Goal: Task Accomplishment & Management: Use online tool/utility

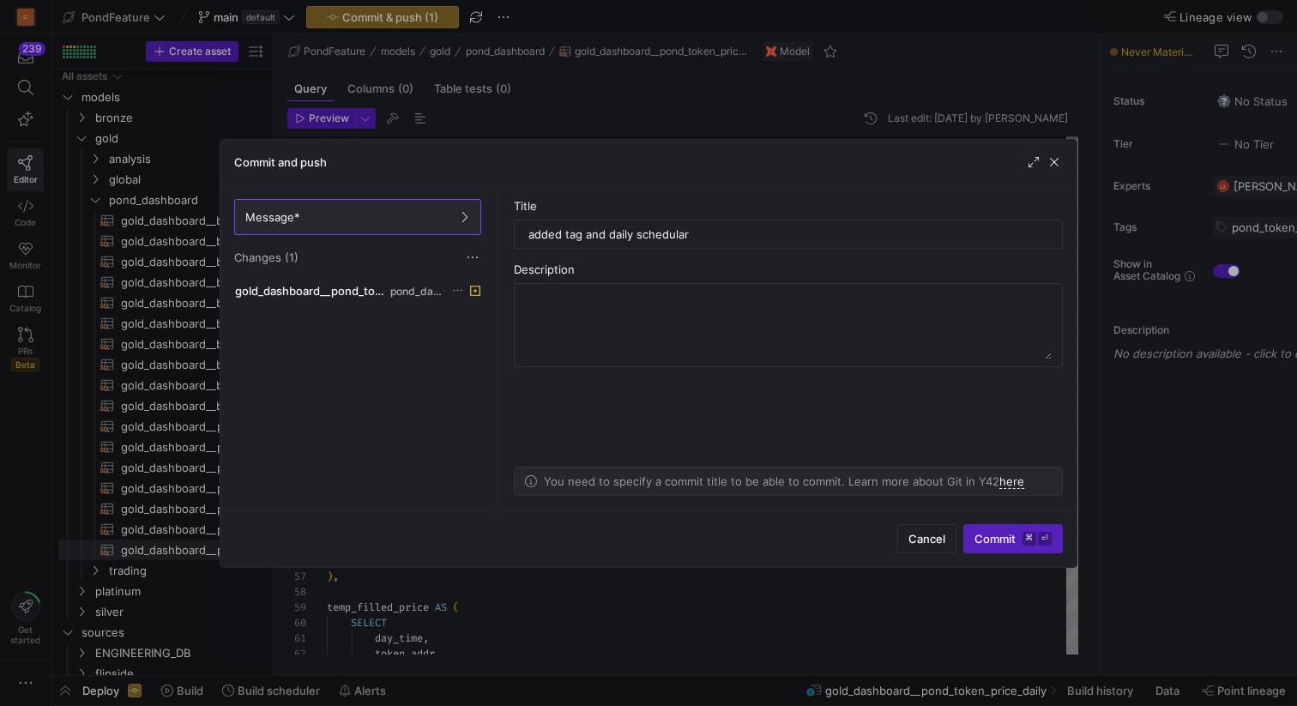
scroll to position [0, 105]
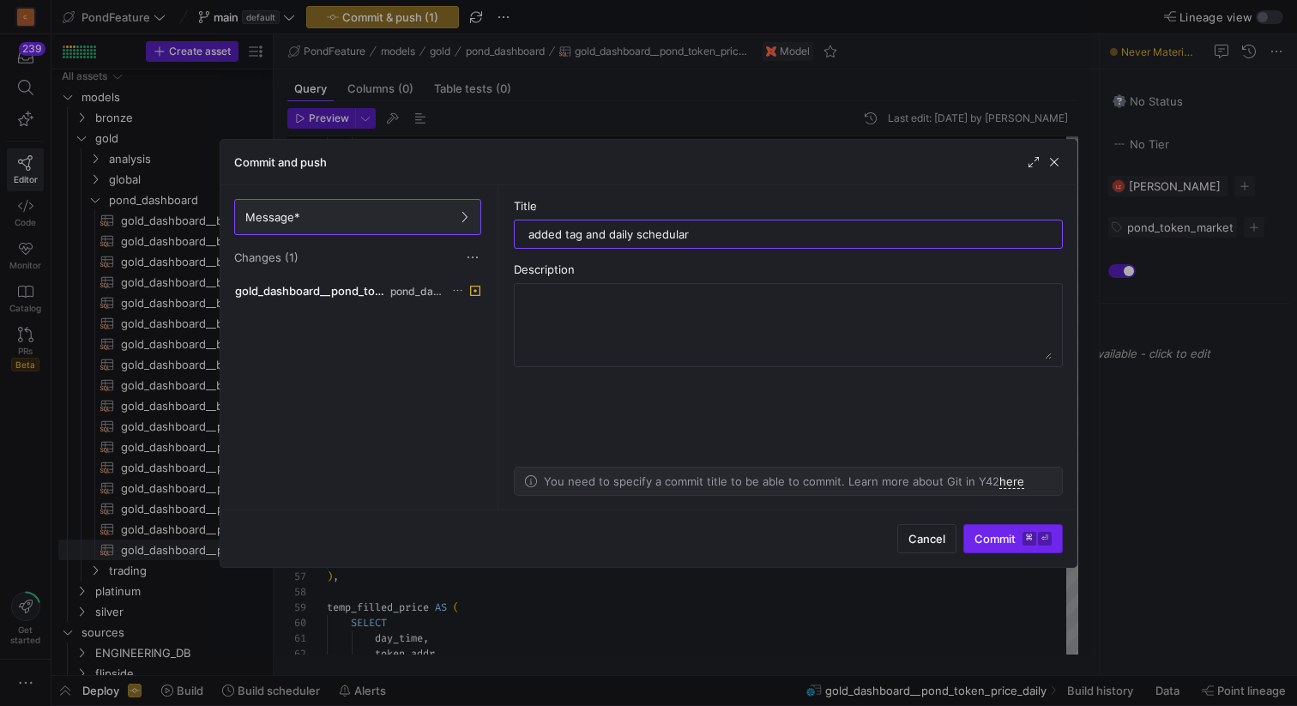
click at [993, 533] on span "Commit ⌘ ⏎" at bounding box center [1012, 539] width 77 height 14
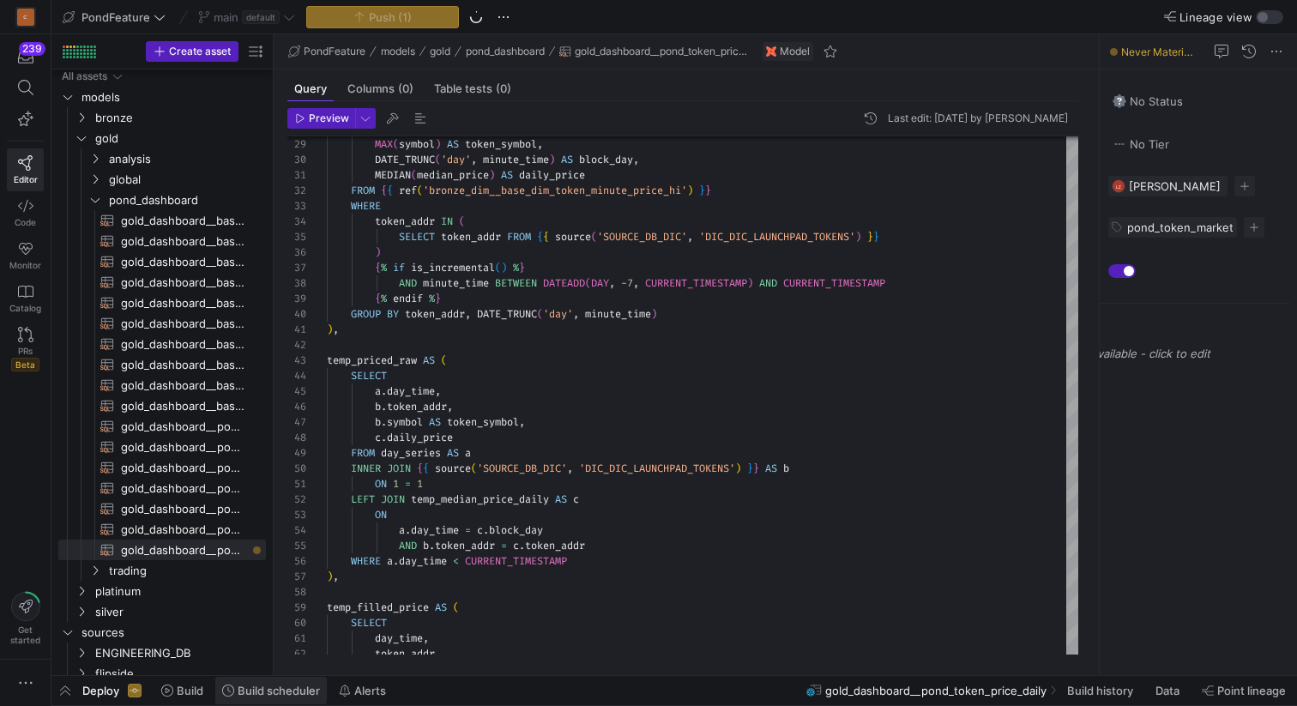
click at [285, 685] on span "Build scheduler" at bounding box center [279, 691] width 82 height 14
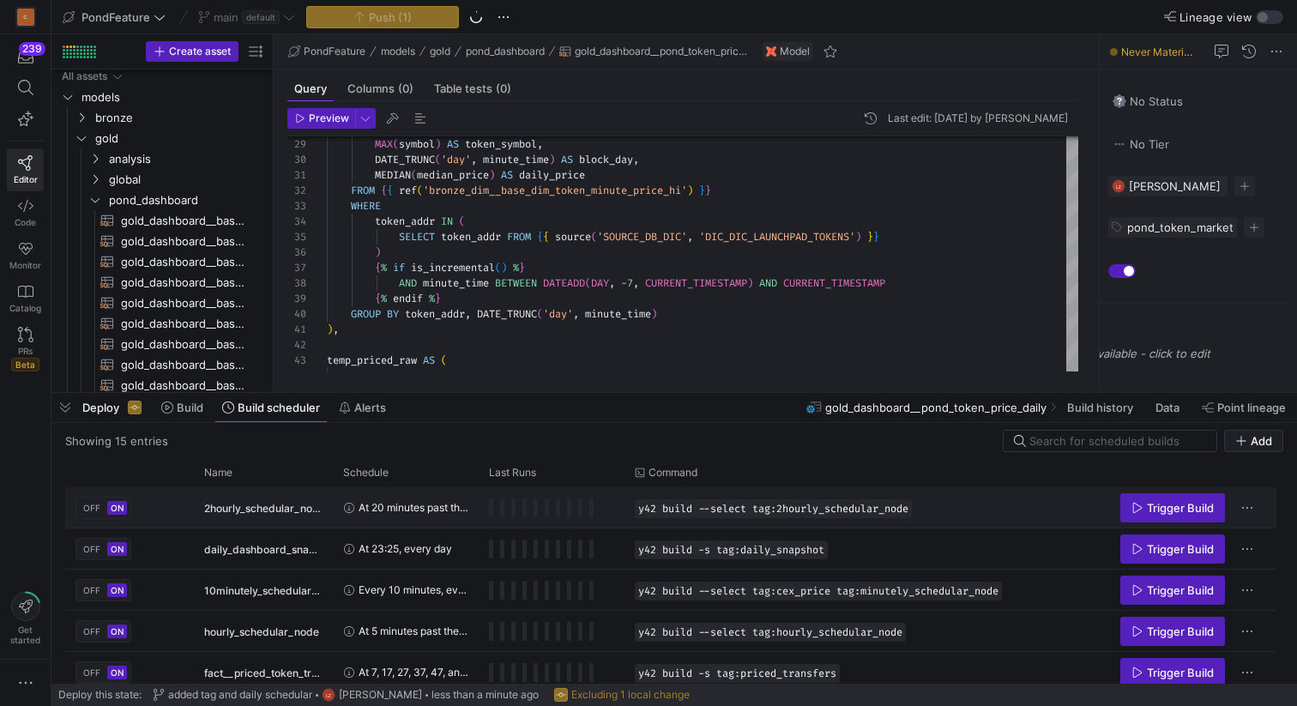
click at [188, 509] on div "OFF ON" at bounding box center [129, 507] width 129 height 40
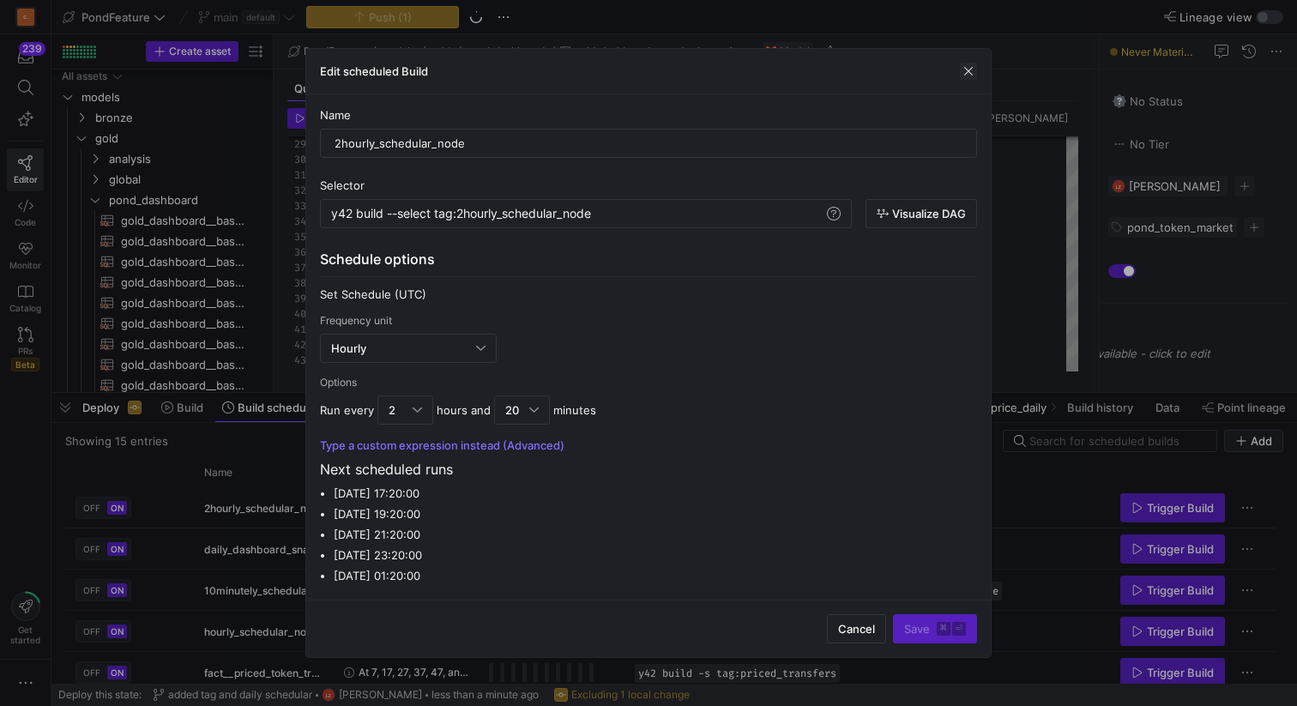
click at [969, 73] on span "button" at bounding box center [968, 71] width 17 height 17
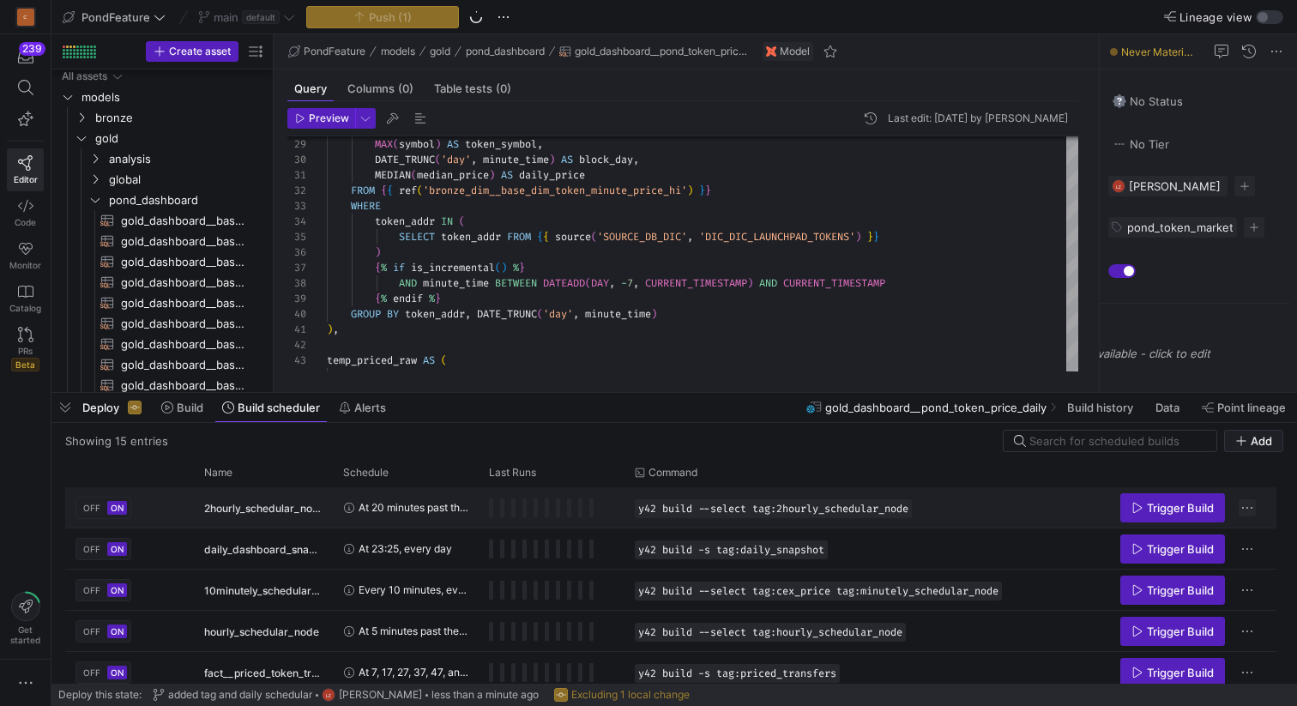
click at [1247, 506] on span "Press SPACE to select this row." at bounding box center [1246, 507] width 17 height 17
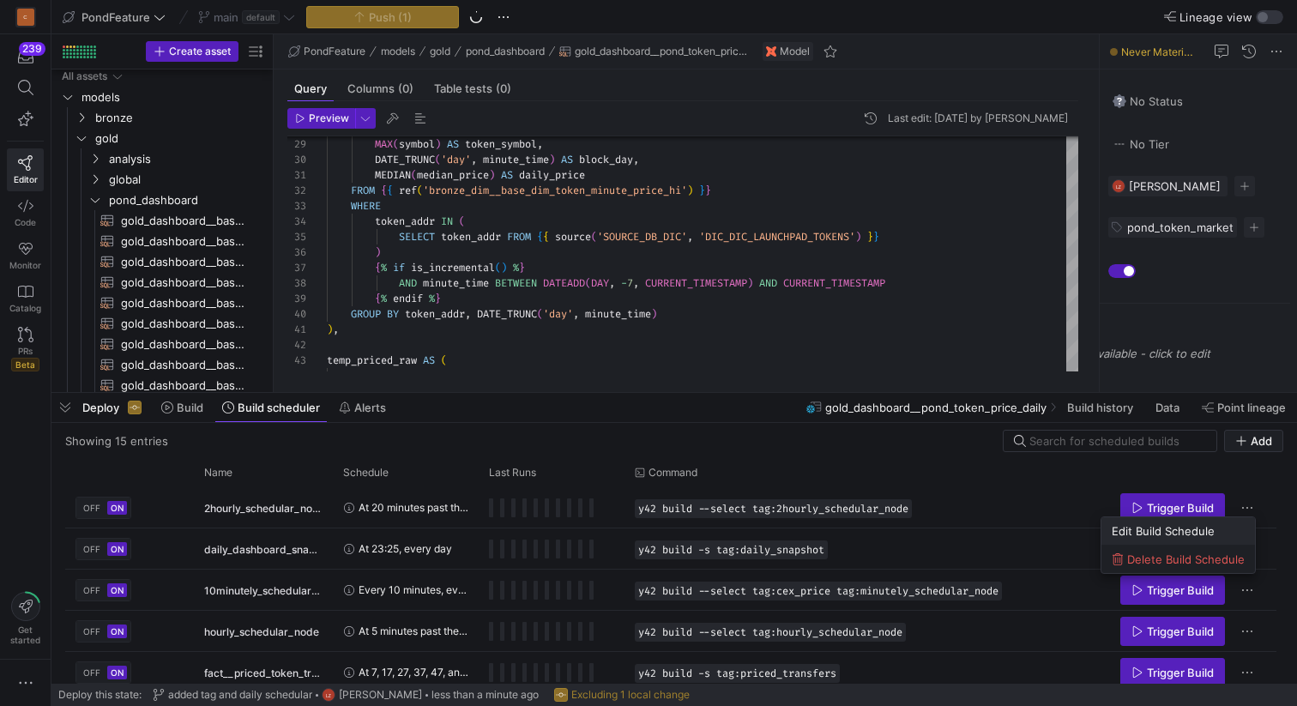
click at [1154, 529] on span "Edit Build Schedule" at bounding box center [1163, 531] width 103 height 14
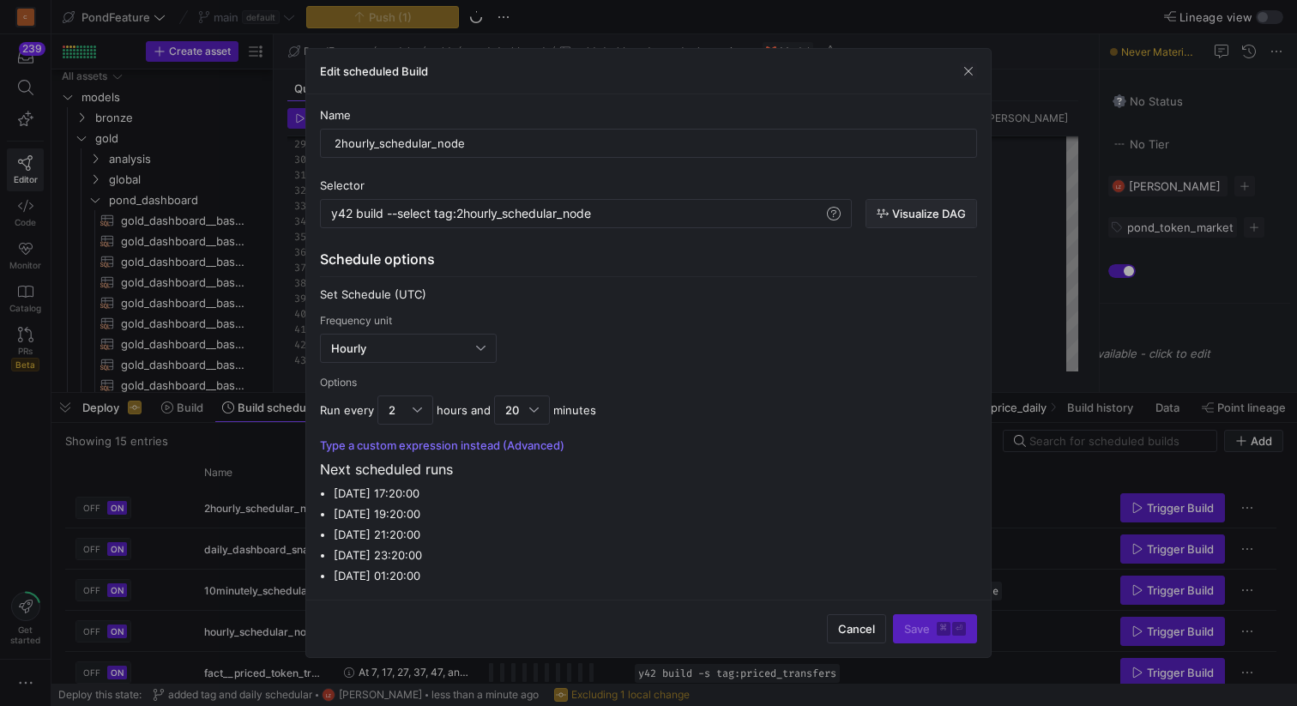
click at [906, 210] on span "Visualize DAG" at bounding box center [929, 214] width 74 height 14
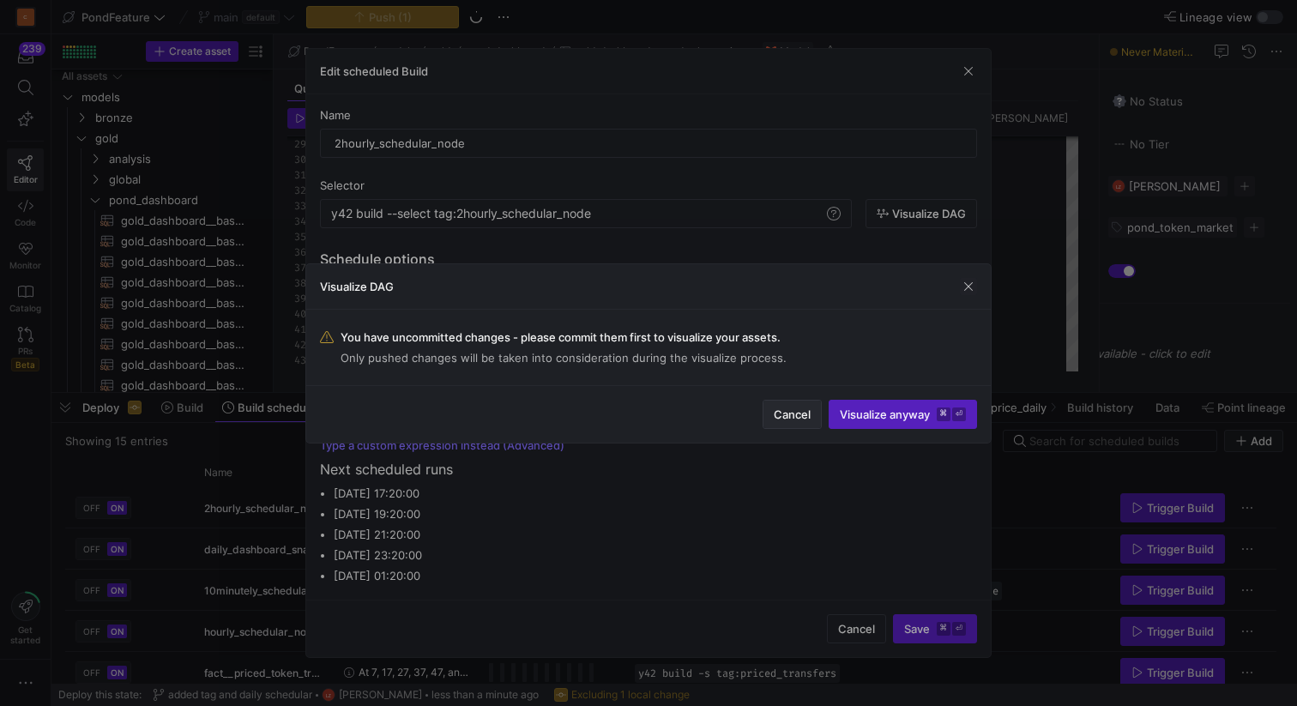
click at [797, 410] on span "Cancel" at bounding box center [792, 414] width 37 height 14
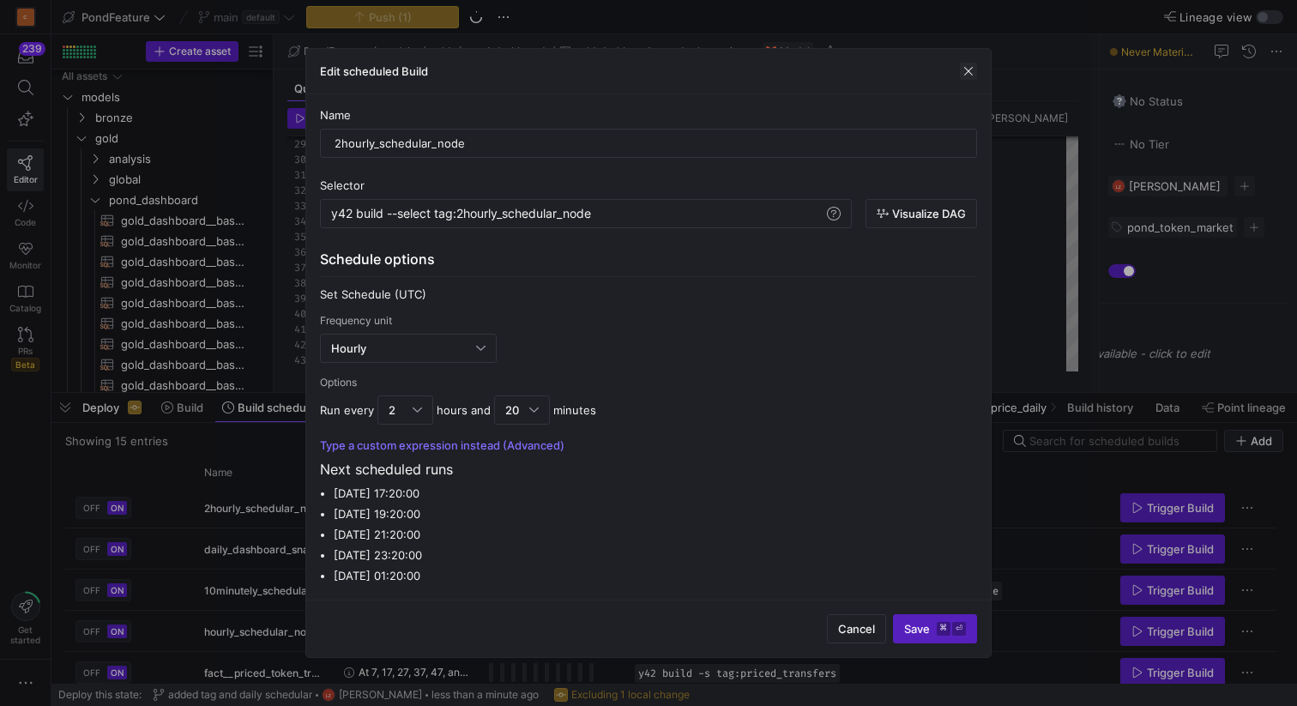
click at [967, 69] on span "button" at bounding box center [968, 71] width 17 height 17
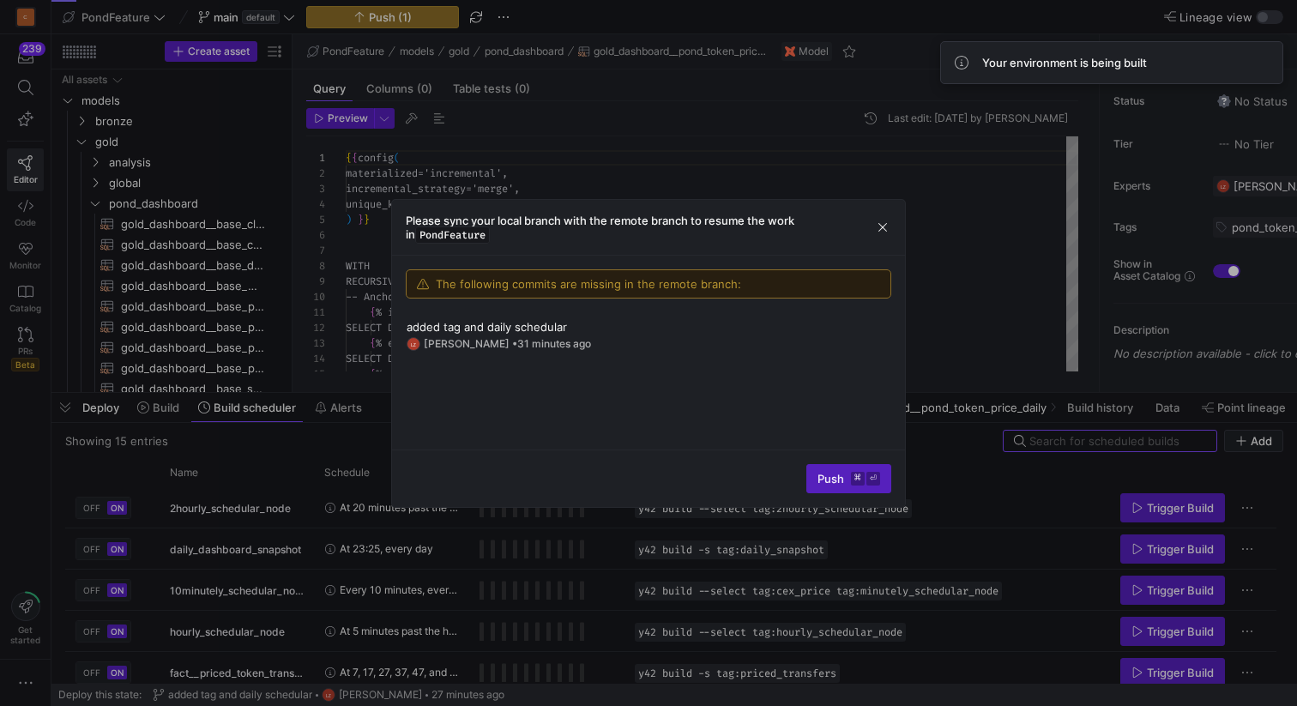
scroll to position [154, 0]
click at [820, 473] on span "Push ⌘ ⏎" at bounding box center [848, 479] width 63 height 14
click at [825, 480] on span "Push ⌘ ⏎" at bounding box center [848, 479] width 63 height 14
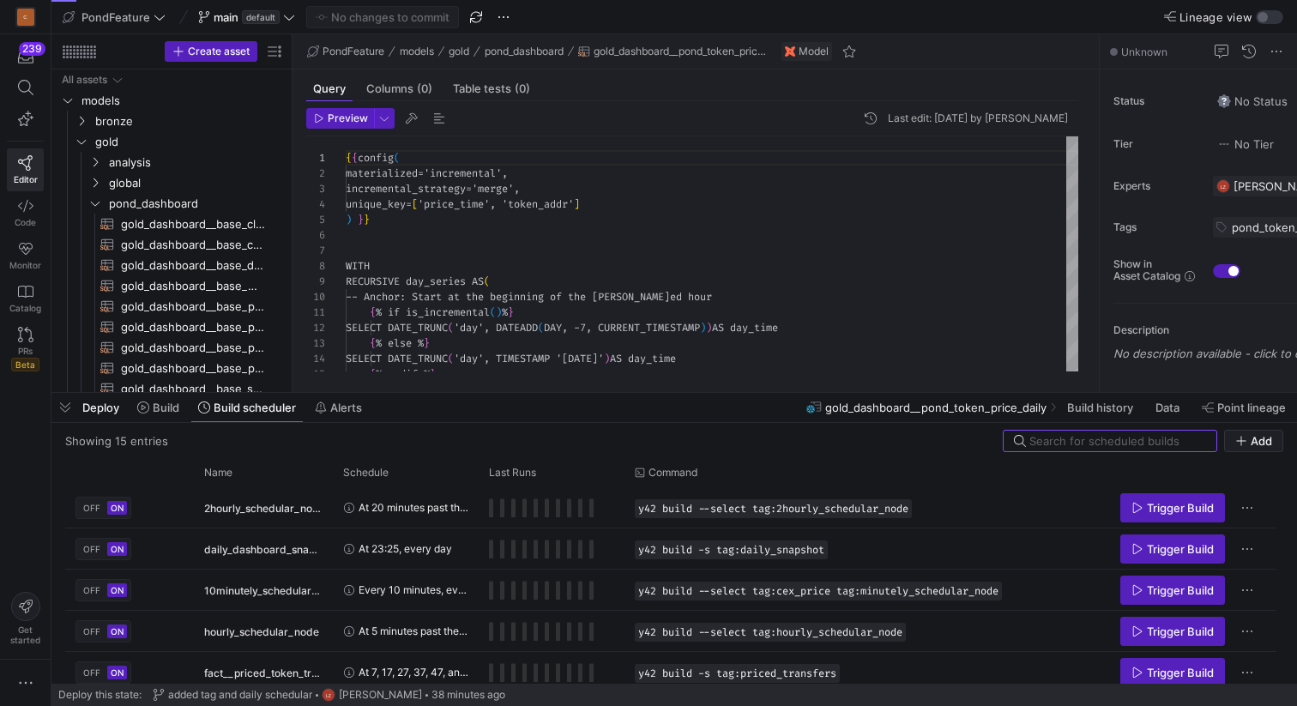
scroll to position [154, 0]
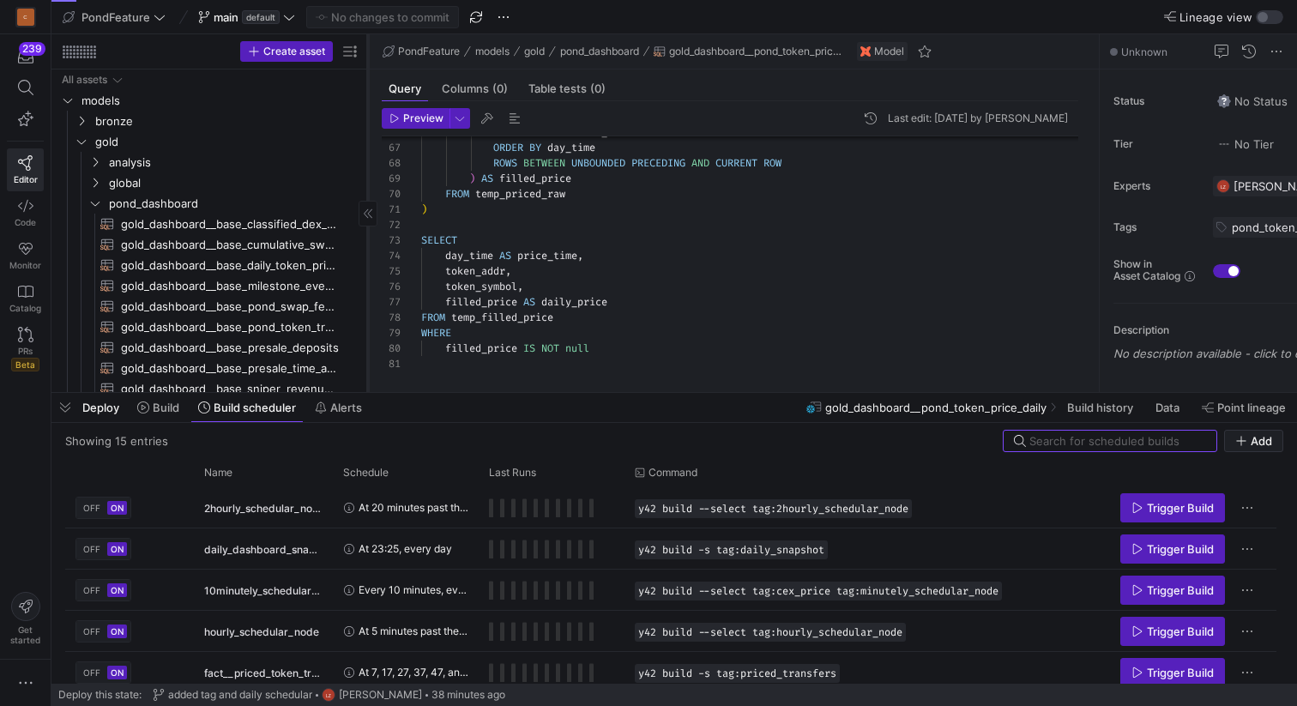
drag, startPoint x: 291, startPoint y: 286, endPoint x: 366, endPoint y: 281, distance: 75.7
click at [367, 281] on div at bounding box center [367, 213] width 1 height 358
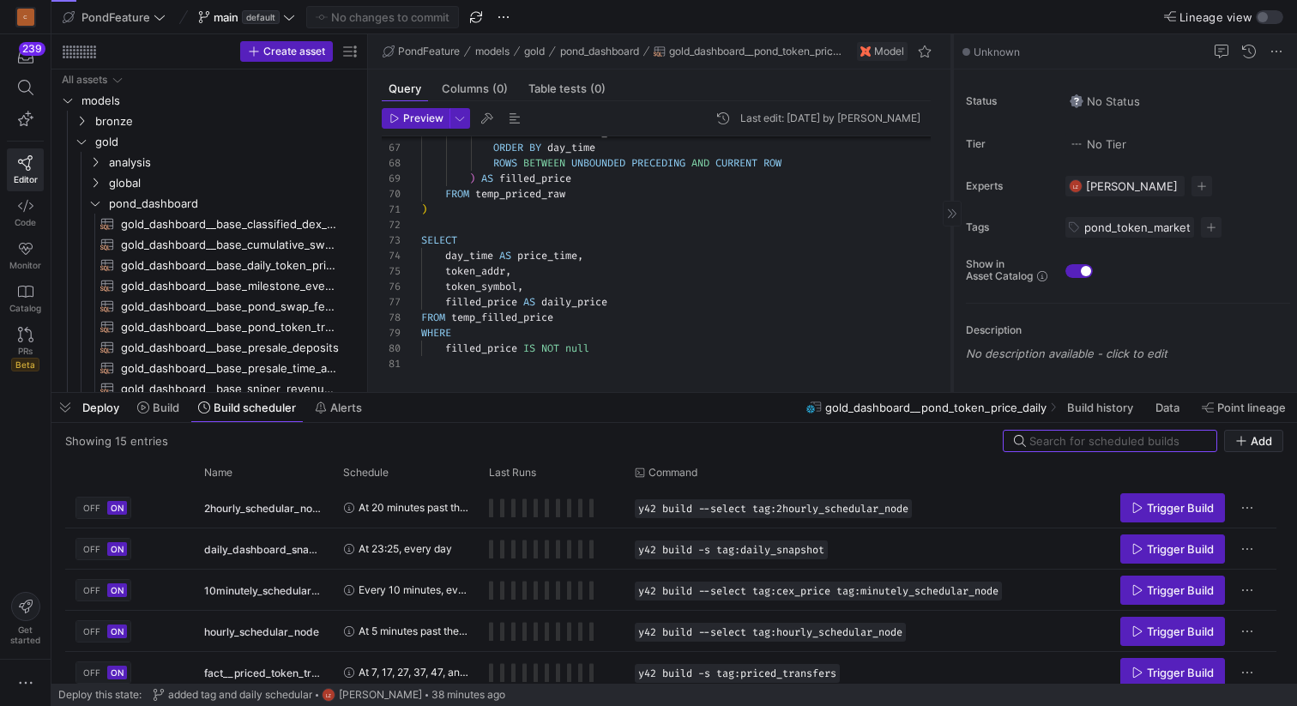
drag, startPoint x: 1098, startPoint y: 233, endPoint x: 950, endPoint y: 240, distance: 147.7
click at [951, 240] on div at bounding box center [951, 213] width 1 height 358
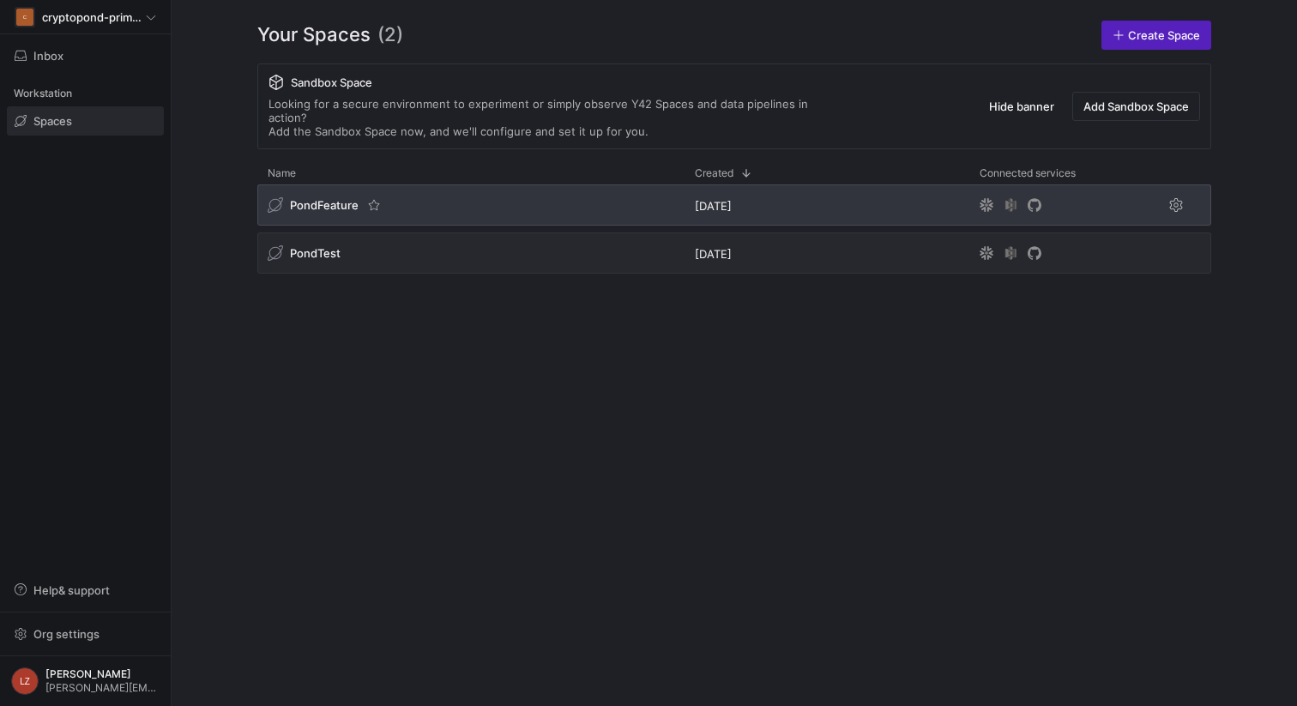
click at [326, 198] on span "PondFeature" at bounding box center [324, 205] width 69 height 14
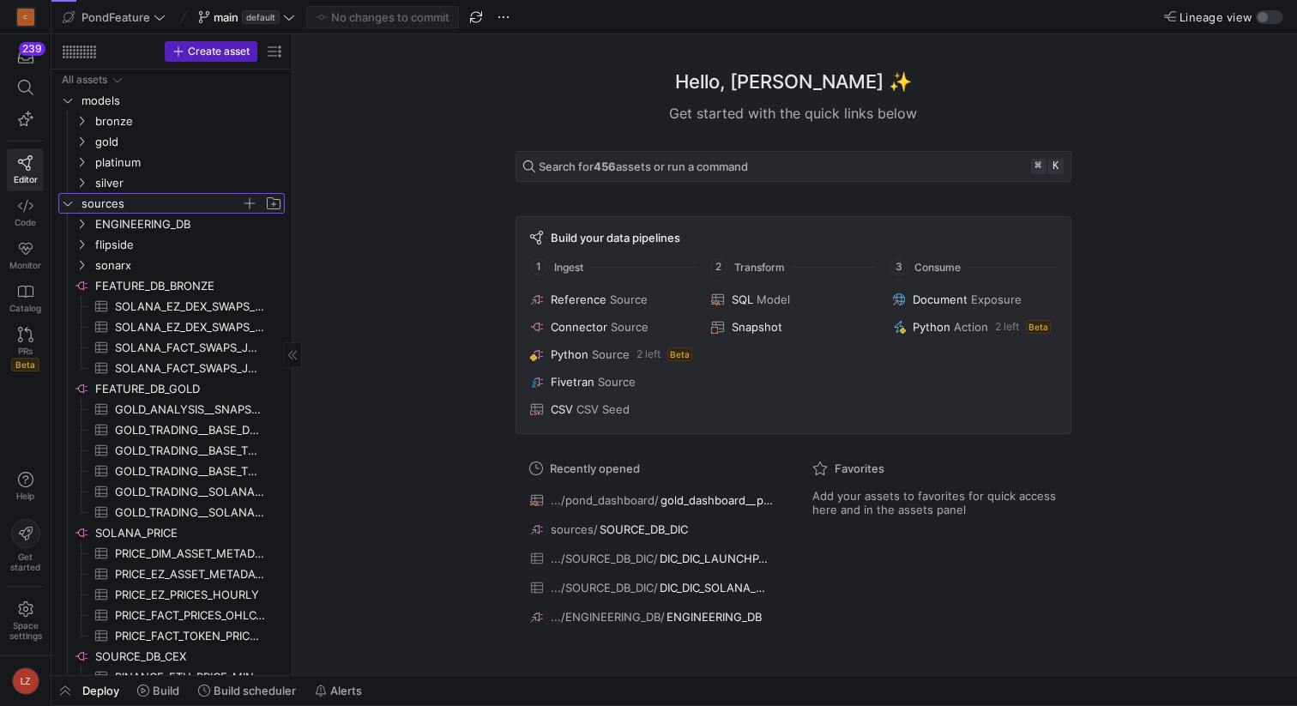
click at [70, 202] on icon "Press SPACE to select this row." at bounding box center [67, 204] width 9 height 4
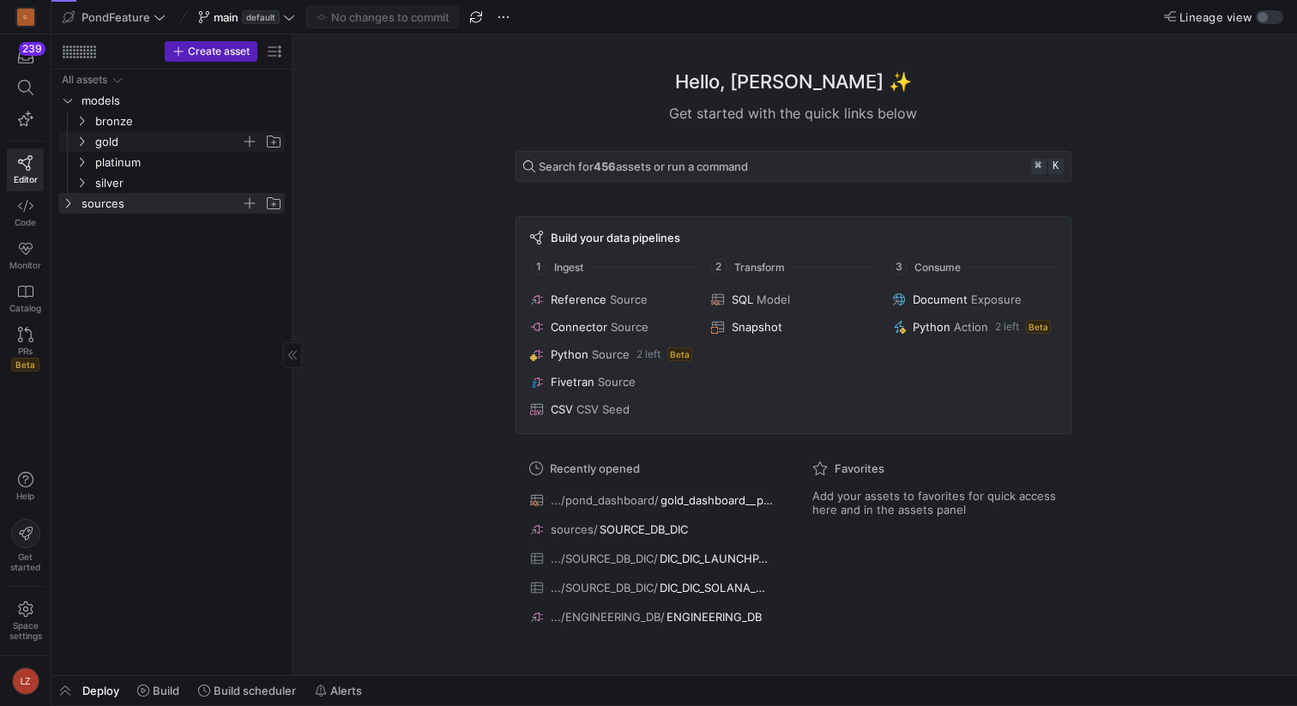
click at [84, 141] on icon "Press SPACE to select this row." at bounding box center [81, 141] width 12 height 10
click at [98, 205] on icon "Press SPACE to select this row." at bounding box center [95, 203] width 12 height 10
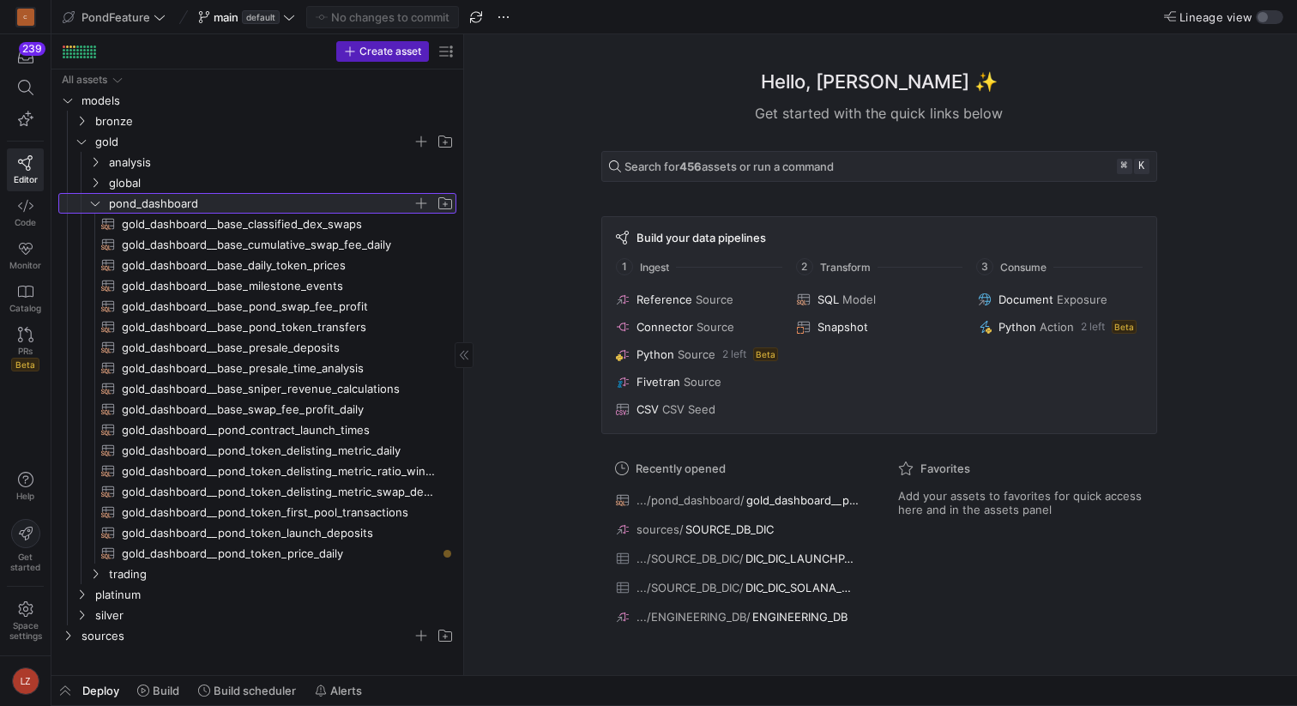
drag, startPoint x: 290, startPoint y: 231, endPoint x: 531, endPoint y: 228, distance: 241.0
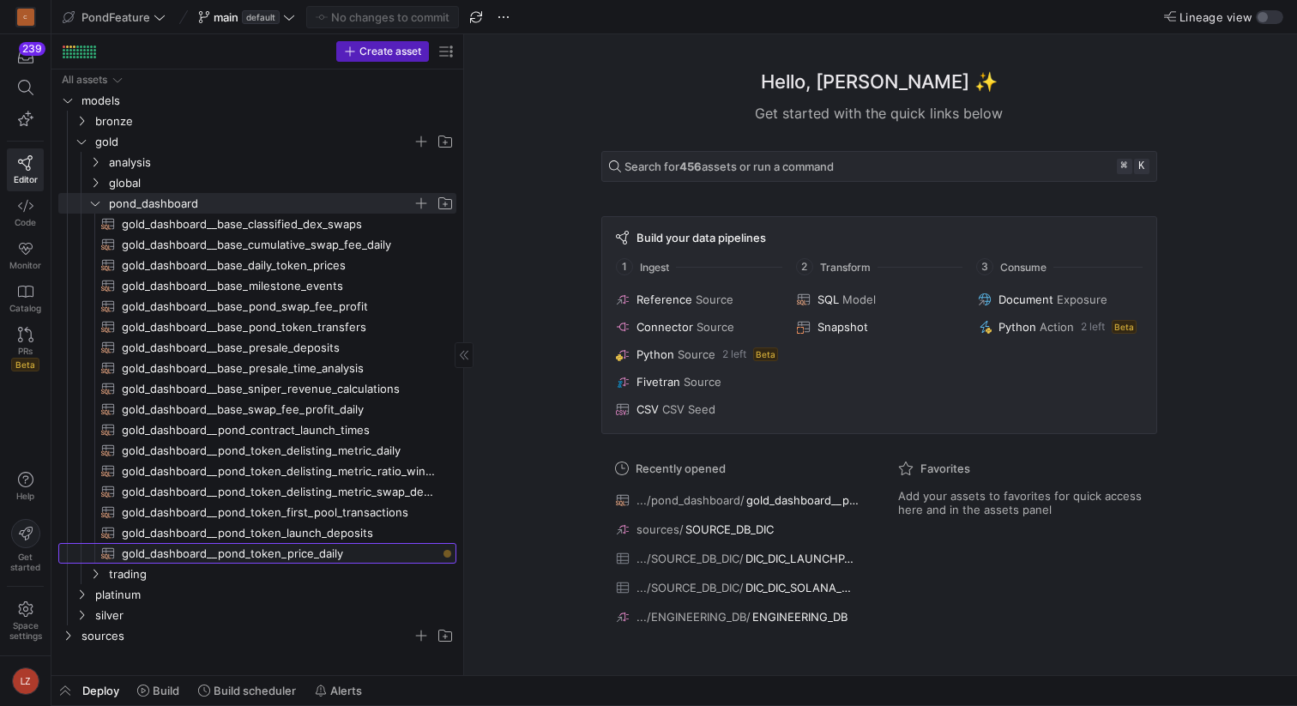
click at [283, 549] on span "gold_dashboard__pond_token_price_daily​​​​​​​​​​" at bounding box center [279, 554] width 315 height 20
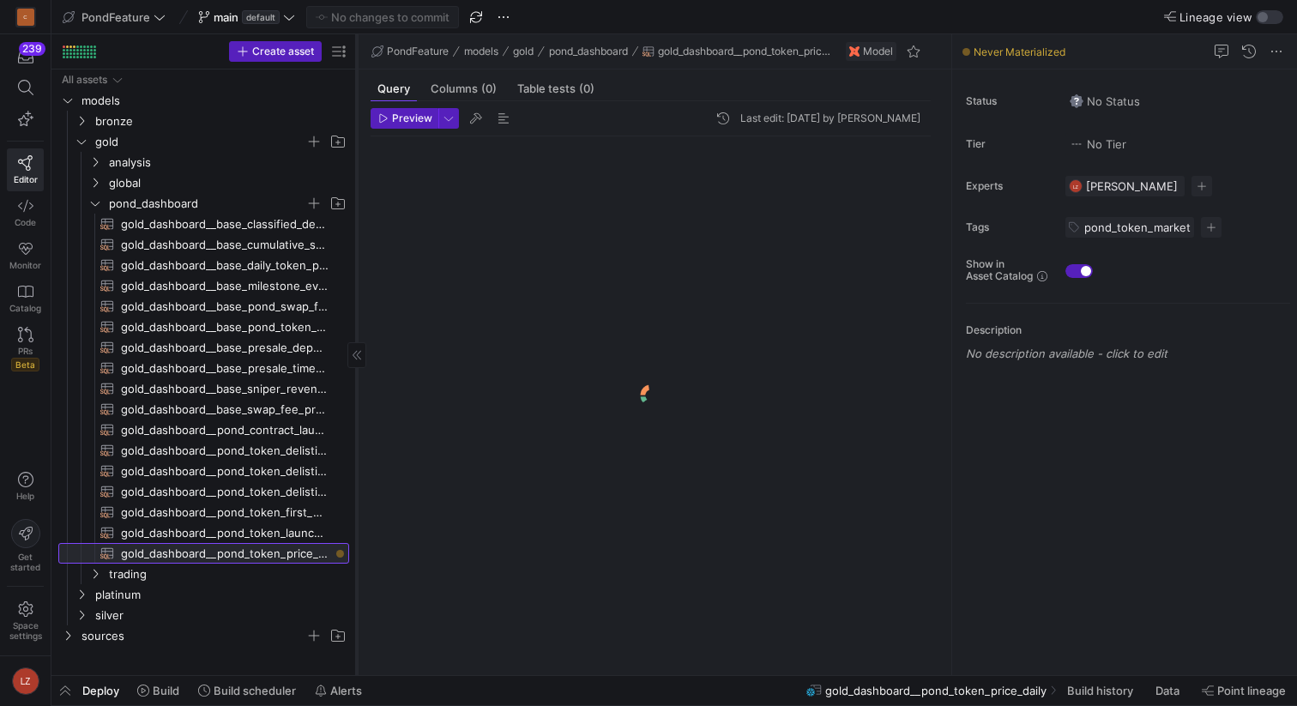
drag, startPoint x: 462, startPoint y: 313, endPoint x: 354, endPoint y: 310, distance: 108.1
click at [356, 310] on div at bounding box center [356, 354] width 1 height 641
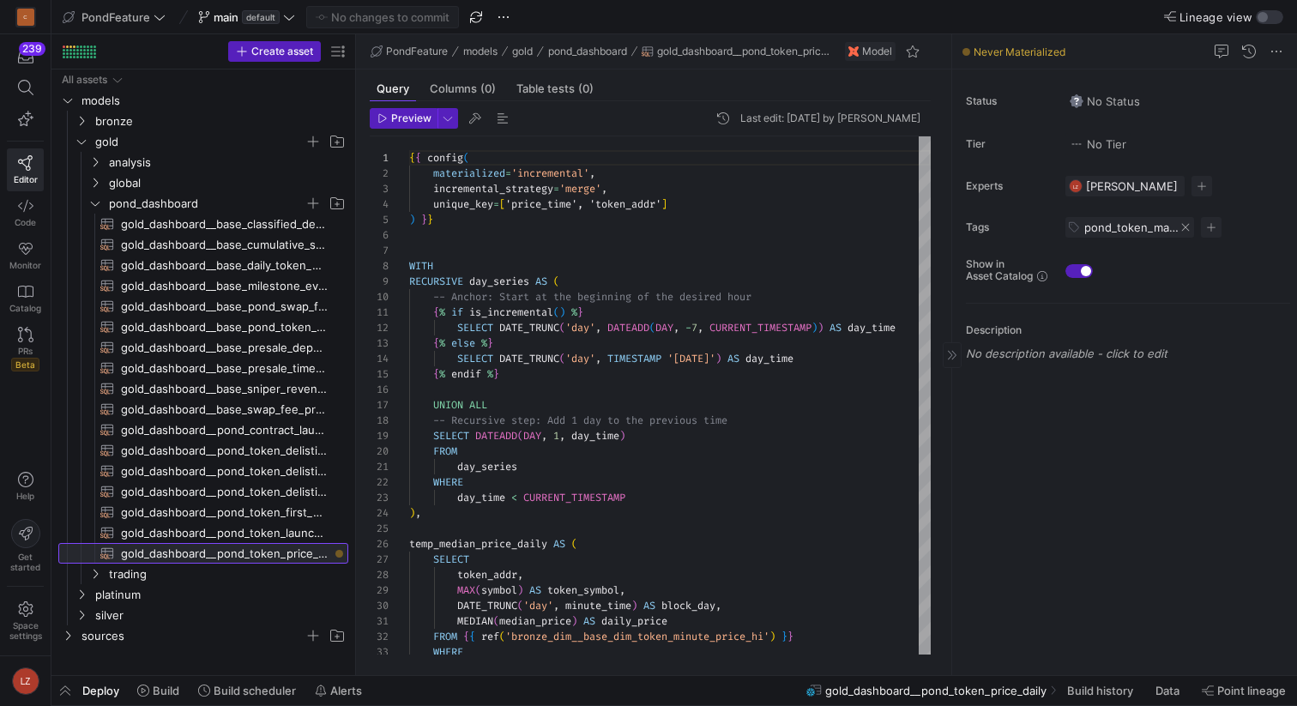
scroll to position [154, 0]
click at [1208, 228] on span "button" at bounding box center [1211, 227] width 21 height 21
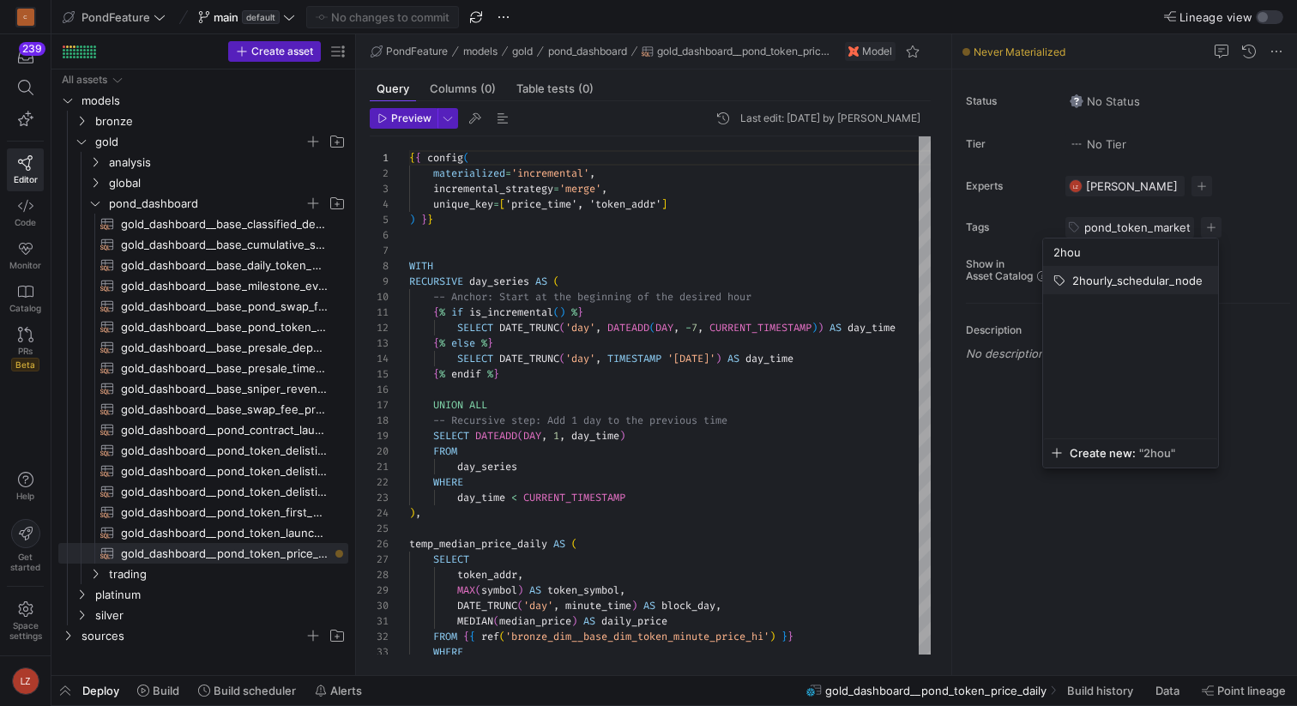
type input "2hou"
click at [1147, 281] on span "2hourly_schedular_node" at bounding box center [1137, 281] width 130 height 14
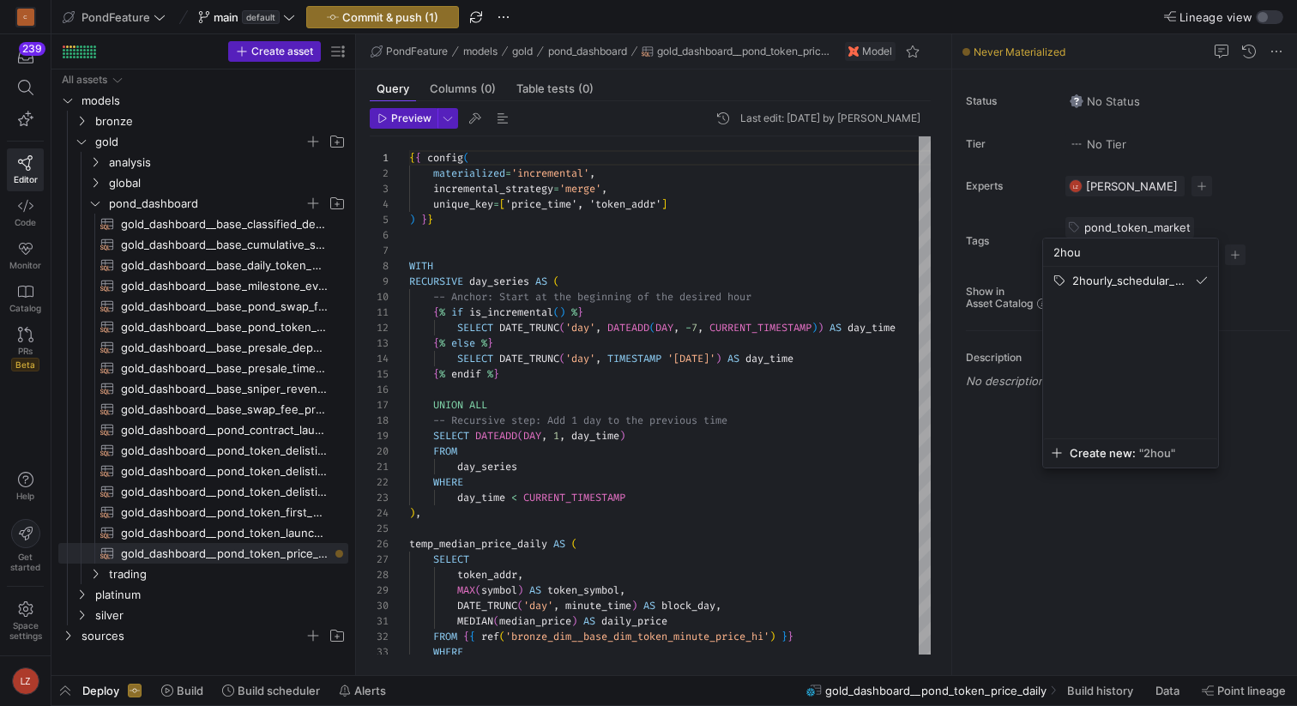
click at [1212, 175] on div at bounding box center [648, 353] width 1297 height 706
click at [1186, 224] on span at bounding box center [1185, 227] width 10 height 10
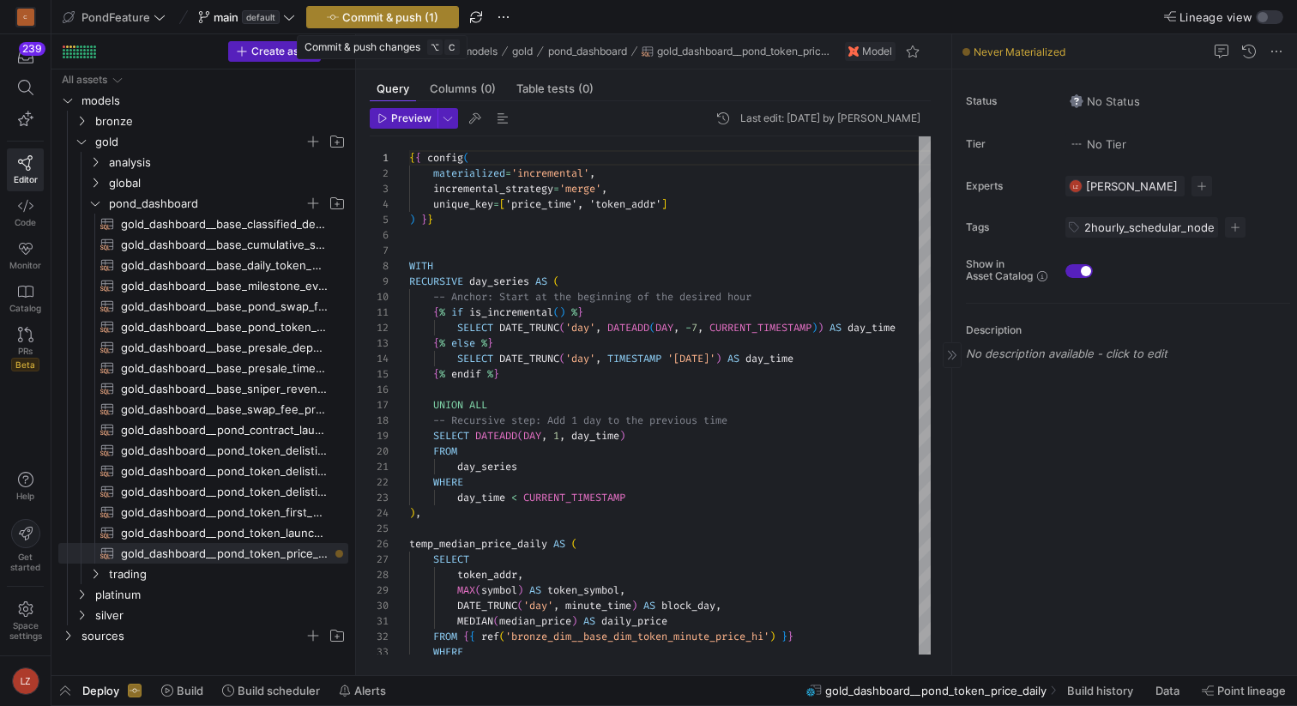
click at [402, 13] on span "Commit & push (1)" at bounding box center [390, 17] width 96 height 14
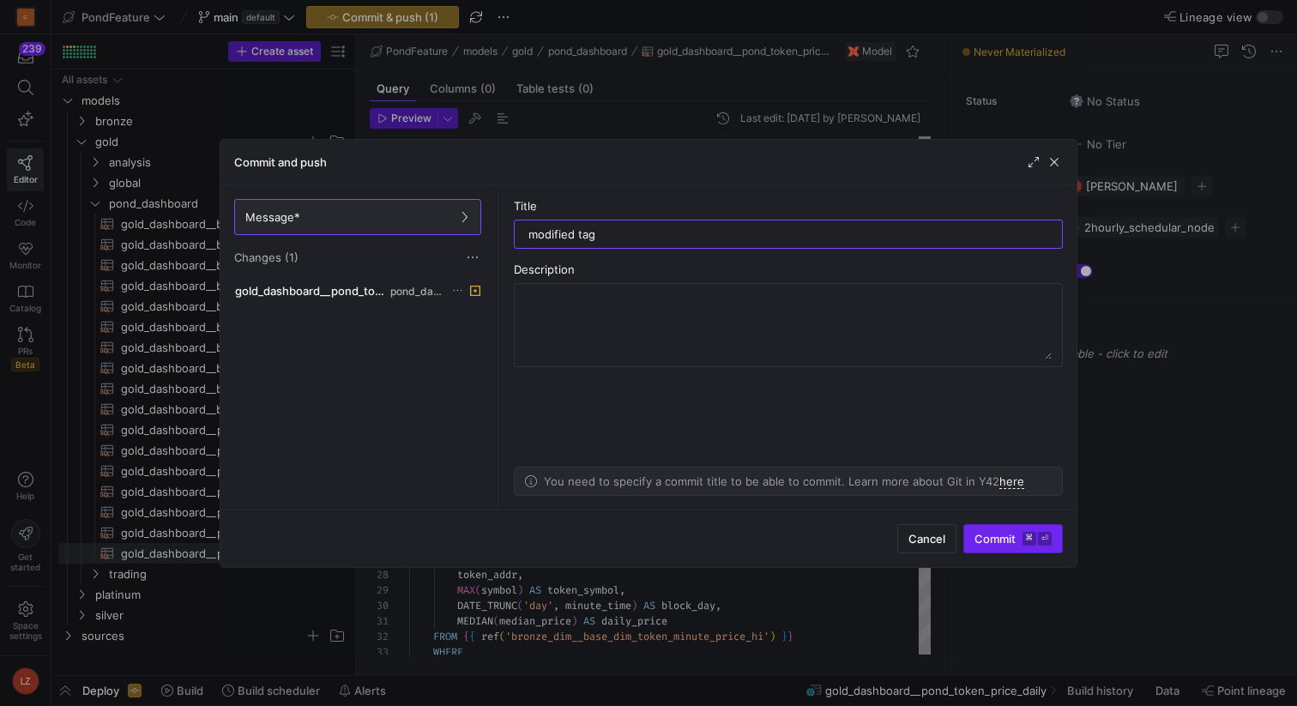
type input "modified tag"
click at [1003, 540] on span "Commit ⌘ ⏎" at bounding box center [1012, 539] width 77 height 14
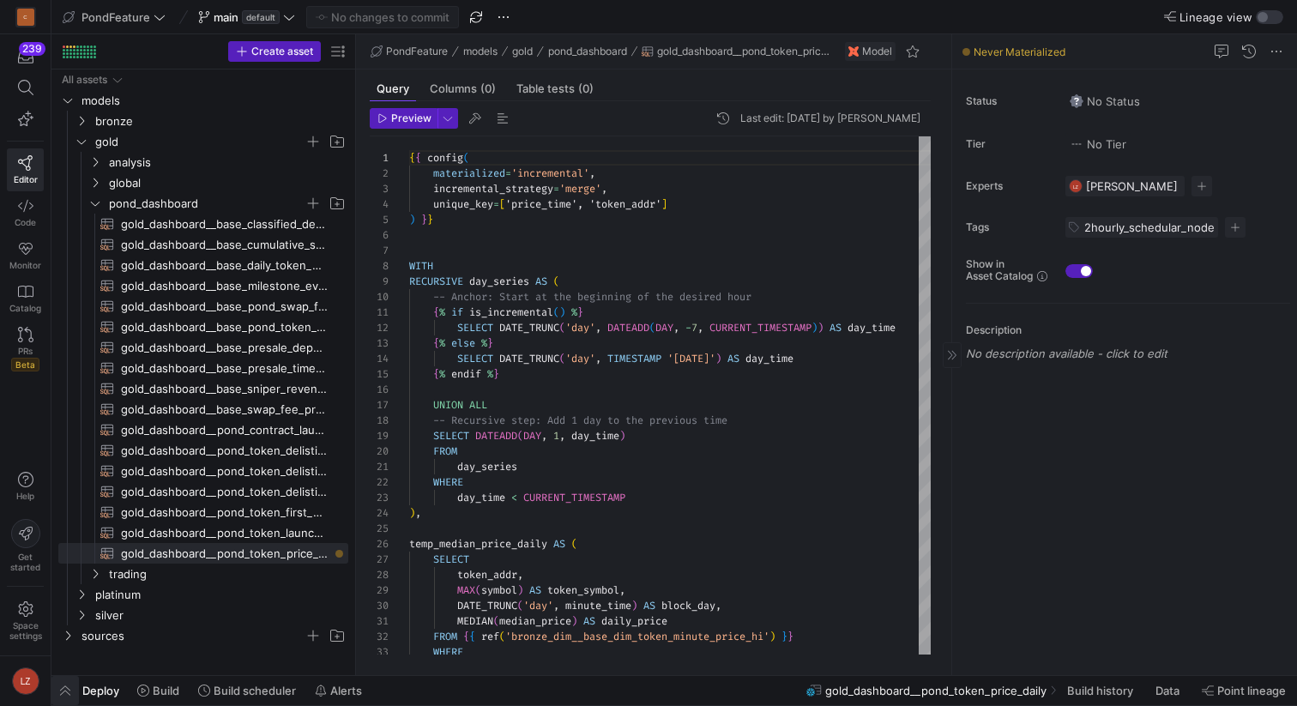
click at [63, 691] on span "button" at bounding box center [64, 690] width 27 height 29
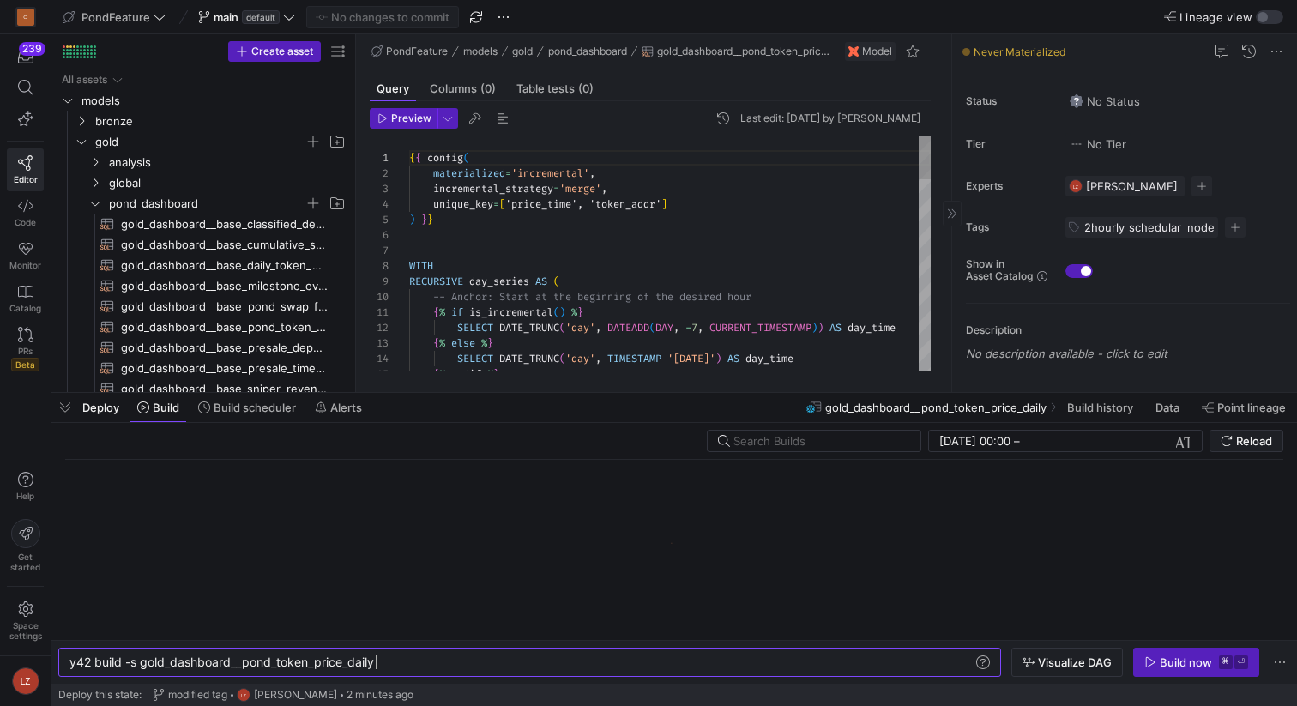
scroll to position [0, 306]
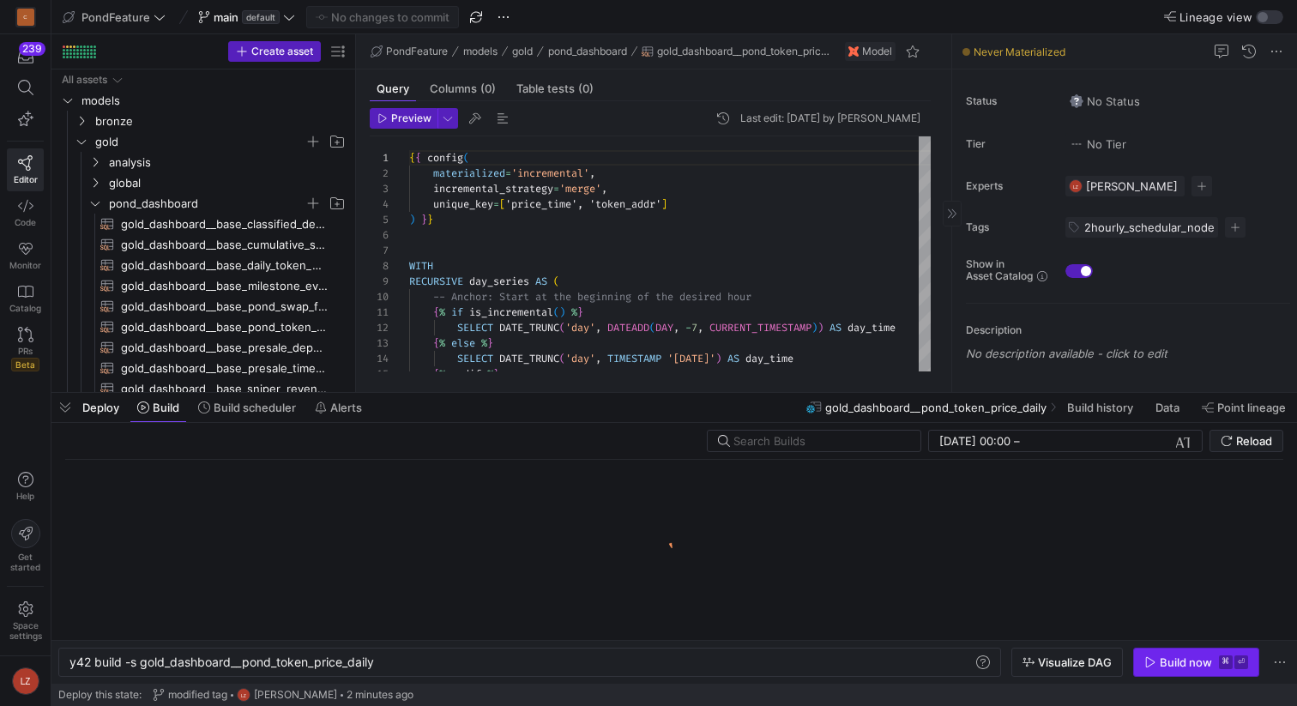
click at [1163, 660] on div "Build now" at bounding box center [1186, 662] width 52 height 14
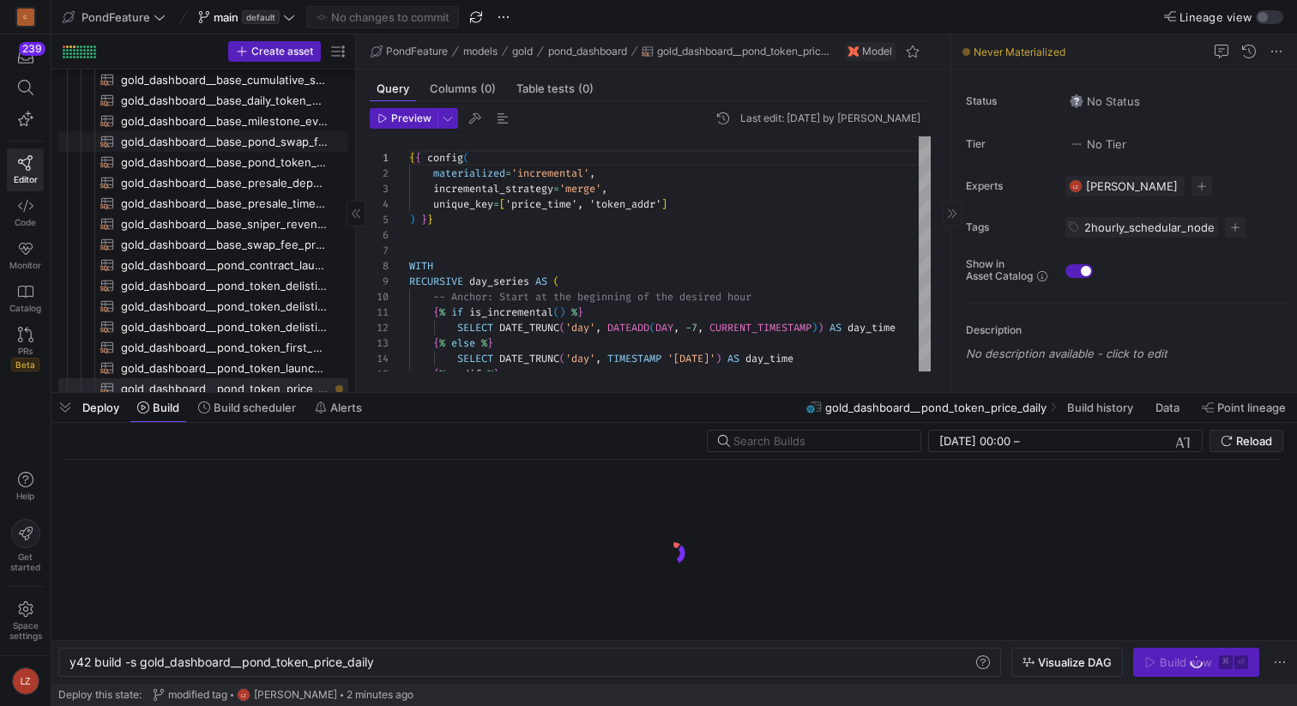
scroll to position [254, 0]
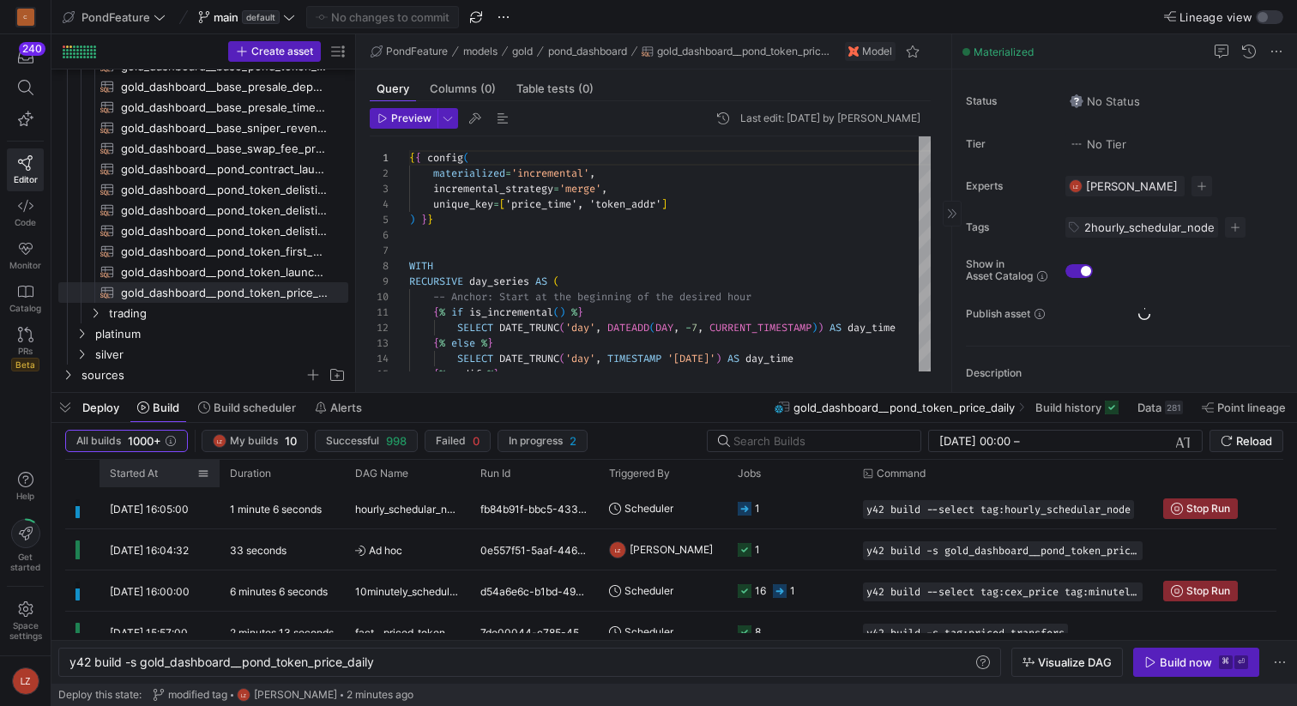
click at [160, 471] on div "Started At" at bounding box center [153, 473] width 87 height 19
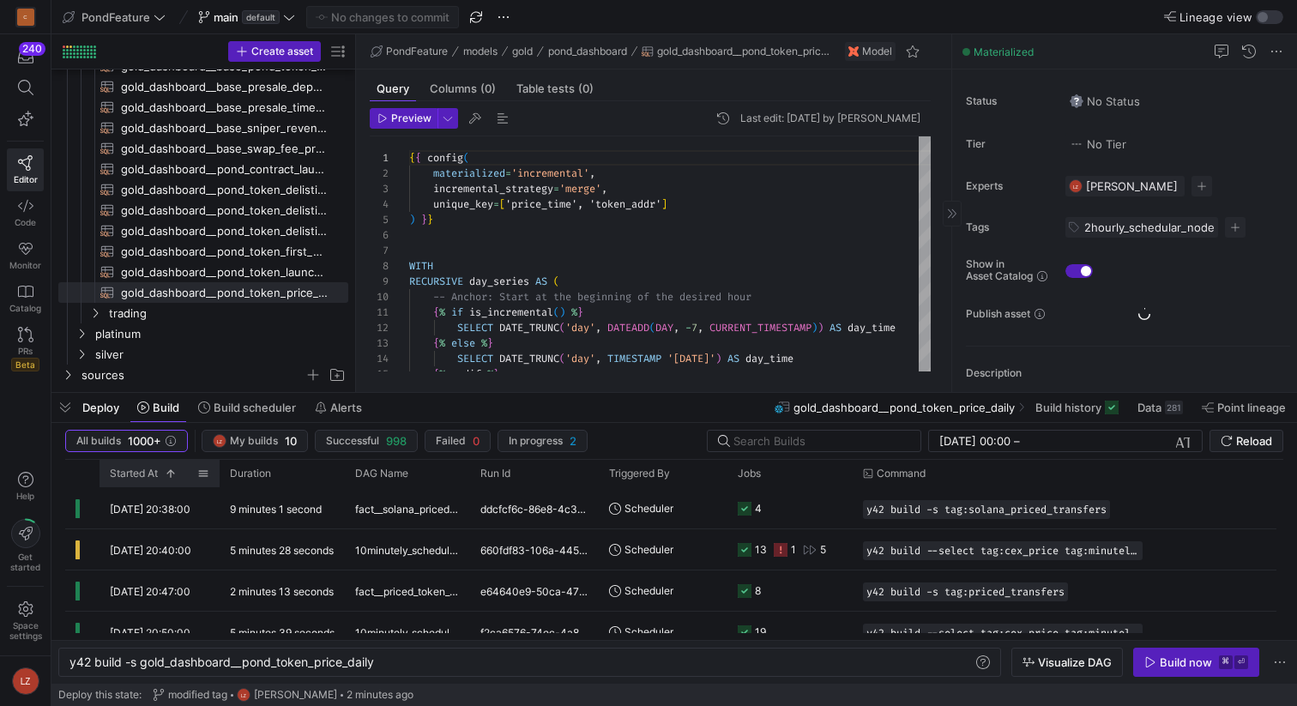
click at [160, 471] on span at bounding box center [167, 473] width 19 height 12
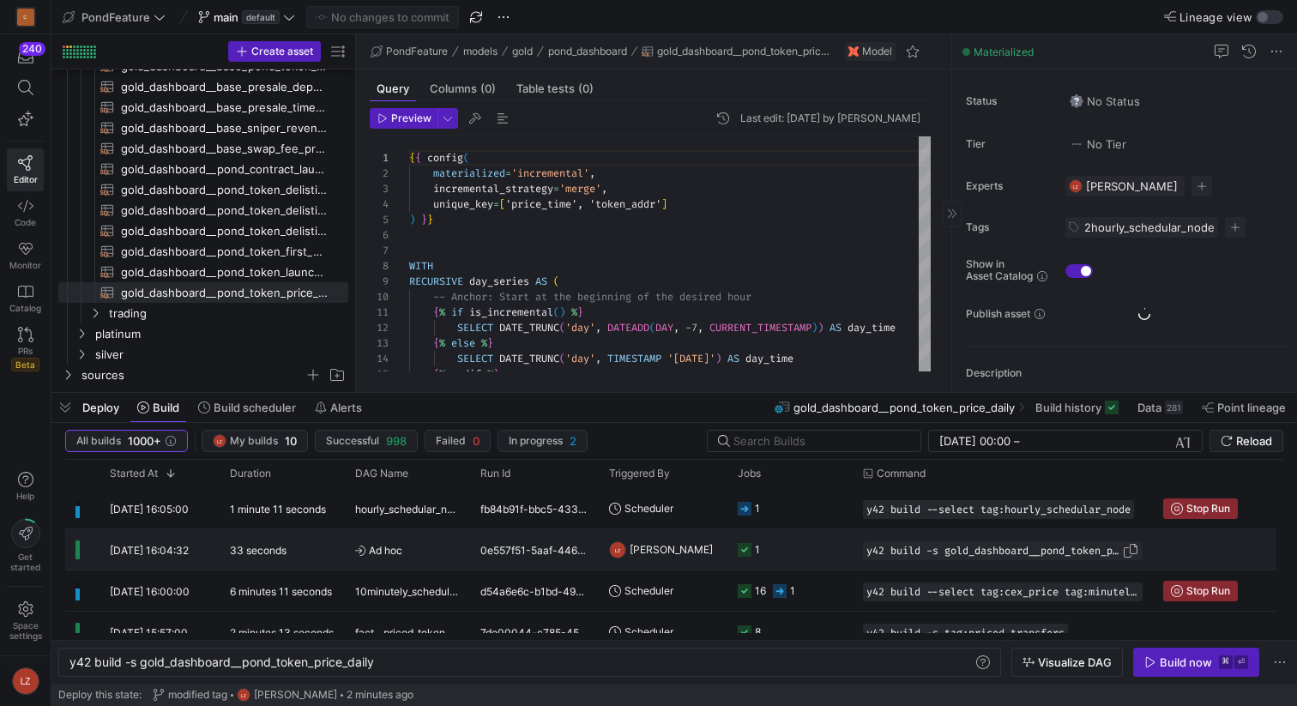
click at [1071, 549] on span "y42 build -s gold_dashboard__pond_token_price_daily" at bounding box center [994, 551] width 256 height 12
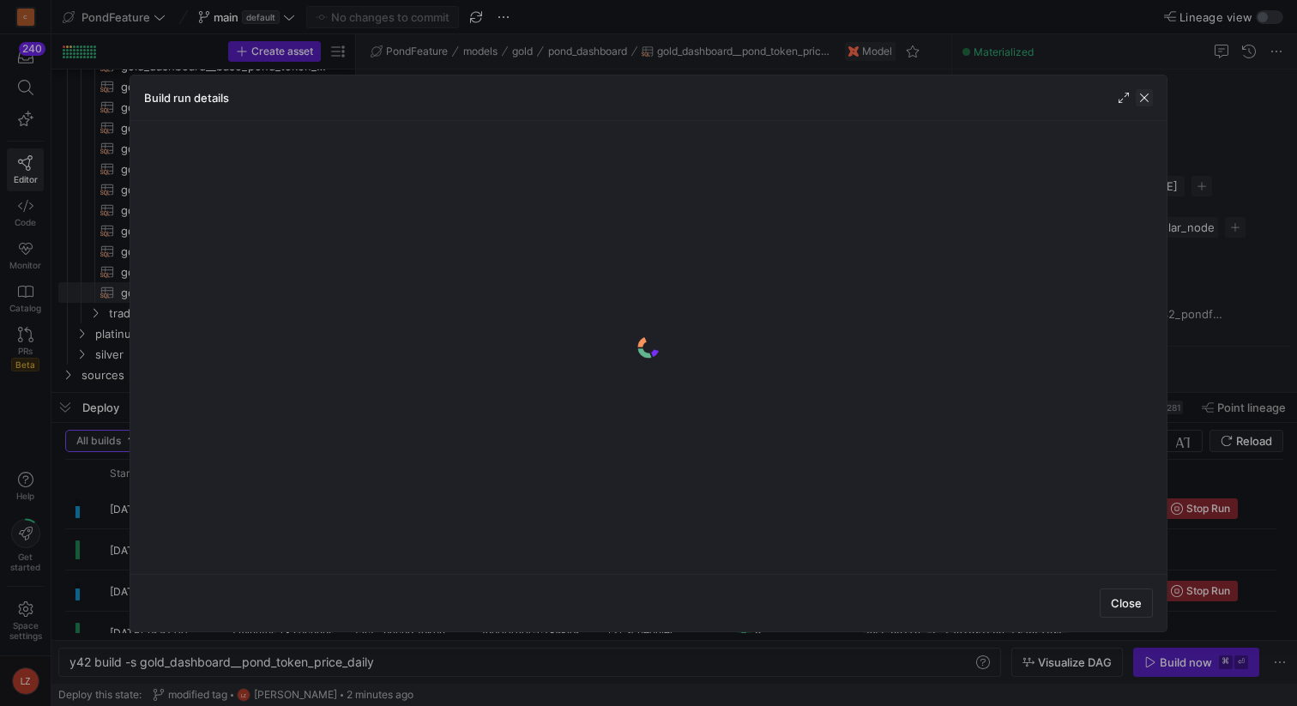
click at [1145, 103] on span "button" at bounding box center [1144, 97] width 17 height 17
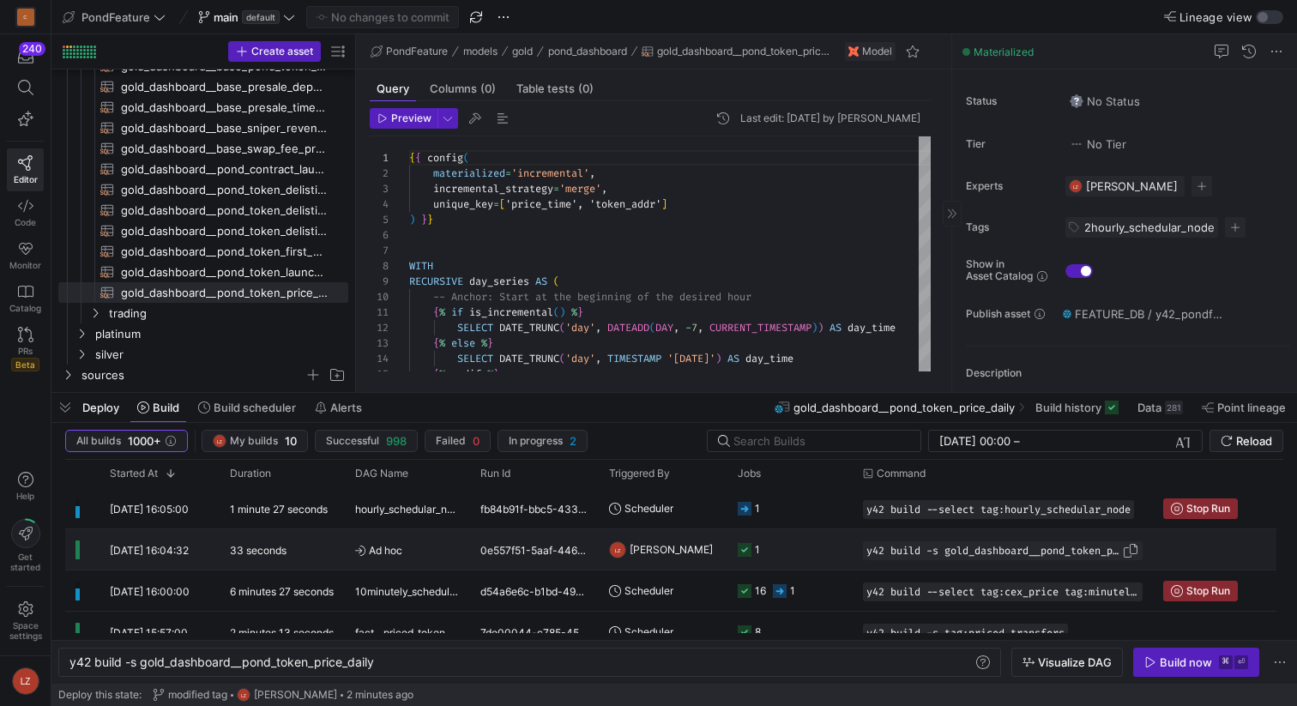
click at [997, 551] on span "y42 build -s gold_dashboard__pond_token_price_daily" at bounding box center [994, 551] width 256 height 12
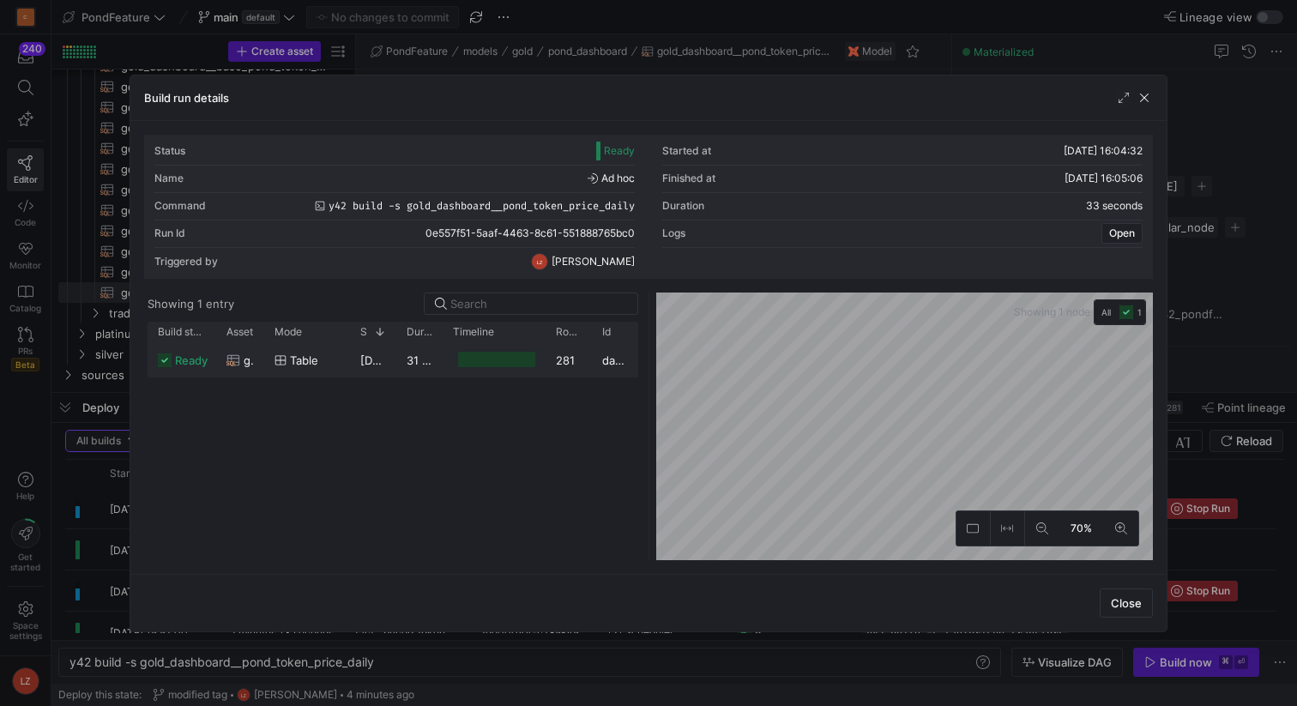
click at [402, 361] on div "31 seconds" at bounding box center [419, 359] width 46 height 33
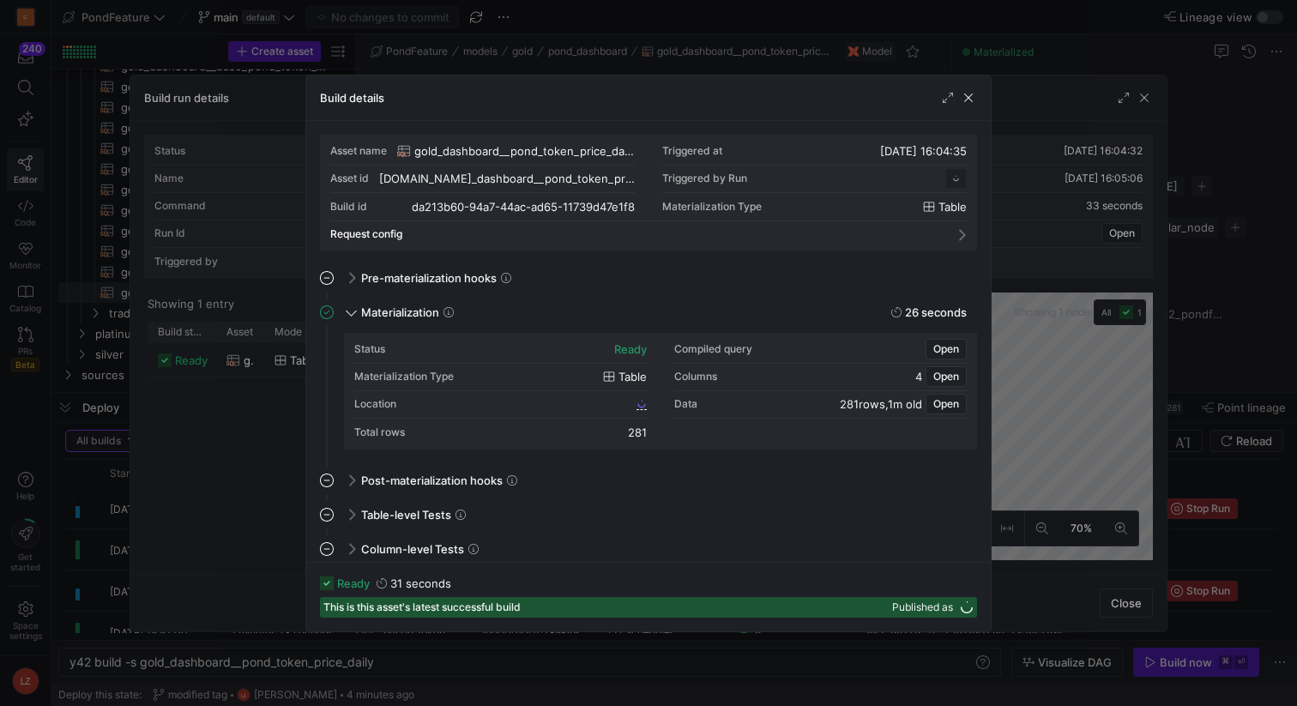
scroll to position [154, 0]
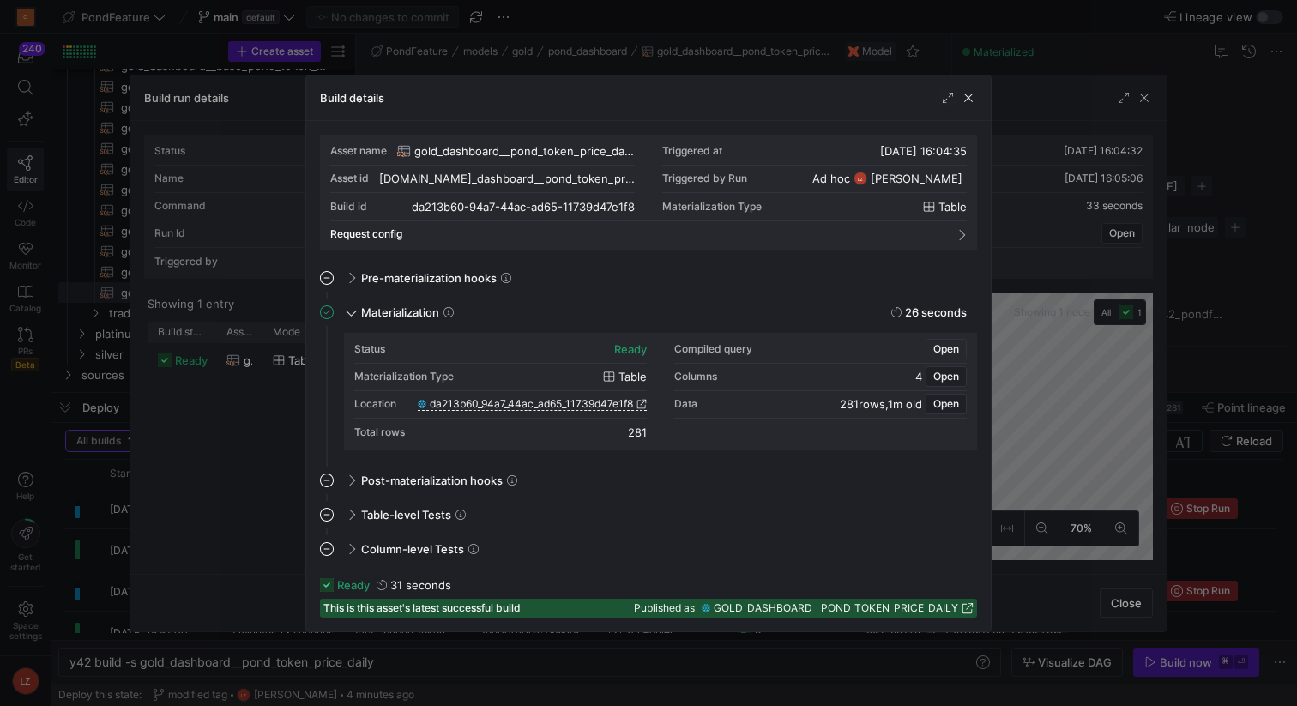
click at [943, 347] on span "Open" at bounding box center [946, 349] width 26 height 12
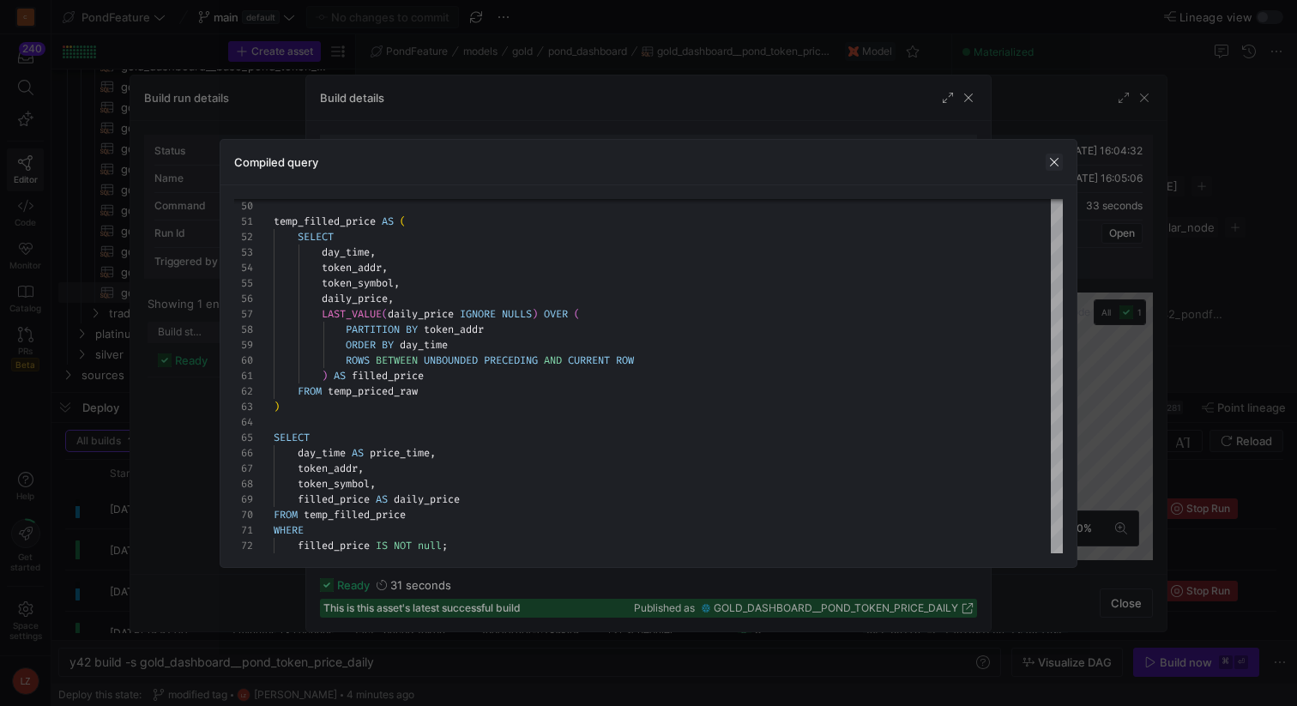
click at [1060, 162] on span "button" at bounding box center [1054, 162] width 17 height 17
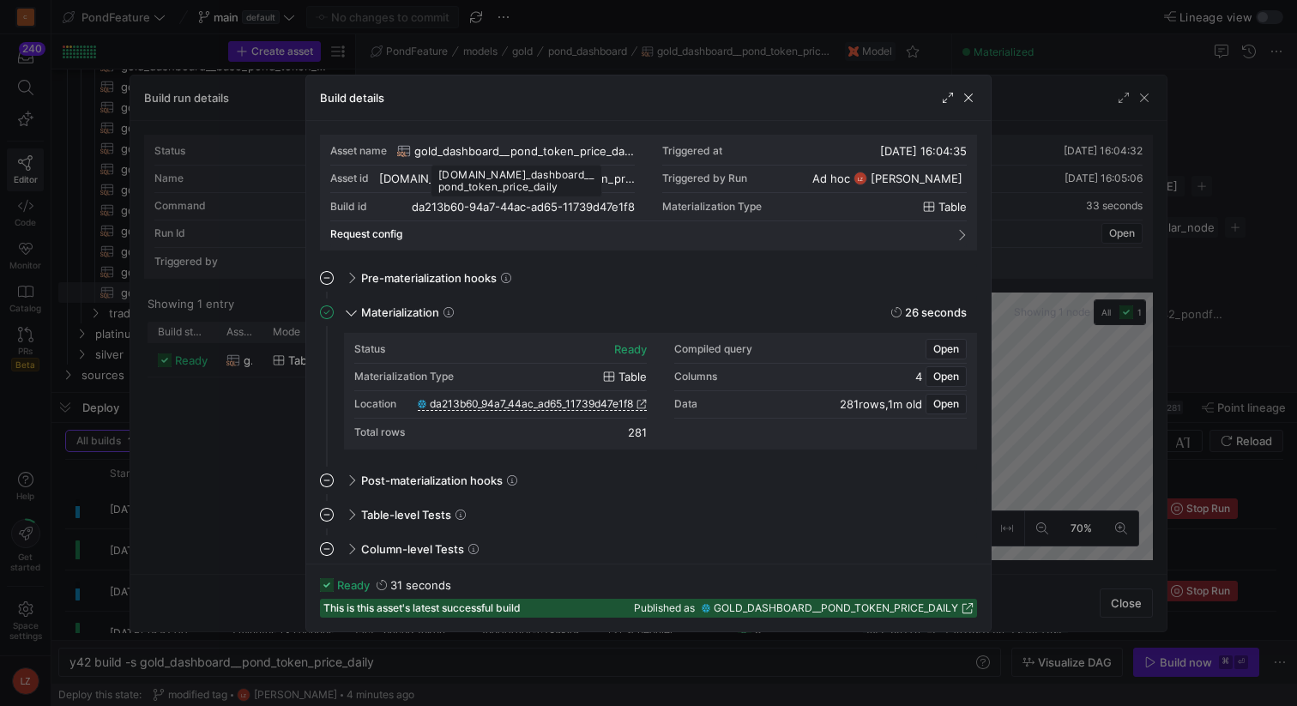
click at [588, 148] on span "gold_dashboard__pond_token_price_daily" at bounding box center [524, 151] width 220 height 14
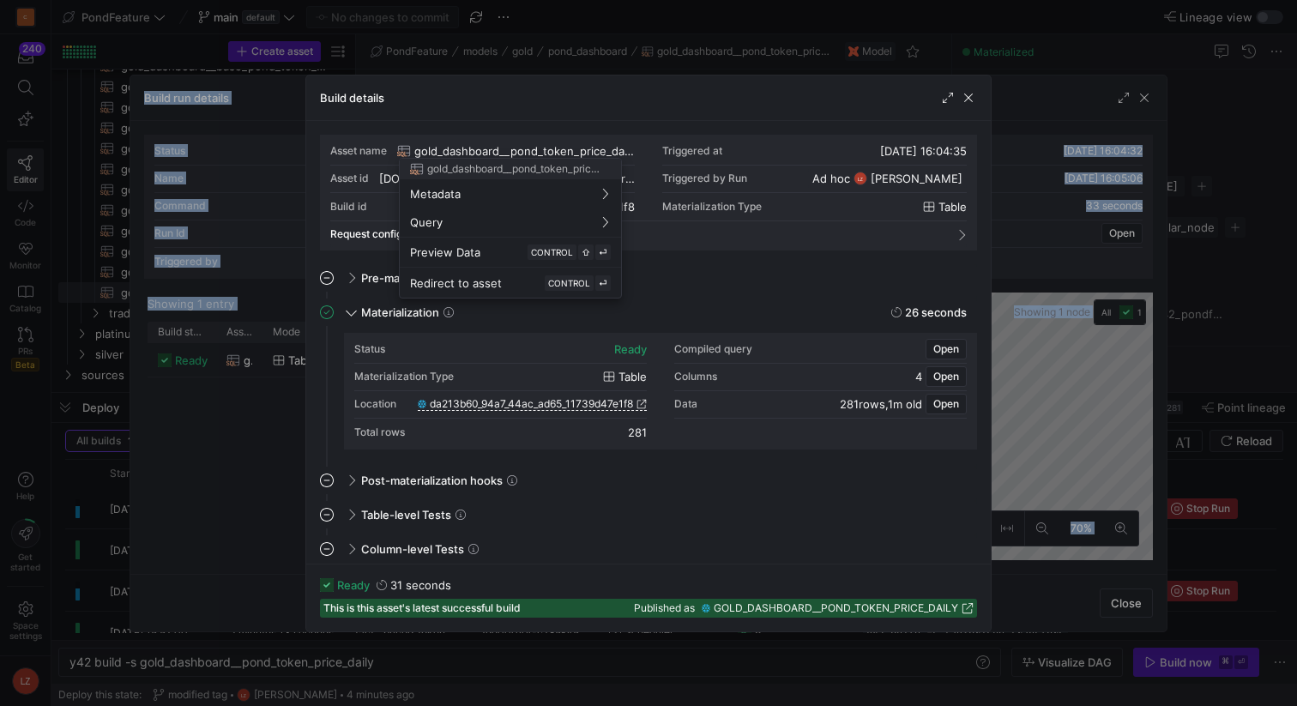
click at [588, 148] on div at bounding box center [648, 353] width 1297 height 706
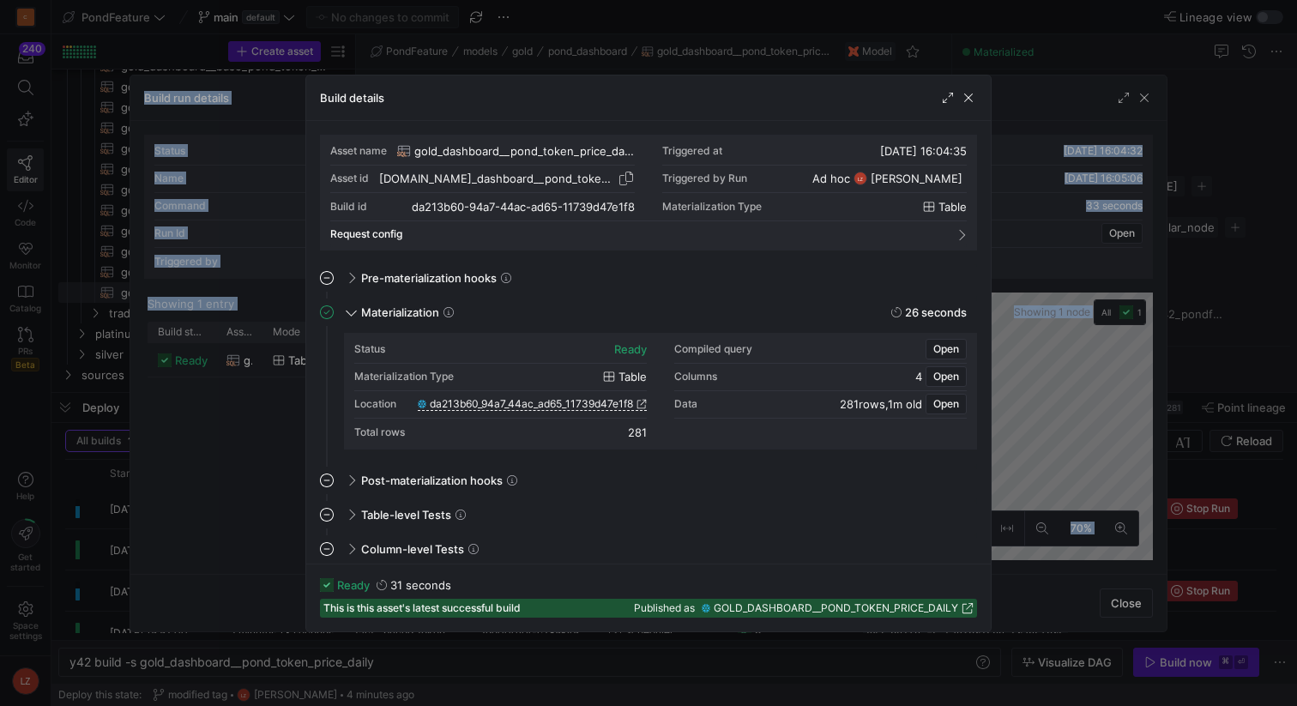
click at [622, 178] on span "button" at bounding box center [626, 178] width 17 height 17
copy div "Build run details Status Ready Started at 29/08/25, 16:04:32 Name Ad hoc Finish…"
click at [967, 96] on span "button" at bounding box center [968, 97] width 17 height 17
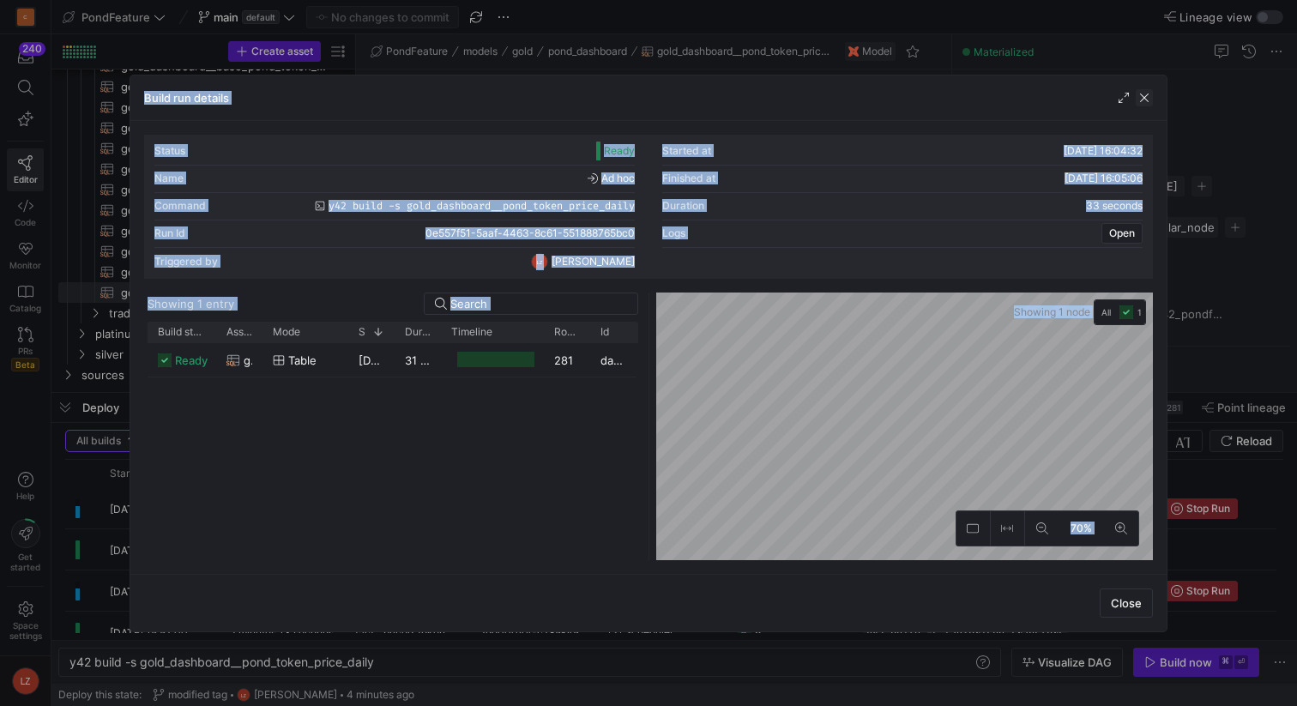
click at [1139, 97] on span "button" at bounding box center [1144, 97] width 17 height 17
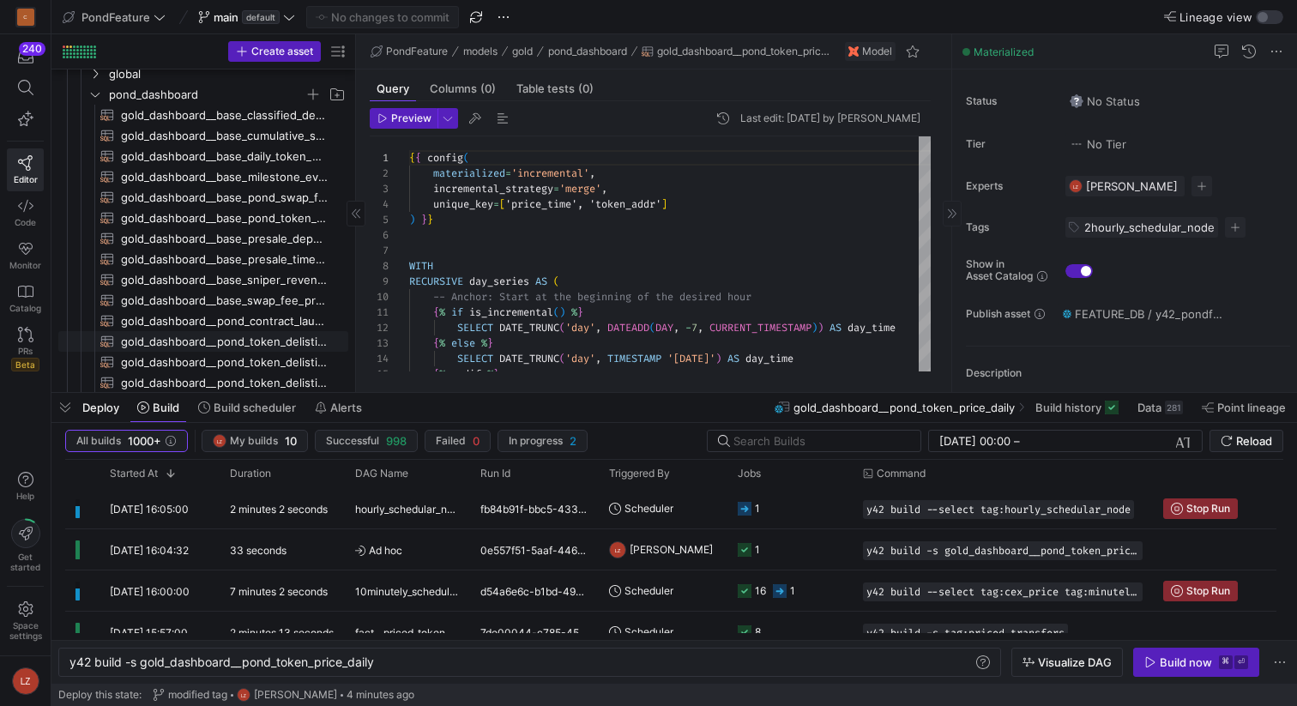
scroll to position [254, 0]
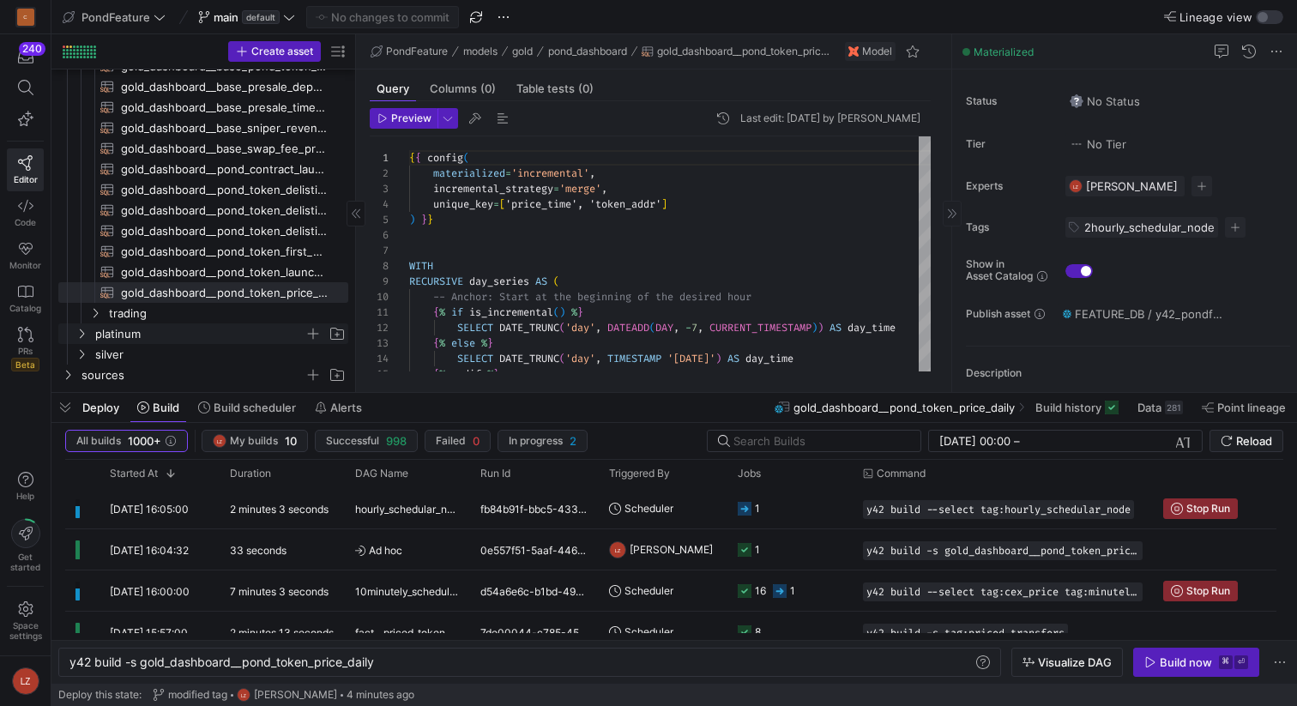
click at [81, 335] on icon "Press SPACE to select this row." at bounding box center [82, 333] width 4 height 9
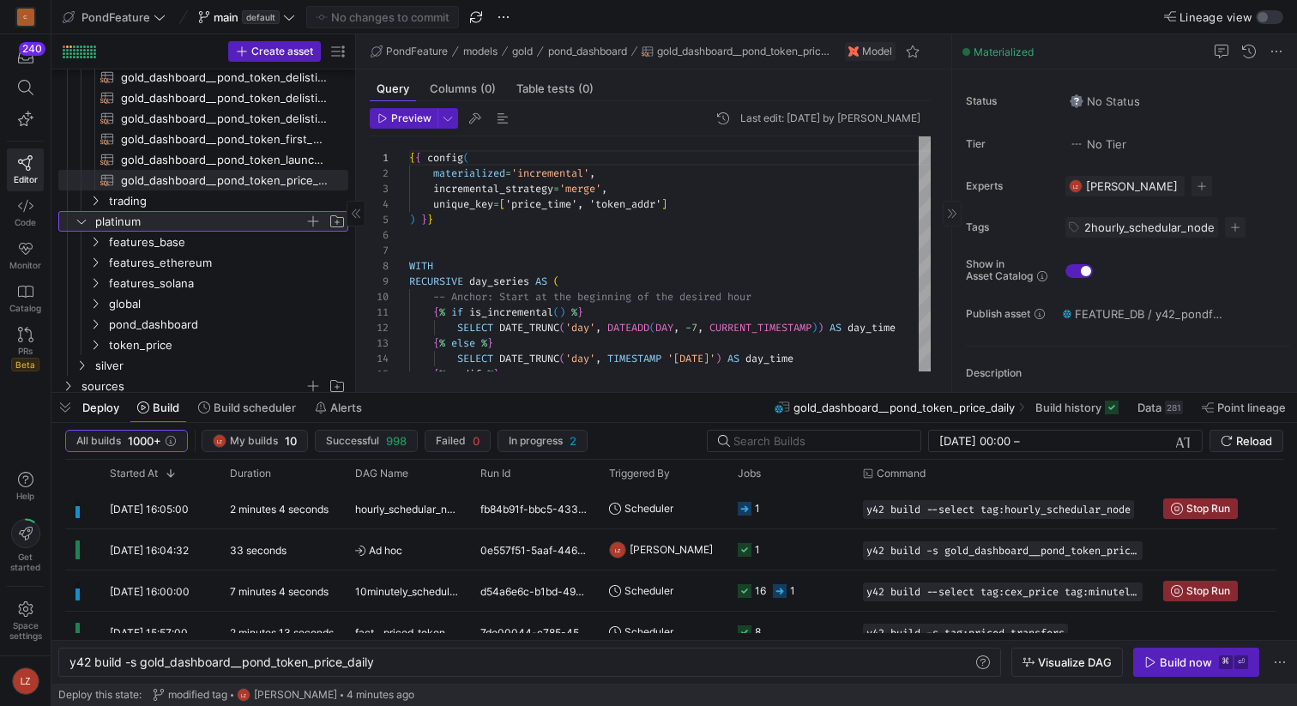
scroll to position [377, 0]
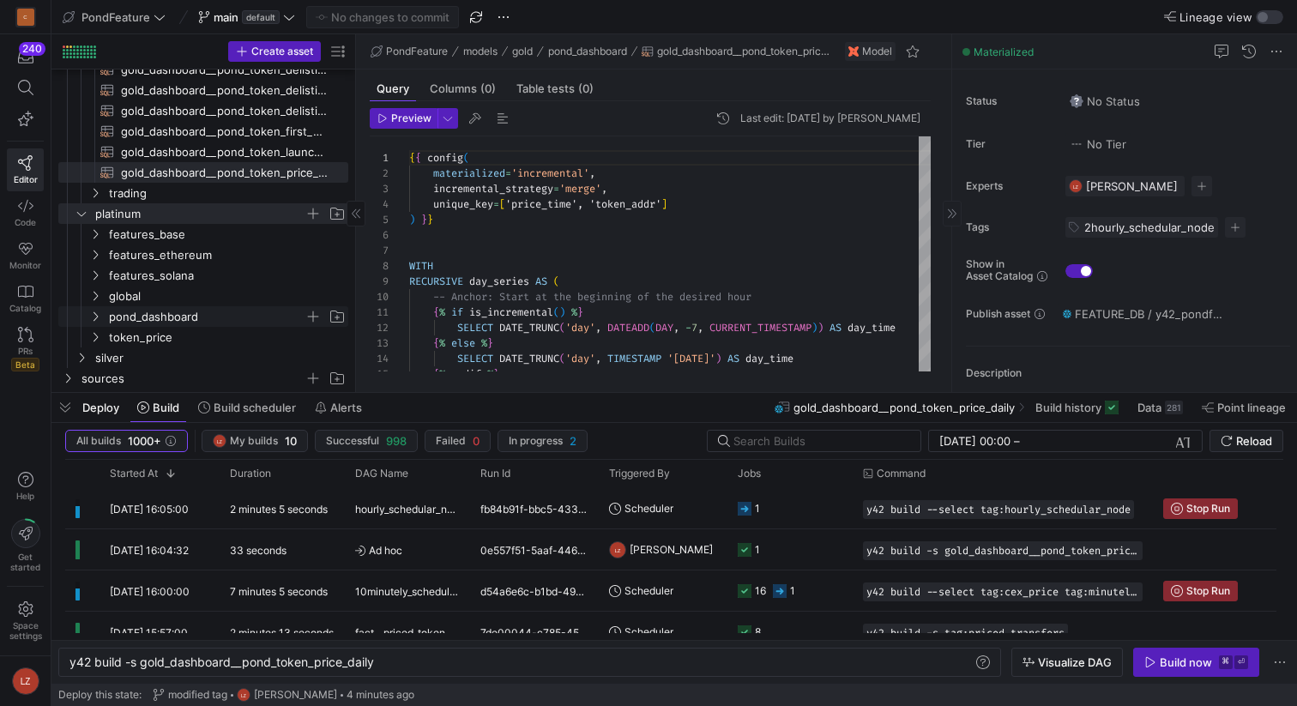
click at [97, 316] on icon "Press SPACE to select this row." at bounding box center [95, 316] width 4 height 9
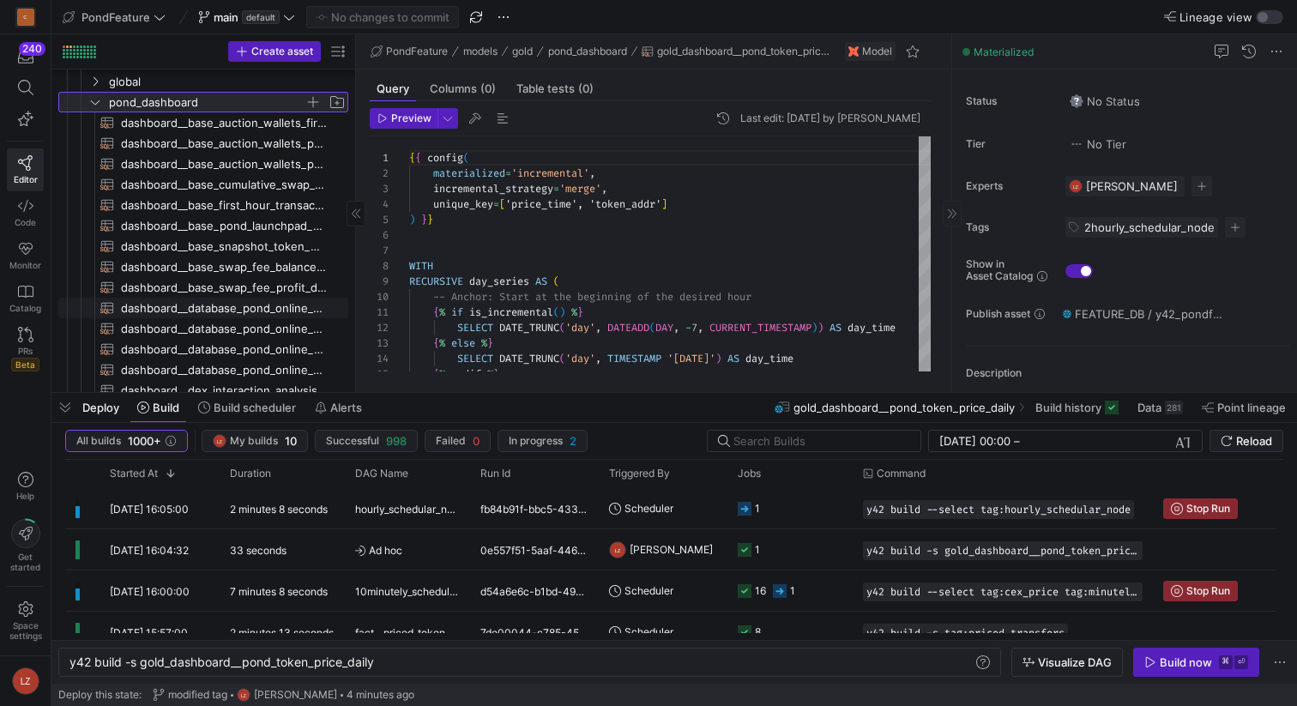
scroll to position [518, 0]
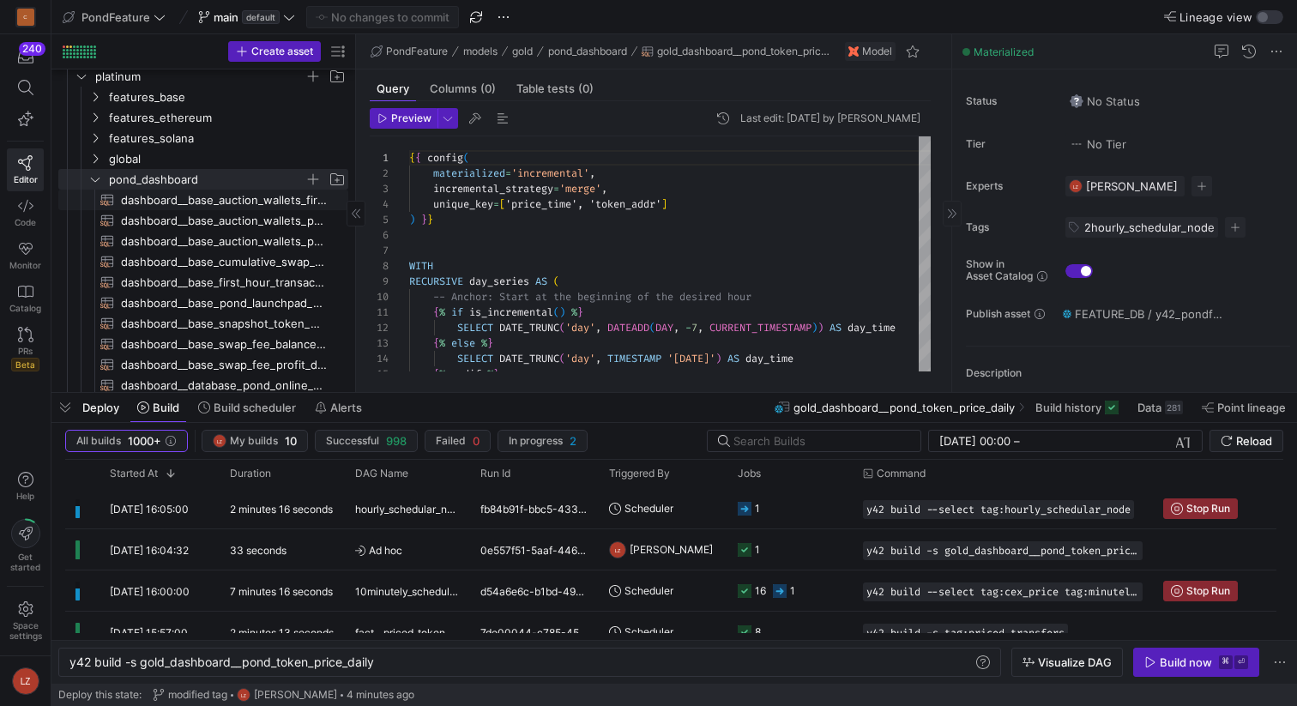
click at [219, 202] on span "dashboard__base_auction_wallets_first_hour​​​​​​​​​​" at bounding box center [225, 200] width 208 height 20
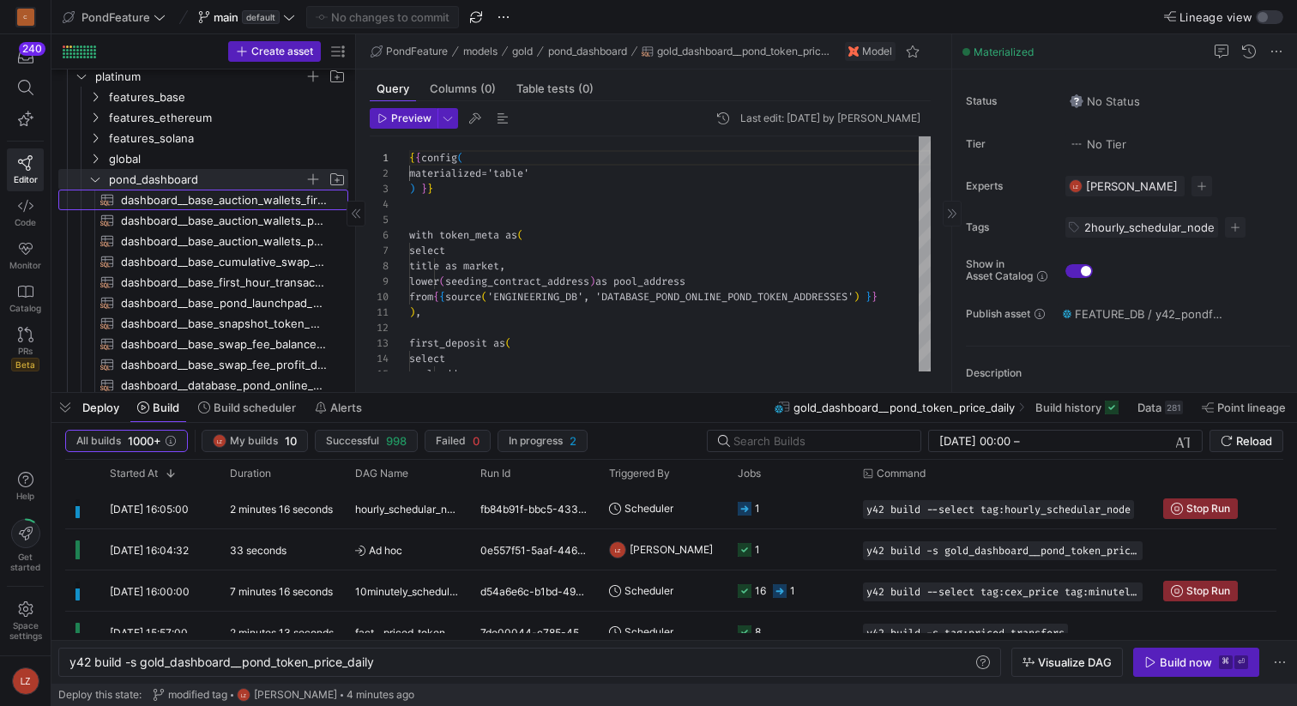
type textarea "{{ config( materialized='table' ) }} with token_meta as ( select title as marke…"
type textarea "y42 build -s dashboard__base_auction_wallets_first_hour"
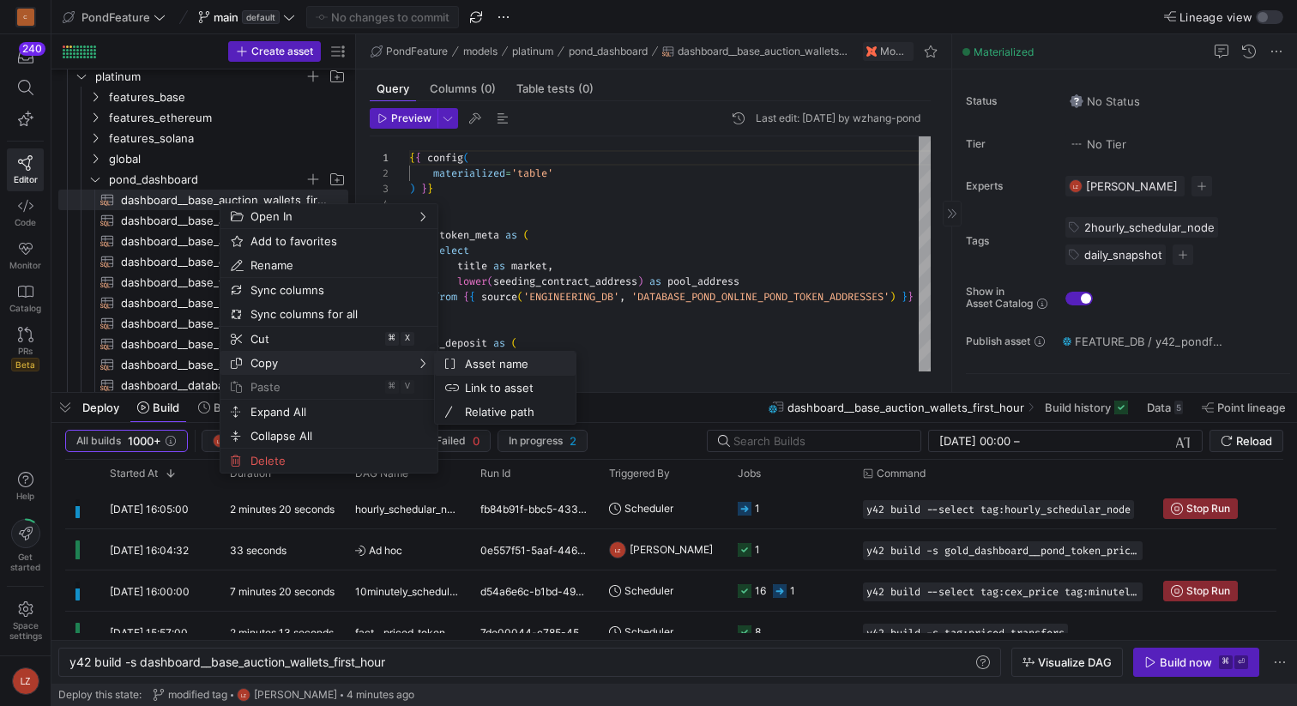
click at [475, 359] on span "Asset name" at bounding box center [510, 364] width 104 height 24
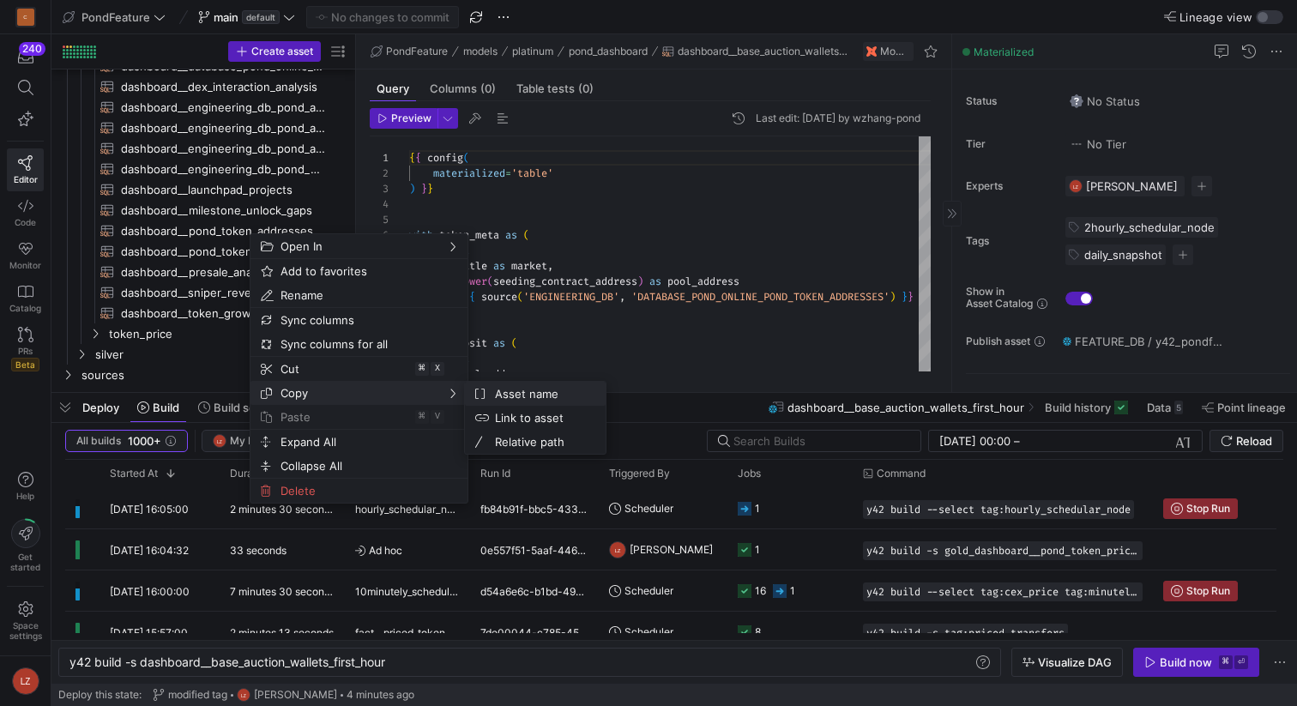
click at [500, 389] on span "Asset name" at bounding box center [540, 394] width 104 height 24
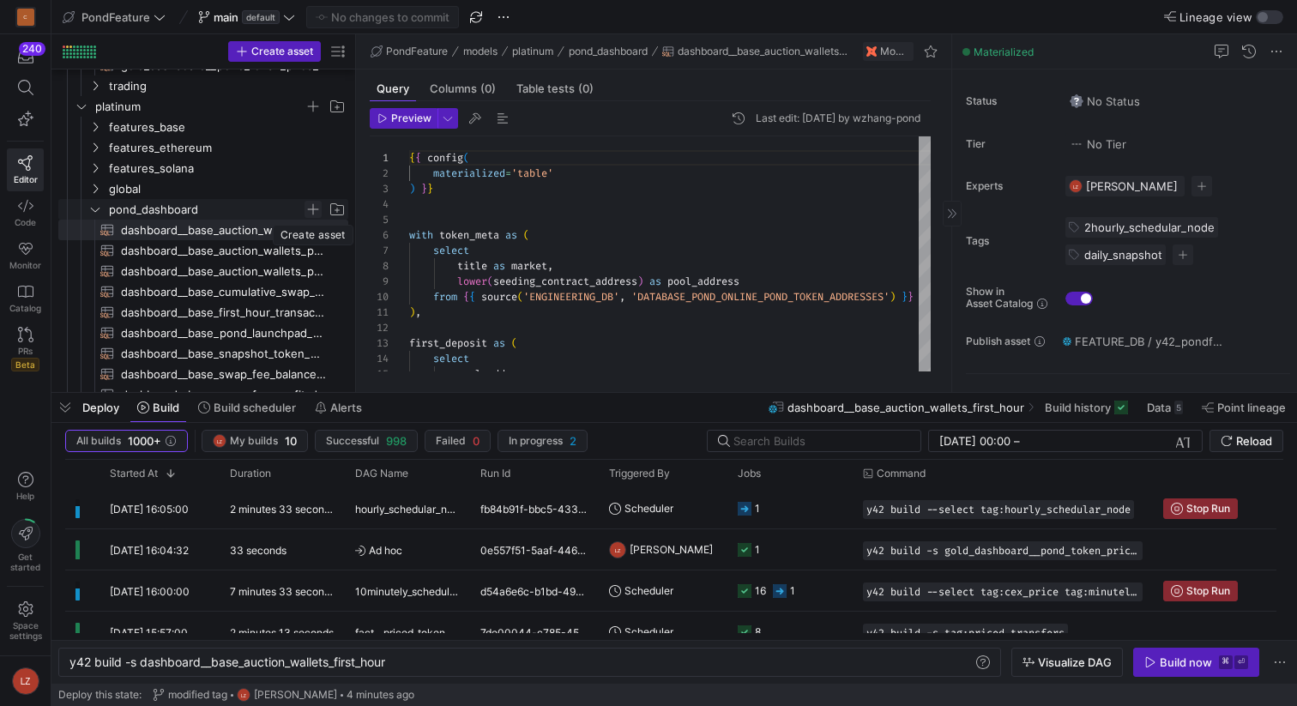
click at [311, 210] on span "Press SPACE to select this row." at bounding box center [312, 209] width 17 height 17
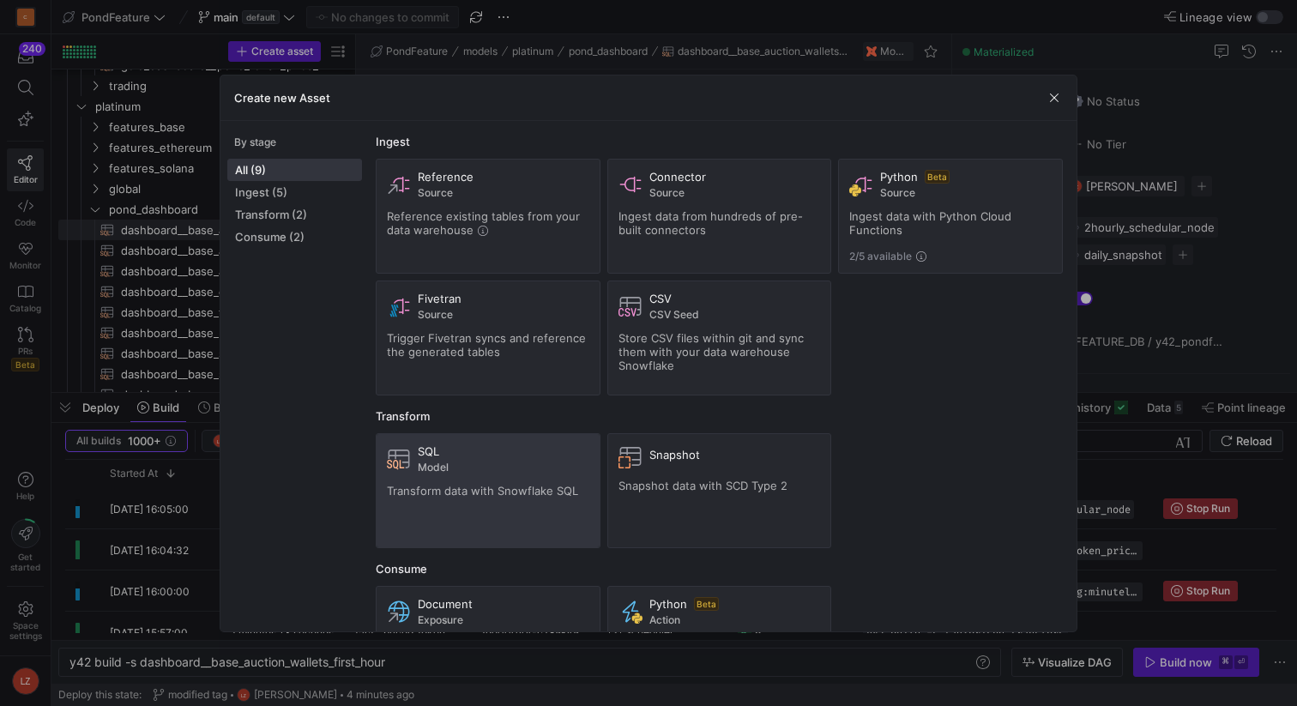
click at [505, 484] on span "Transform data with Snowflake SQL" at bounding box center [482, 491] width 191 height 14
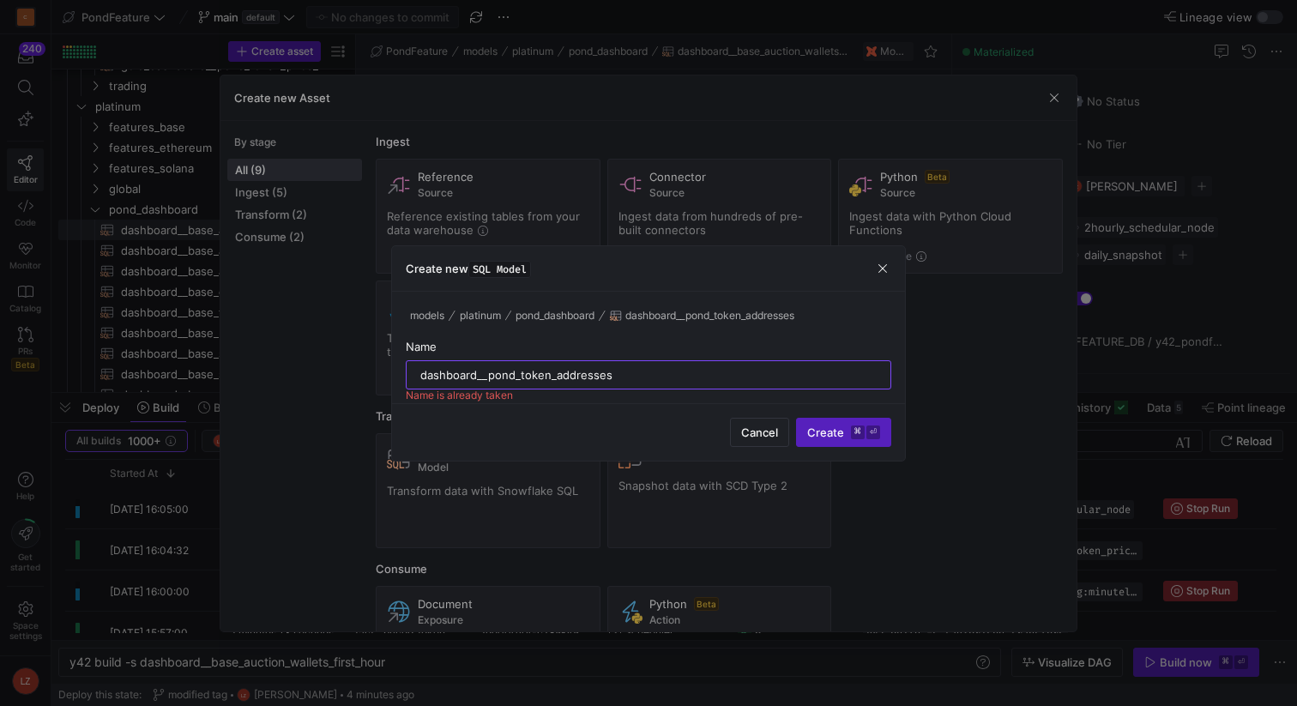
drag, startPoint x: 643, startPoint y: 372, endPoint x: 388, endPoint y: 377, distance: 255.6
click at [388, 377] on div "Create new Asset By stage All (9) Ingest (5) Transform (2) Consume (2) Ingest R…" at bounding box center [648, 353] width 1297 height 706
paste input "price_daily"
type input "dashboard__pond_token_price_daily"
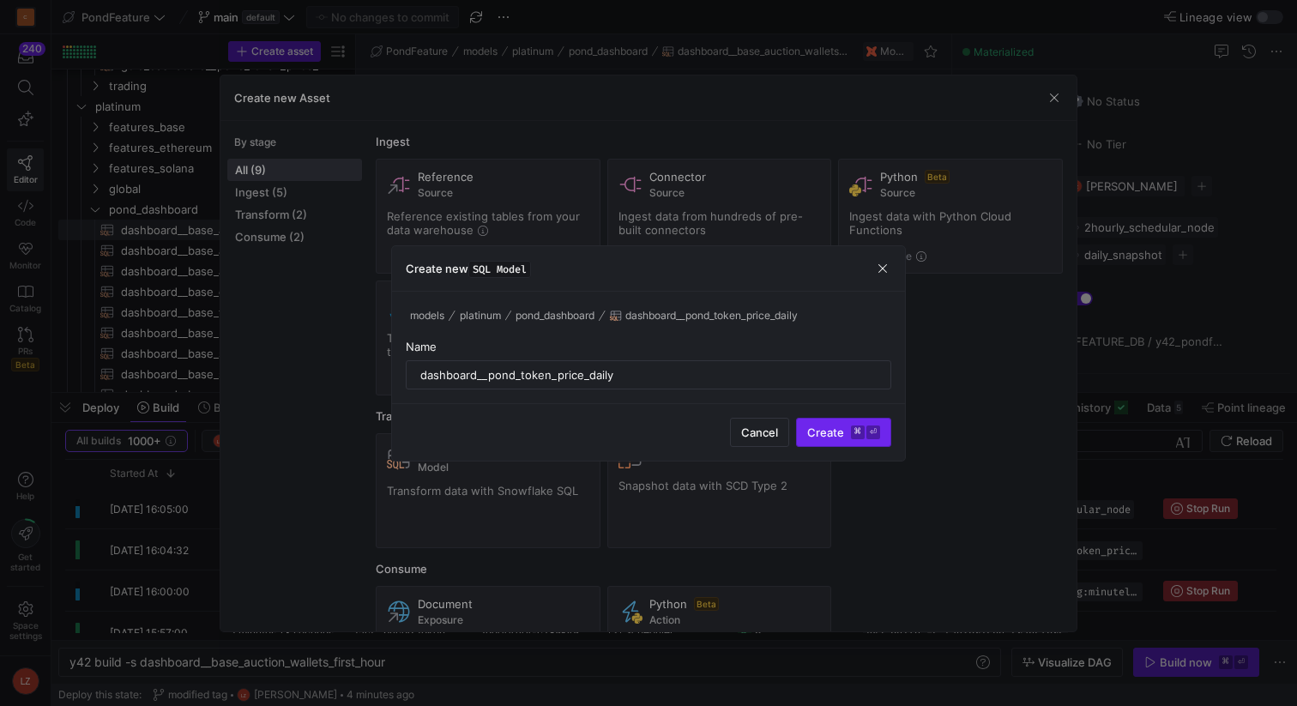
click at [829, 433] on span "Create ⌘ ⏎" at bounding box center [843, 432] width 73 height 14
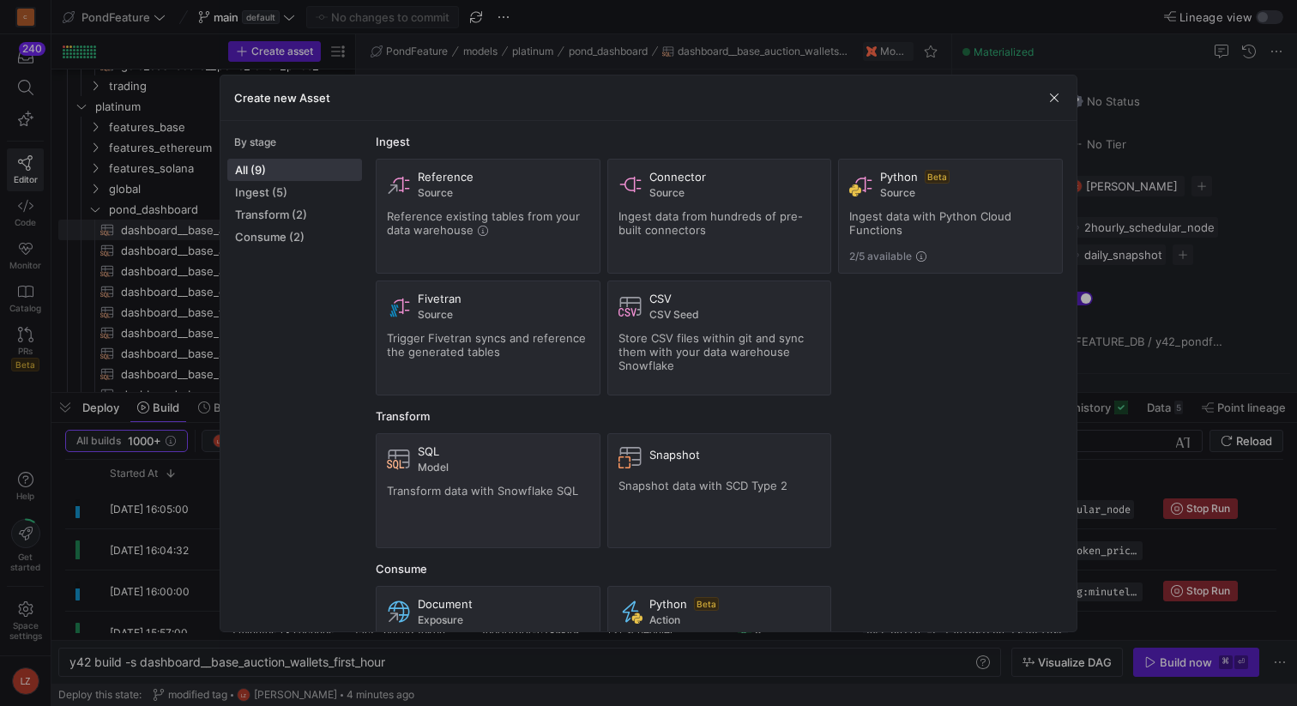
type textarea "y42 build -s dashboard__pond_token_price_daily"
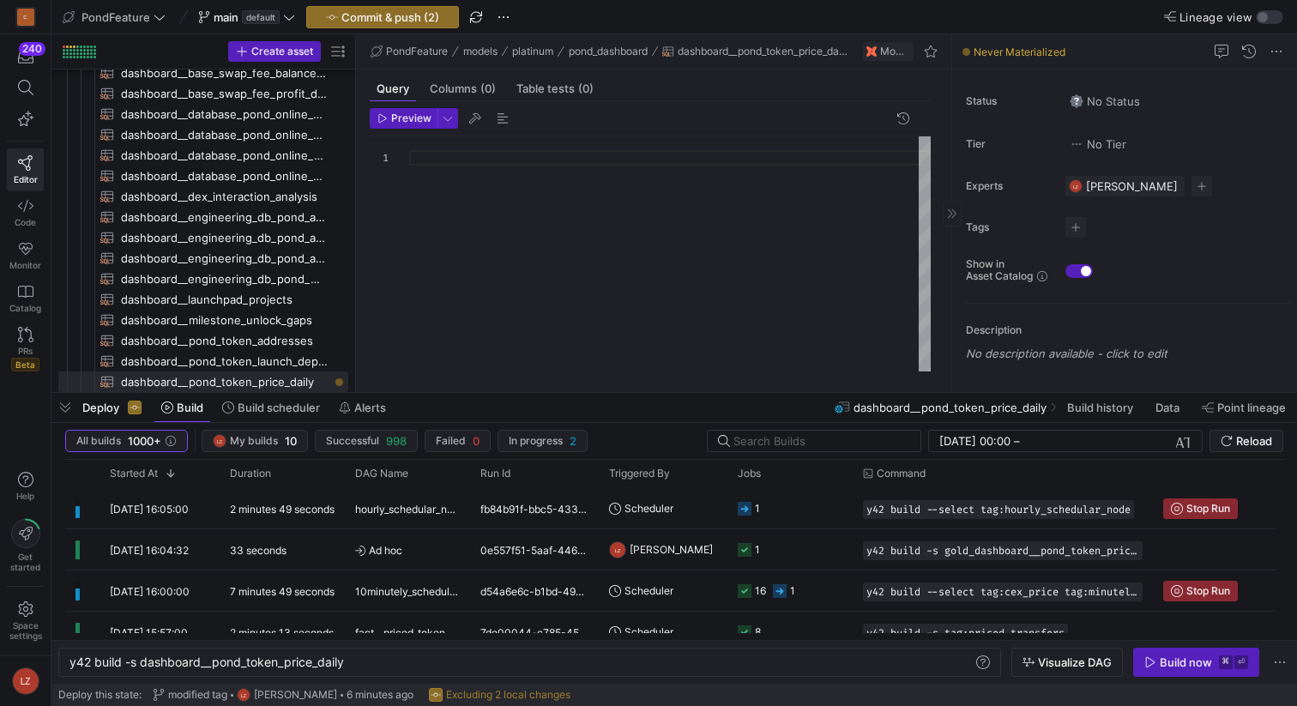
click at [504, 187] on div at bounding box center [669, 253] width 521 height 235
type textarea "s"
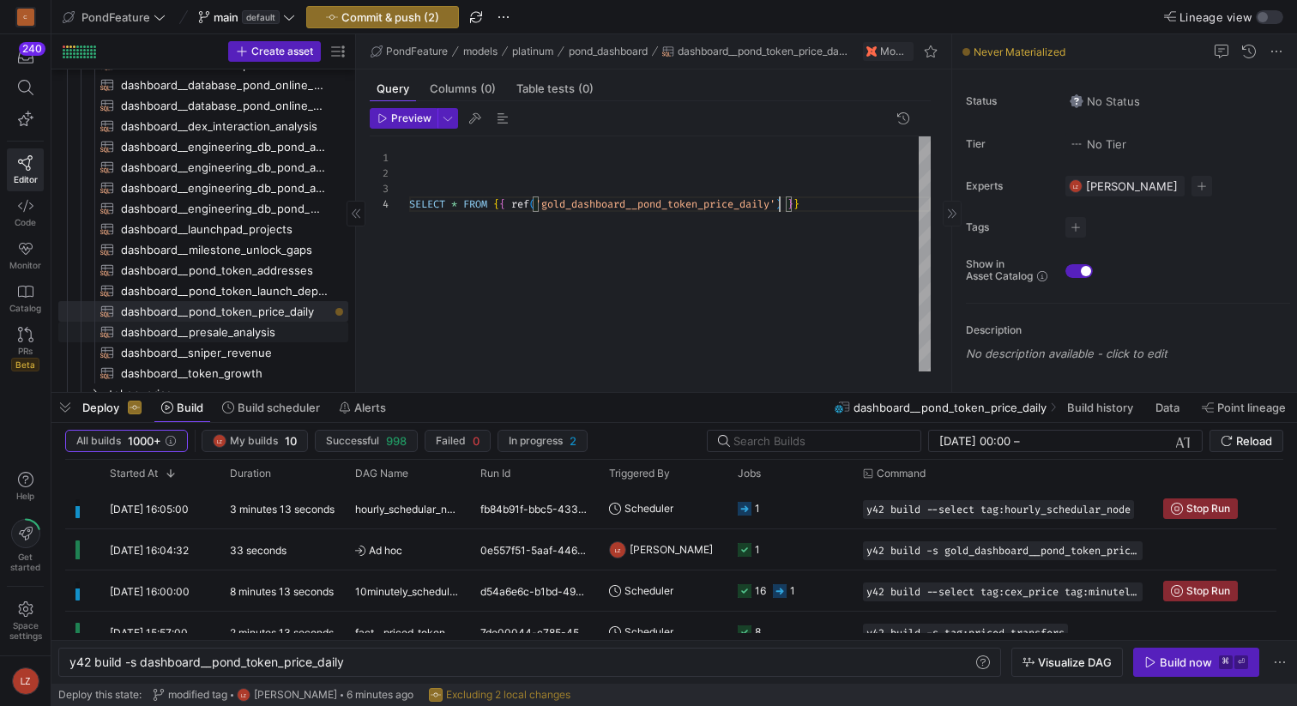
click at [242, 329] on span "dashboard__presale_analysis​​​​​​​​​​" at bounding box center [225, 332] width 208 height 20
type textarea "{{ config( materialized='view' ) }} with binned as ( -- first_minute select see…"
type textarea "y42 build -s dashboard__presale_analysis"
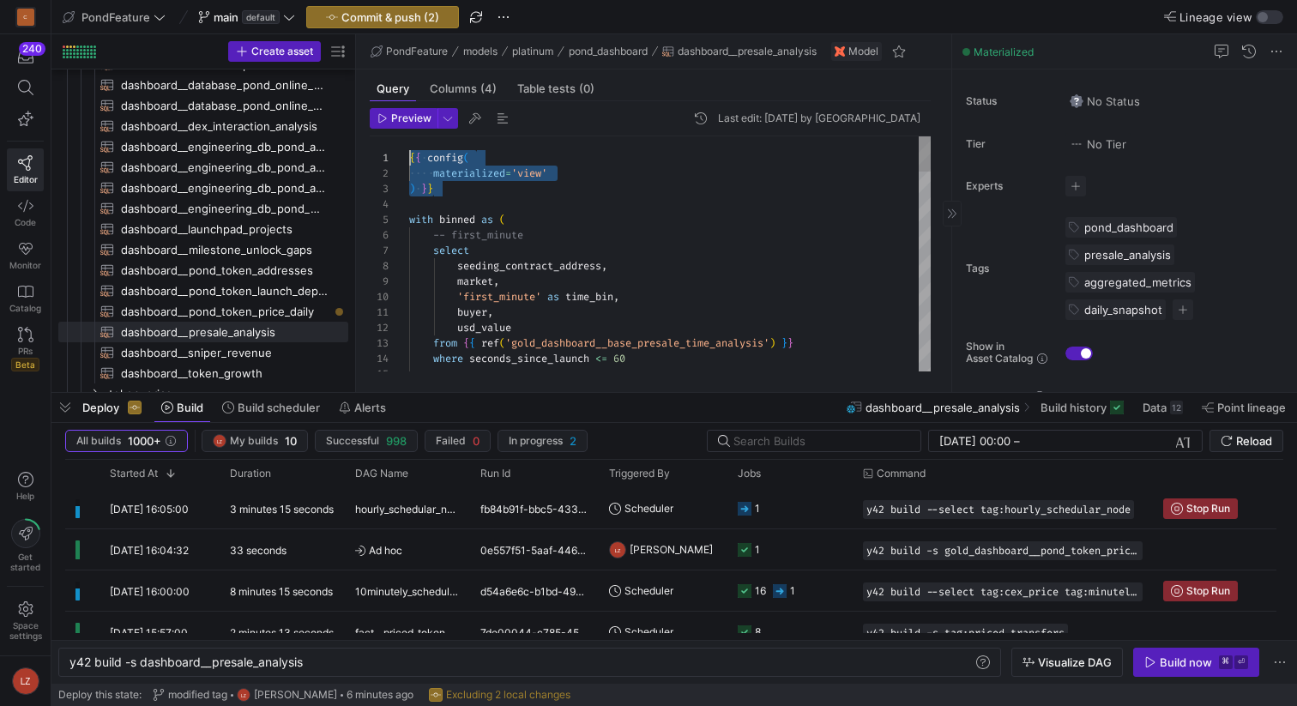
drag, startPoint x: 483, startPoint y: 194, endPoint x: 388, endPoint y: 160, distance: 101.2
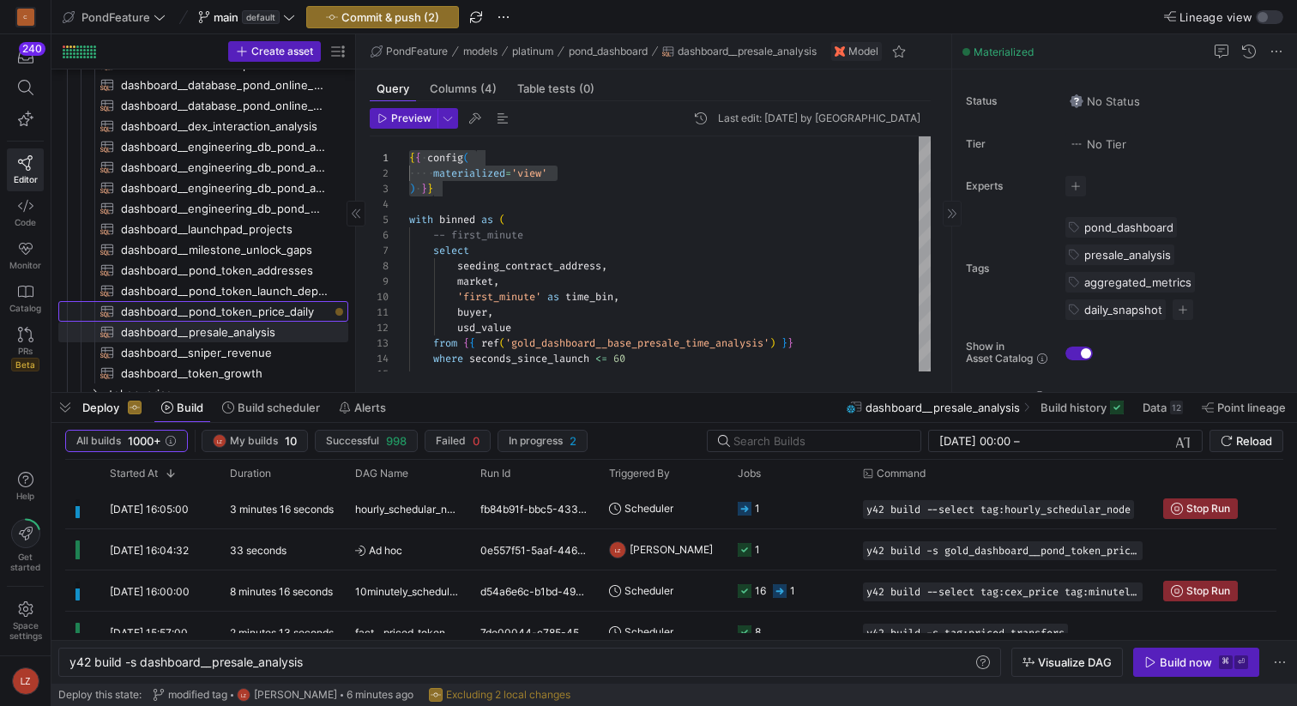
click at [264, 318] on span "dashboard__pond_token_price_daily​​​​​​​​​​" at bounding box center [225, 312] width 208 height 20
type textarea "SELECT * FROM {{ ref('gold_dashboard__pond_token_price_daily') }}"
type textarea "y42 build -s dashboard__pond_token_price_daily"
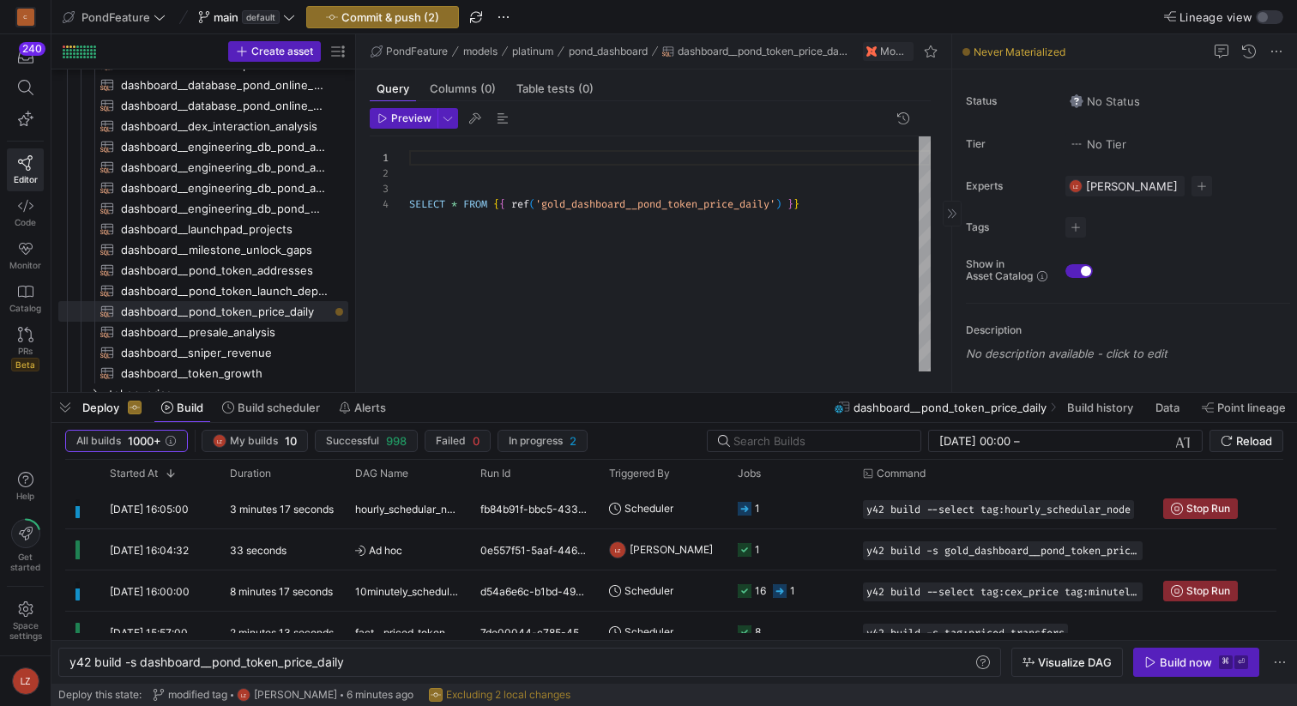
click at [450, 163] on div "SELECT * FROM { { ref ( 'gold_dashboard__pond_token_price_daily' ) } }" at bounding box center [669, 253] width 521 height 235
type textarea "{{ config( materialized='view' ) }} SELECT * FROM {{ ref('gold_dashboard__pond_…"
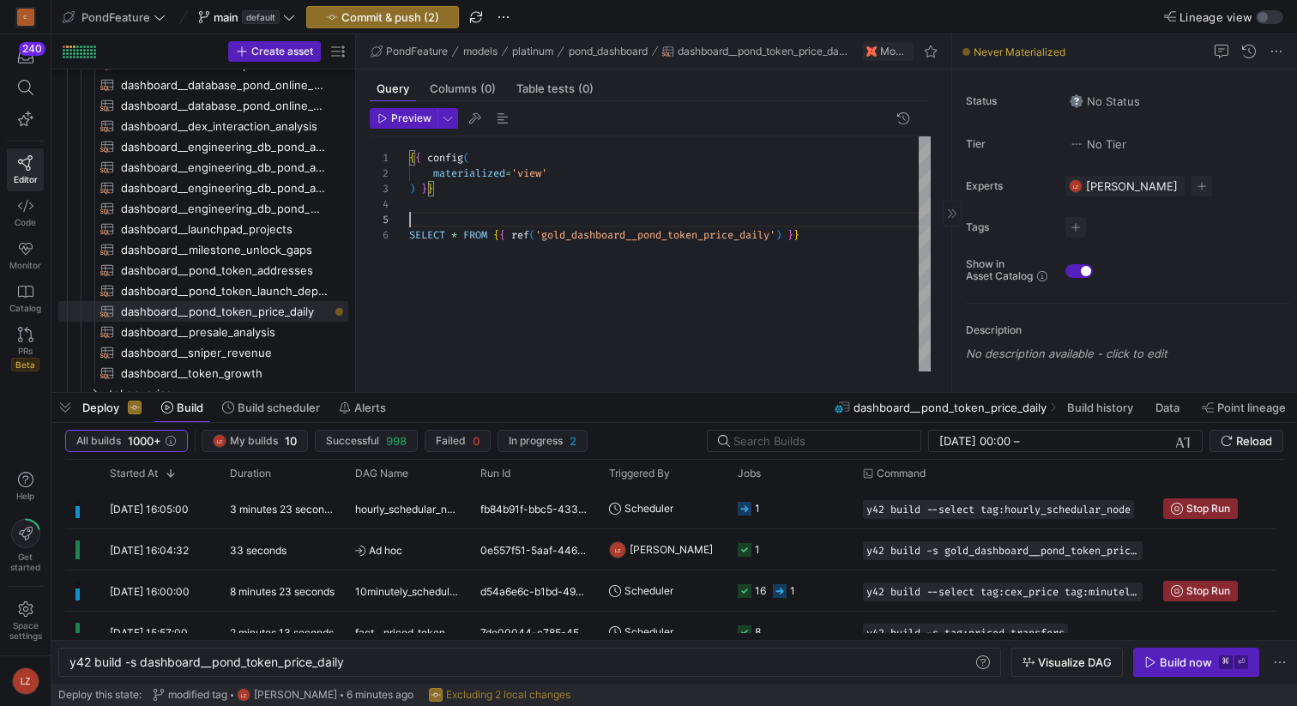
click at [836, 226] on div "{ { config ( materialized = 'view' ) } } SELECT * FROM { { ref ( 'gold_dashboar…" at bounding box center [669, 253] width 521 height 235
click at [826, 235] on div "{ { config ( materialized = 'view' ) } } SELECT * FROM { { ref ( 'gold_dashboar…" at bounding box center [669, 253] width 521 height 235
click at [1079, 226] on span "button" at bounding box center [1075, 227] width 21 height 21
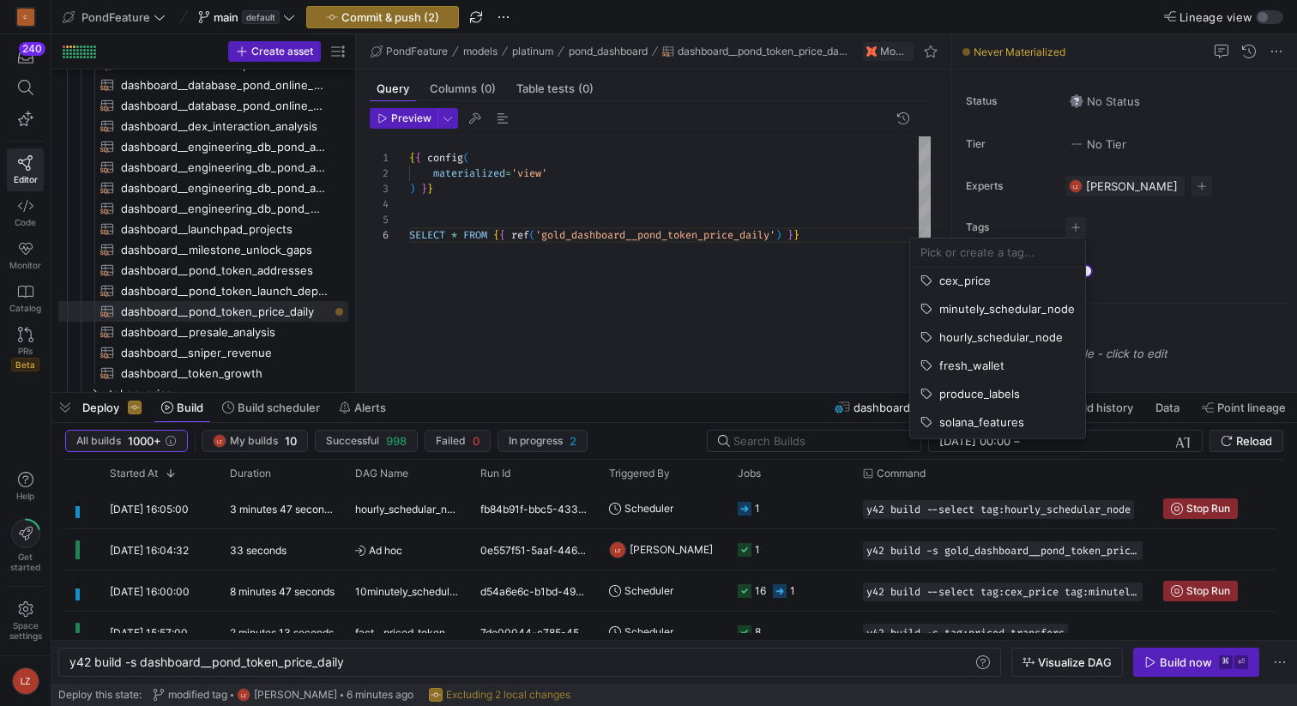
click at [636, 203] on div at bounding box center [648, 353] width 1297 height 706
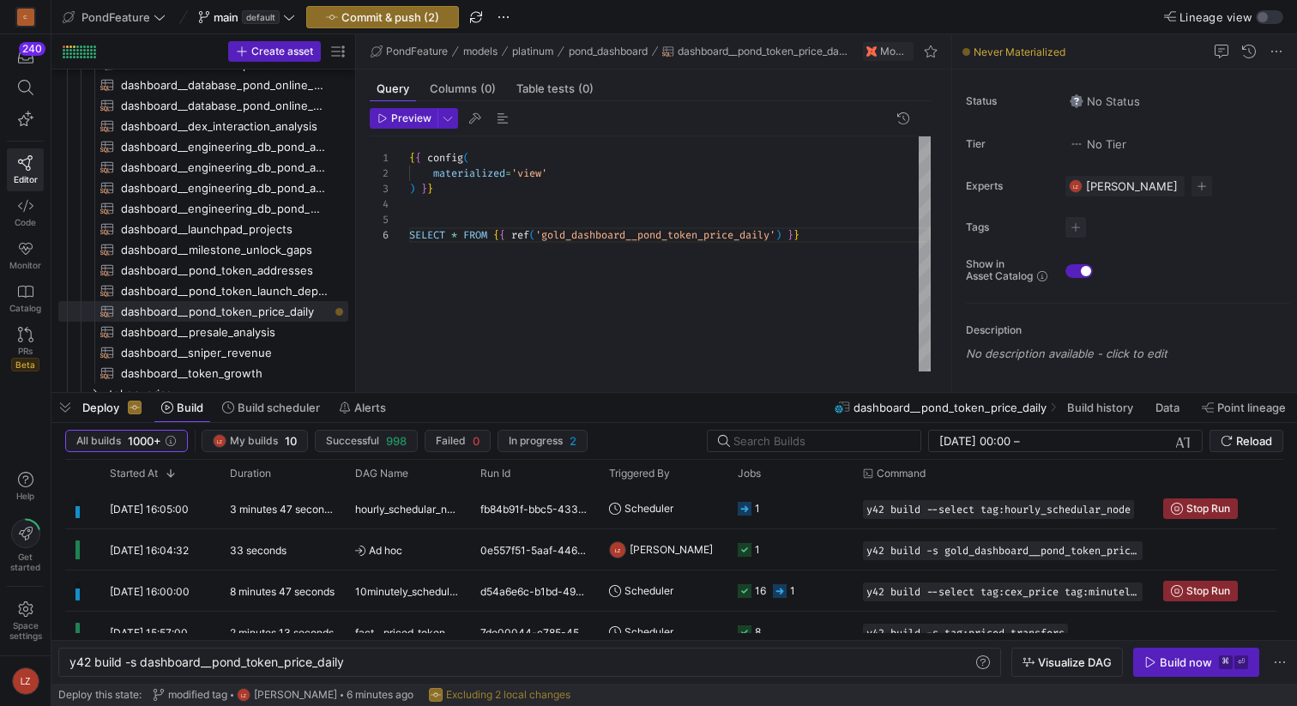
scroll to position [46, 0]
click at [612, 203] on div "{ { config ( materialized = 'view' ) } } SELECT * FROM { { ref ( 'gold_dashboar…" at bounding box center [669, 253] width 521 height 235
click at [596, 211] on div "{ { config ( materialized = 'view' ) } } SELECT * FROM { { ref ( 'gold_dashboar…" at bounding box center [669, 253] width 521 height 235
click at [588, 219] on div "{ { config ( materialized = 'view' ) } } SELECT * FROM { { ref ( 'gold_dashboar…" at bounding box center [669, 253] width 521 height 235
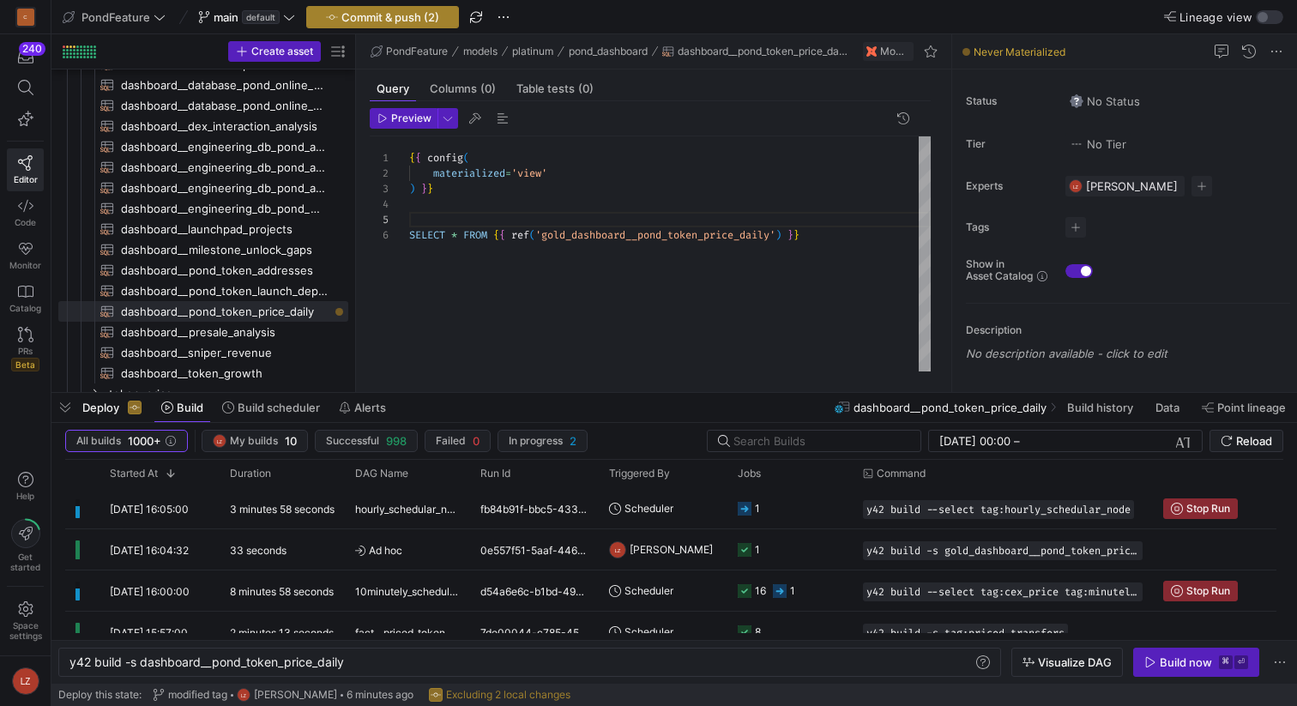
click at [400, 13] on span "Commit & push (2)" at bounding box center [390, 17] width 98 height 14
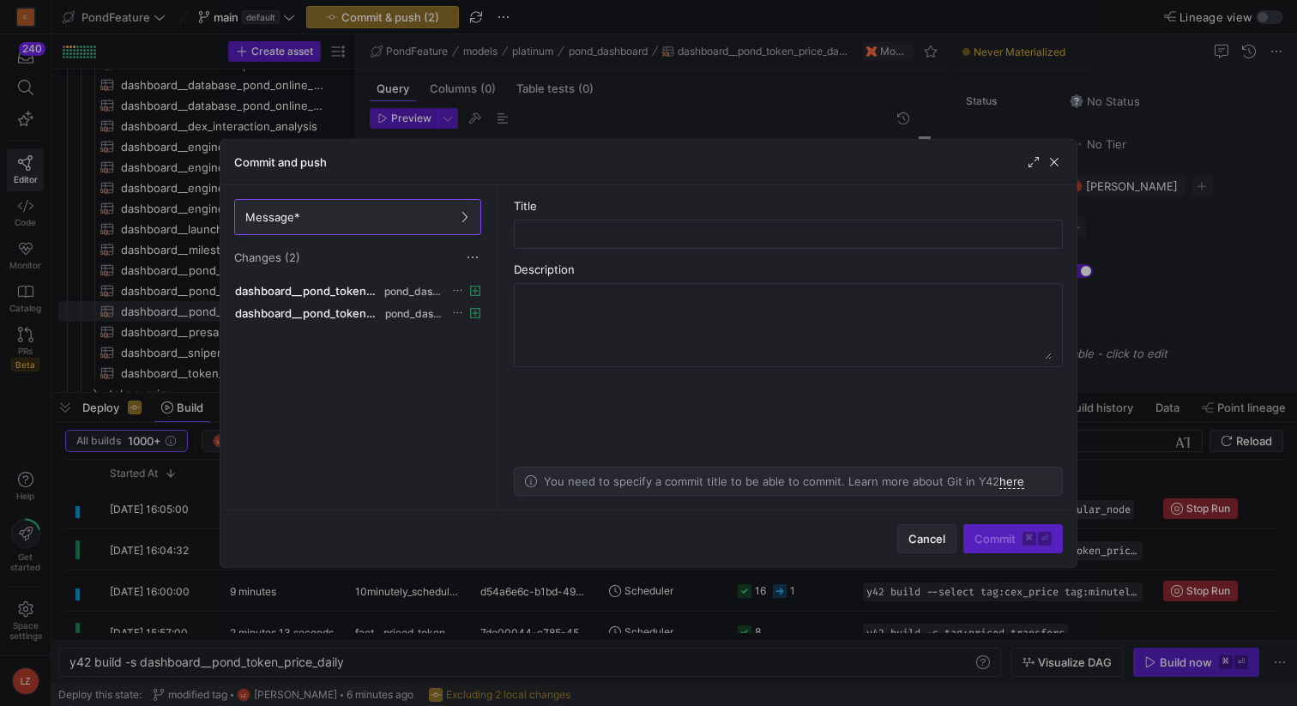
click at [919, 539] on span "Cancel" at bounding box center [926, 539] width 37 height 14
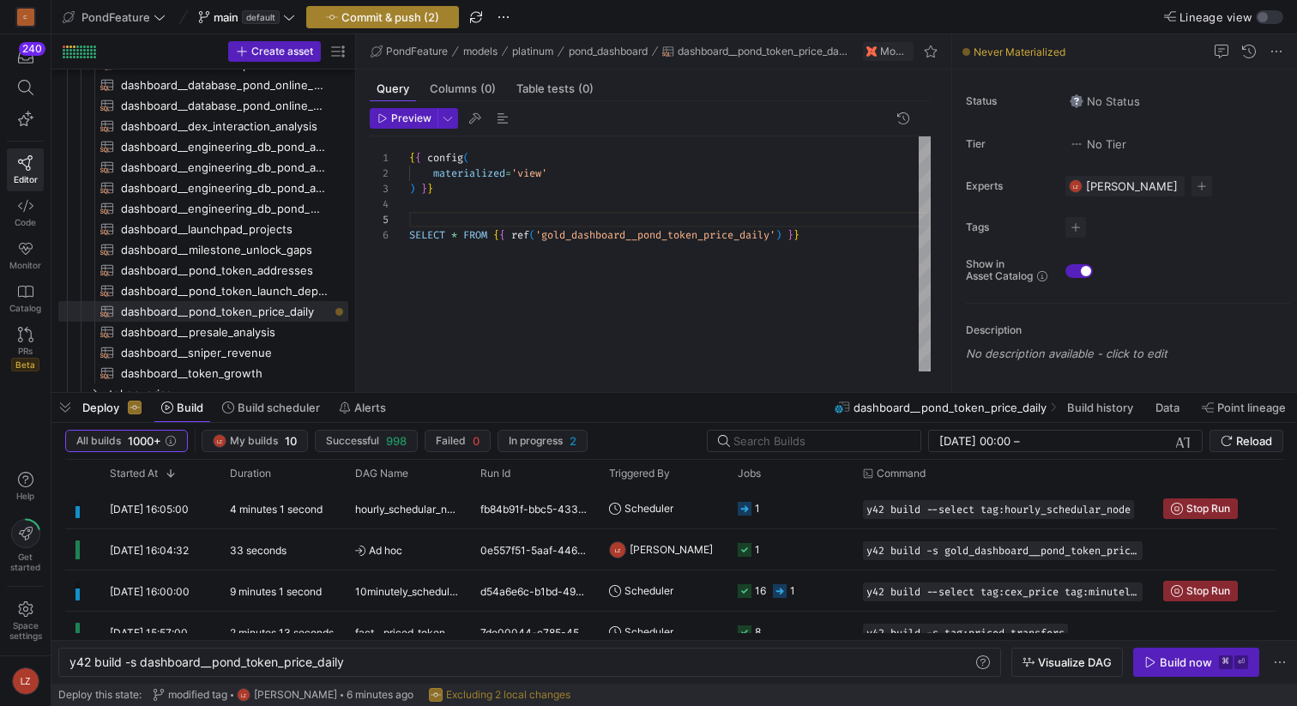
click at [396, 13] on span "Commit & push (2)" at bounding box center [390, 17] width 98 height 14
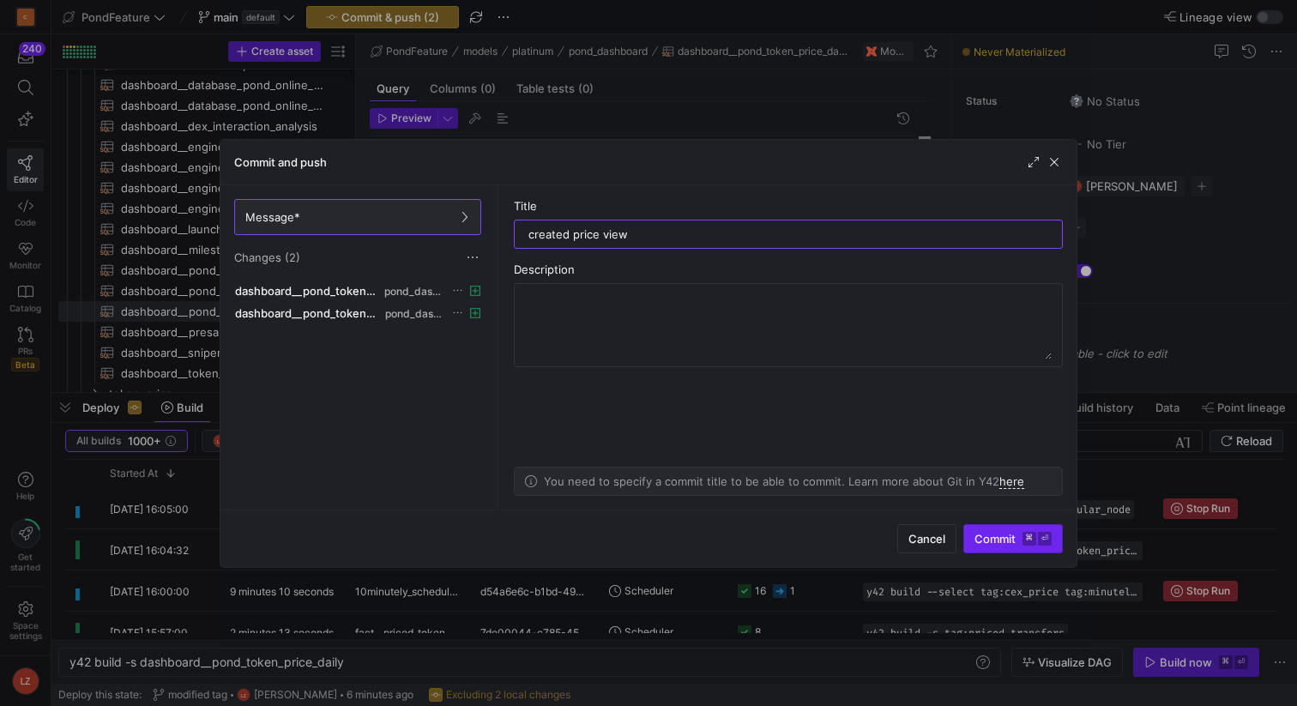
type input "created price view"
click at [992, 532] on span "Commit ⌘ ⏎" at bounding box center [1012, 539] width 77 height 14
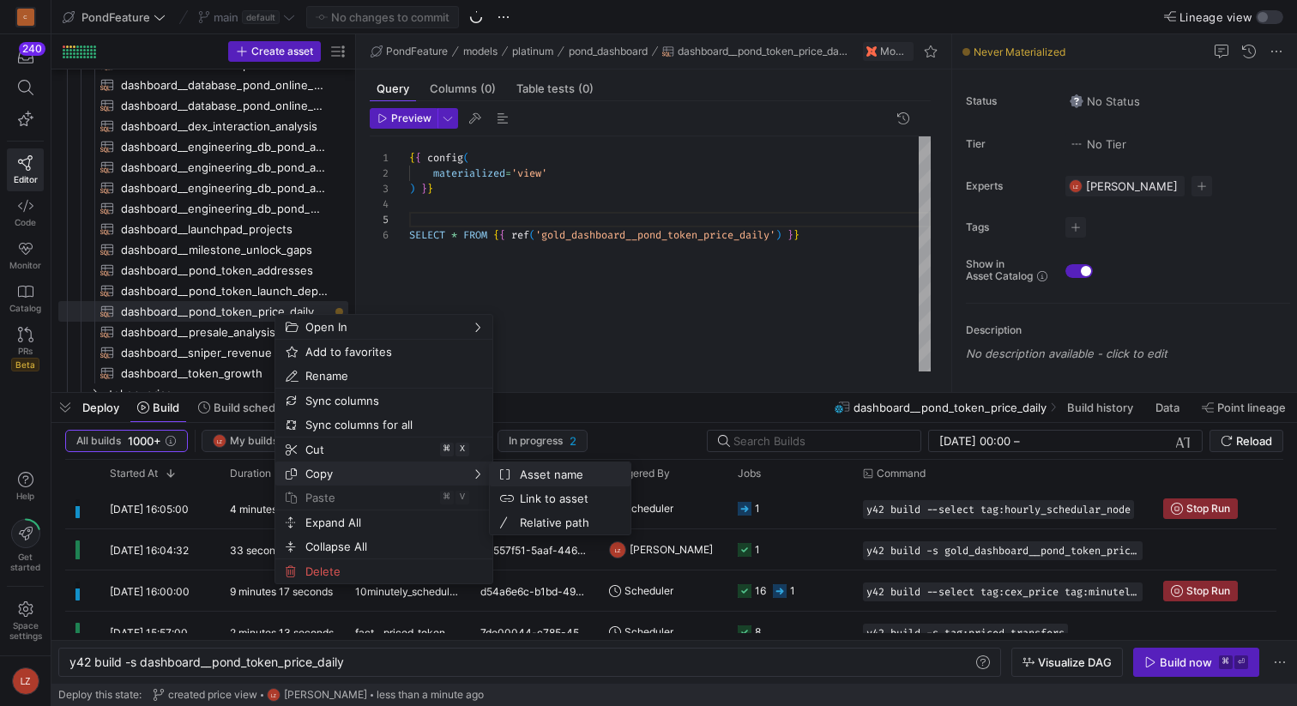
click at [526, 477] on span "Asset name" at bounding box center [565, 474] width 104 height 24
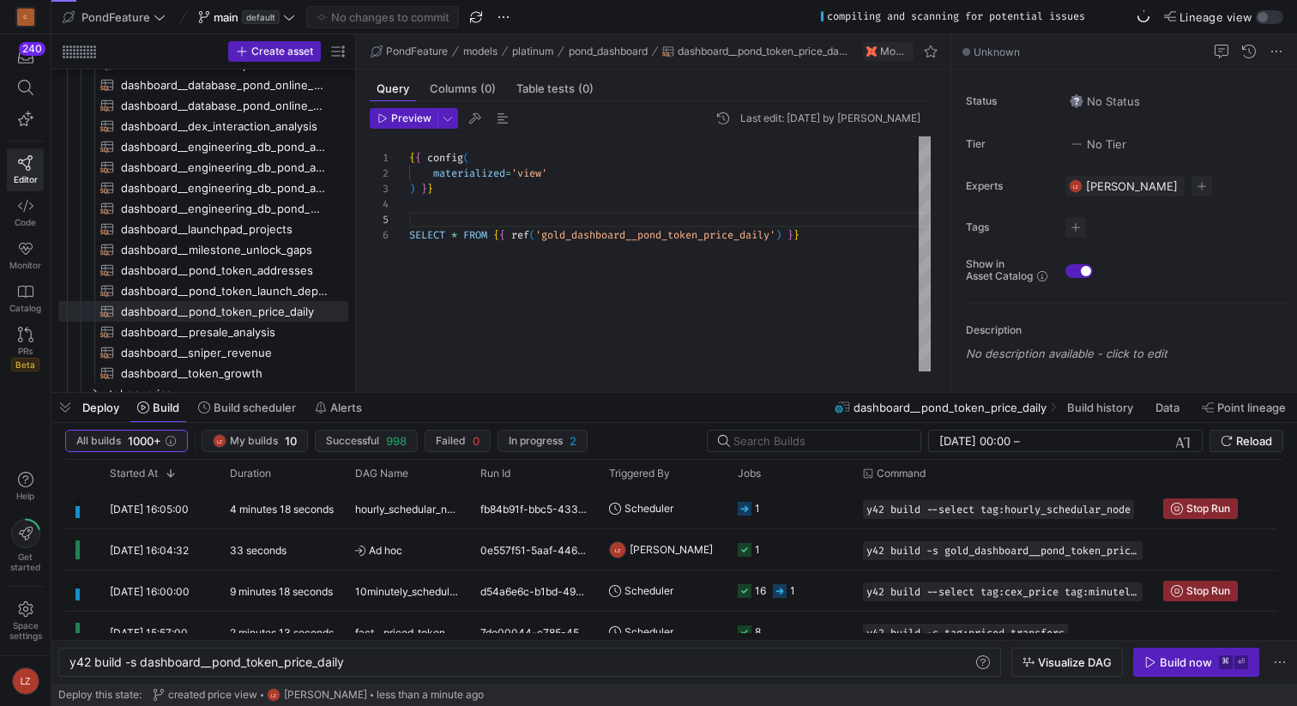
click at [531, 282] on div "{ { config ( materialized = 'view' ) } } SELECT * FROM { { ref ( 'gold_dashboar…" at bounding box center [669, 253] width 521 height 235
click at [524, 200] on div "{ { config ( materialized = 'view' ) } } SELECT * FROM { { ref ( 'gold_dashboar…" at bounding box center [669, 253] width 521 height 235
click at [490, 217] on div "{ { config ( materialized = 'view' ) } } SELECT * FROM { { ref ( 'gold_dashboar…" at bounding box center [669, 253] width 521 height 235
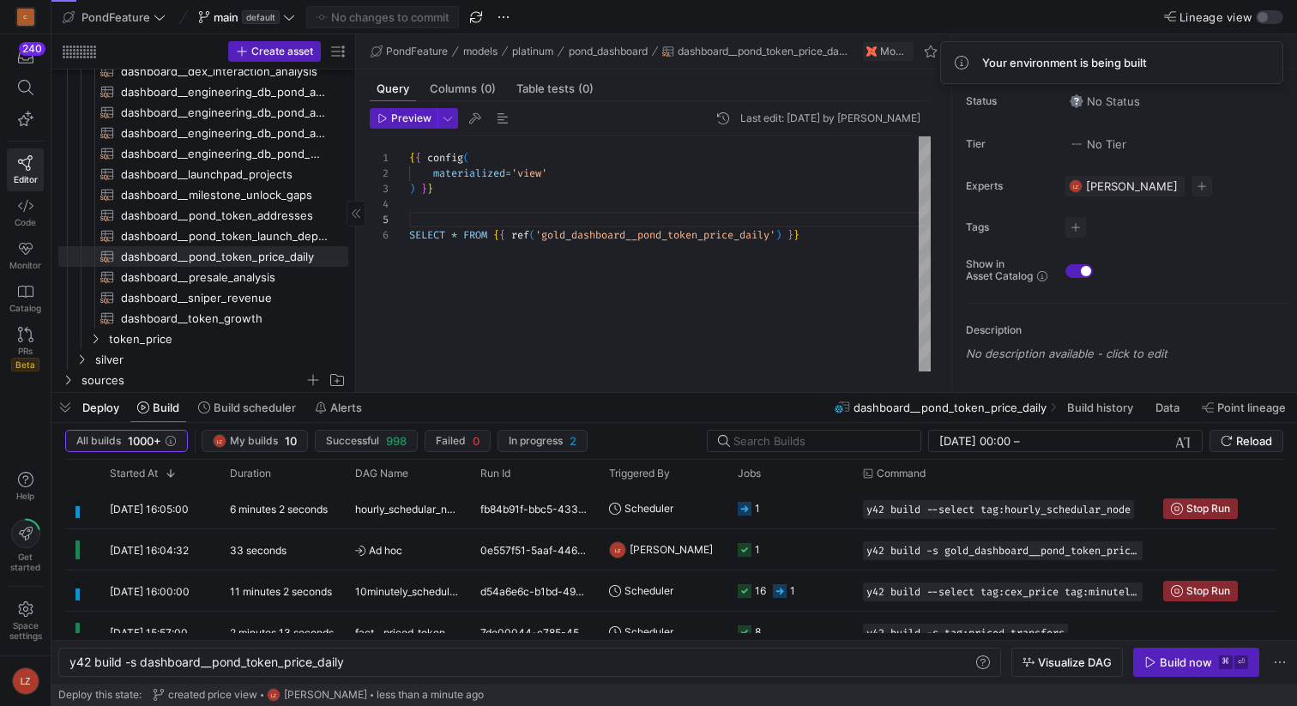
scroll to position [913, 0]
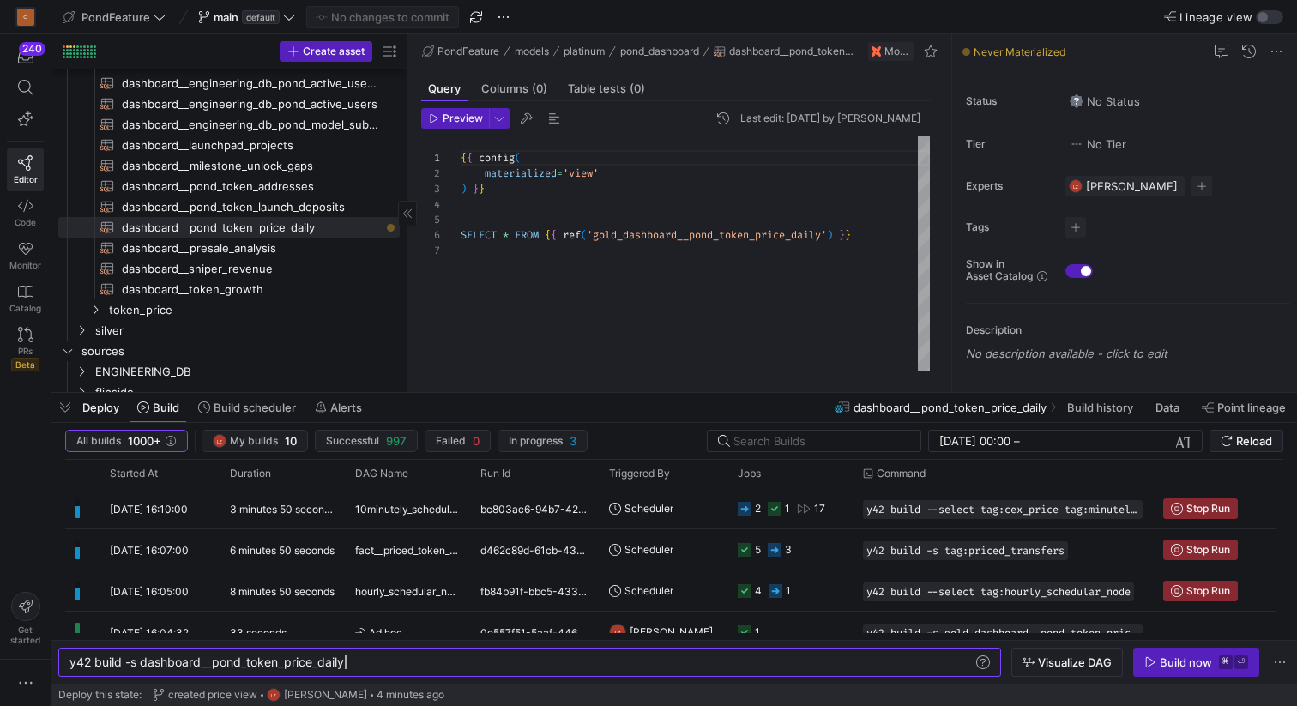
scroll to position [0, 275]
drag, startPoint x: 290, startPoint y: 244, endPoint x: 404, endPoint y: 244, distance: 114.1
click at [377, 661] on div "y42 build -s dashboard__pond_token_price_daily" at bounding box center [520, 662] width 903 height 14
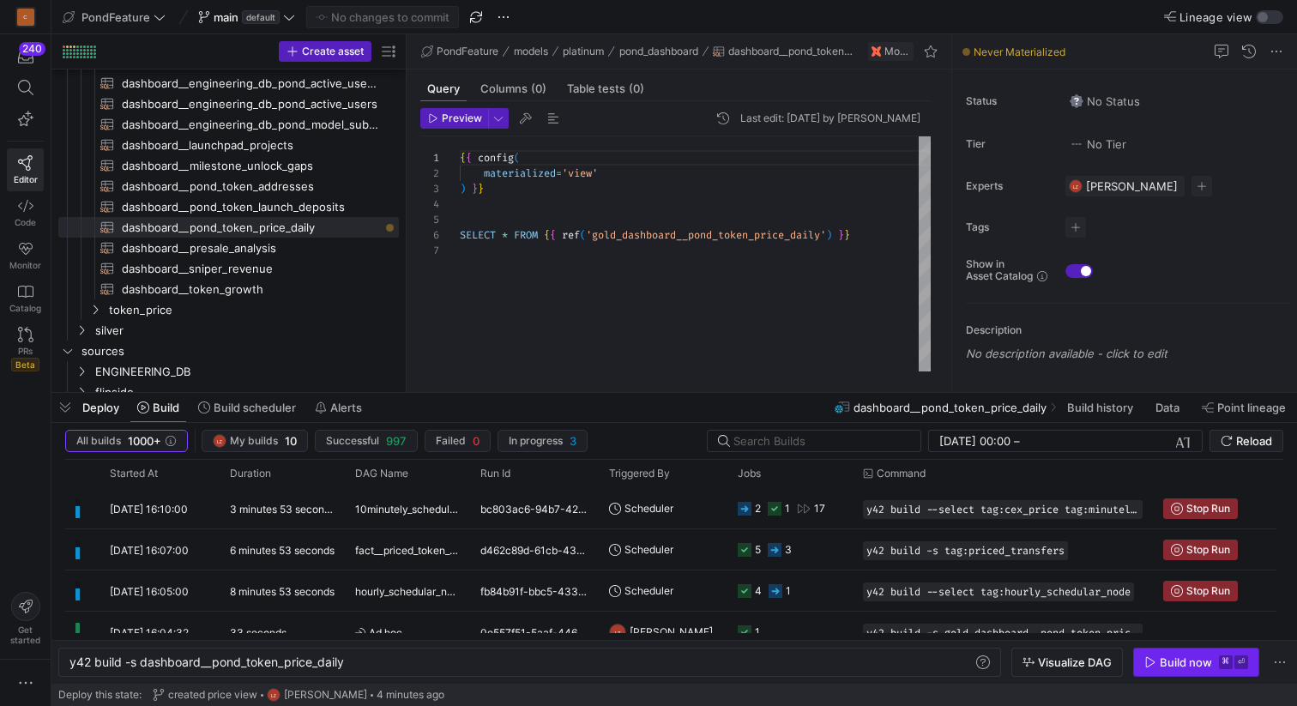
click at [1190, 663] on div "Build now" at bounding box center [1186, 662] width 52 height 14
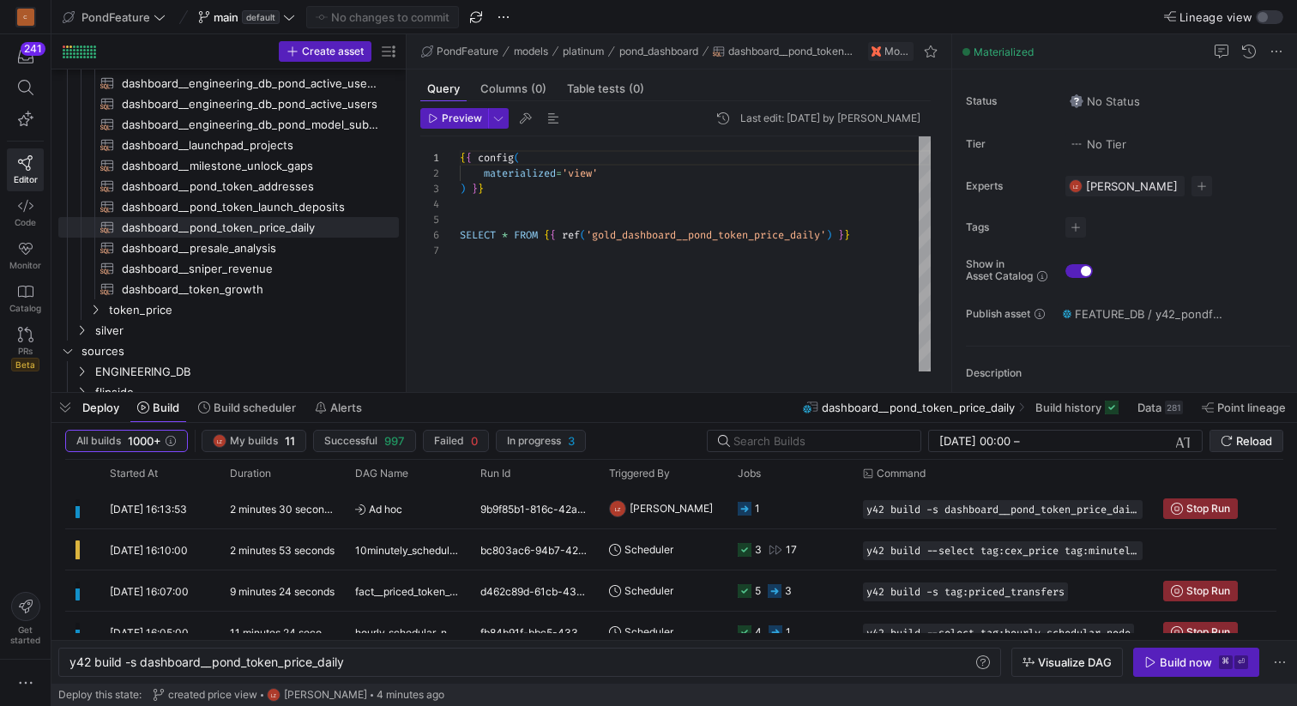
click at [1253, 443] on span "Reload" at bounding box center [1254, 441] width 36 height 14
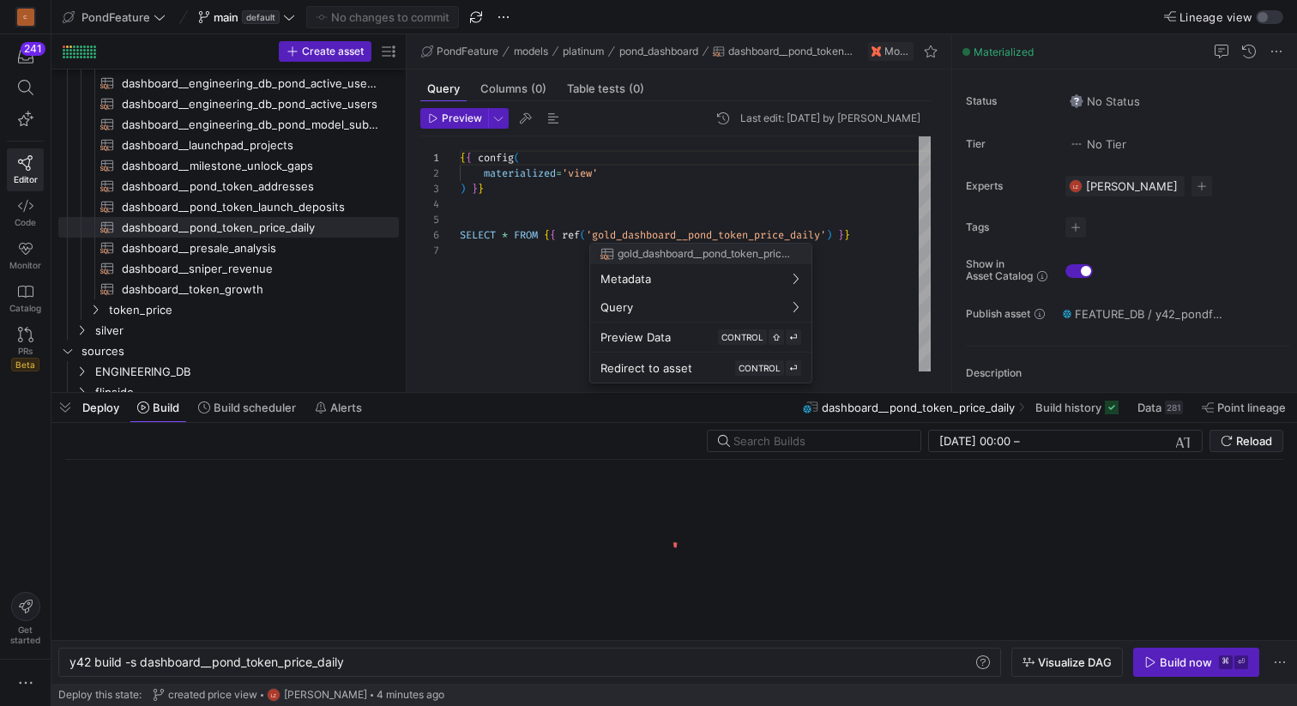
click at [232, 230] on div at bounding box center [648, 353] width 1297 height 706
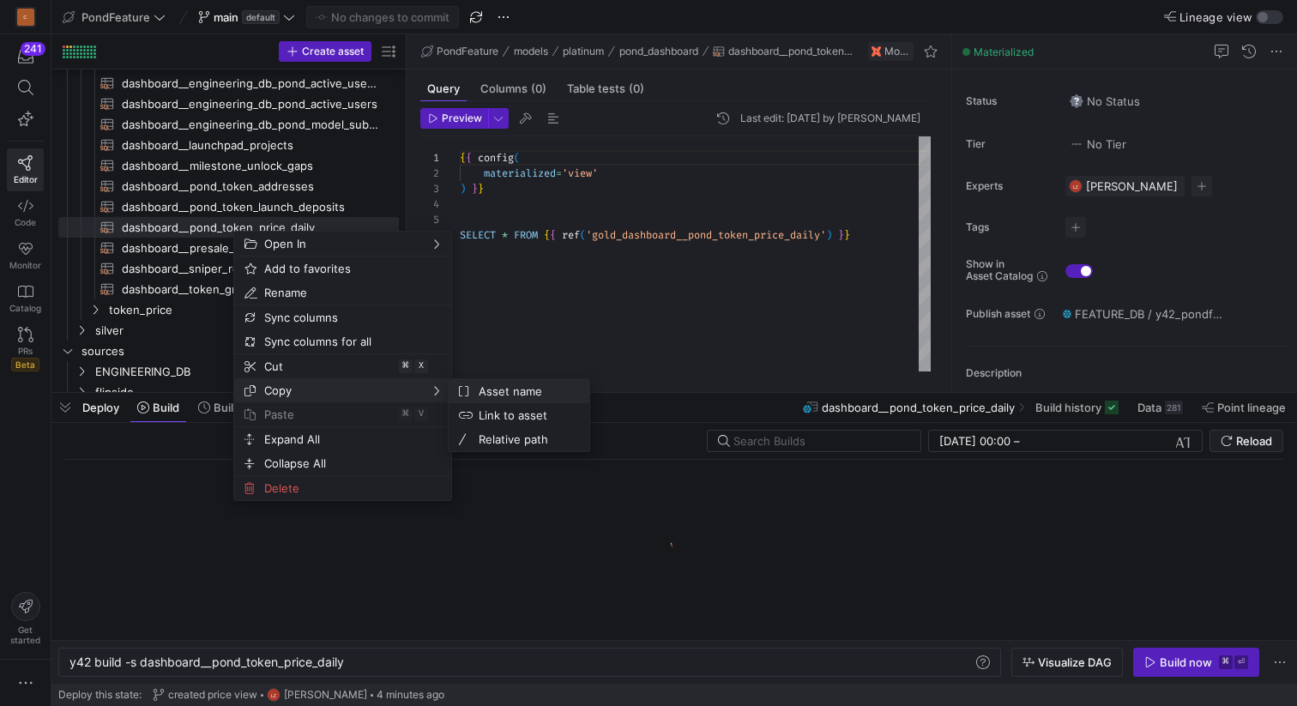
click at [492, 394] on span "Asset name" at bounding box center [524, 391] width 104 height 24
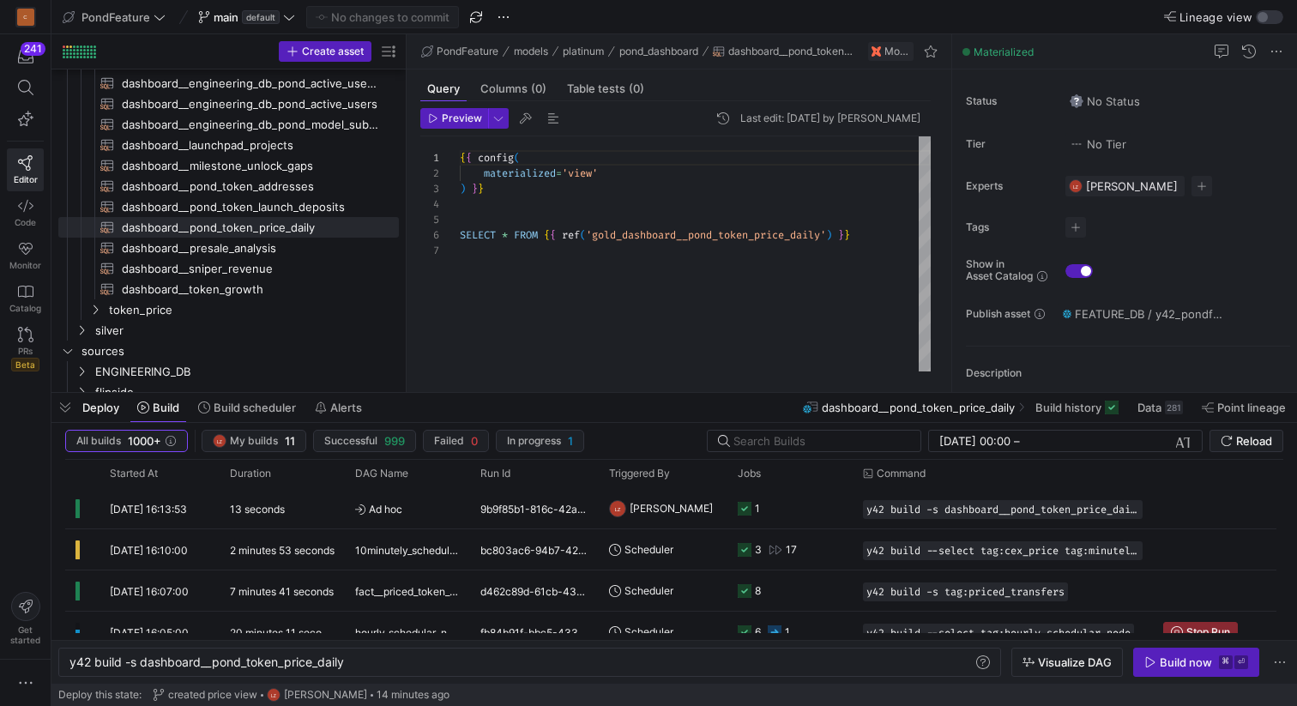
scroll to position [77, 43]
click at [505, 228] on div "{ { config ( materialized = 'view' ) } } SELECT * FROM { { ref ( 'gold_dashboar…" at bounding box center [695, 253] width 471 height 235
click at [509, 232] on div "{ { config ( materialized = 'view' ) } } SELECT * FROM { { ref ( 'gold_dashboar…" at bounding box center [695, 253] width 471 height 235
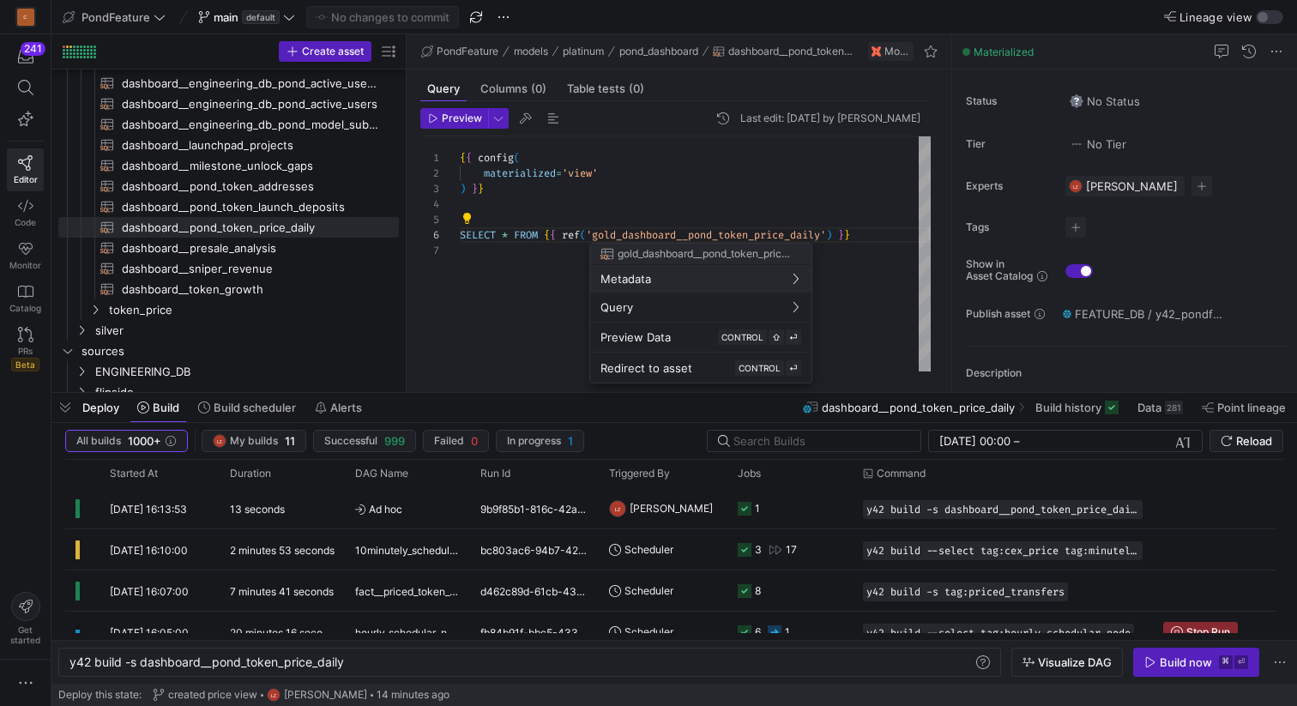
click at [470, 216] on div at bounding box center [648, 353] width 1297 height 706
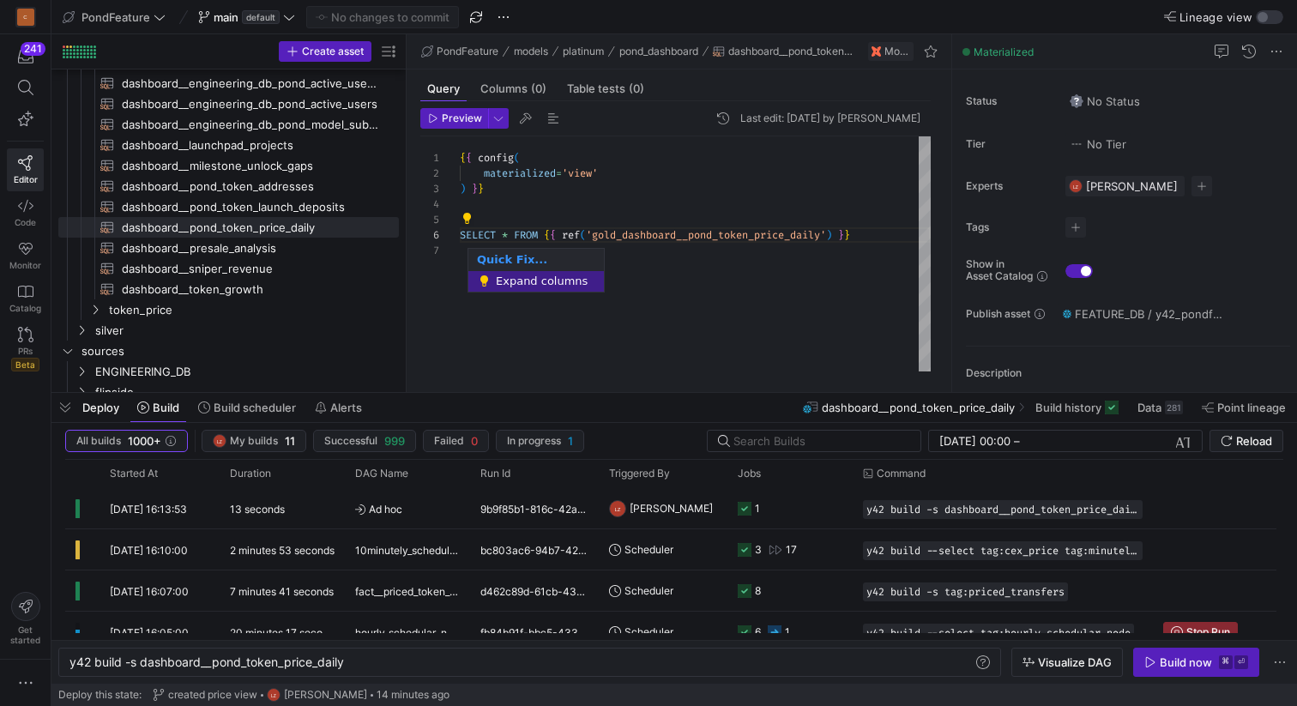
scroll to position [77, 49]
click at [467, 216] on div "1 2 3 4 5 6 7 { { config ( materialized = 'view' ) } } SELECT * FROM { { ref ( …" at bounding box center [675, 253] width 510 height 235
click at [512, 279] on span "Expand columns" at bounding box center [545, 281] width 99 height 21
type textarea "{{ config( materialized='view' ) }} SELECT PRICE_TIME, TOKEN_ADDR, TOKEN_SYMBOL…"
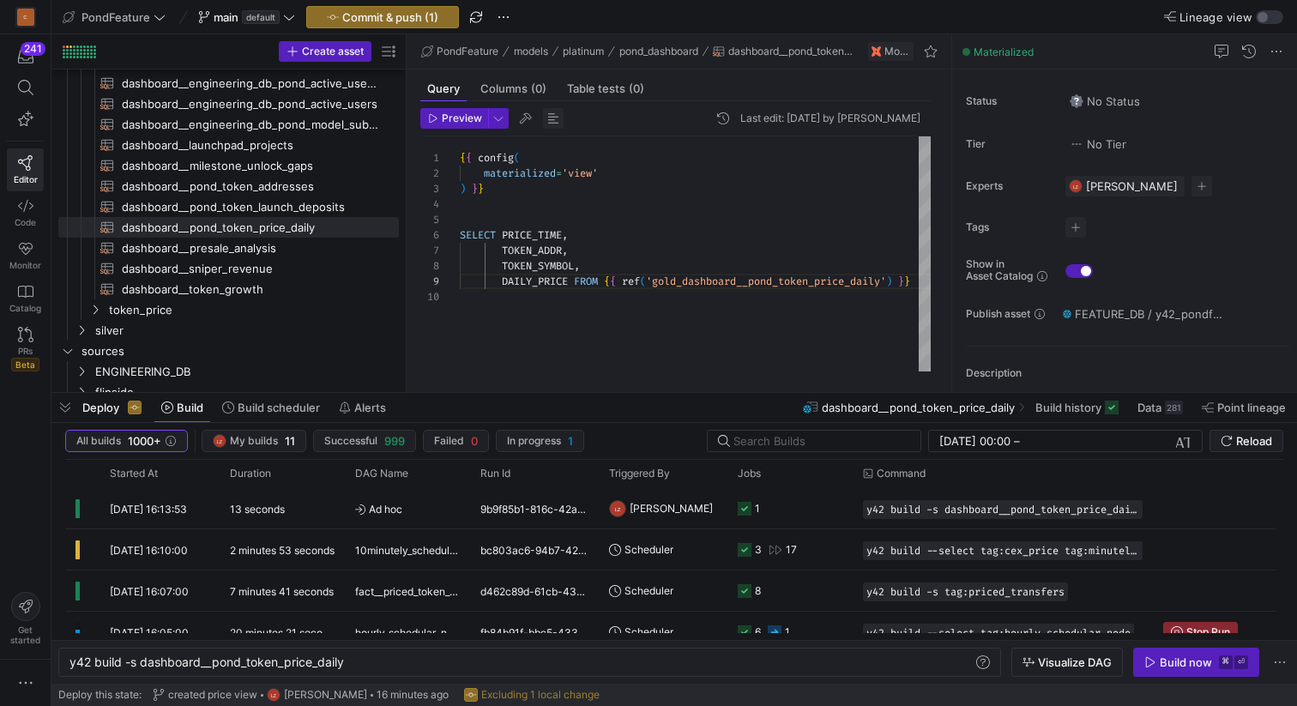
click at [553, 113] on span "button" at bounding box center [553, 118] width 21 height 21
click at [67, 412] on span "button" at bounding box center [64, 407] width 27 height 29
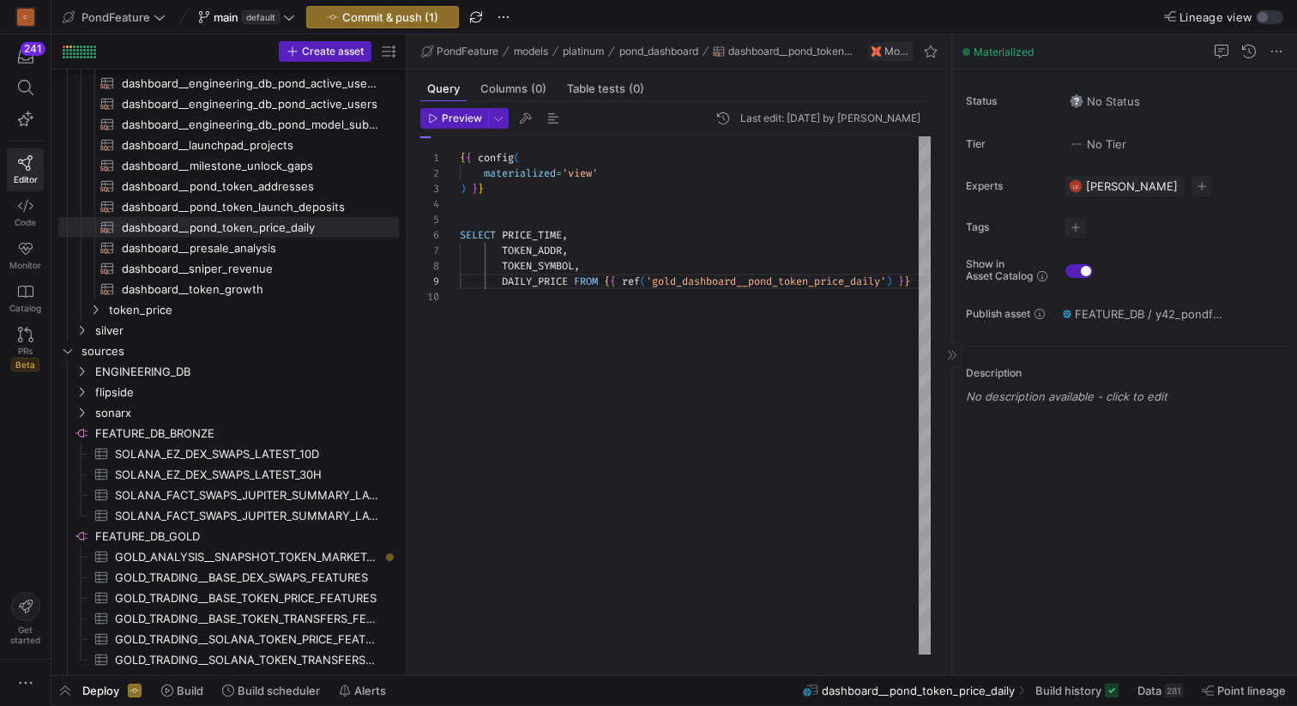
click at [950, 353] on icon at bounding box center [952, 355] width 10 height 10
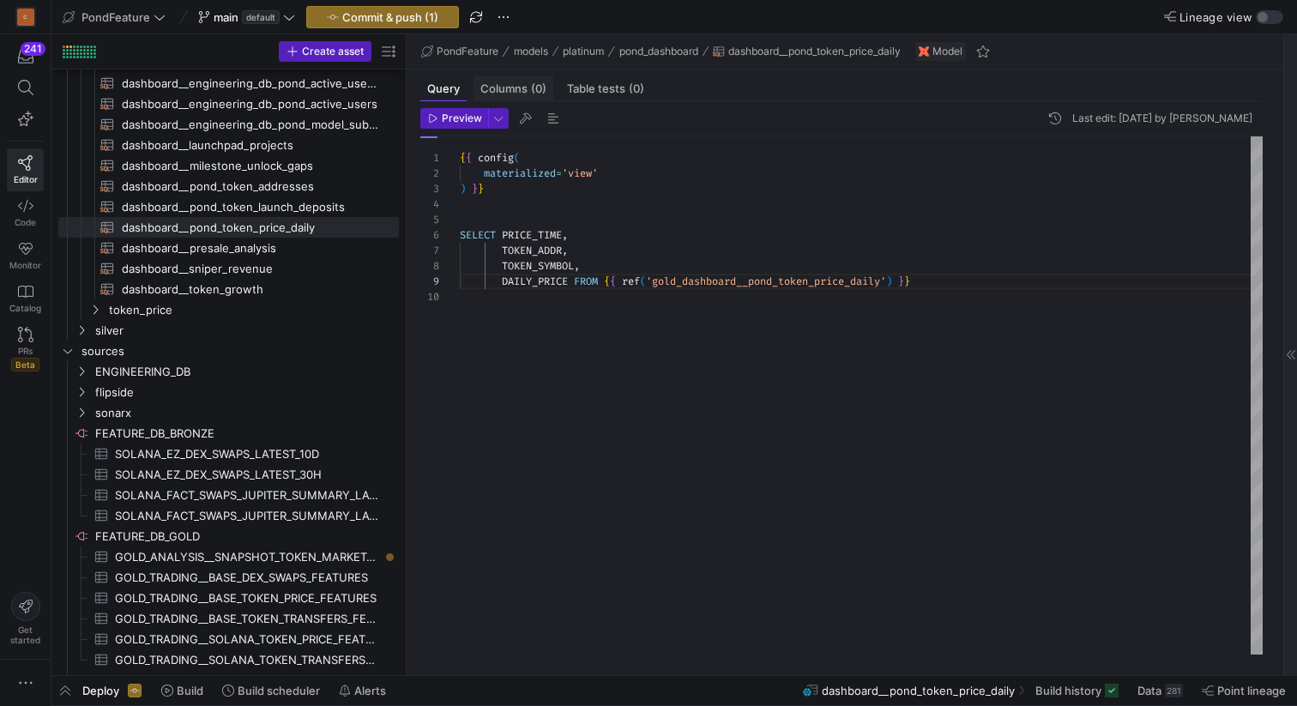
click at [516, 88] on span "Columns (0)" at bounding box center [513, 88] width 66 height 11
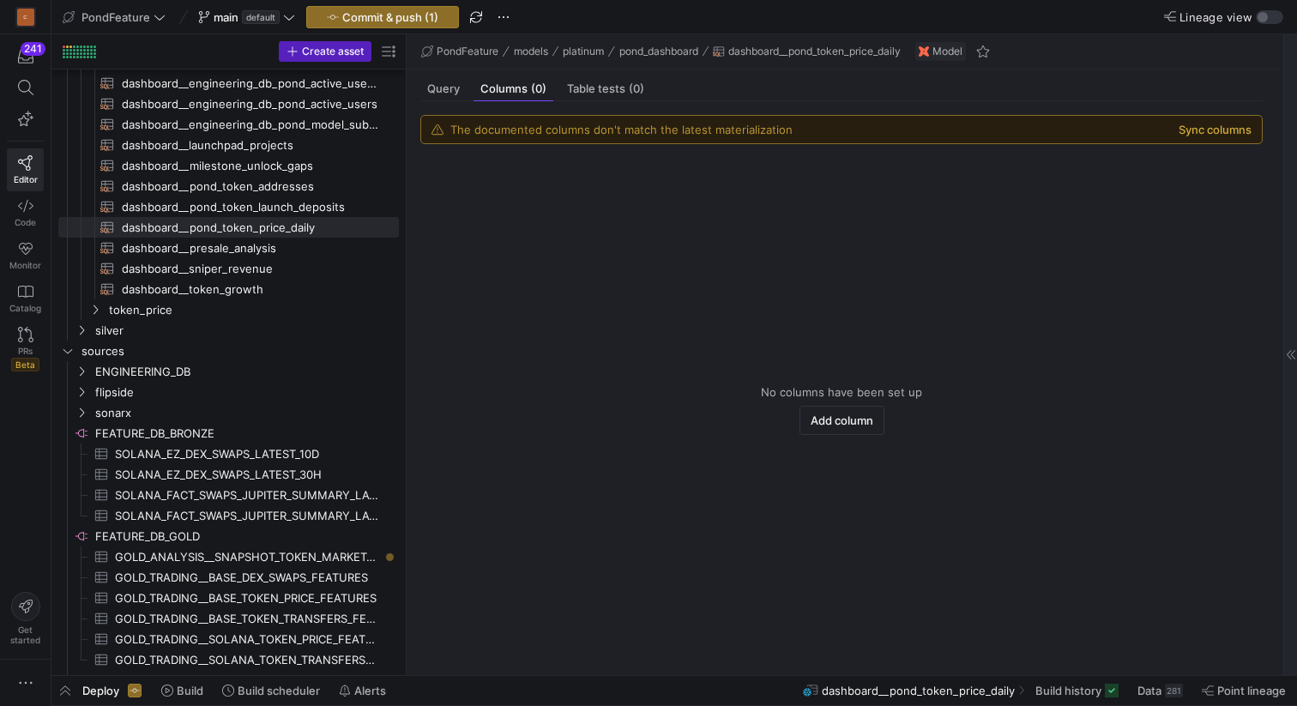
click at [1202, 130] on button "Sync columns" at bounding box center [1214, 130] width 73 height 14
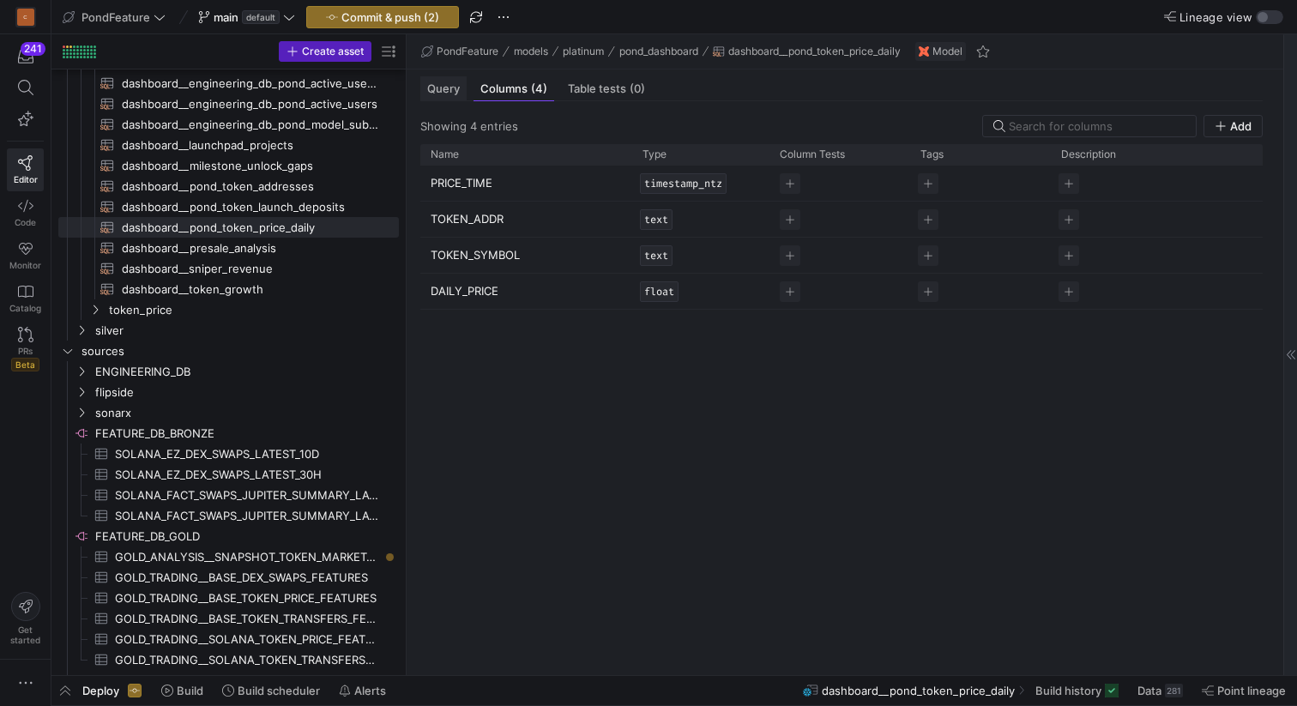
click at [446, 90] on span "Query" at bounding box center [443, 88] width 33 height 11
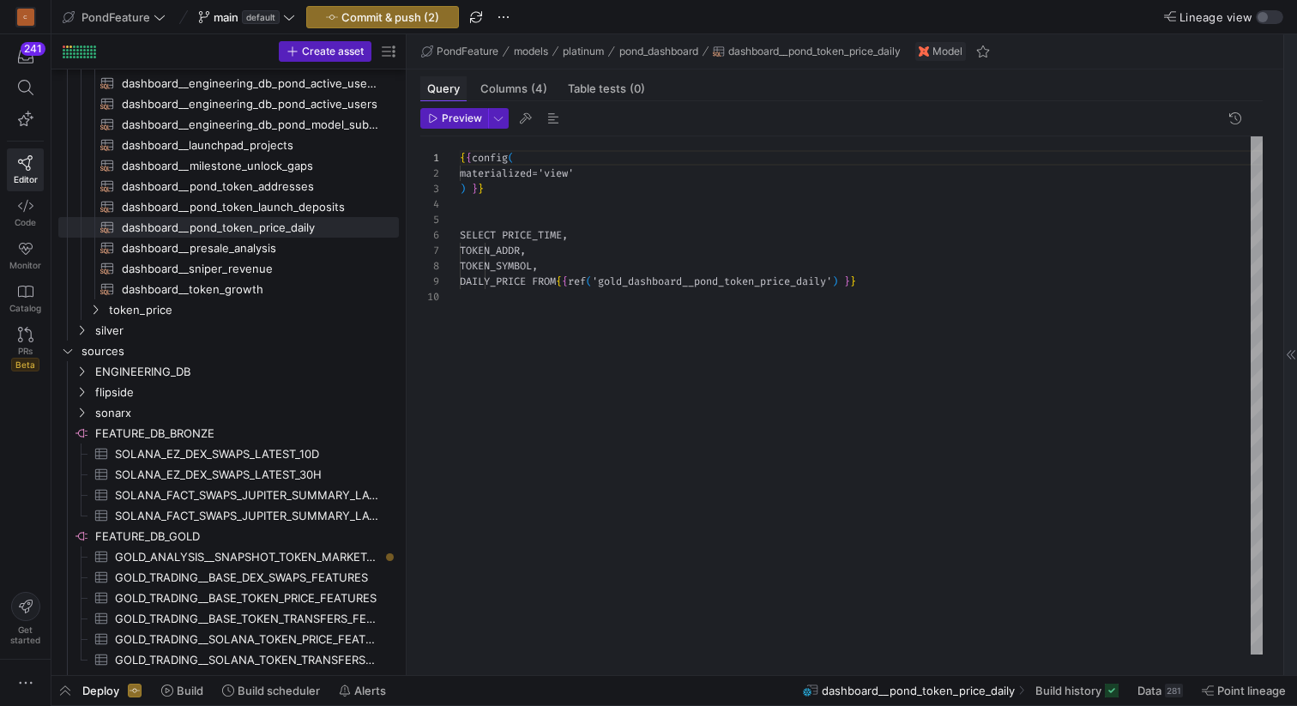
scroll to position [139, 0]
click at [513, 89] on span "Columns (4)" at bounding box center [513, 88] width 67 height 11
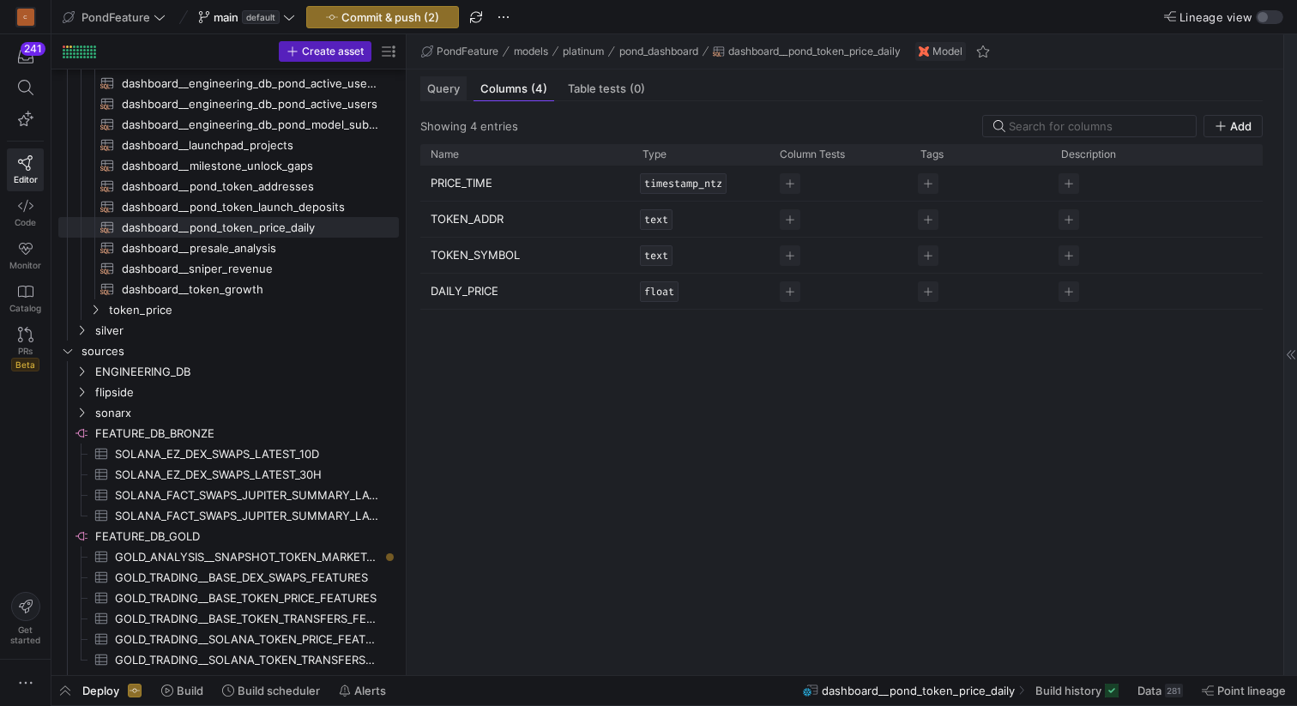
click at [445, 90] on span "Query" at bounding box center [443, 88] width 33 height 11
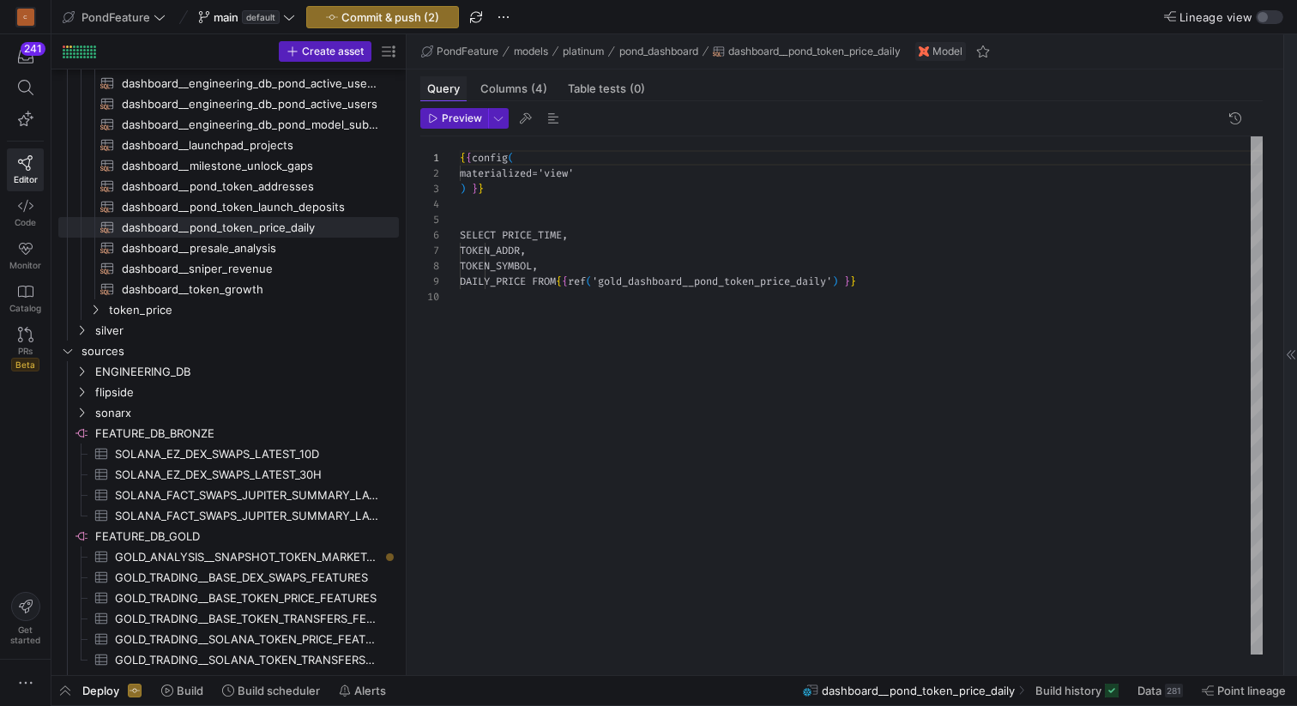
scroll to position [139, 0]
click at [577, 279] on div "{ { config ( materialized = 'view' ) } } SELECT PRICE_TIME , TOKEN_ADDR , TOKEN…" at bounding box center [861, 395] width 803 height 518
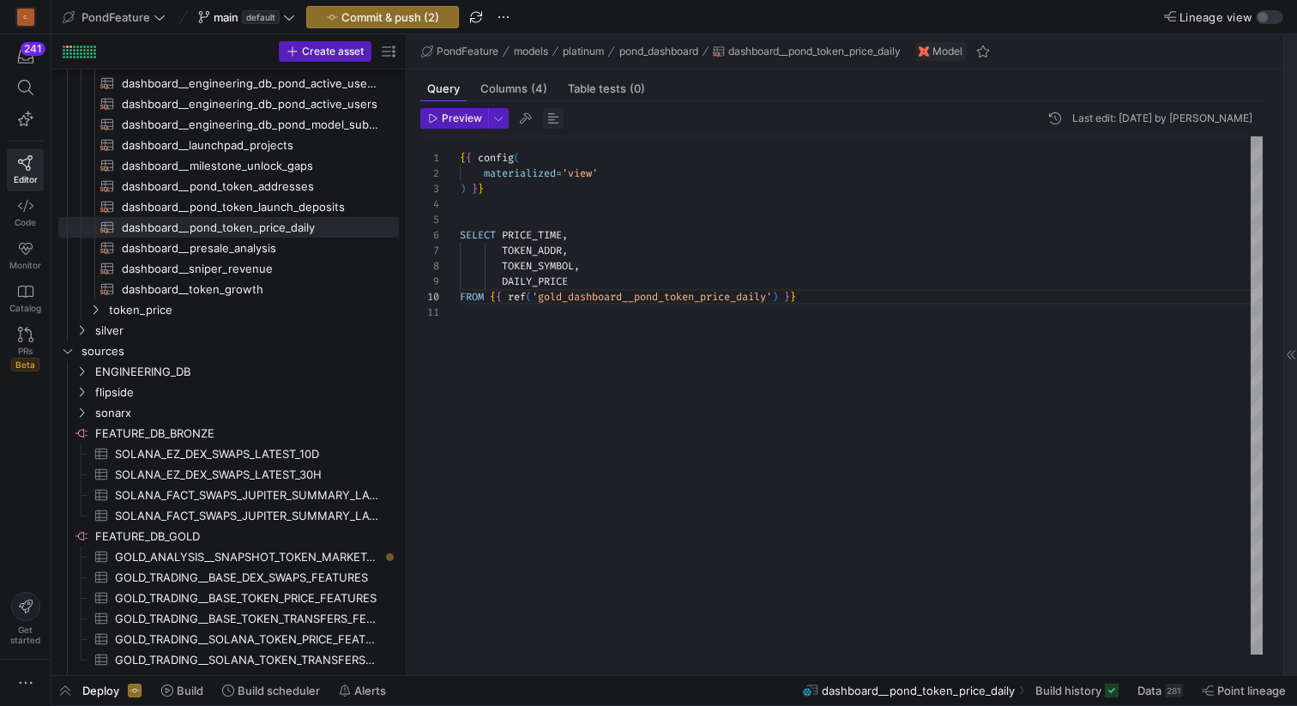
click at [553, 113] on span "button" at bounding box center [553, 118] width 21 height 21
click at [504, 277] on div "{ { config ( materialized = 'view' ) } } SELECT PRICE_TIME , TOKEN_ADDR , TOKEN…" at bounding box center [861, 395] width 803 height 518
type textarea "{{ config(materialized = 'view') }} SELECT PRICE_TIME, TOKEN_ADDR, TOKEN_SYMBOL…"
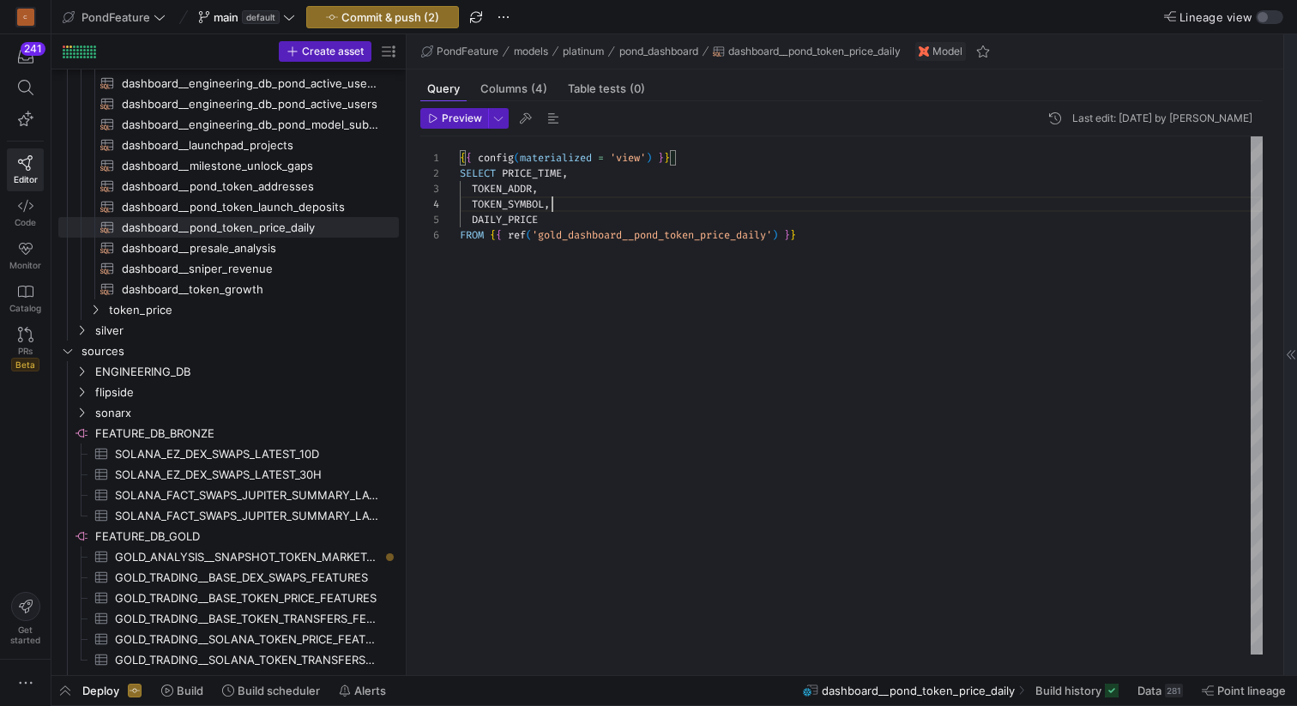
scroll to position [46, 93]
click at [618, 204] on div "{ { config ( materialized = 'view' ) } } SELECT PRICE_TIME , TOKEN_ADDR , TOKEN…" at bounding box center [861, 395] width 803 height 518
click at [551, 121] on span "button" at bounding box center [553, 118] width 21 height 21
click at [473, 215] on div "{ { config ( materialized = 'view' ) } } SELECT PRICE_TIME , TOKEN_ADDR , TOKEN…" at bounding box center [861, 395] width 803 height 518
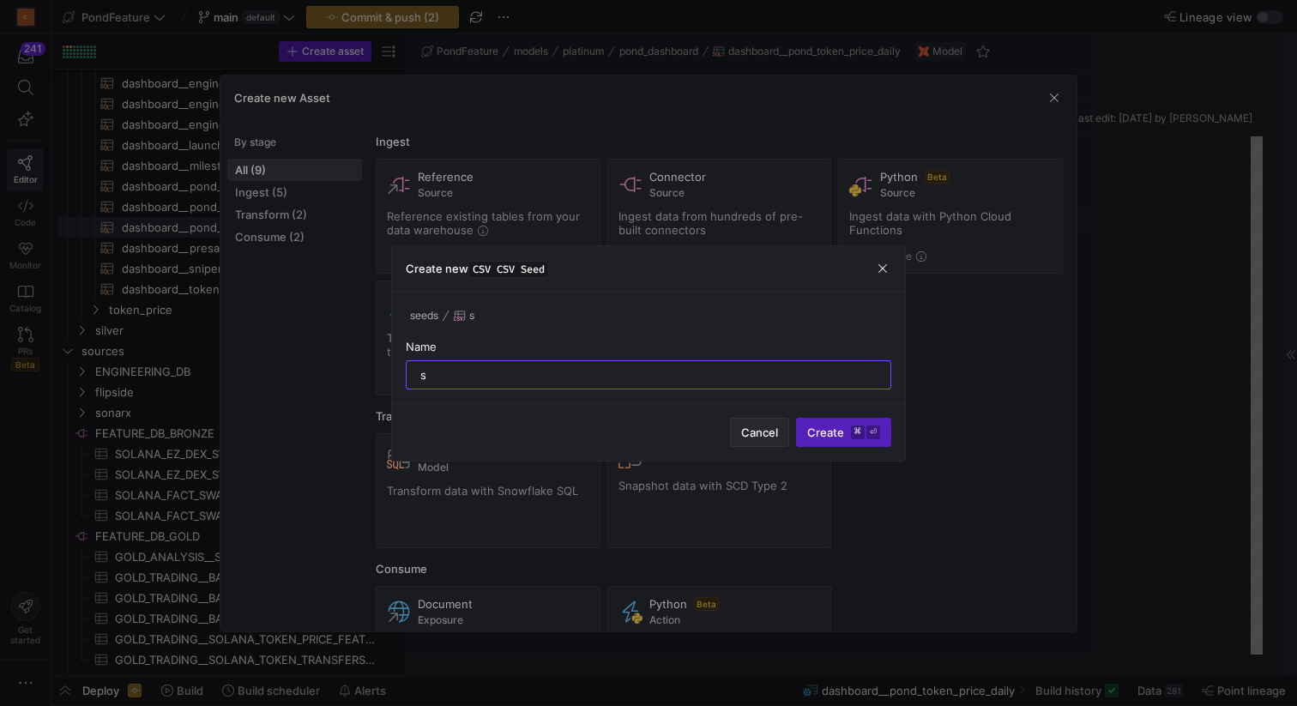
type input "s"
click at [747, 436] on span "Cancel" at bounding box center [759, 432] width 37 height 14
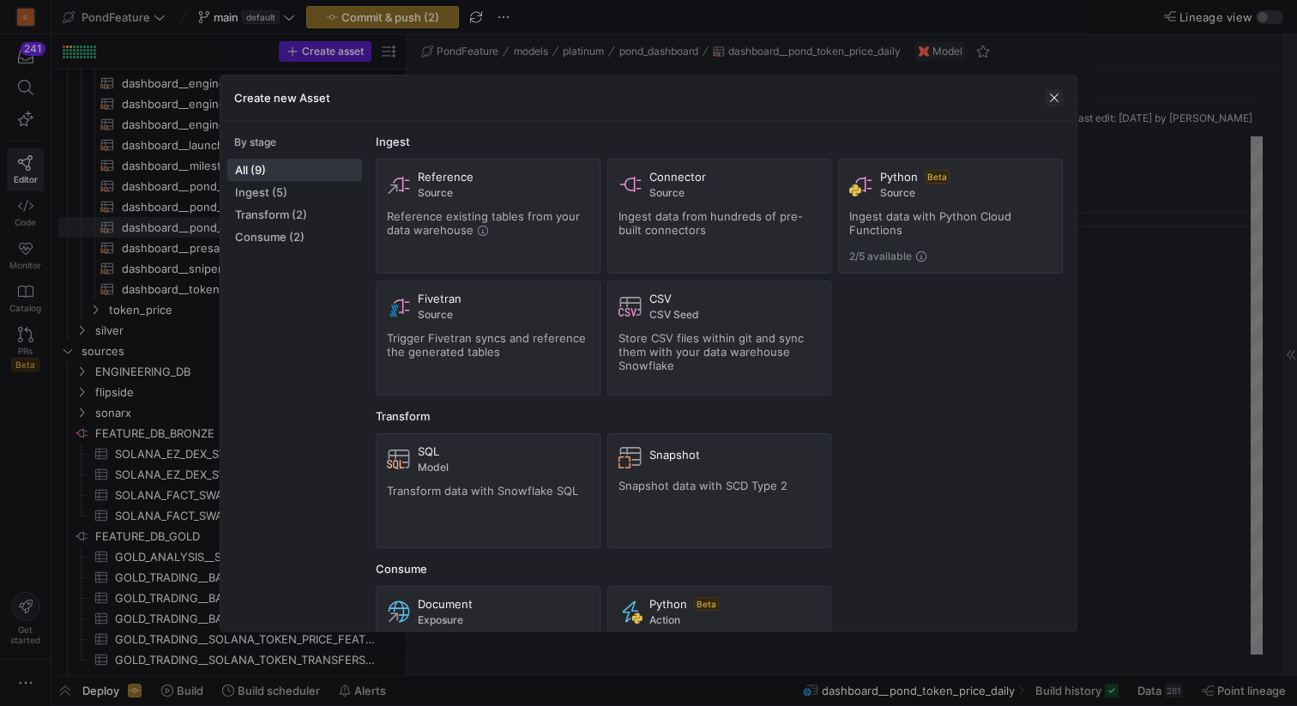
click at [1054, 99] on span "button" at bounding box center [1054, 97] width 17 height 17
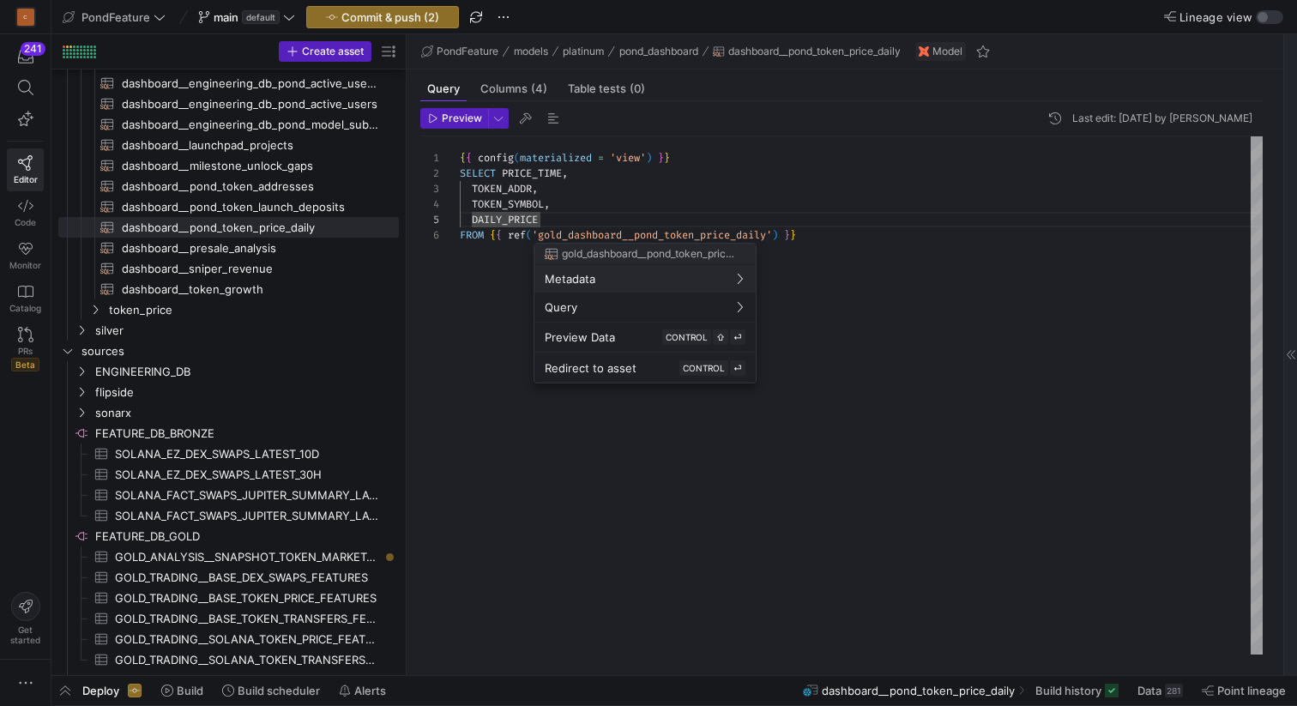
click at [594, 212] on div at bounding box center [648, 353] width 1297 height 706
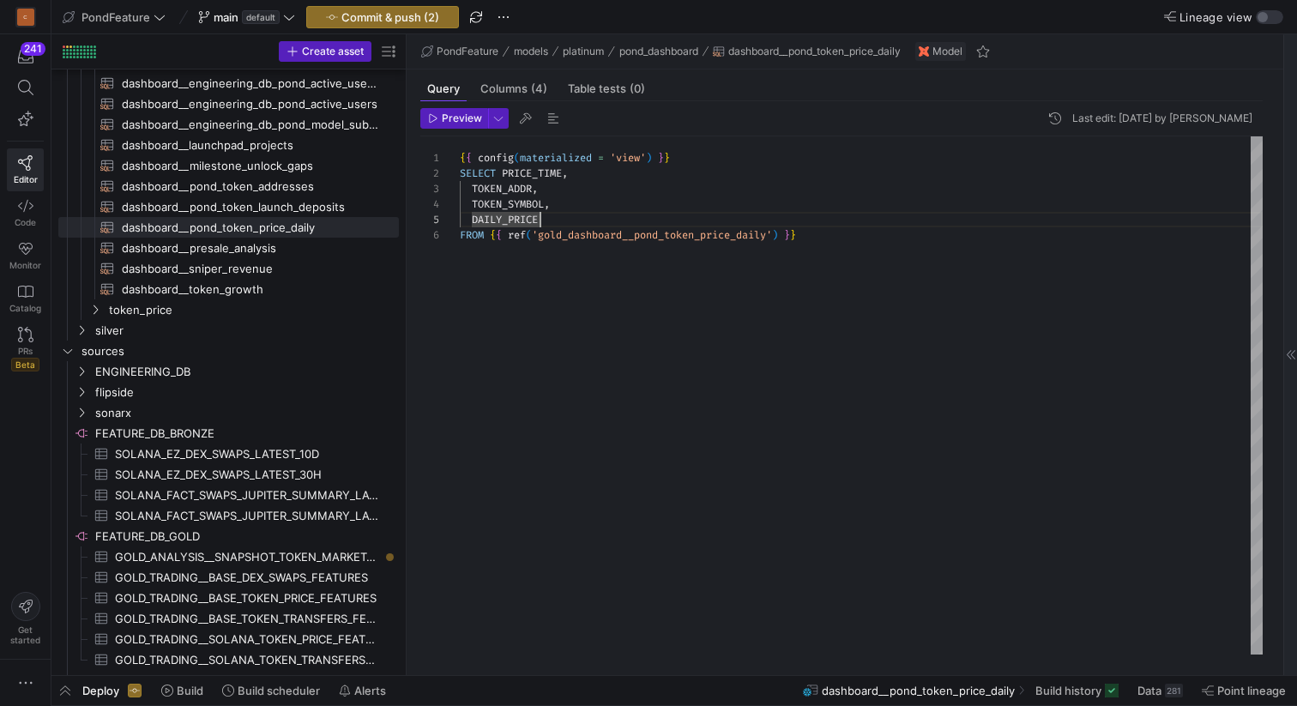
click at [562, 217] on div "{ { config ( materialized = 'view' ) } } SELECT PRICE_TIME , TOKEN_ADDR , TOKEN…" at bounding box center [861, 395] width 803 height 518
click at [473, 217] on div "{ { config ( materialized = 'view' ) } } SELECT PRICE_TIME , TOKEN_ADDR , TOKEN…" at bounding box center [861, 395] width 803 height 518
click at [631, 222] on div "{ { config ( materialized = 'view' ) } } SELECT PRICE_TIME , TOKEN_ADDR , TOKEN…" at bounding box center [861, 395] width 803 height 518
click at [709, 223] on div "{ { config ( materialized = 'view' ) } } SELECT PRICE_TIME , TOKEN_ADDR , TOKEN…" at bounding box center [861, 395] width 803 height 518
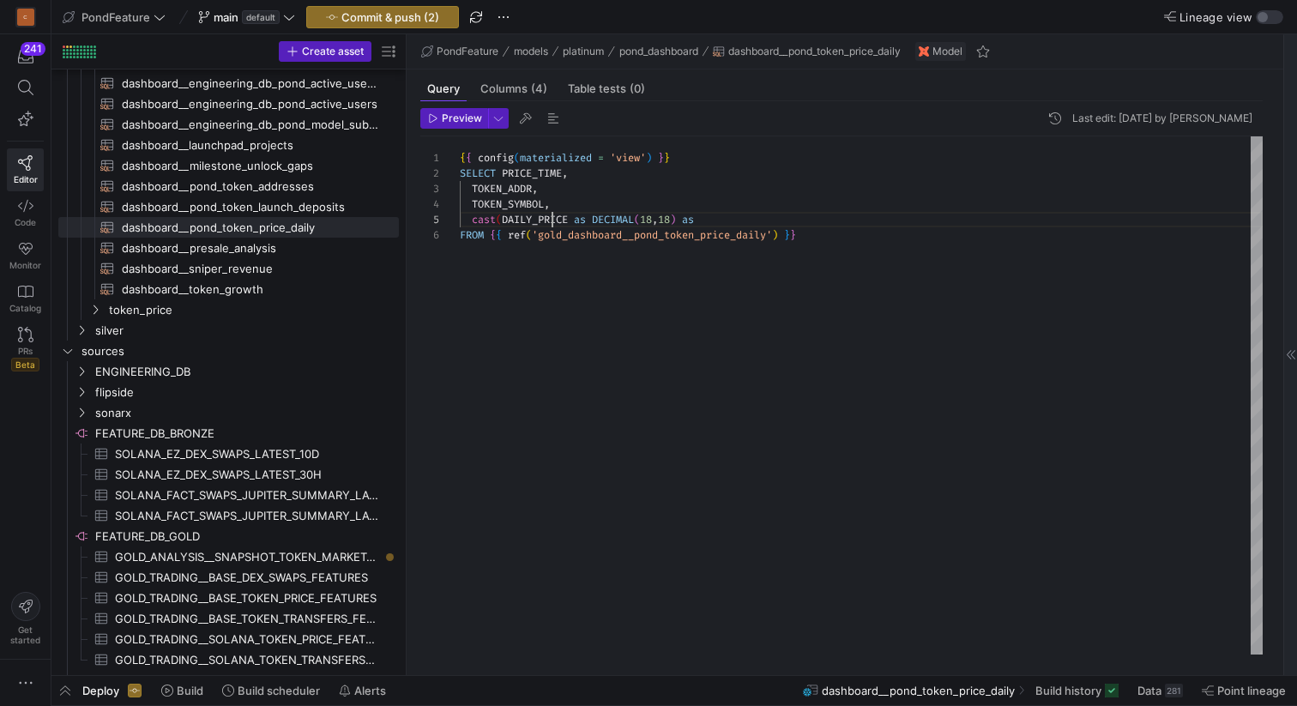
click at [551, 224] on div "{ { config ( materialized = 'view' ) } } SELECT PRICE_TIME , TOKEN_ADDR , TOKEN…" at bounding box center [861, 395] width 803 height 518
click at [745, 221] on div "{ { config ( materialized = 'view' ) } } SELECT PRICE_TIME , TOKEN_ADDR , TOKEN…" at bounding box center [861, 395] width 803 height 518
click at [728, 196] on div "{ { config ( materialized = 'view' ) } } SELECT PRICE_TIME , TOKEN_ADDR , TOKEN…" at bounding box center [861, 395] width 803 height 518
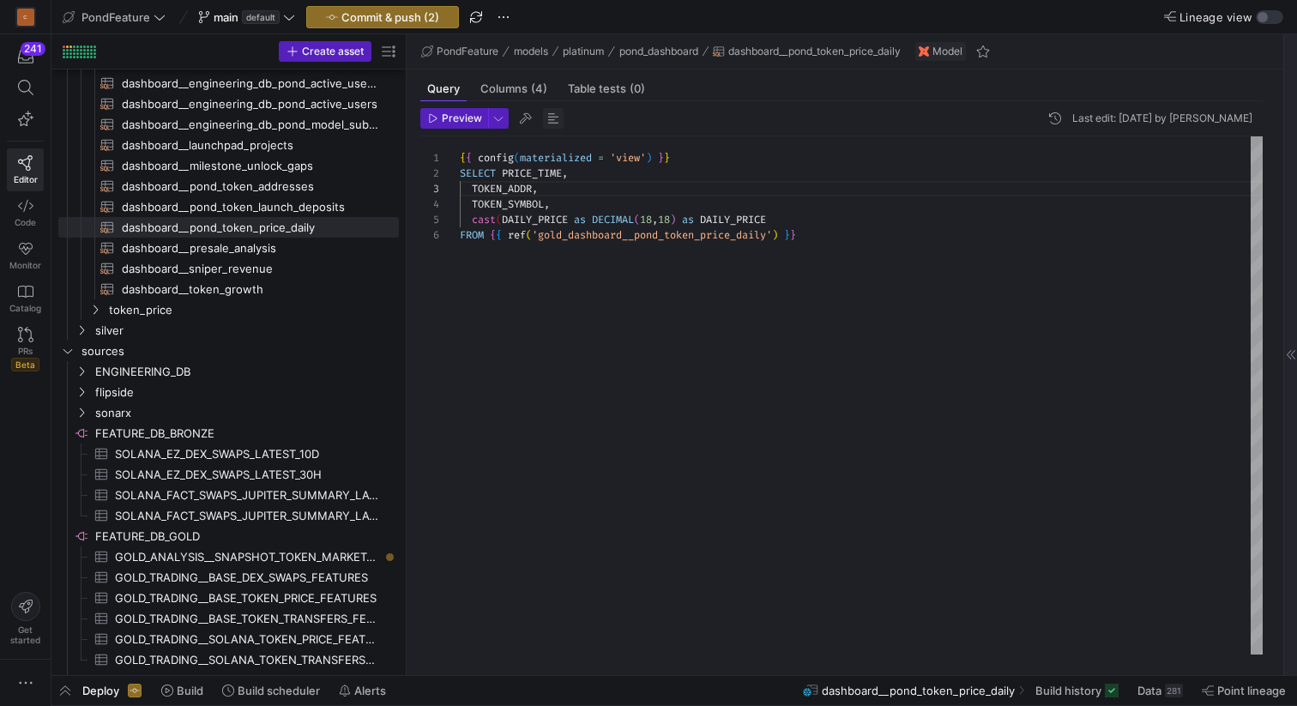
click at [548, 118] on span "button" at bounding box center [553, 118] width 21 height 21
type textarea "{{ config(materialized = 'view') }} SELECT PRICE_TIME, TOKEN_ADDR, TOKEN_SYMBOL…"
click at [553, 120] on span "button" at bounding box center [553, 118] width 21 height 21
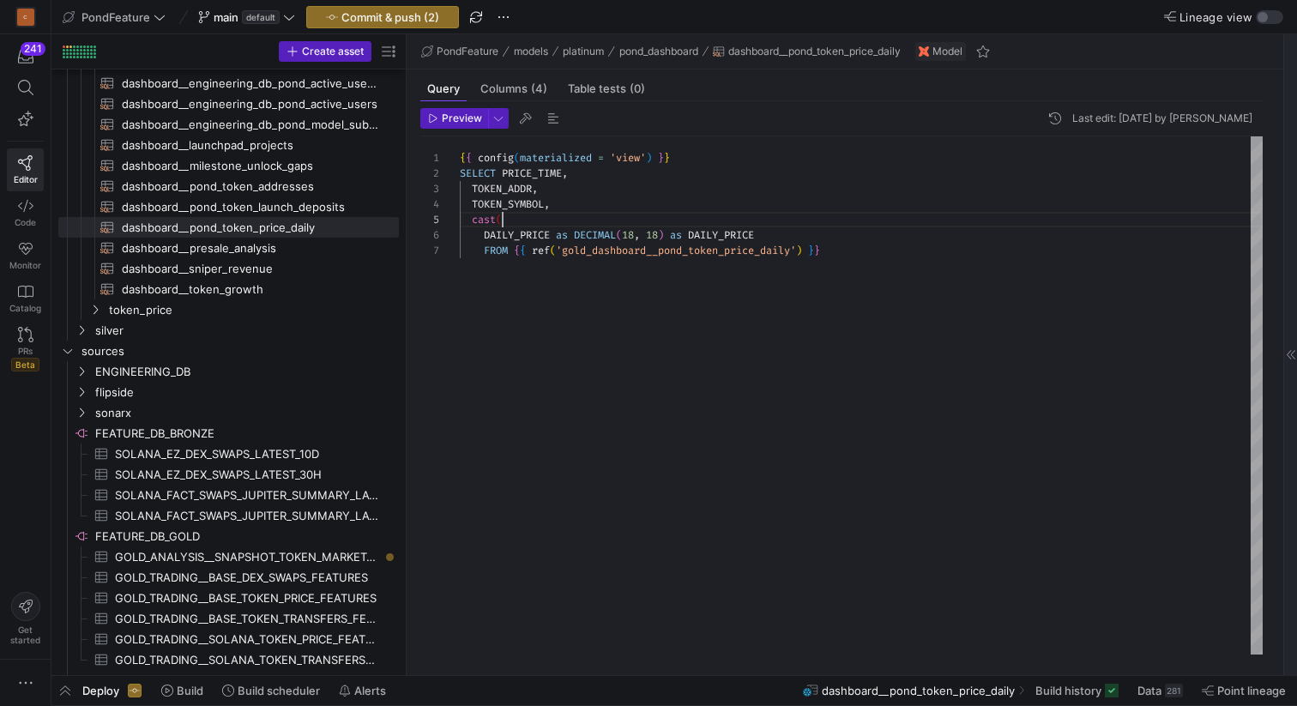
click at [642, 224] on div "{ { config ( materialized = 'view' ) } } SELECT PRICE_TIME , TOKEN_ADDR , TOKEN…" at bounding box center [861, 395] width 803 height 518
click at [442, 117] on span "Preview" at bounding box center [462, 118] width 40 height 12
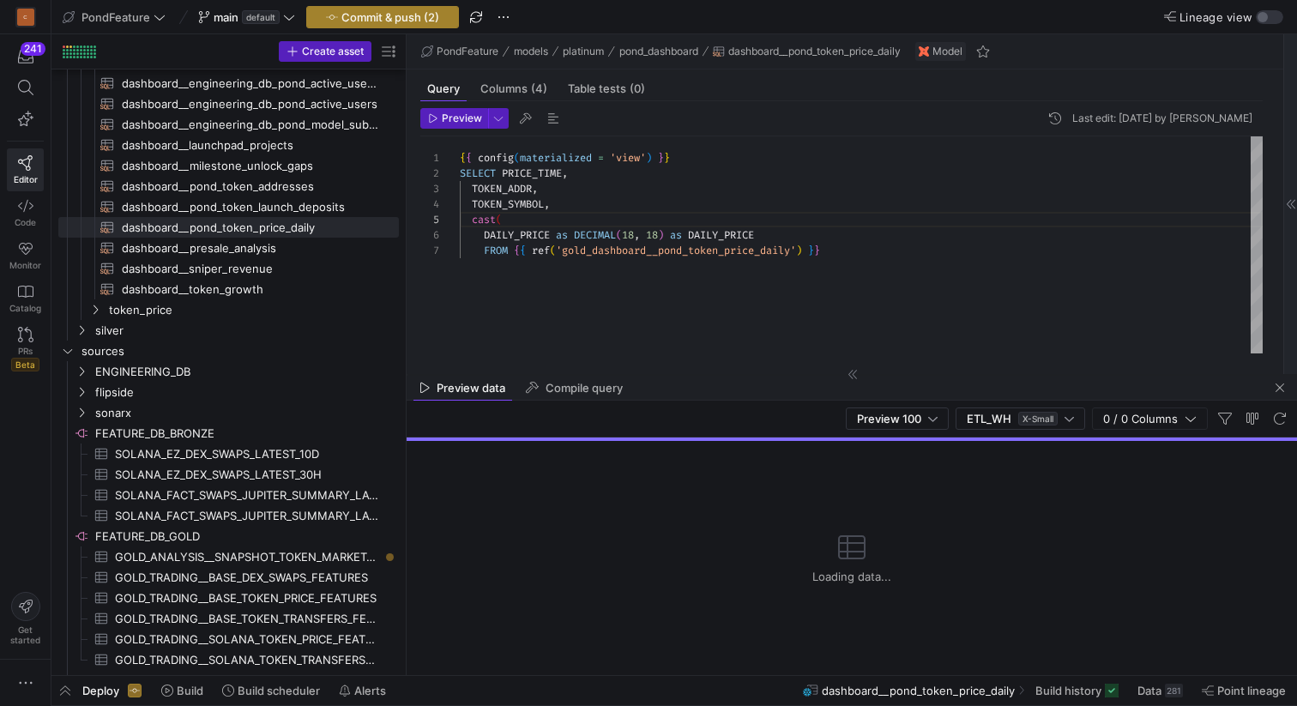
click at [407, 17] on span "Commit & push (2)" at bounding box center [390, 17] width 98 height 14
click at [399, 16] on span "Commit & push (2)" at bounding box center [390, 17] width 98 height 14
click at [383, 15] on span "Commit & push (2)" at bounding box center [390, 17] width 98 height 14
click at [1283, 387] on span "button" at bounding box center [1279, 387] width 21 height 21
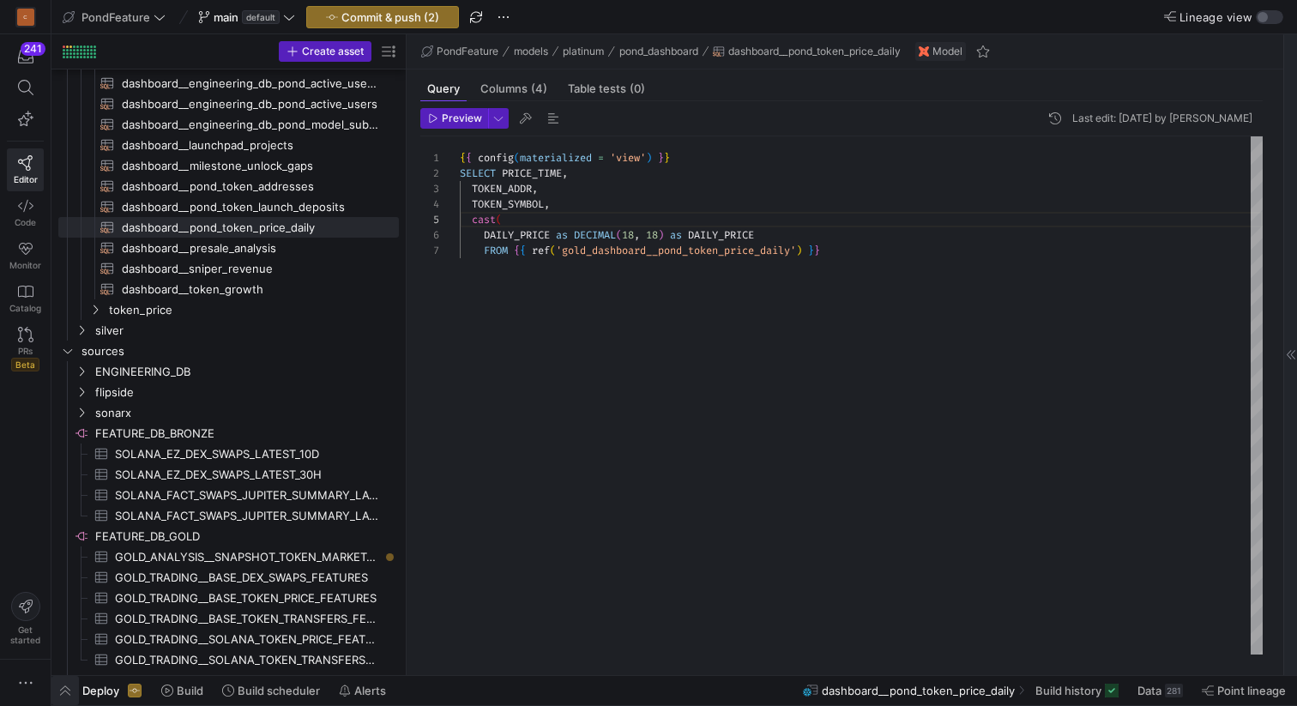
click at [63, 686] on span "button" at bounding box center [64, 690] width 27 height 29
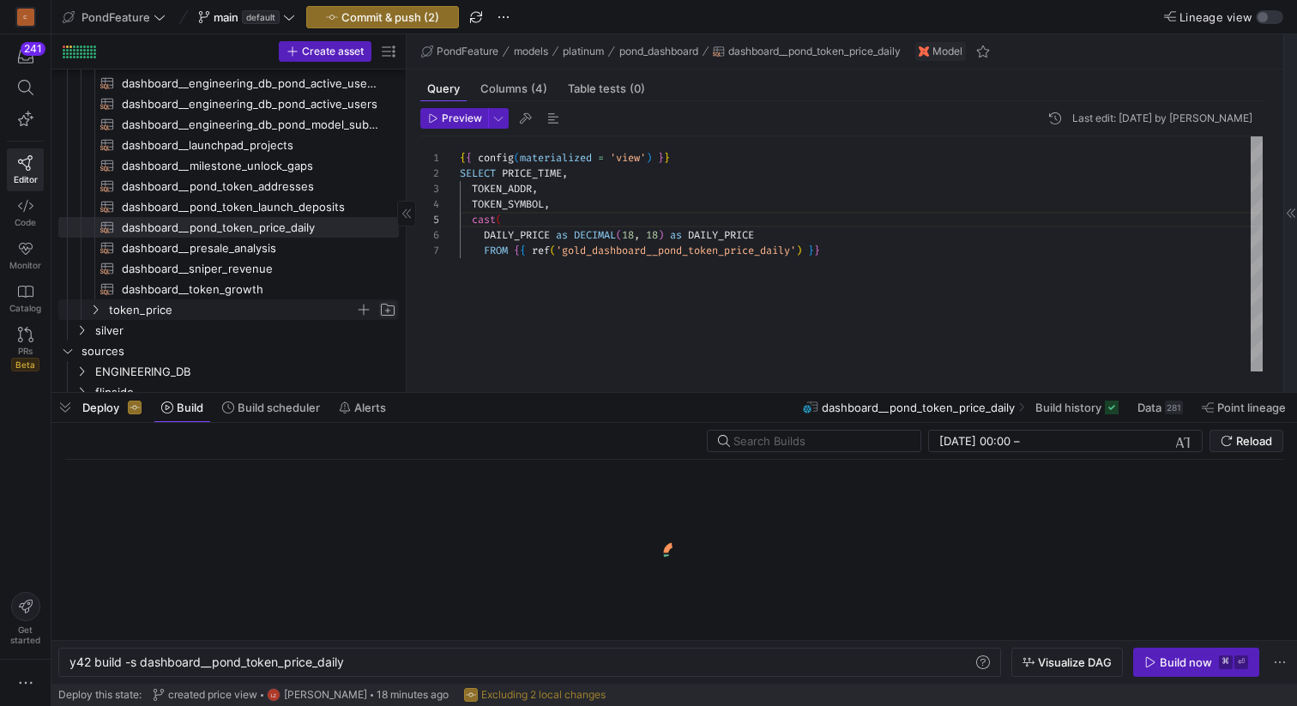
scroll to position [0, 275]
click at [389, 20] on span "Commit & push (2)" at bounding box center [390, 17] width 98 height 14
click at [407, 12] on span "Commit & push (2)" at bounding box center [390, 17] width 98 height 14
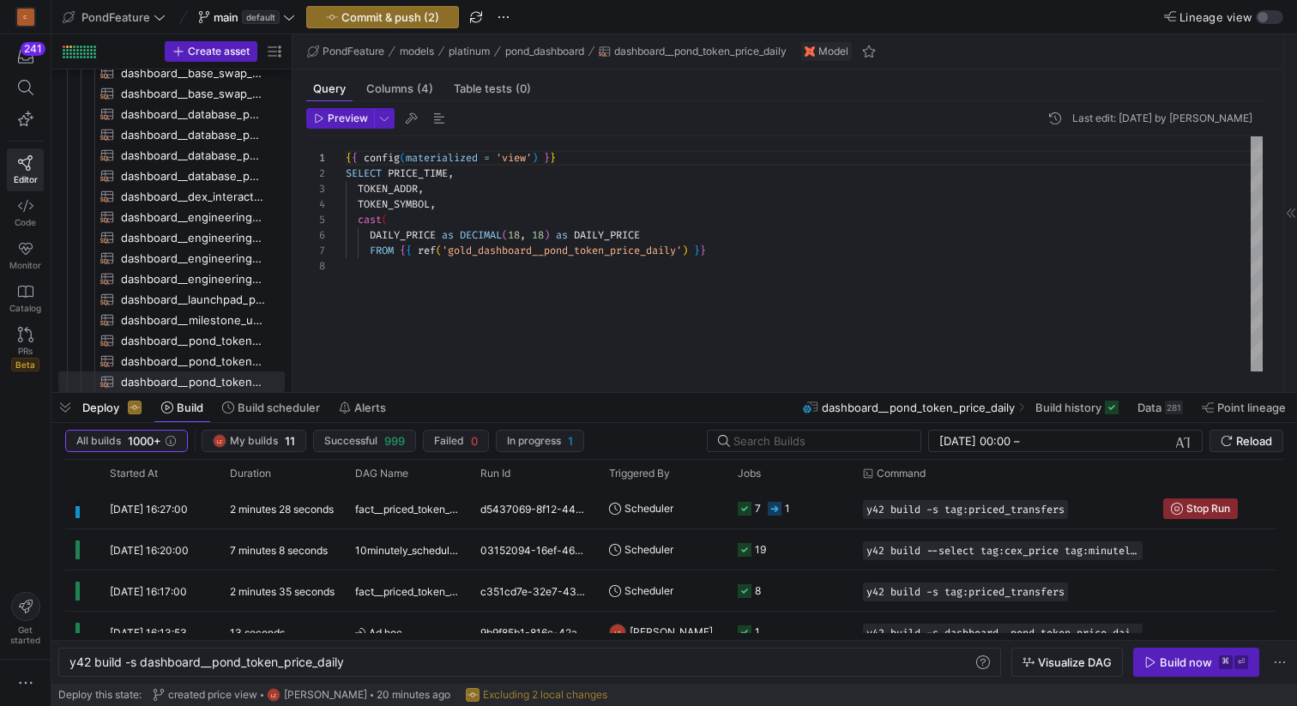
scroll to position [0, 275]
click at [407, 19] on span "Commit & push (2)" at bounding box center [390, 17] width 98 height 14
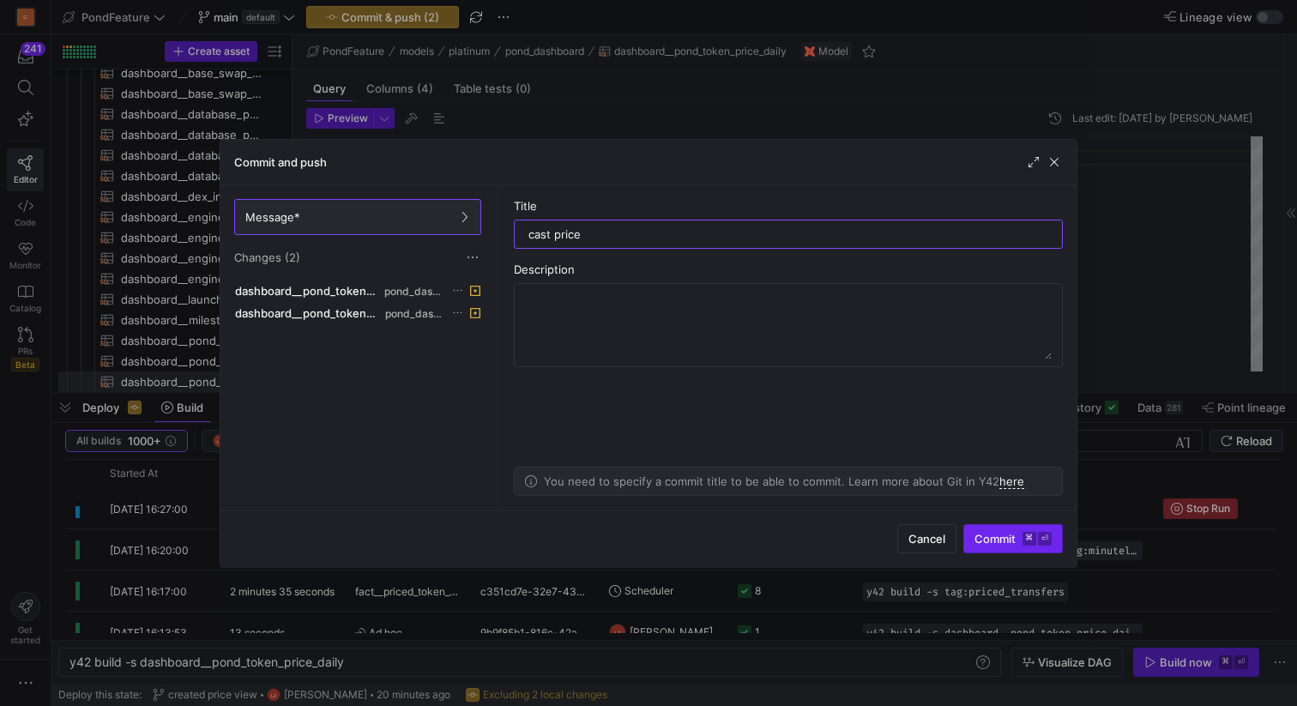
type input "cast price"
click at [991, 541] on span "Commit ⌘ ⏎" at bounding box center [1012, 539] width 77 height 14
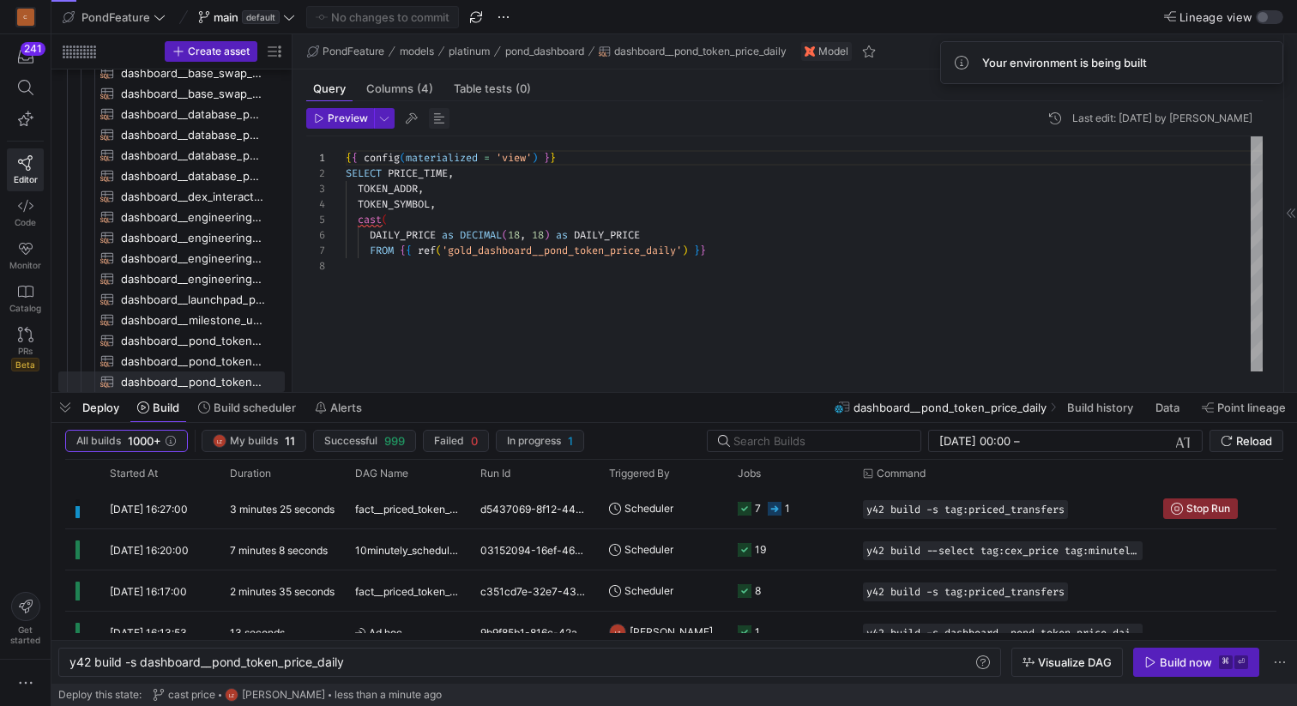
click at [436, 122] on span "button" at bounding box center [439, 118] width 21 height 21
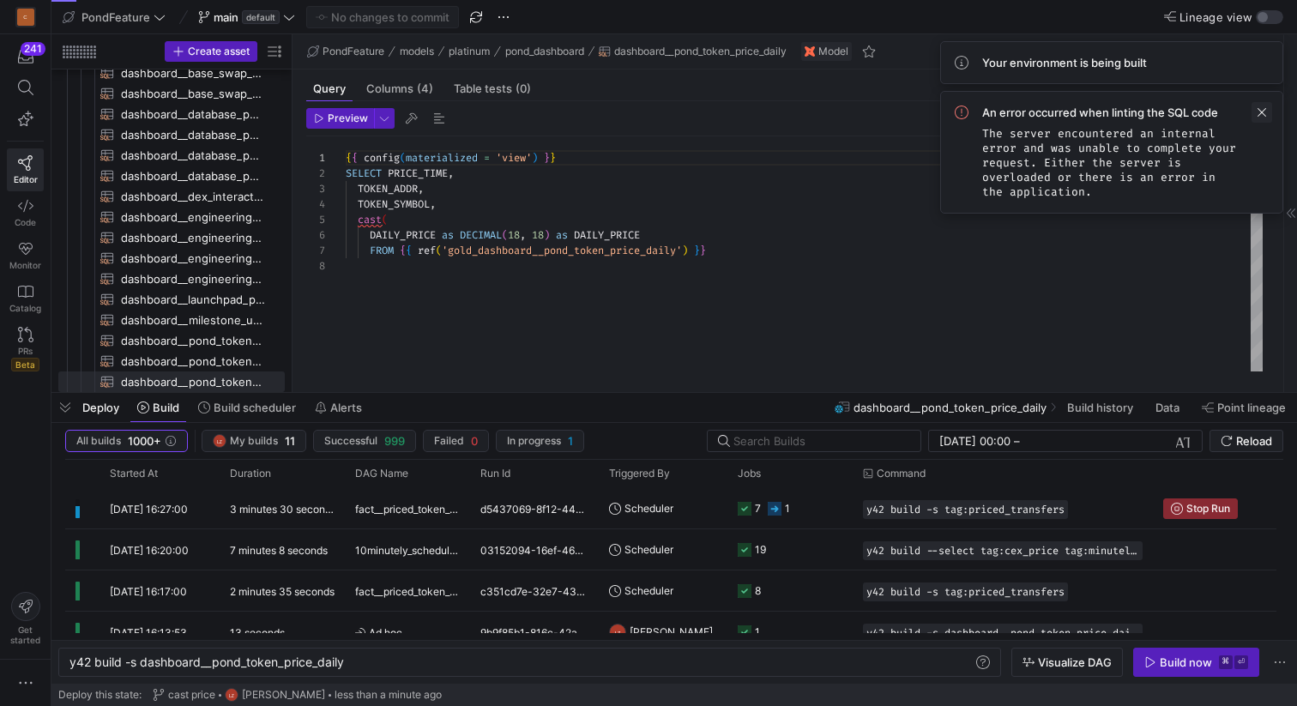
click at [1263, 109] on span at bounding box center [1261, 112] width 21 height 21
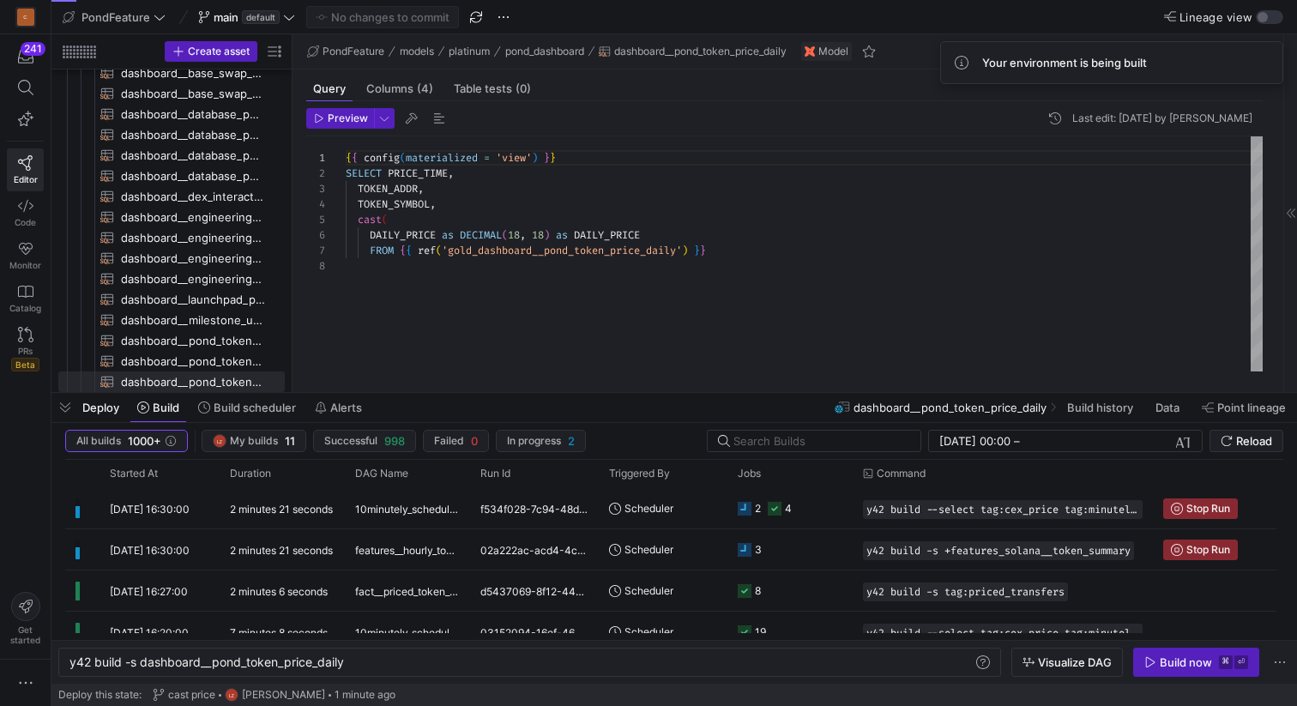
scroll to position [108, 0]
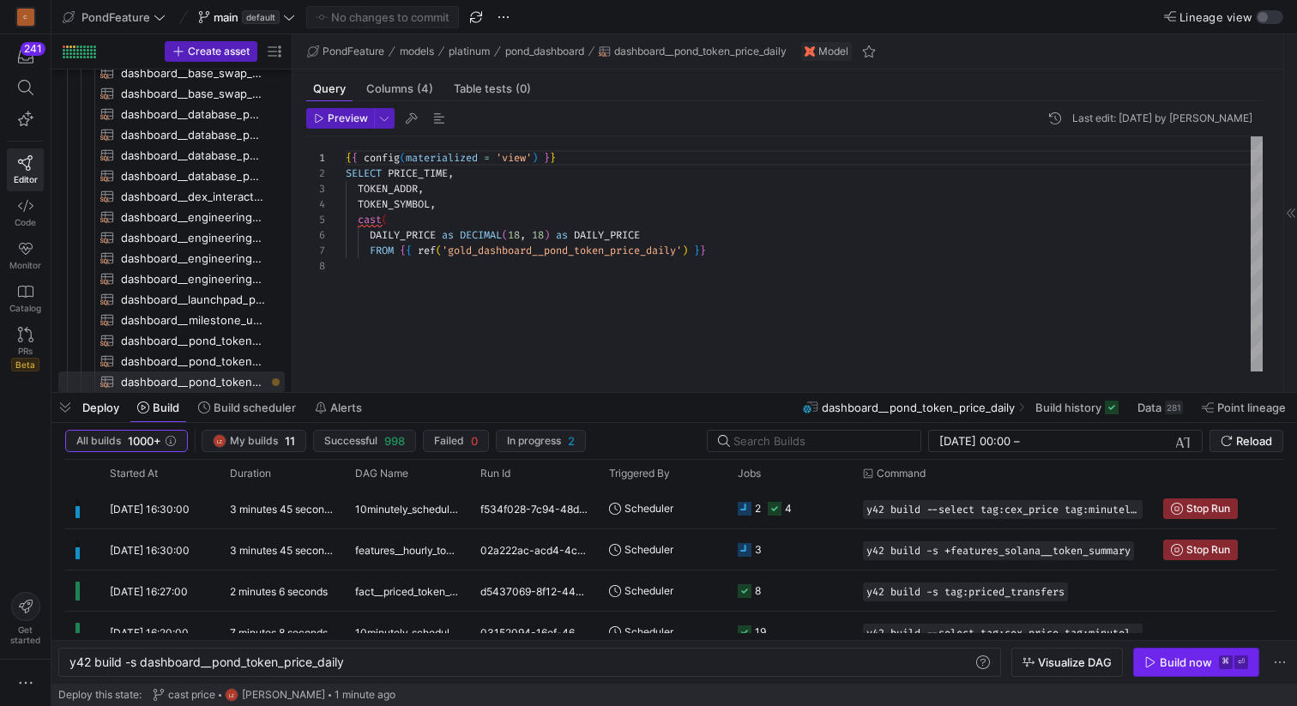
click at [1168, 659] on div "Build now" at bounding box center [1186, 662] width 52 height 14
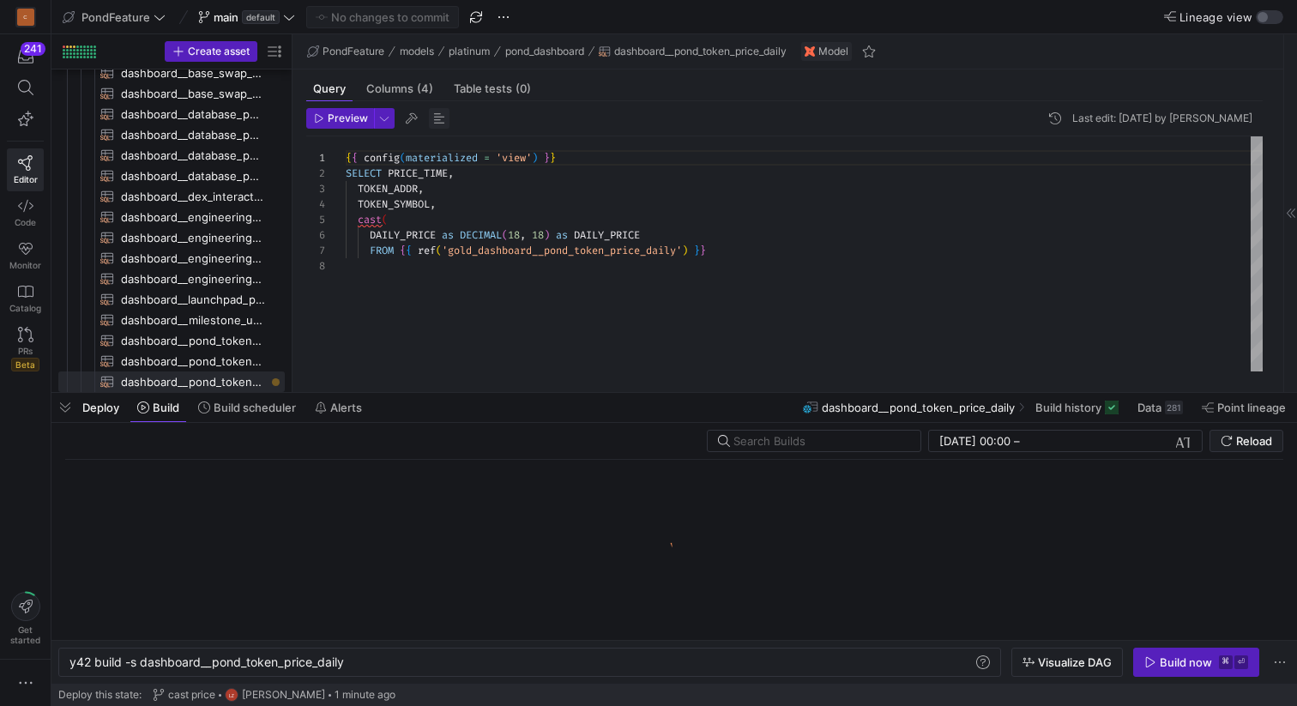
click at [437, 118] on span "button" at bounding box center [439, 118] width 21 height 21
click at [632, 208] on div "{ { config ( materialized = 'view' ) } } SELECT PRICE_TIME , TOKEN_ADDR , TOKEN…" at bounding box center [804, 253] width 917 height 235
click at [736, 242] on div "{ { config ( materialized = 'view' ) } } SELECT PRICE_TIME , TOKEN_ADDR , TOKEN…" at bounding box center [804, 253] width 917 height 235
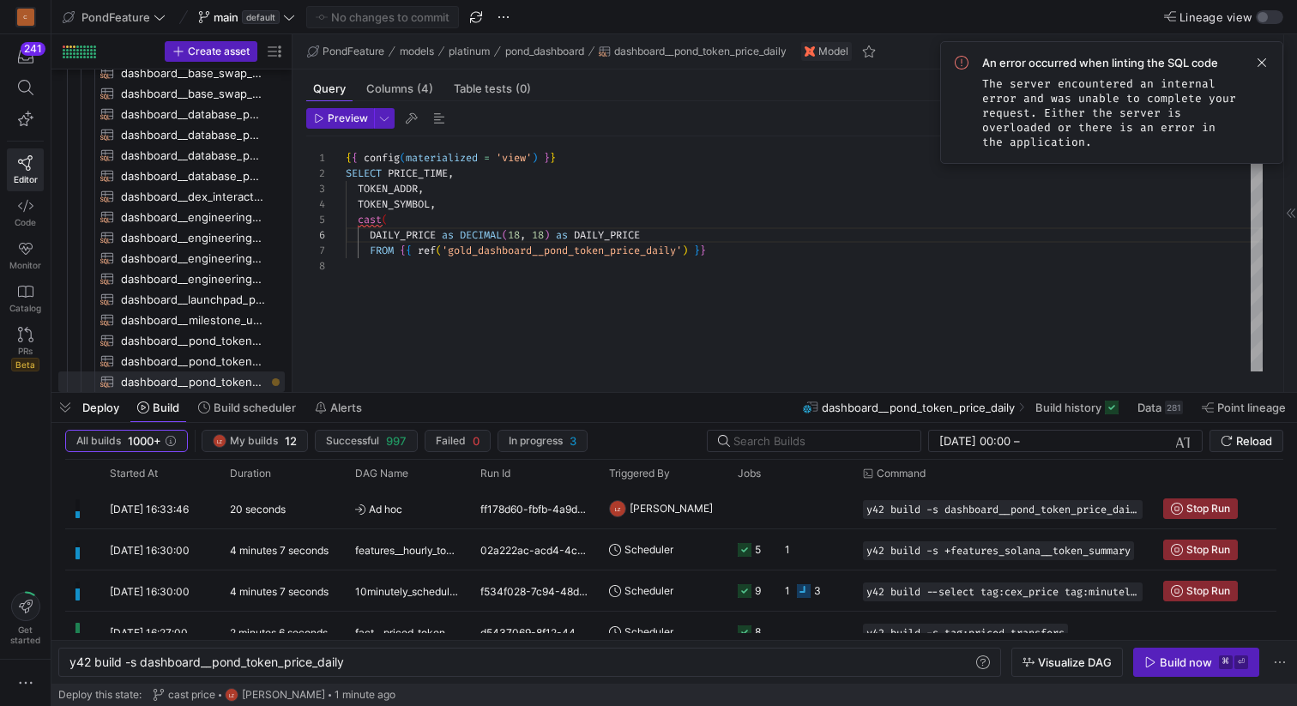
click at [747, 258] on div "{ { config ( materialized = 'view' ) } } SELECT PRICE_TIME , TOKEN_ADDR , TOKEN…" at bounding box center [804, 253] width 917 height 235
click at [738, 250] on div "{ { config ( materialized = 'view' ) } } SELECT PRICE_TIME , TOKEN_ADDR , TOKEN…" at bounding box center [804, 253] width 917 height 235
click at [1264, 60] on span at bounding box center [1261, 62] width 21 height 21
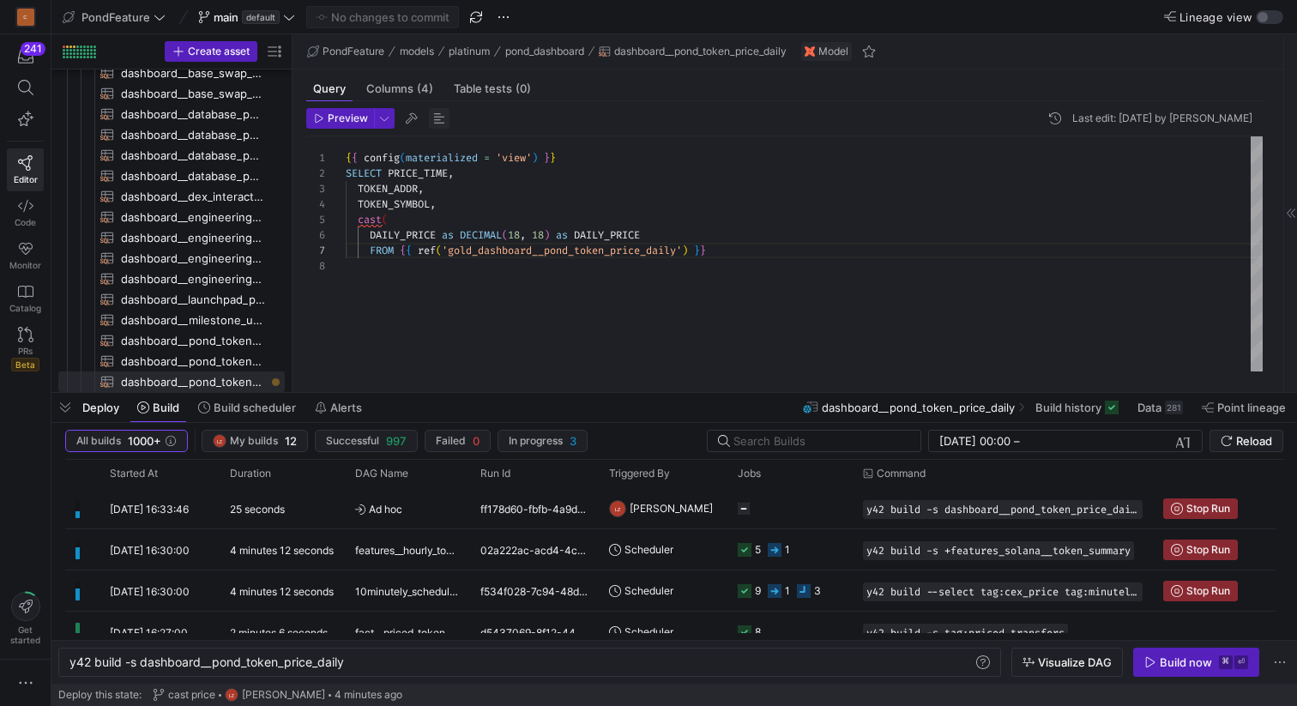
click at [441, 114] on span "button" at bounding box center [439, 118] width 21 height 21
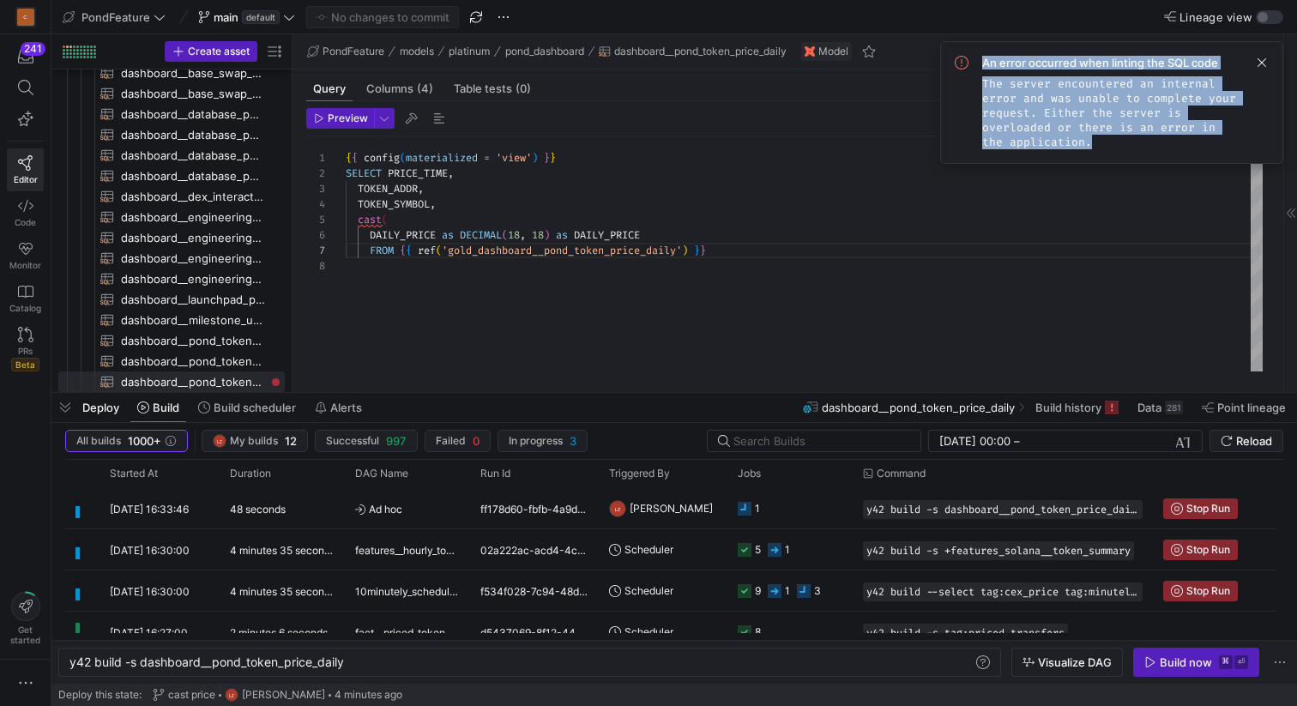
drag, startPoint x: 1072, startPoint y: 140, endPoint x: 981, endPoint y: 66, distance: 117.1
click at [982, 66] on div "An error occurred when linting the SQL code The server encountered an internal …" at bounding box center [1125, 102] width 286 height 93
copy div "An error occurred when linting the SQL code The server encountered an internal …"
click at [1268, 57] on span at bounding box center [1261, 62] width 21 height 21
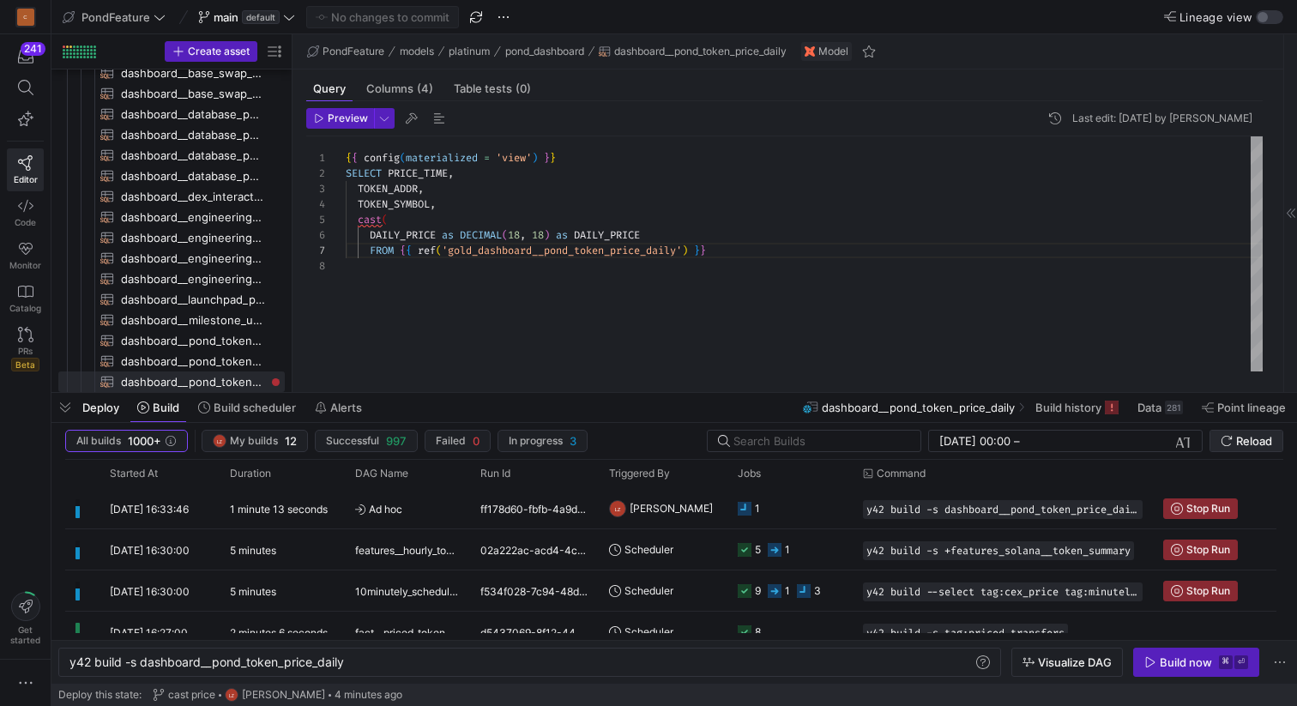
click at [1248, 442] on span "Reload" at bounding box center [1254, 441] width 36 height 14
click at [1259, 435] on span "Reload" at bounding box center [1254, 441] width 36 height 14
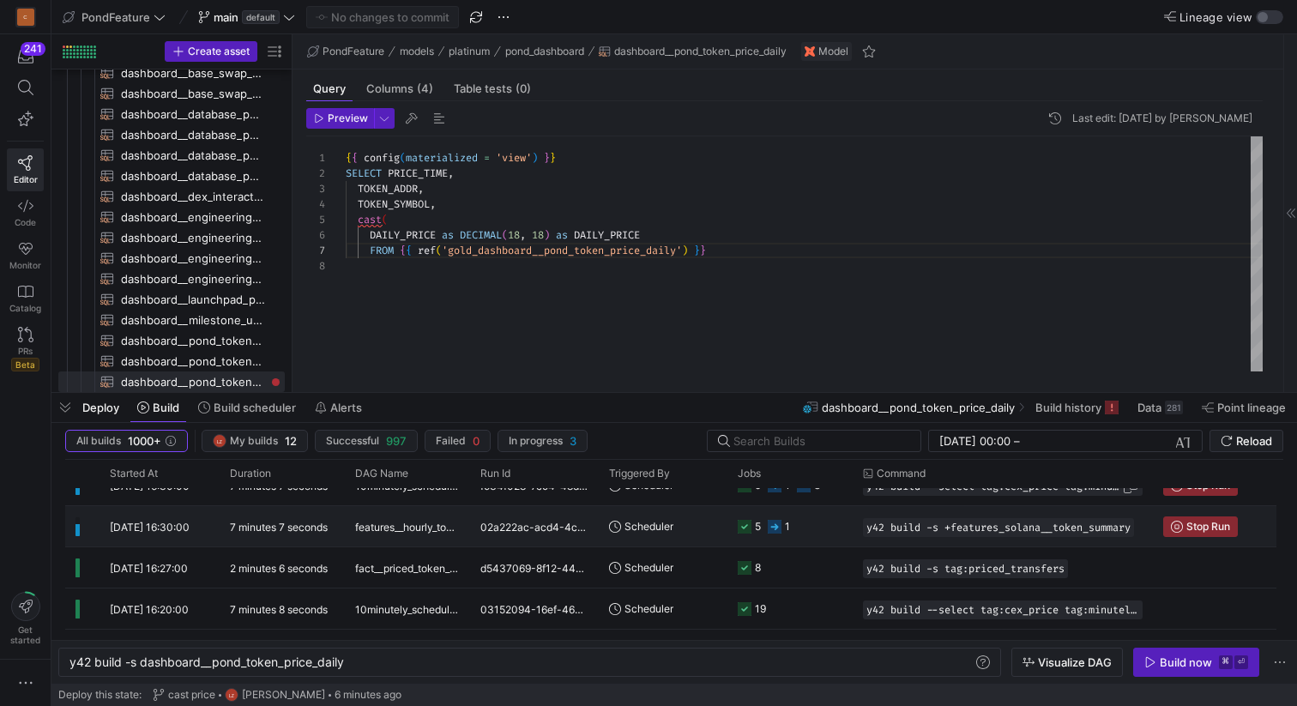
scroll to position [0, 0]
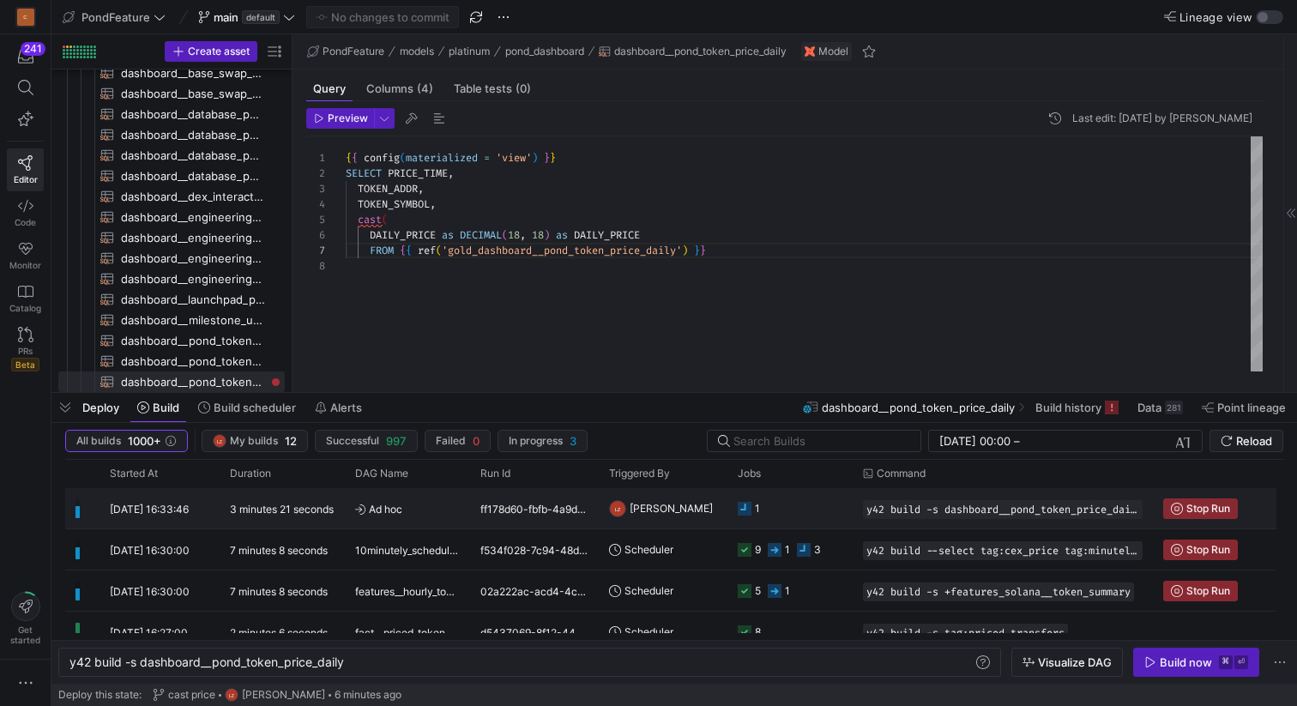
click at [817, 505] on y42-job-status-cell-renderer "1" at bounding box center [790, 508] width 105 height 39
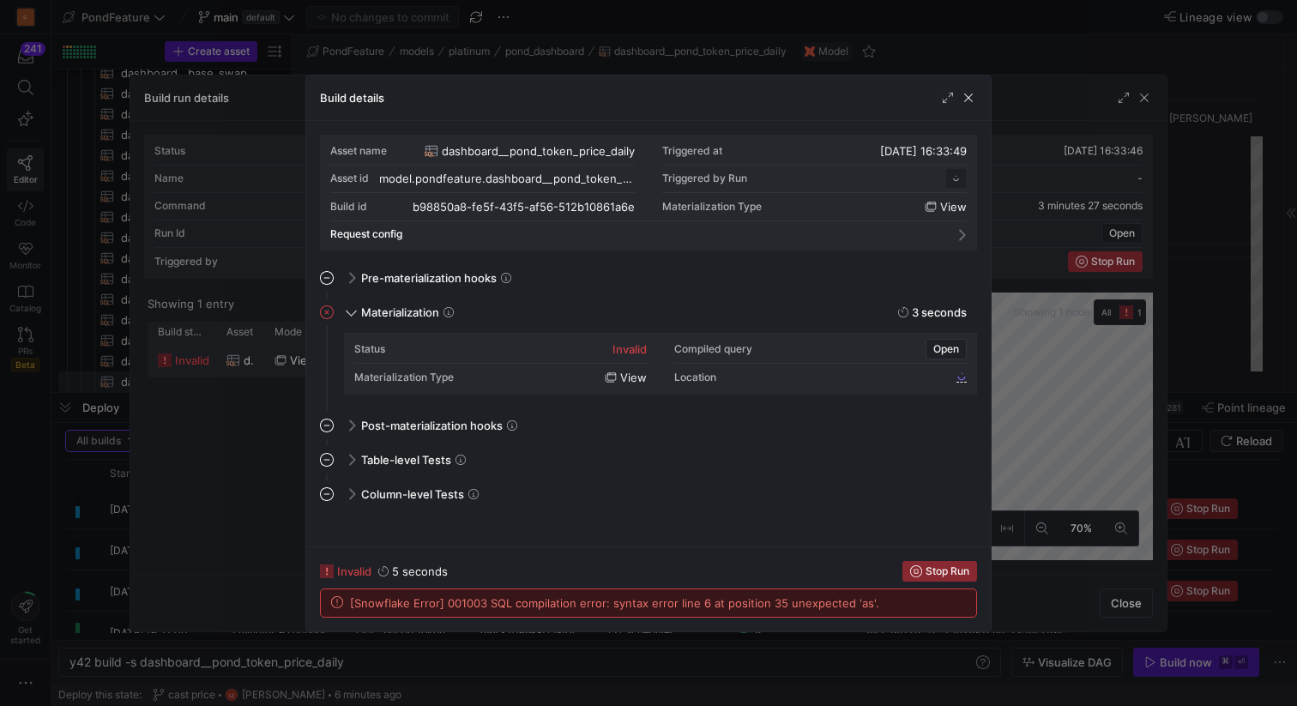
scroll to position [154, 0]
click at [966, 87] on div "Build details" at bounding box center [648, 97] width 684 height 45
click at [968, 91] on span "button" at bounding box center [968, 97] width 17 height 17
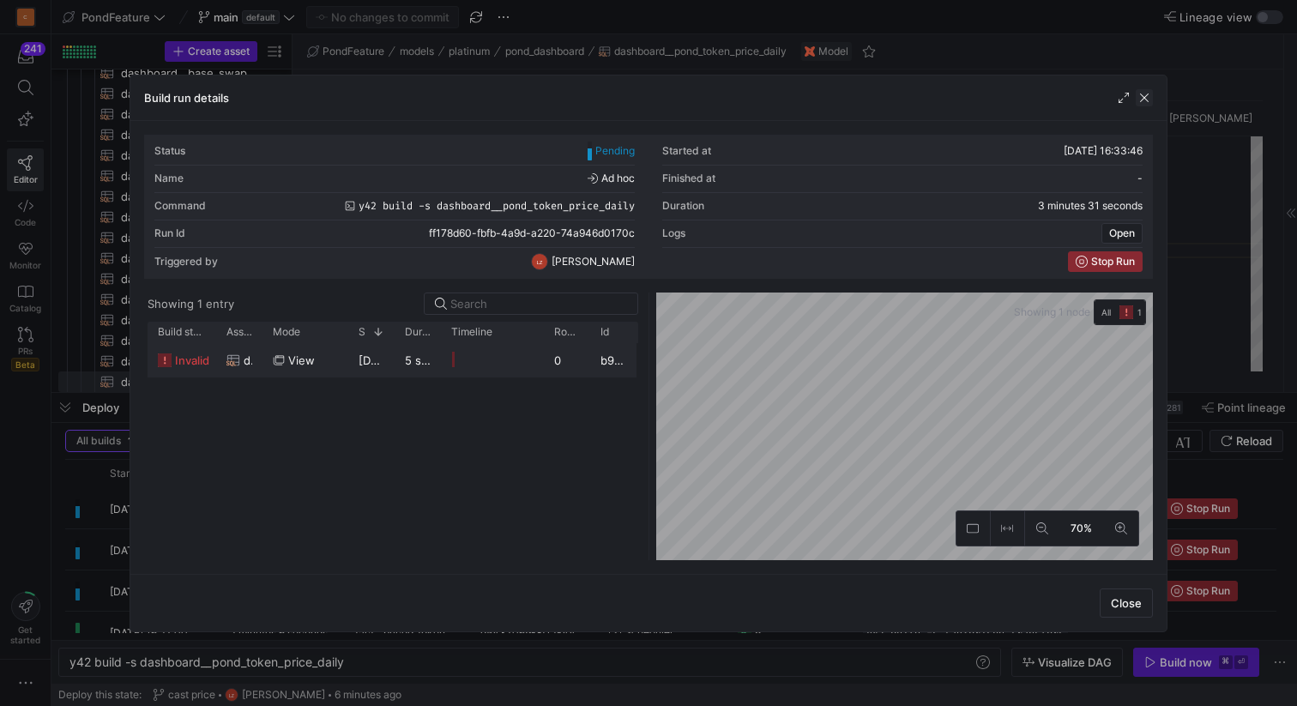
click at [1146, 94] on span "button" at bounding box center [1144, 97] width 17 height 17
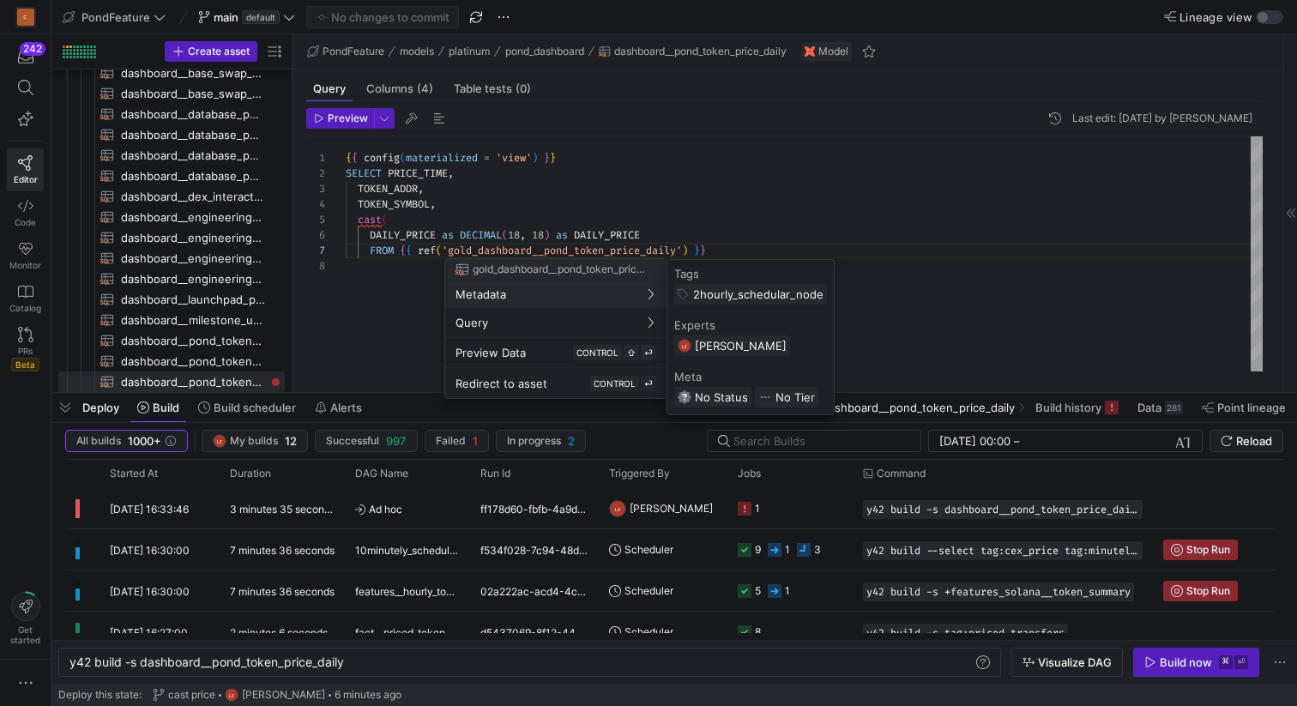
click at [557, 239] on div at bounding box center [648, 353] width 1297 height 706
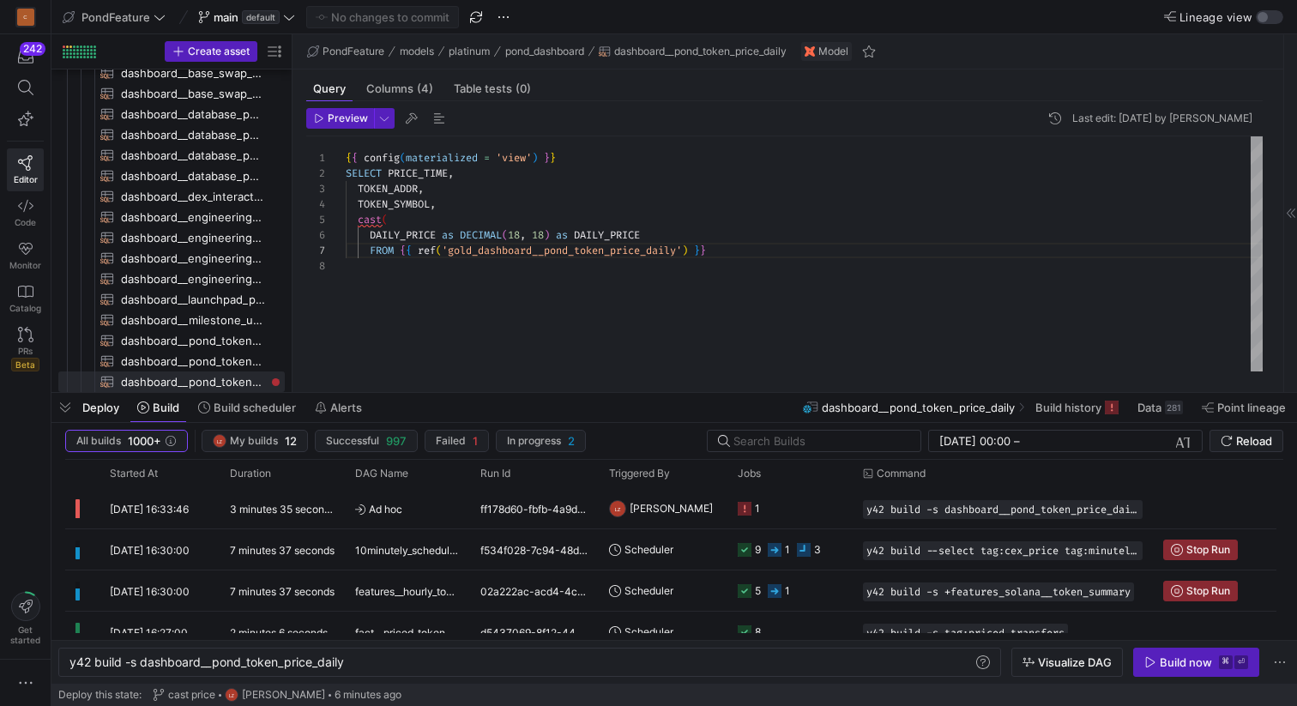
scroll to position [77, 210]
click at [557, 229] on div "{ { config ( materialized = 'view' ) } } SELECT PRICE_TIME , TOKEN_ADDR , TOKEN…" at bounding box center [804, 253] width 917 height 235
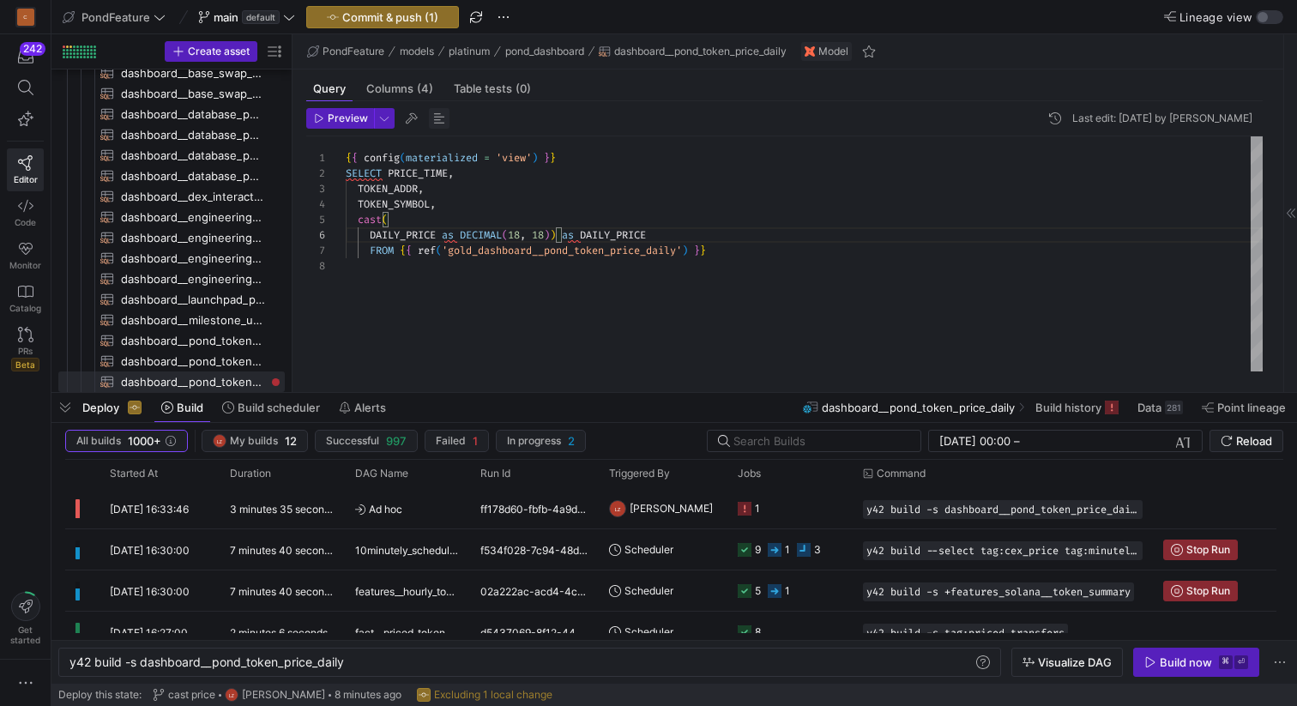
click at [437, 118] on span "button" at bounding box center [439, 118] width 21 height 21
type textarea "{{ config(materialized = 'view') }} SELECT PRICE_TIME, TOKEN_ADDR, TOKEN_SYMBOL…"
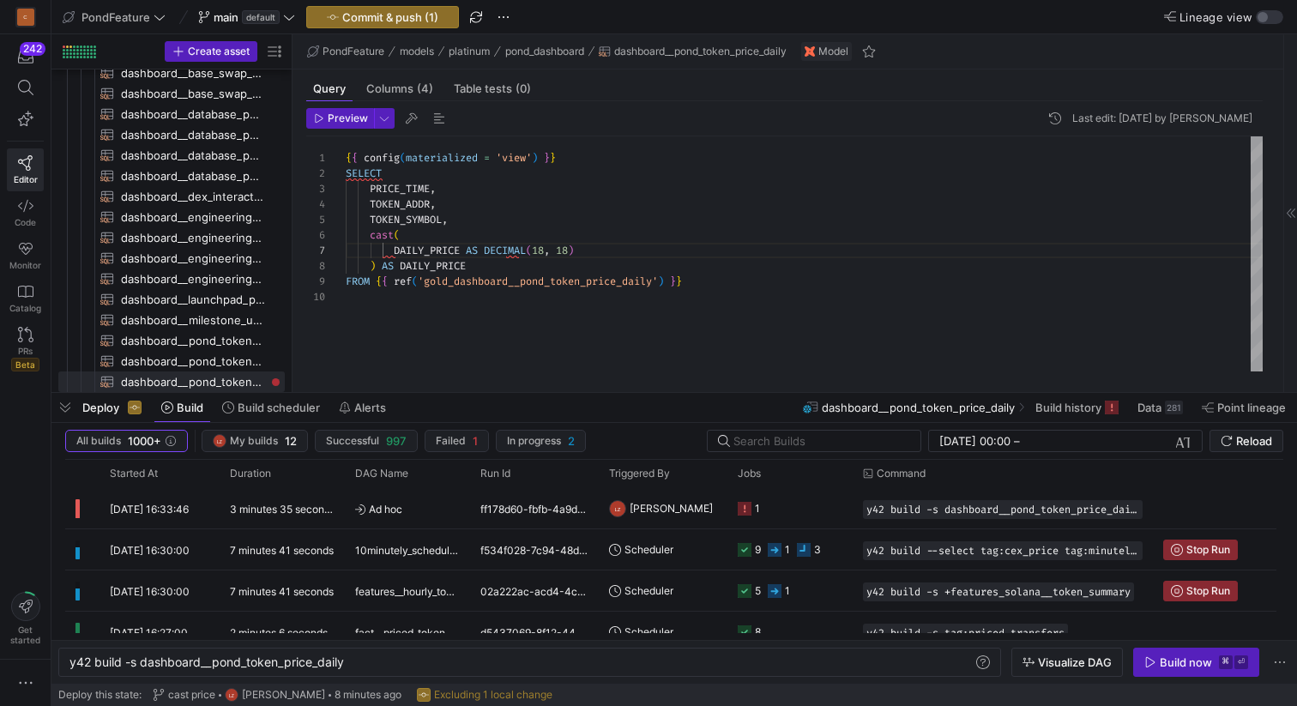
scroll to position [139, 154]
click at [631, 250] on div "{ { config ( materialized = 'view' ) } } SELECT PRICE_TIME , TOKEN_ADDR , TOKEN…" at bounding box center [804, 253] width 917 height 235
click at [408, 119] on span "button" at bounding box center [411, 118] width 21 height 21
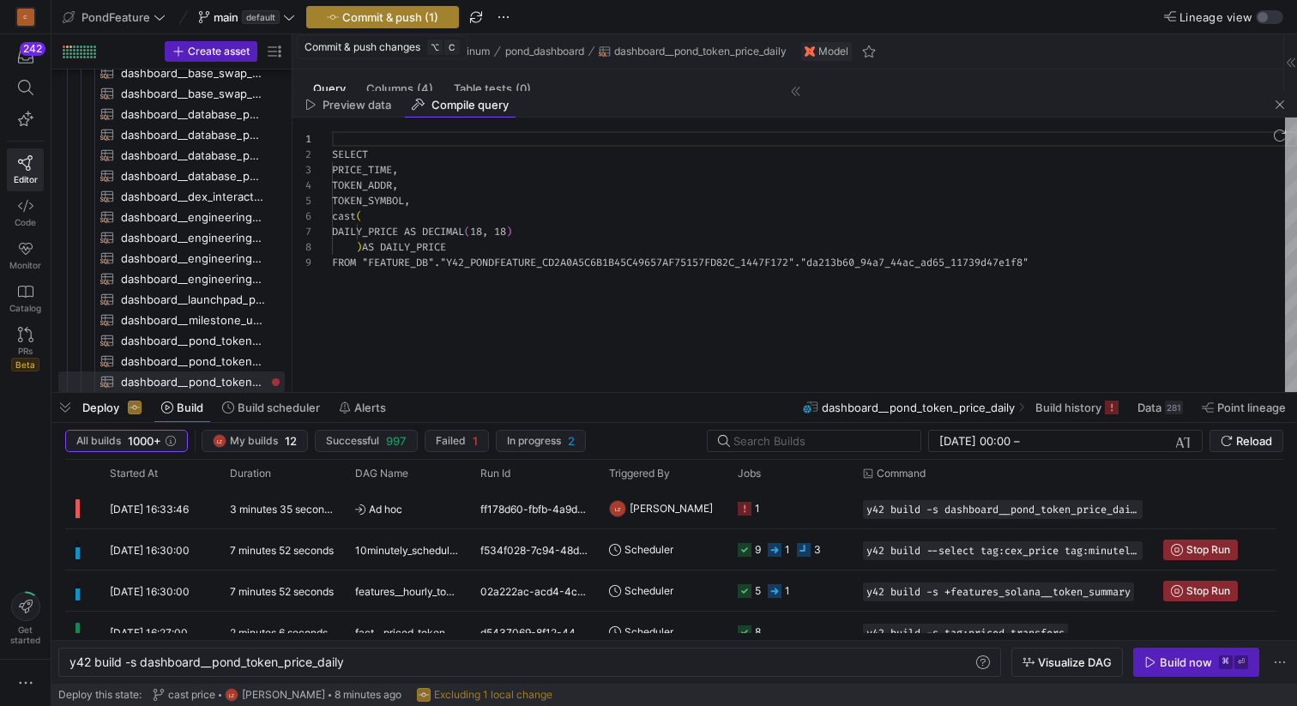
scroll to position [124, 0]
click at [391, 20] on span "Commit & push (1)" at bounding box center [390, 17] width 96 height 14
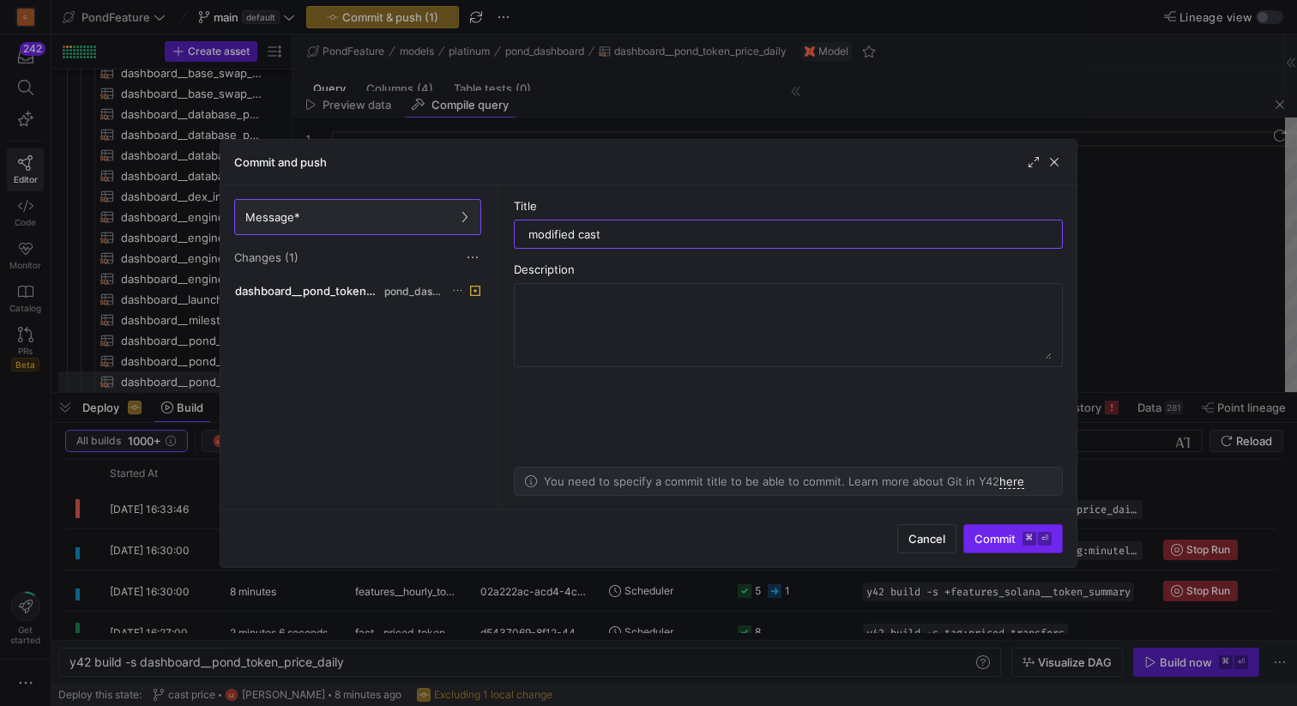
type input "modified cast"
click at [999, 543] on span "Commit ⌘ ⏎" at bounding box center [1012, 539] width 77 height 14
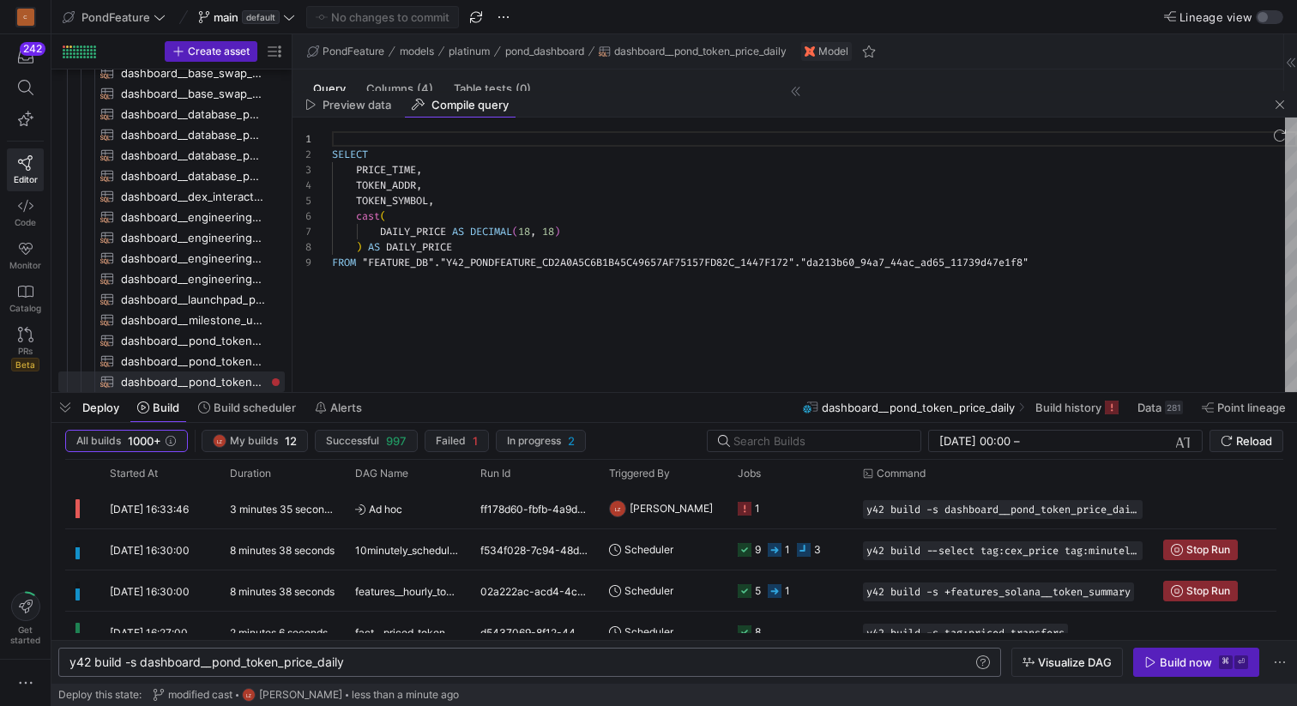
scroll to position [0, 275]
click at [525, 660] on div "y42 build -s dashboard__pond_token_price_daily" at bounding box center [520, 662] width 903 height 14
click at [1281, 105] on span "button" at bounding box center [1279, 104] width 21 height 21
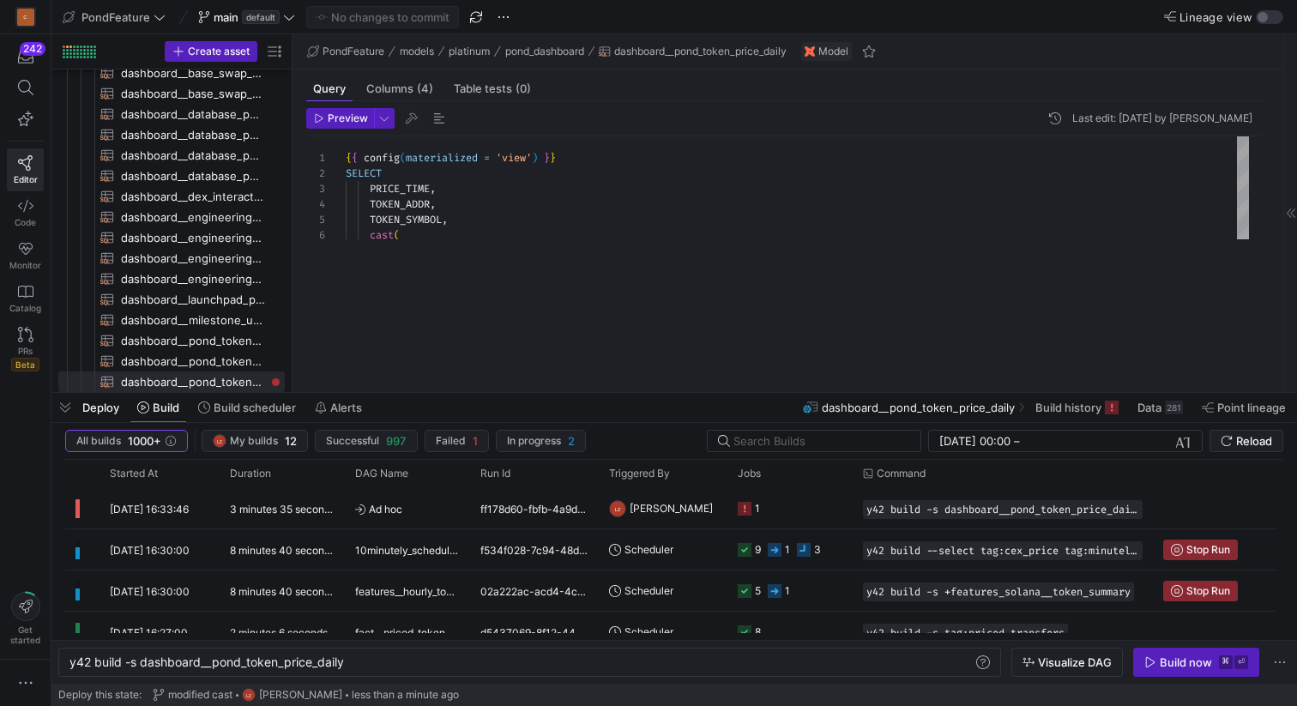
scroll to position [0, 0]
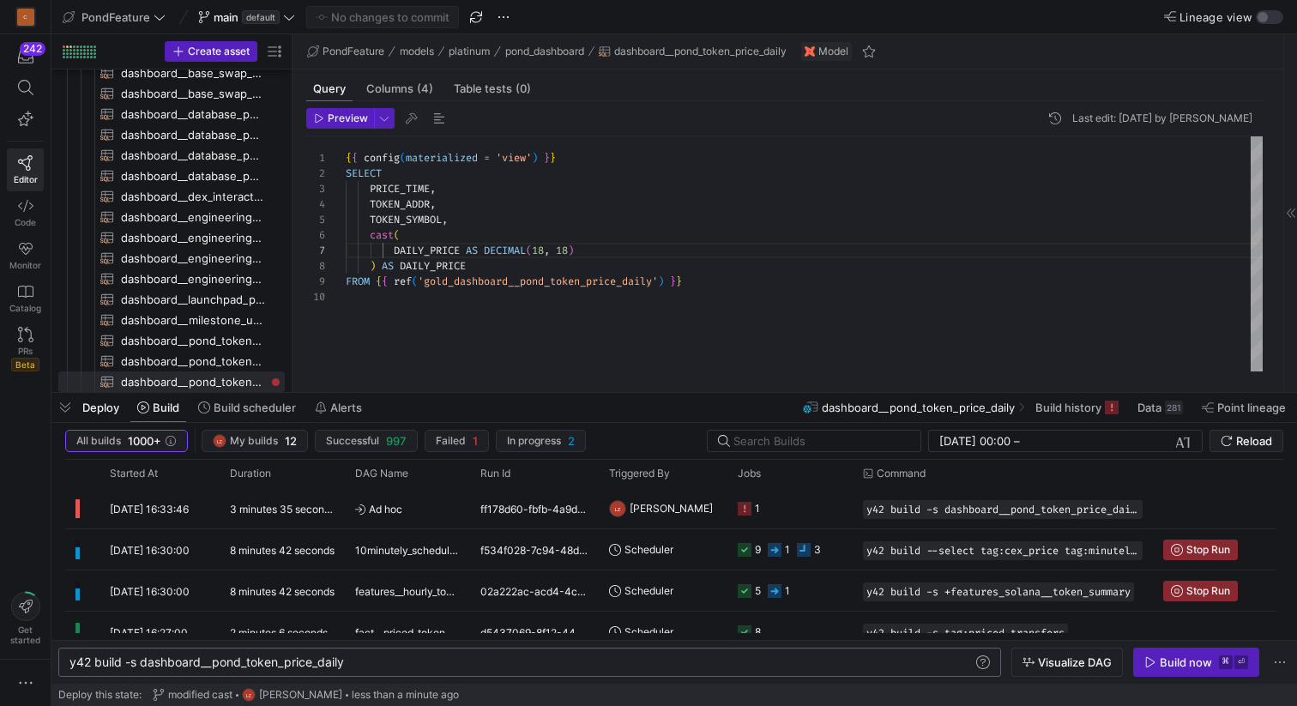
click at [447, 659] on div "y42 build -s dashboard__pond_token_price_daily" at bounding box center [520, 662] width 903 height 14
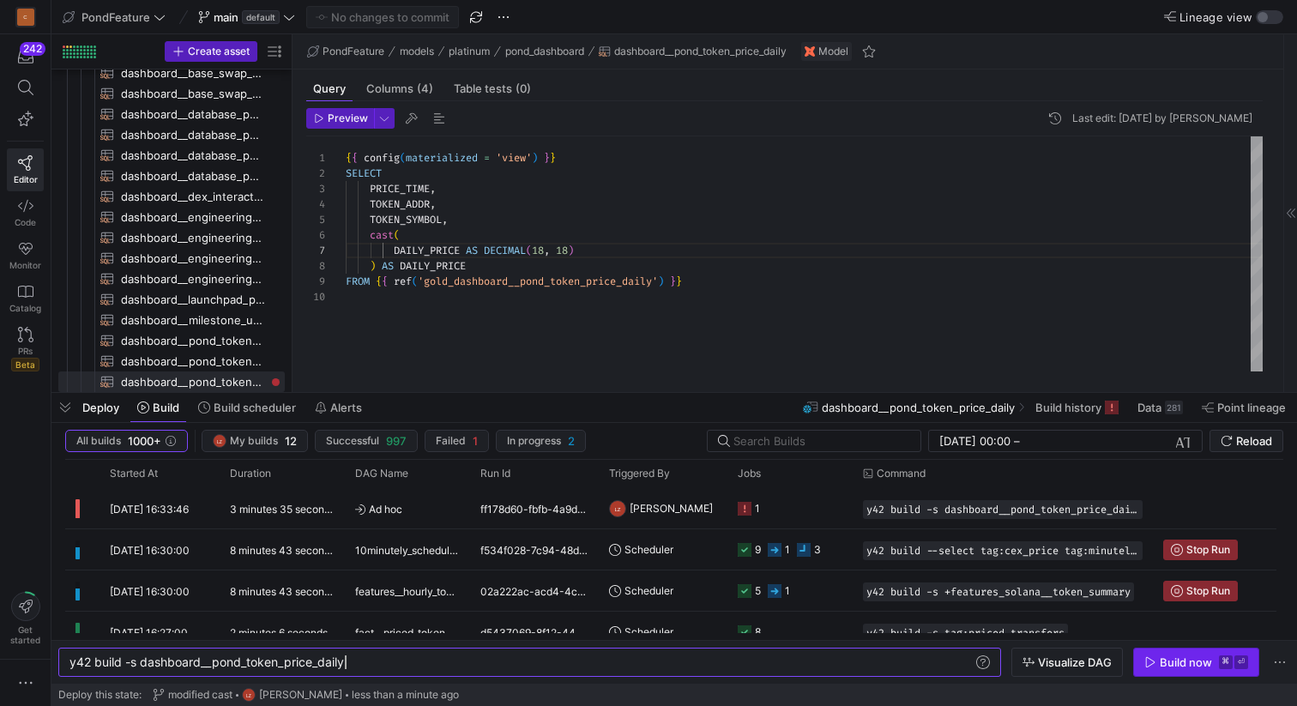
click at [1197, 660] on div "Build now" at bounding box center [1186, 662] width 52 height 14
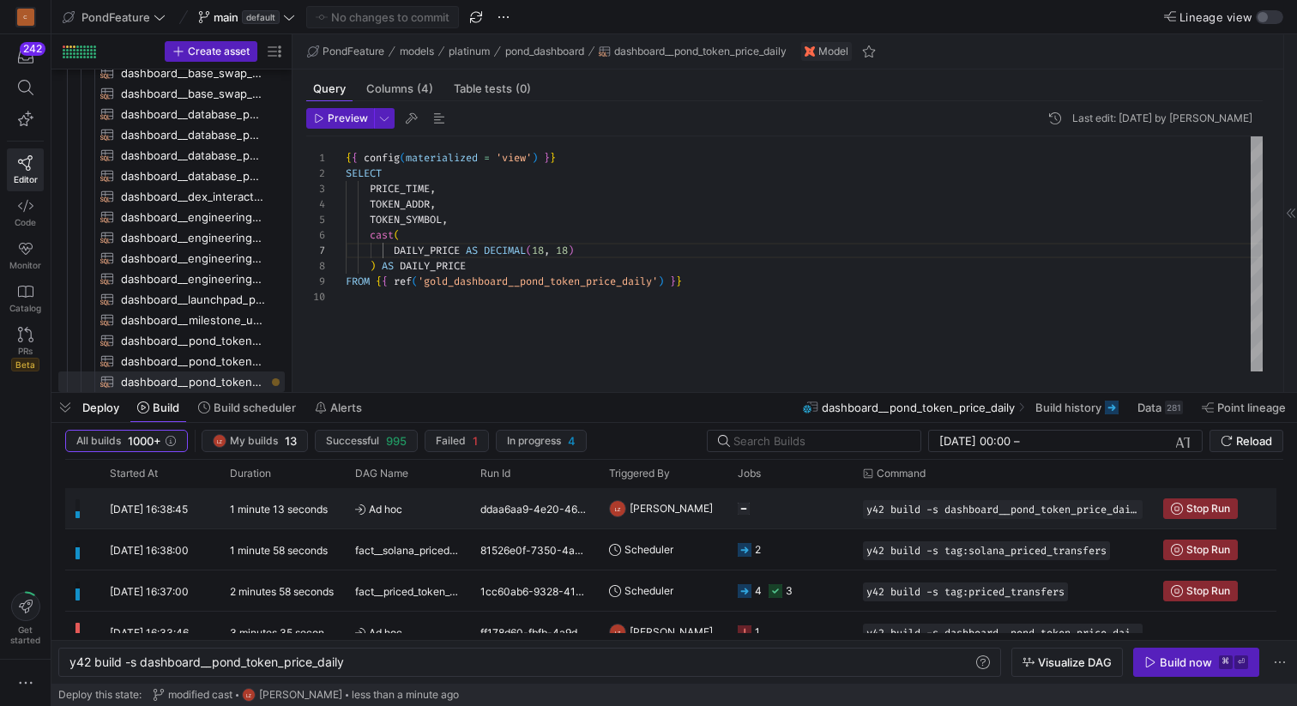
click at [766, 508] on y42-job-status-cell-renderer at bounding box center [790, 508] width 105 height 39
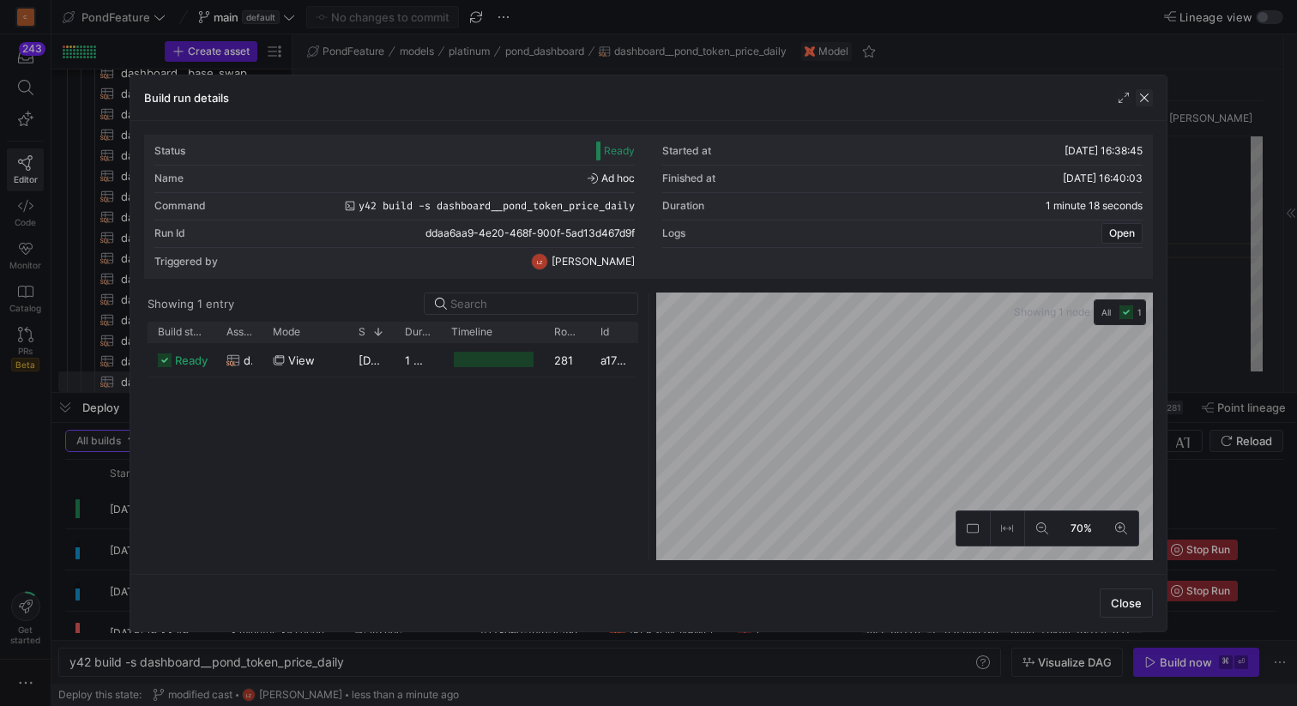
click at [1143, 100] on span "button" at bounding box center [1144, 97] width 17 height 17
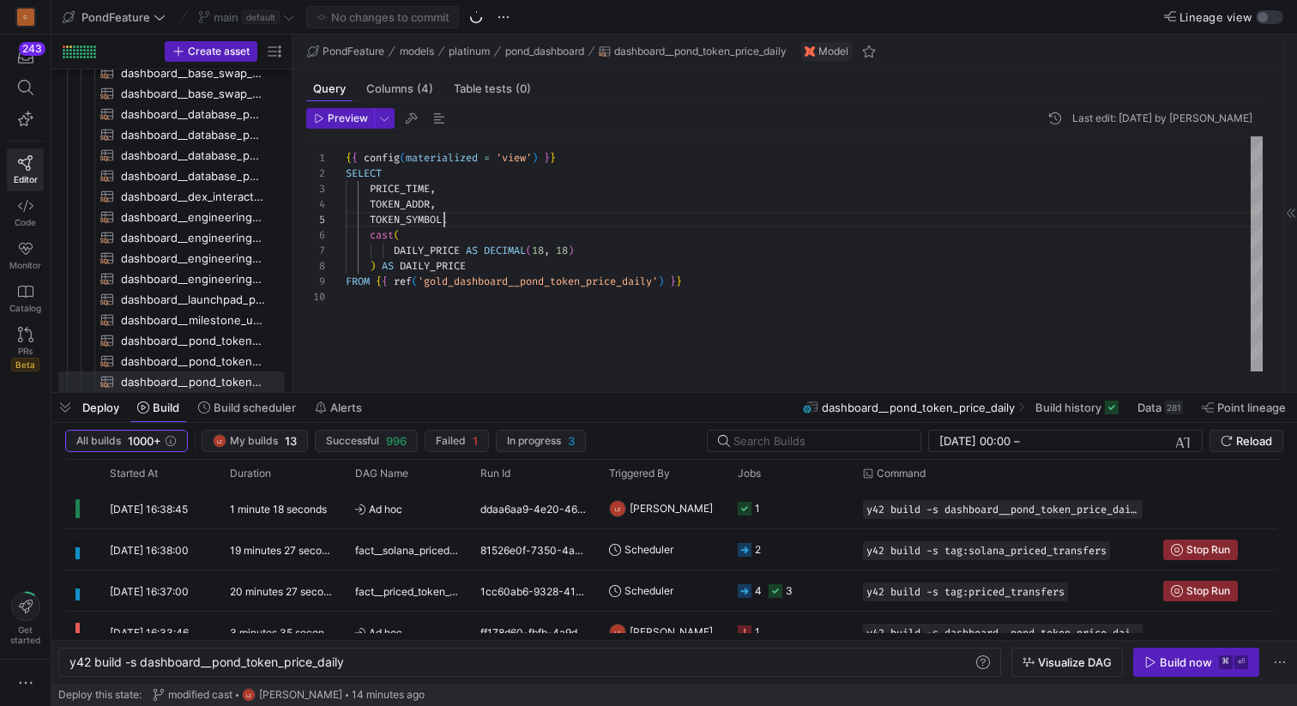
click at [446, 217] on div "{ { config ( materialized = 'view' ) } } SELECT PRICE_TIME , TOKEN_ADDR , TOKEN…" at bounding box center [804, 253] width 917 height 235
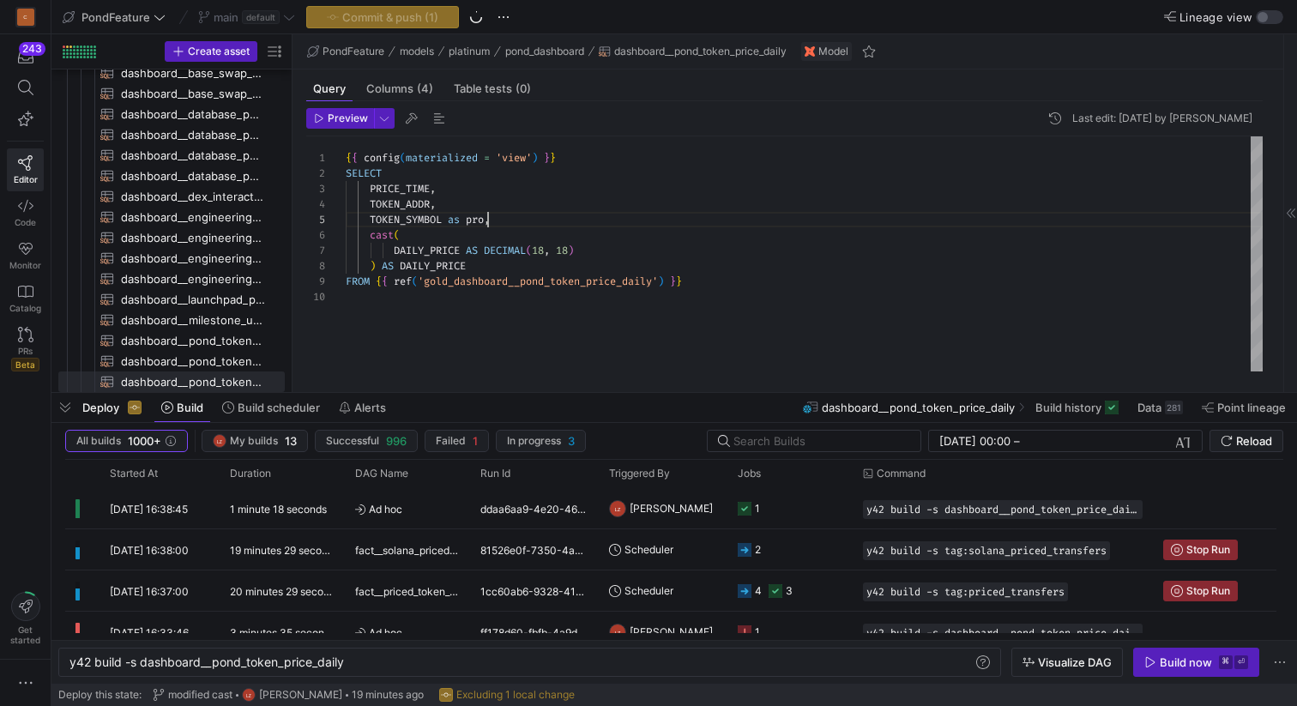
scroll to position [62, 142]
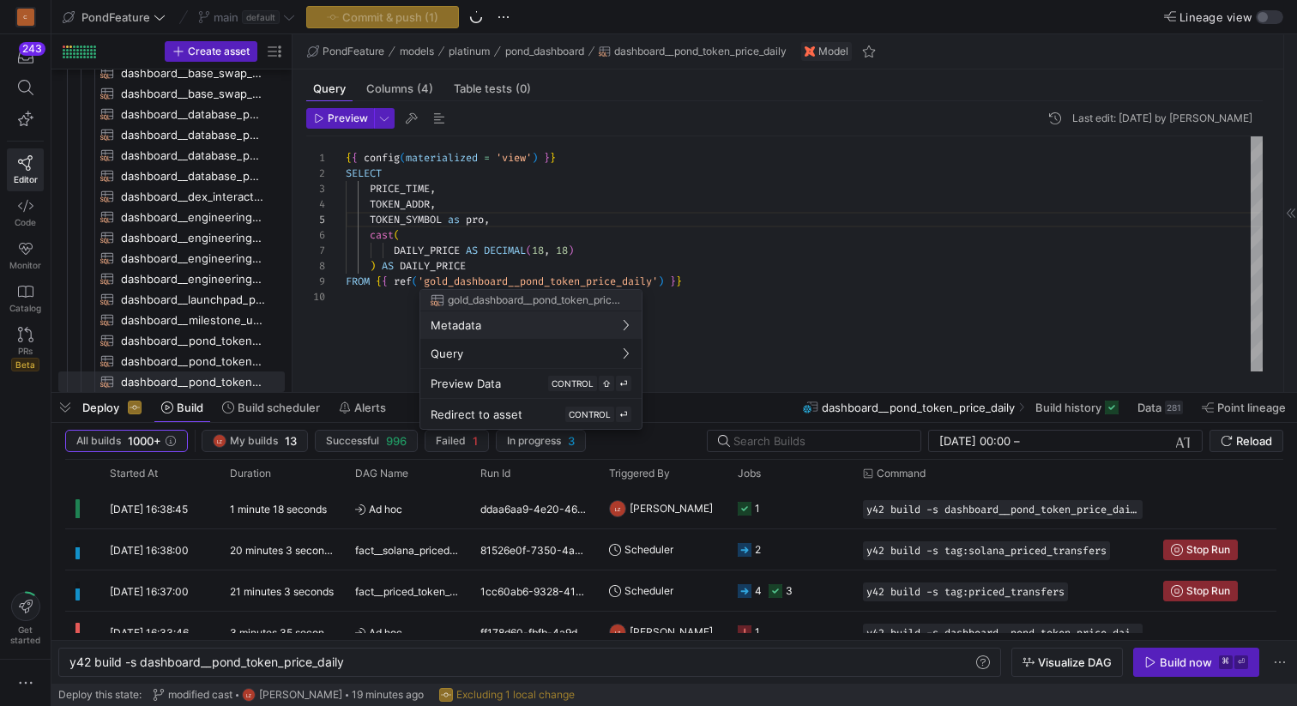
click at [477, 212] on div at bounding box center [648, 353] width 1297 height 706
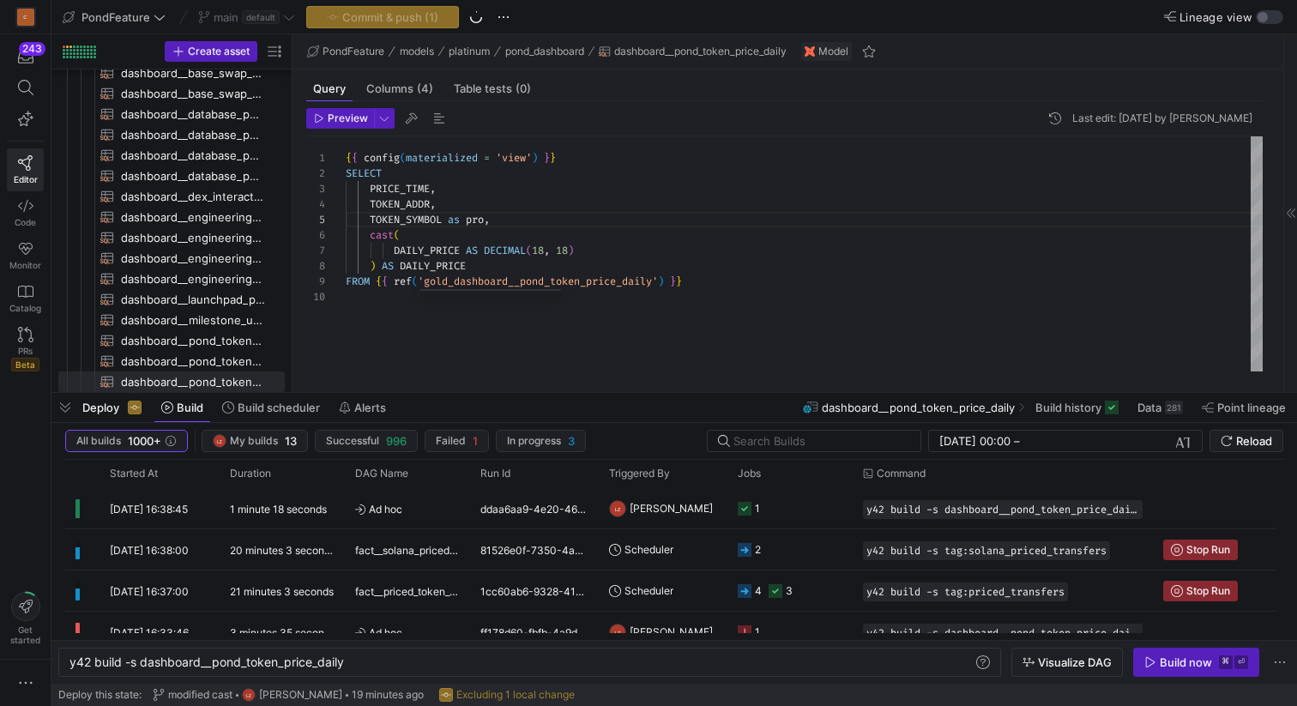
click at [477, 212] on div "{ { config ( materialized = 'view' ) } } SELECT PRICE_TIME , TOKEN_ADDR , TOKEN…" at bounding box center [804, 253] width 917 height 235
click at [477, 214] on div "{ { config ( materialized = 'view' ) } } SELECT PRICE_TIME , TOKEN_ADDR , TOKEN…" at bounding box center [804, 253] width 917 height 235
drag, startPoint x: 446, startPoint y: 218, endPoint x: 407, endPoint y: 218, distance: 38.6
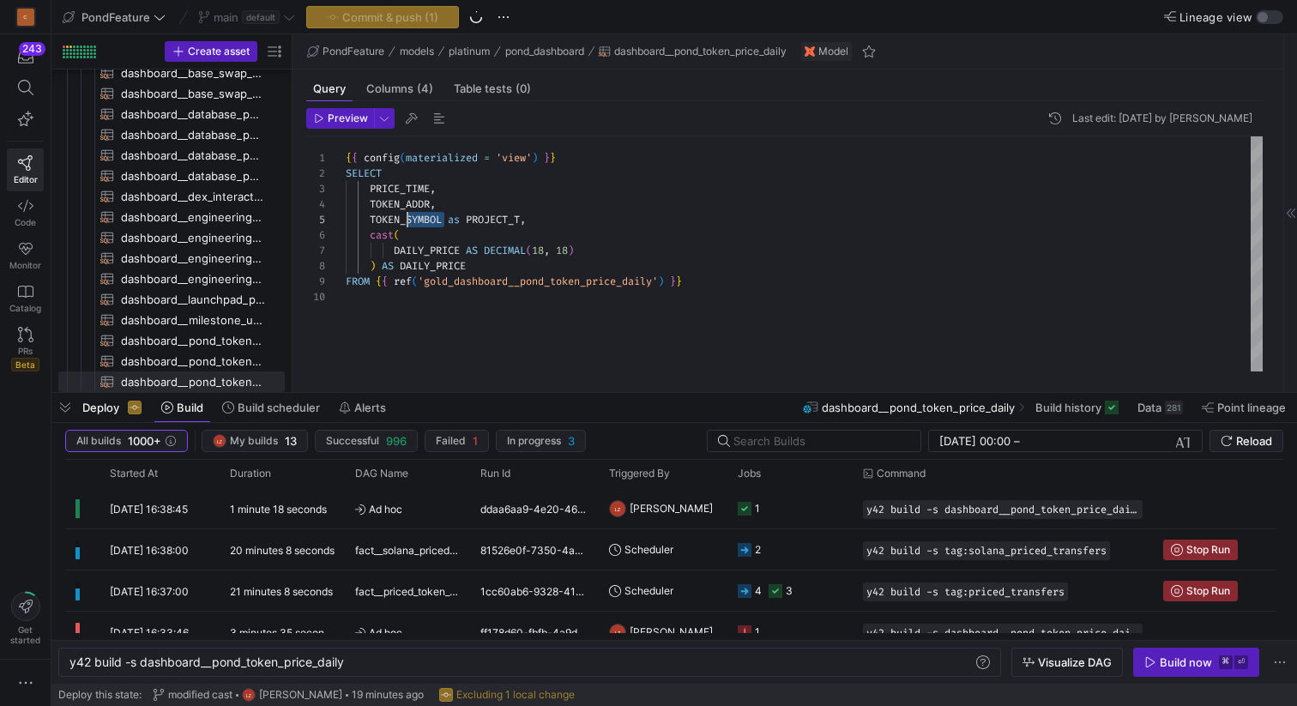
click at [407, 218] on div "{ { config ( materialized = 'view' ) } } SELECT PRICE_TIME , TOKEN_ADDR , TOKEN…" at bounding box center [804, 253] width 917 height 235
click at [526, 217] on div "{ { config ( materialized = 'view' ) } } SELECT PRICE_TIME , TOKEN_ADDR , TOKEN…" at bounding box center [804, 253] width 917 height 235
click at [577, 221] on div "{ { config ( materialized = 'view' ) } } SELECT PRICE_TIME , TOKEN_ADDR , TOKEN…" at bounding box center [804, 253] width 917 height 235
click at [599, 224] on div "{ { config ( materialized = 'view' ) } } SELECT PRICE_TIME , TOKEN_ADDR , TOKEN…" at bounding box center [804, 253] width 917 height 235
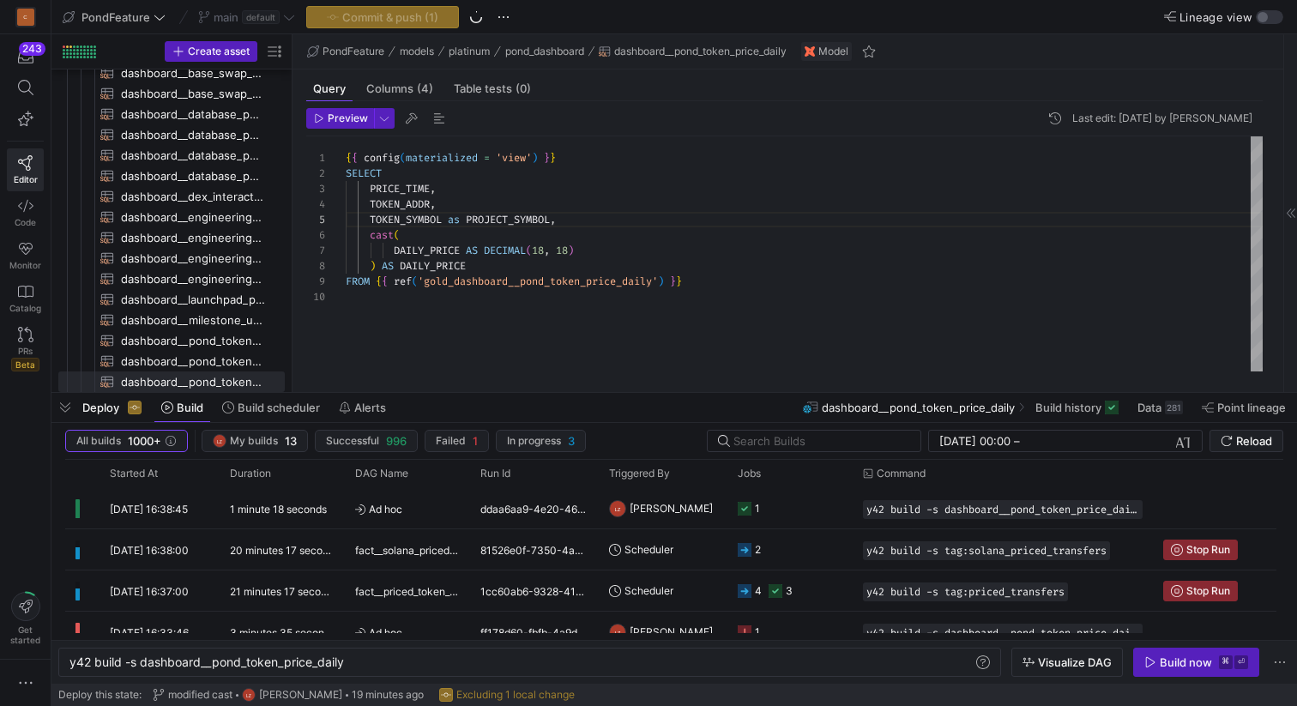
scroll to position [108, 124]
click at [499, 262] on div "{ { config ( materialized = 'view' ) } } SELECT PRICE_TIME , TOKEN_ADDR , TOKEN…" at bounding box center [804, 253] width 917 height 235
click at [442, 117] on span "button" at bounding box center [439, 118] width 21 height 21
type textarea "{{ config(materialized = 'view') }} SELECT PRICE_TIME, TOKEN_ADDR, TOKEN_SYMBOL…"
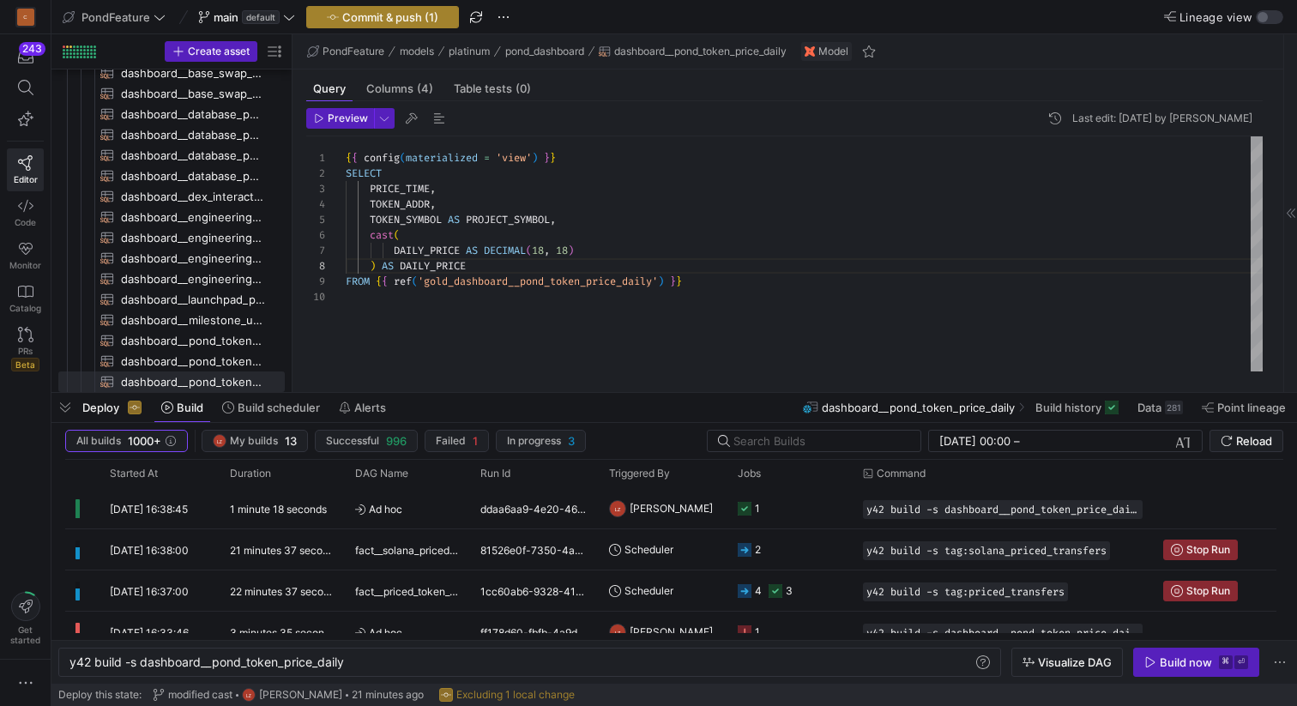
click at [380, 19] on span "Commit & push (1)" at bounding box center [390, 17] width 96 height 14
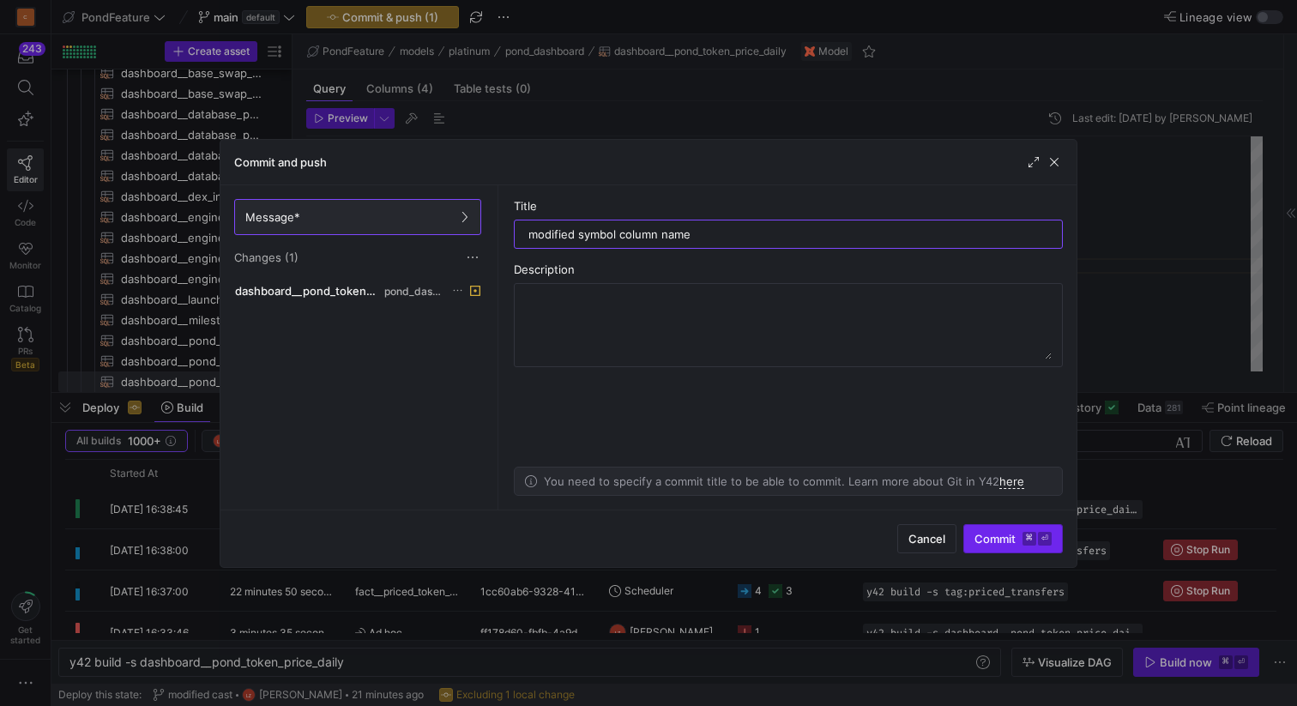
type input "modified symbol column name"
click at [991, 537] on span "Commit ⌘ ⏎" at bounding box center [1012, 539] width 77 height 14
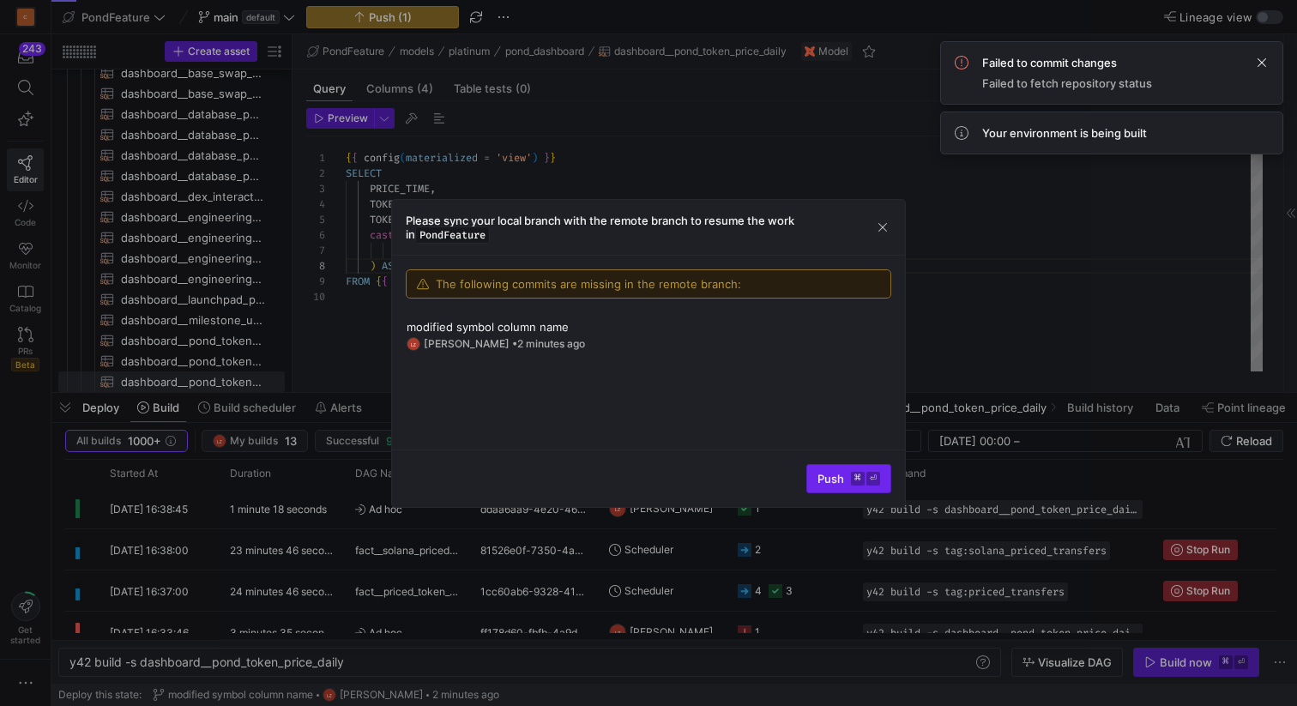
click at [835, 480] on span "Push ⌘ ⏎" at bounding box center [848, 479] width 63 height 14
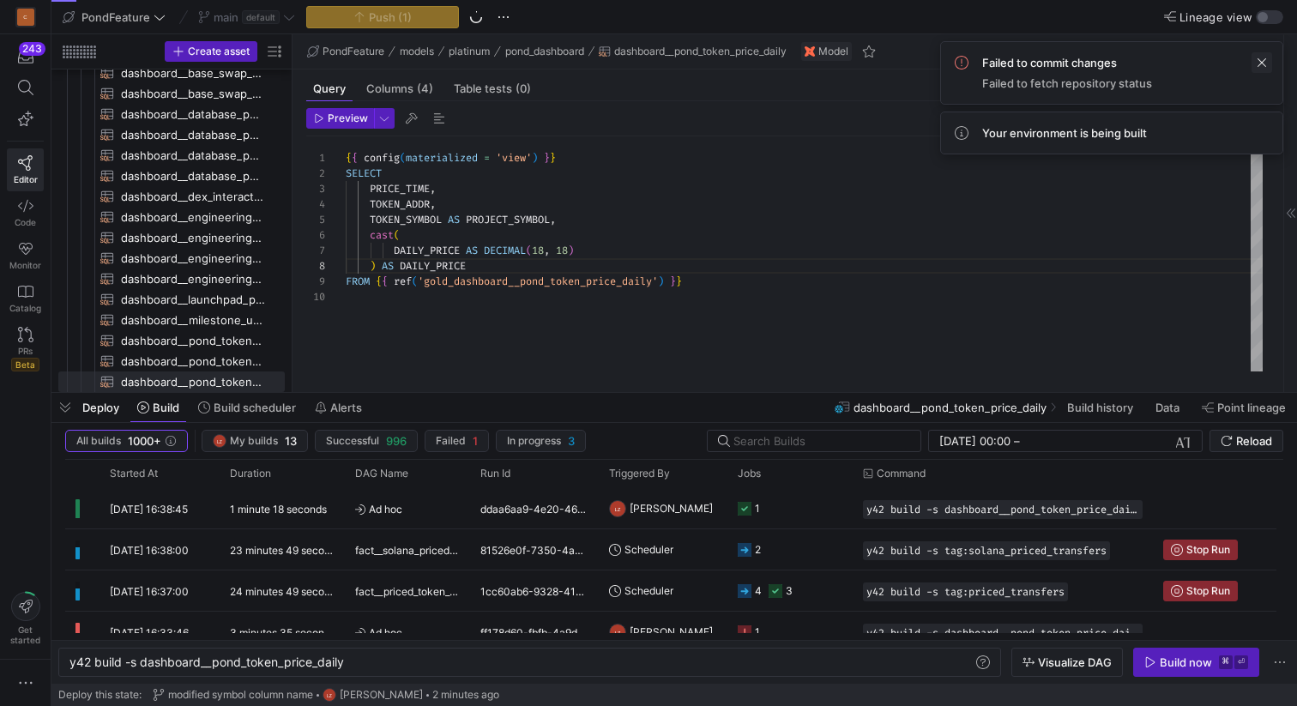
click at [1263, 57] on span at bounding box center [1261, 62] width 21 height 21
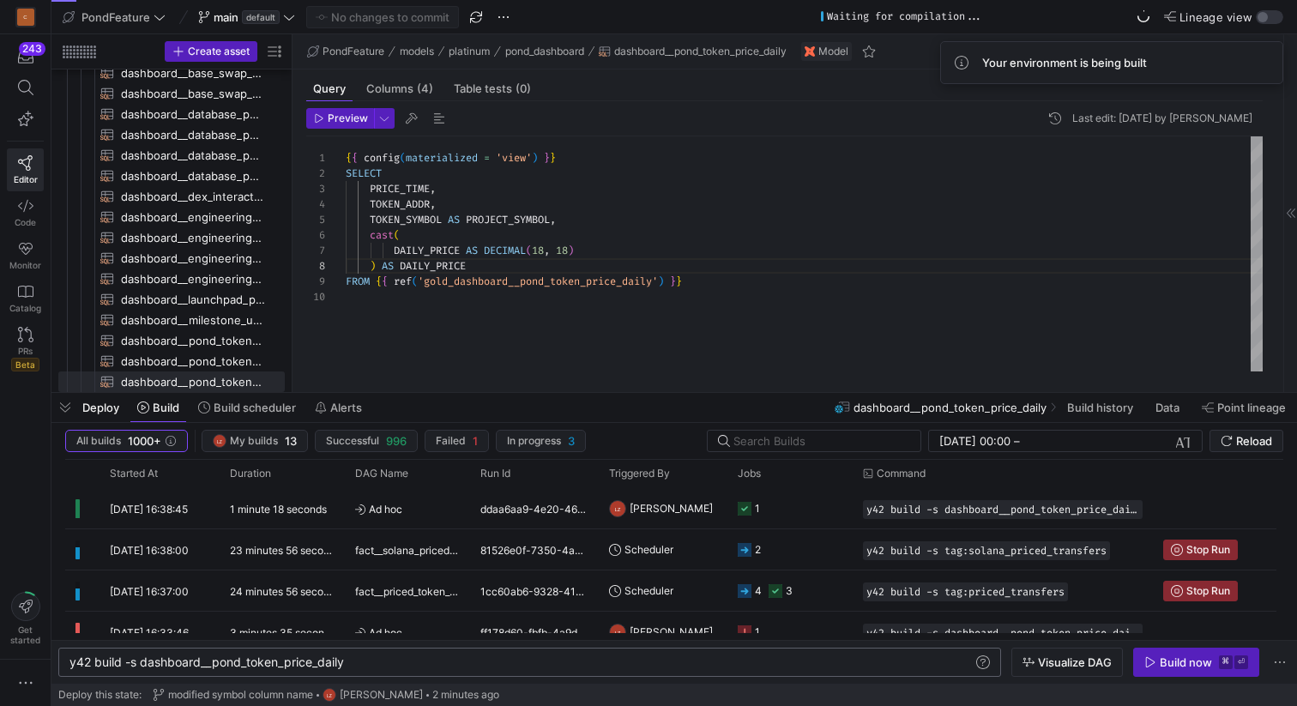
click at [442, 662] on div "y42 build -s dashboard__pond_token_price_daily" at bounding box center [520, 662] width 903 height 14
click at [1153, 665] on icon "button" at bounding box center [1150, 662] width 12 height 12
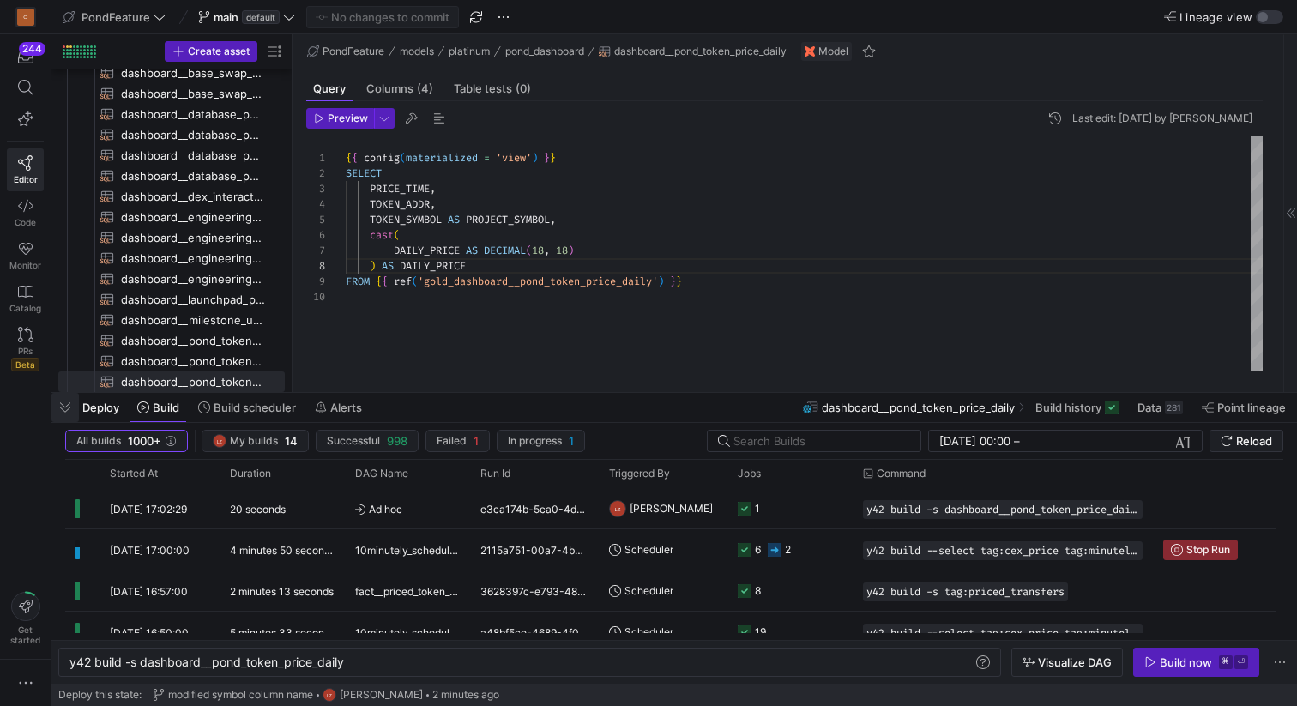
click at [63, 407] on span "button" at bounding box center [64, 407] width 27 height 29
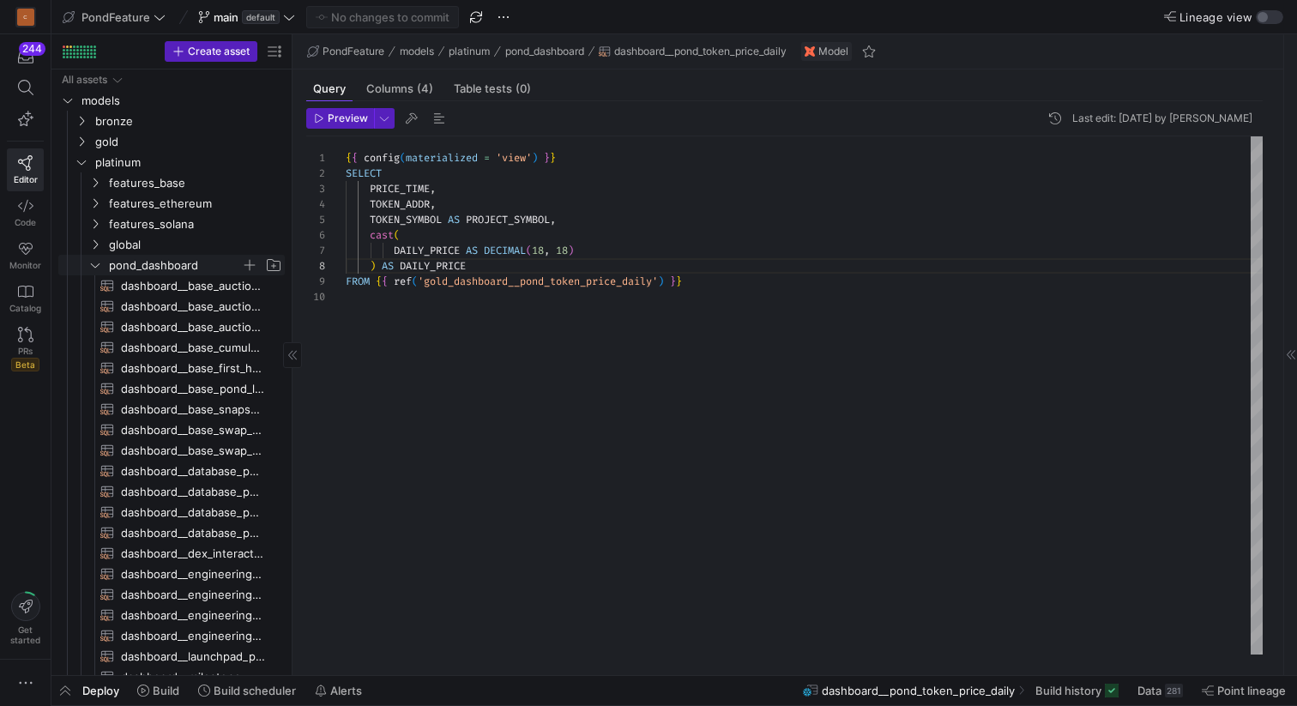
click at [99, 262] on icon "Press SPACE to select this row." at bounding box center [95, 265] width 12 height 10
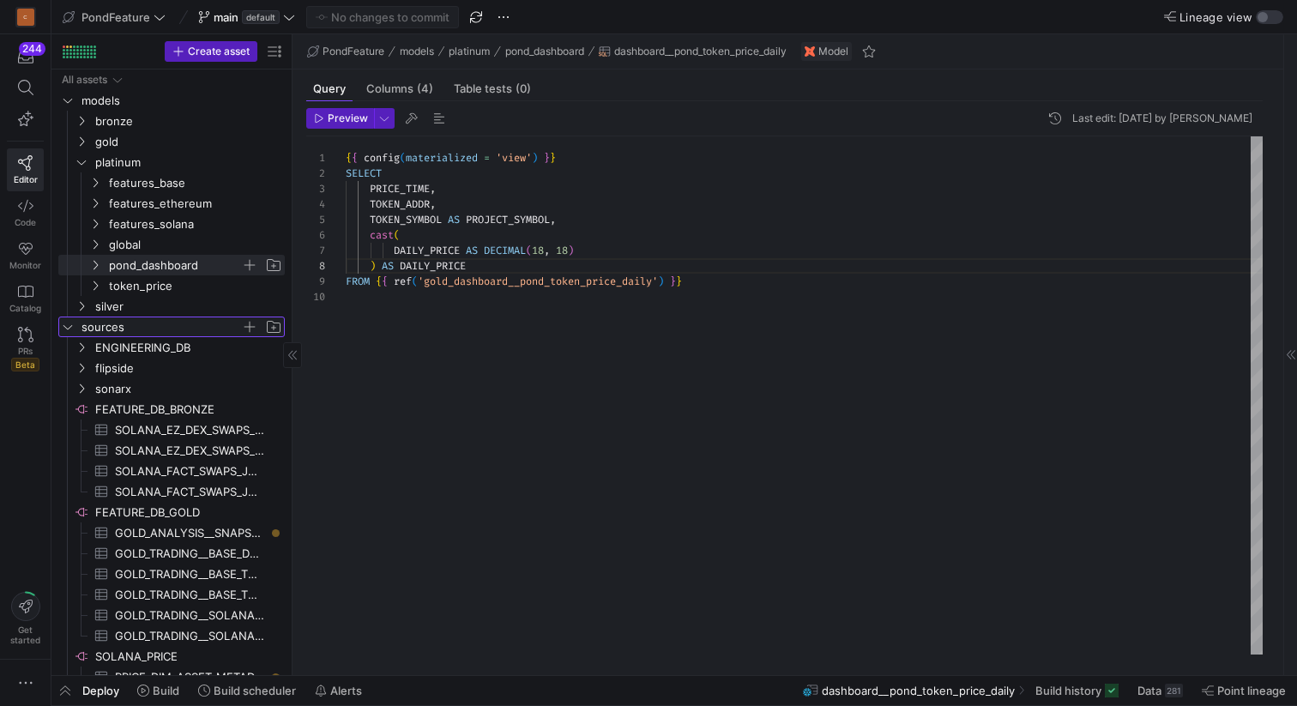
click at [71, 325] on icon "Press SPACE to select this row." at bounding box center [67, 327] width 9 height 4
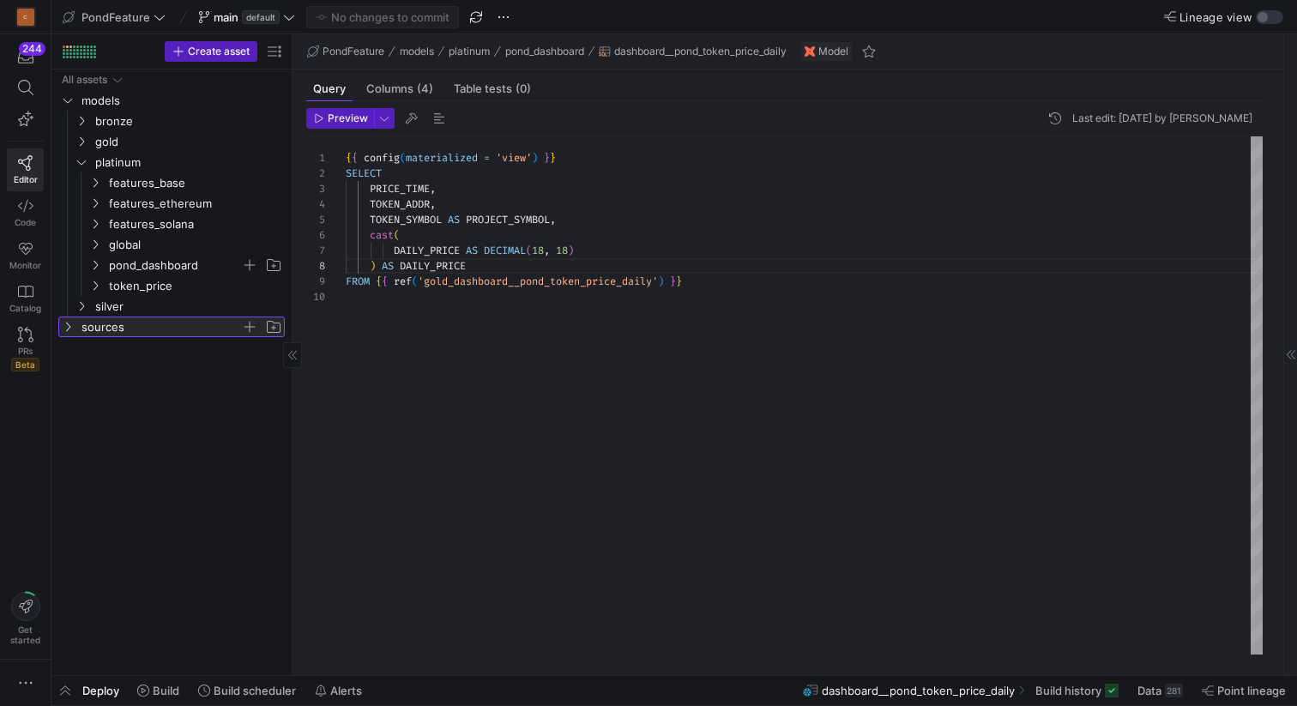
click at [71, 325] on icon at bounding box center [68, 327] width 12 height 10
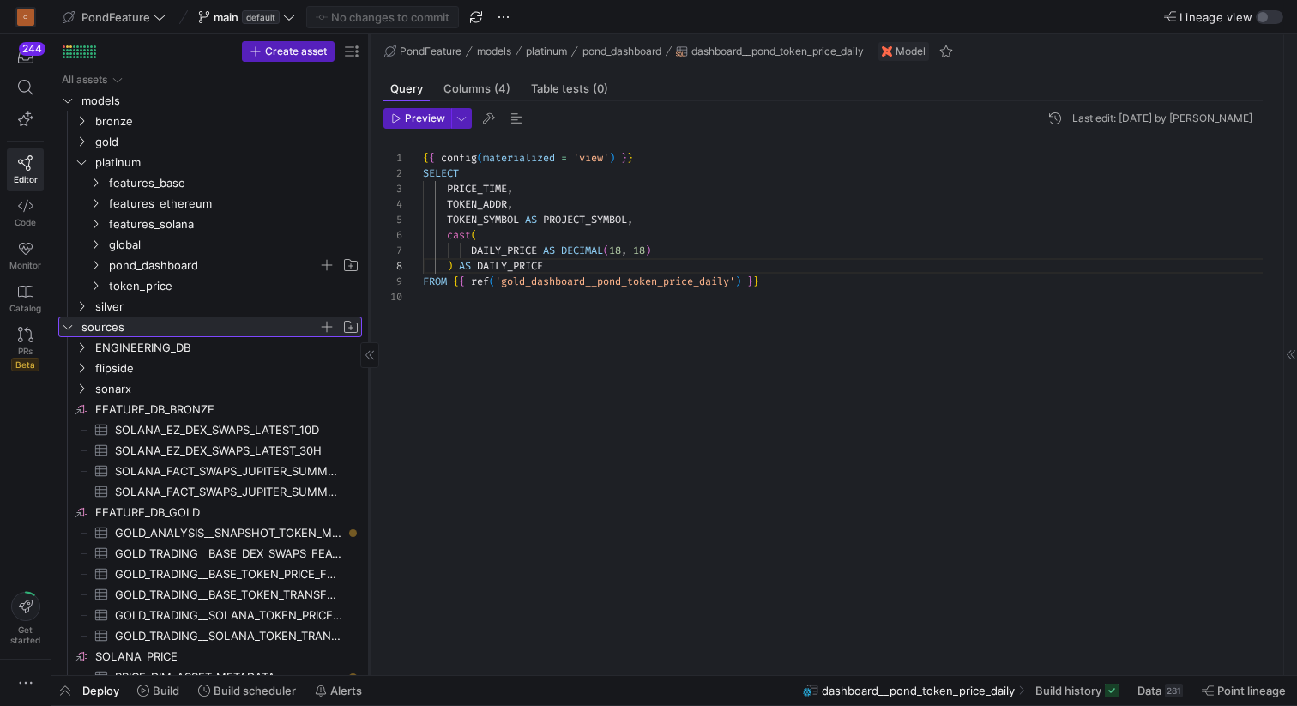
drag, startPoint x: 291, startPoint y: 395, endPoint x: 367, endPoint y: 392, distance: 76.4
click at [369, 392] on div at bounding box center [369, 354] width 1 height 641
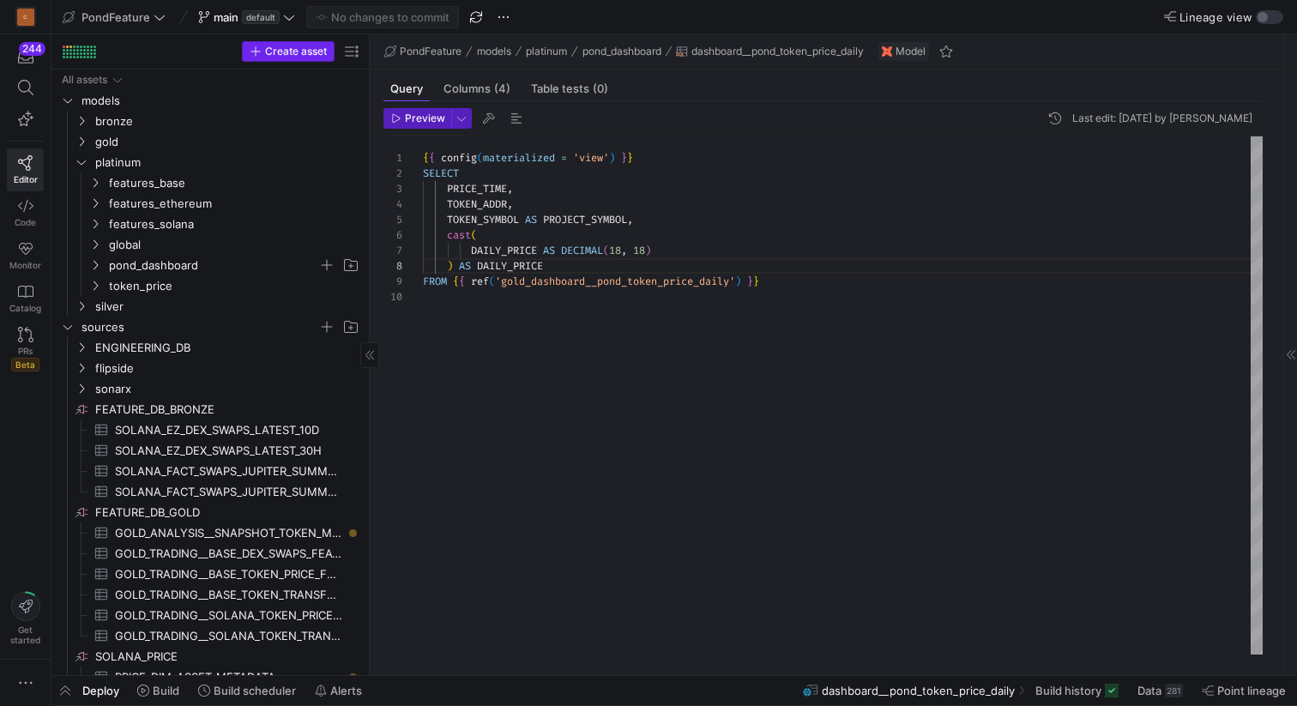
click at [256, 53] on icon "button" at bounding box center [256, 51] width 12 height 12
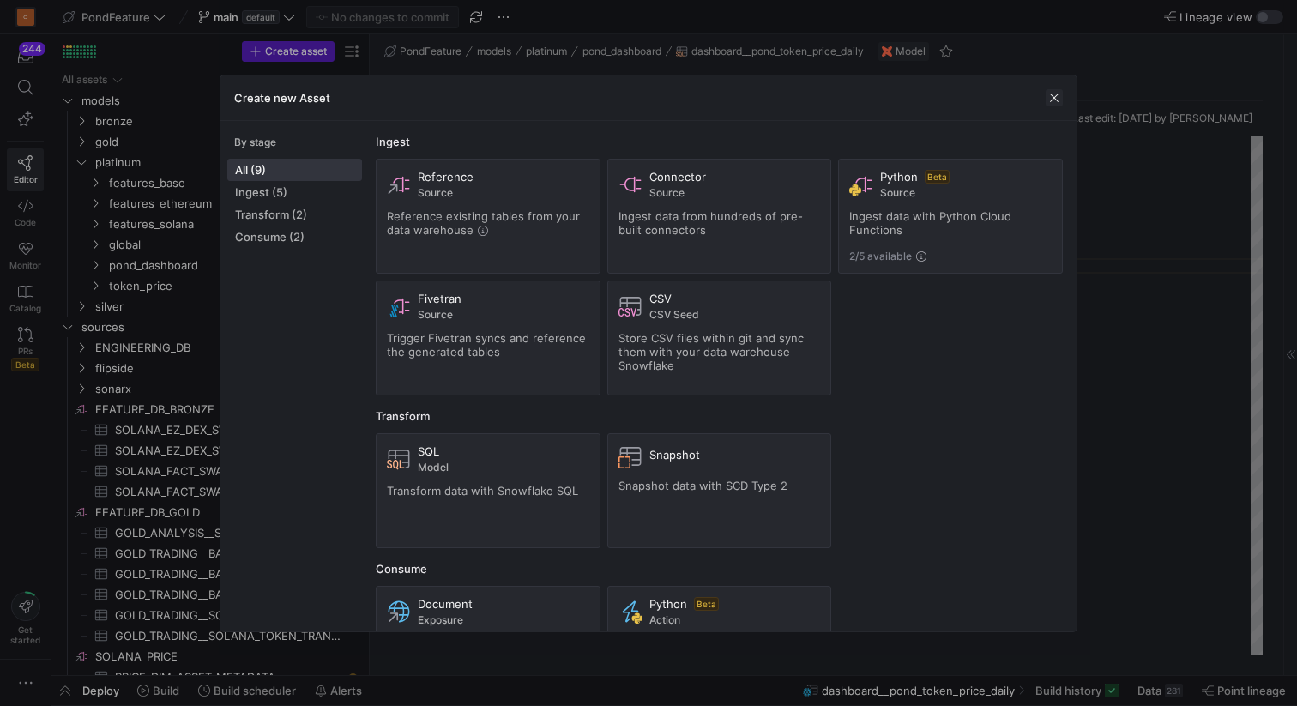
click at [1049, 92] on span "button" at bounding box center [1054, 97] width 17 height 17
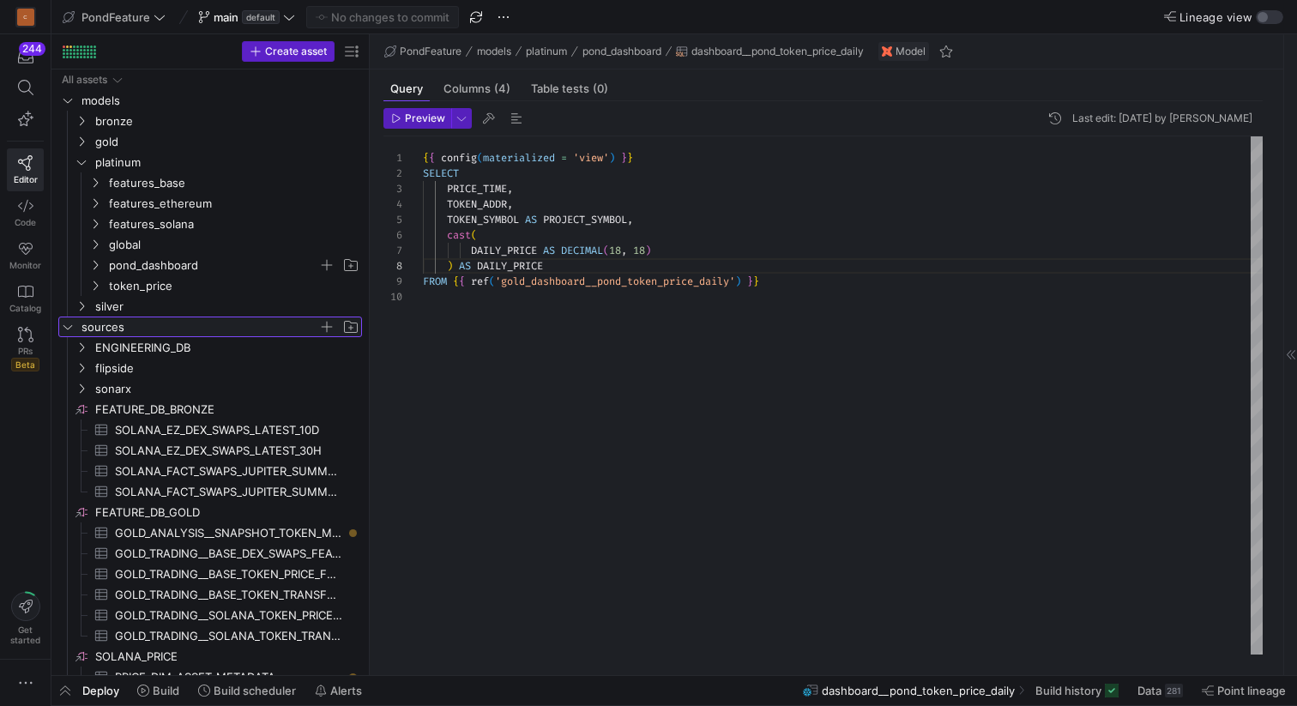
click at [68, 322] on icon "Press SPACE to select this row." at bounding box center [68, 327] width 12 height 10
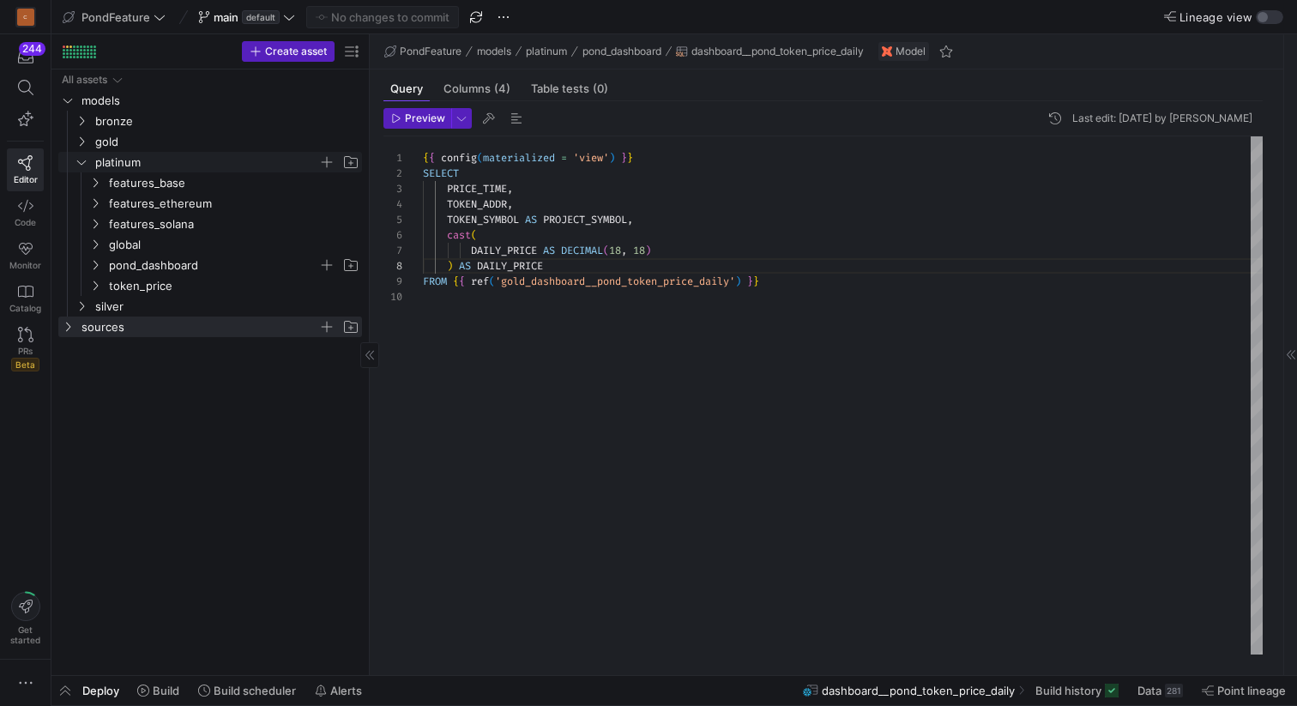
click at [83, 160] on icon "Press SPACE to select this row." at bounding box center [81, 162] width 12 height 10
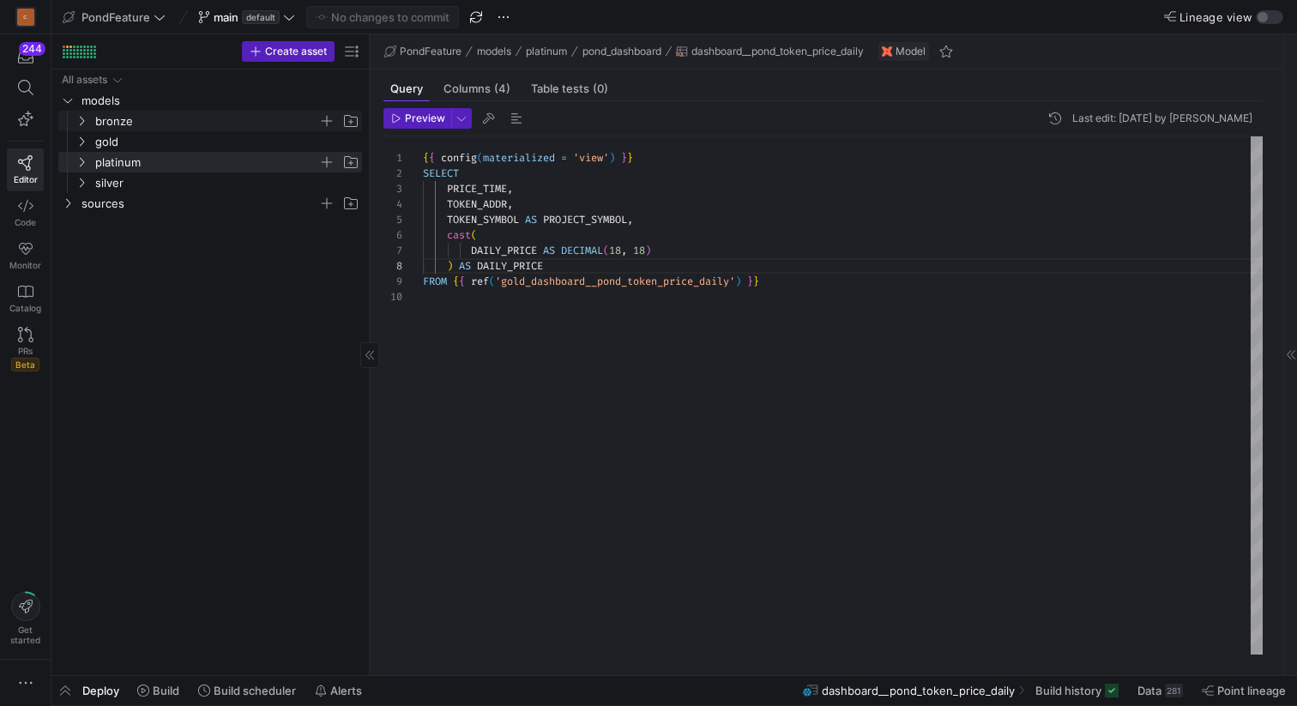
click at [77, 122] on icon "Press SPACE to select this row." at bounding box center [81, 121] width 12 height 10
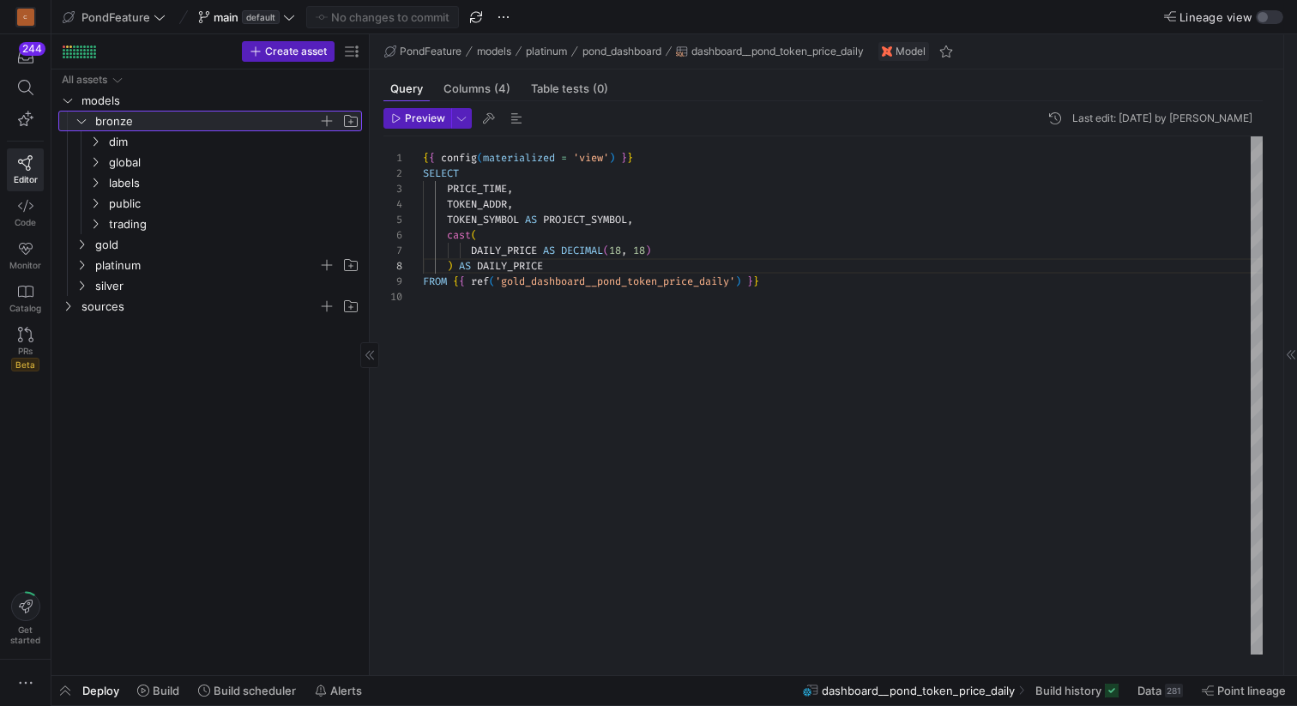
click at [77, 122] on icon at bounding box center [81, 121] width 12 height 10
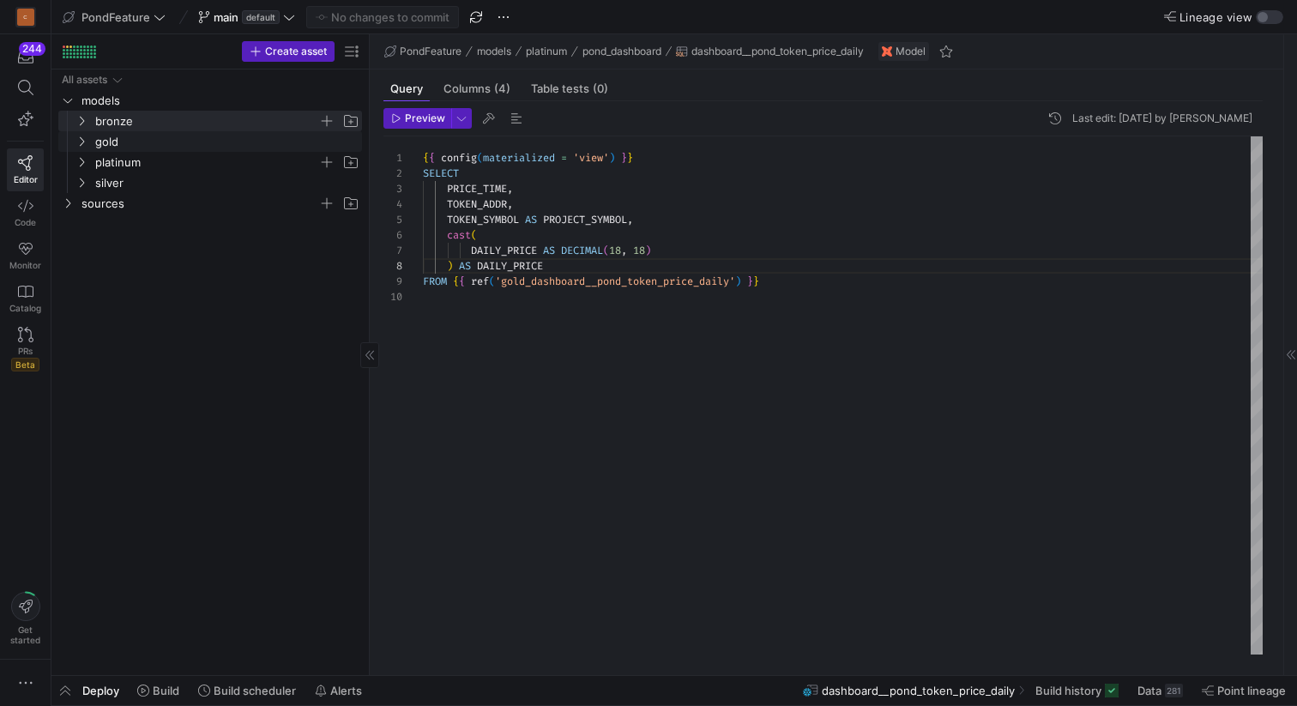
click at [80, 142] on icon "Press SPACE to select this row." at bounding box center [81, 141] width 12 height 10
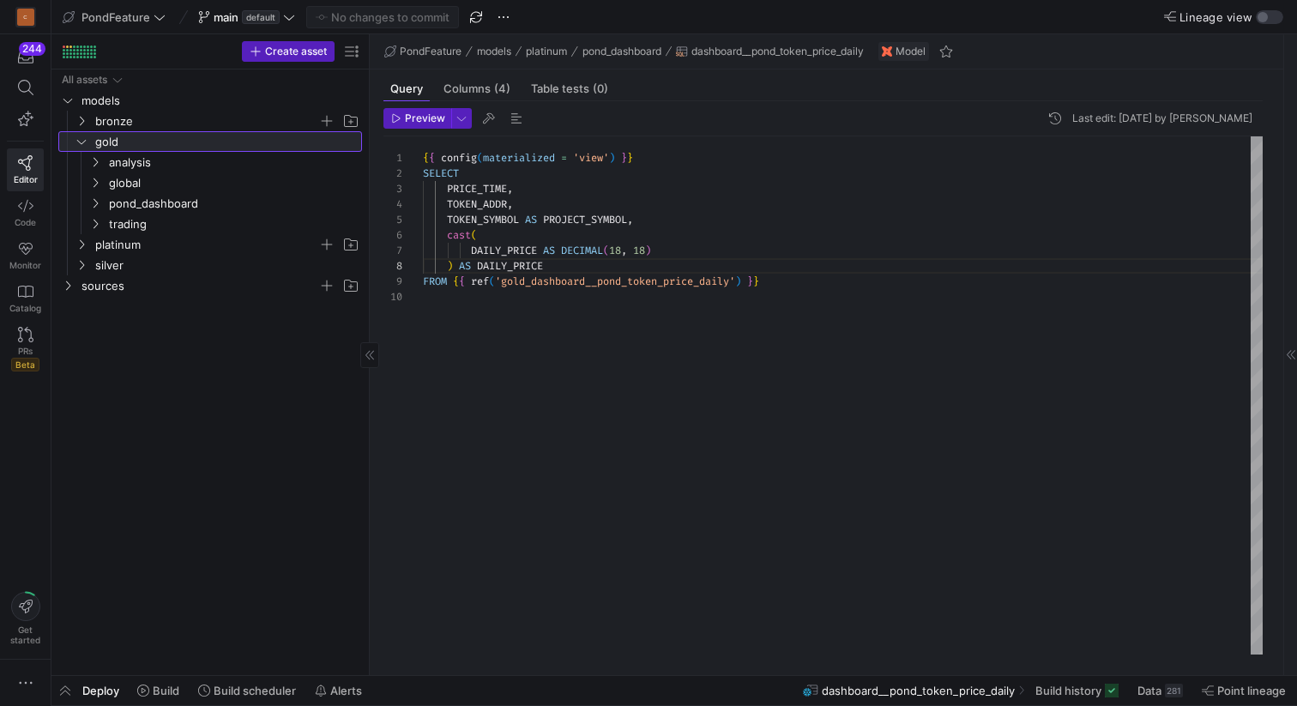
click at [80, 142] on icon at bounding box center [81, 142] width 9 height 4
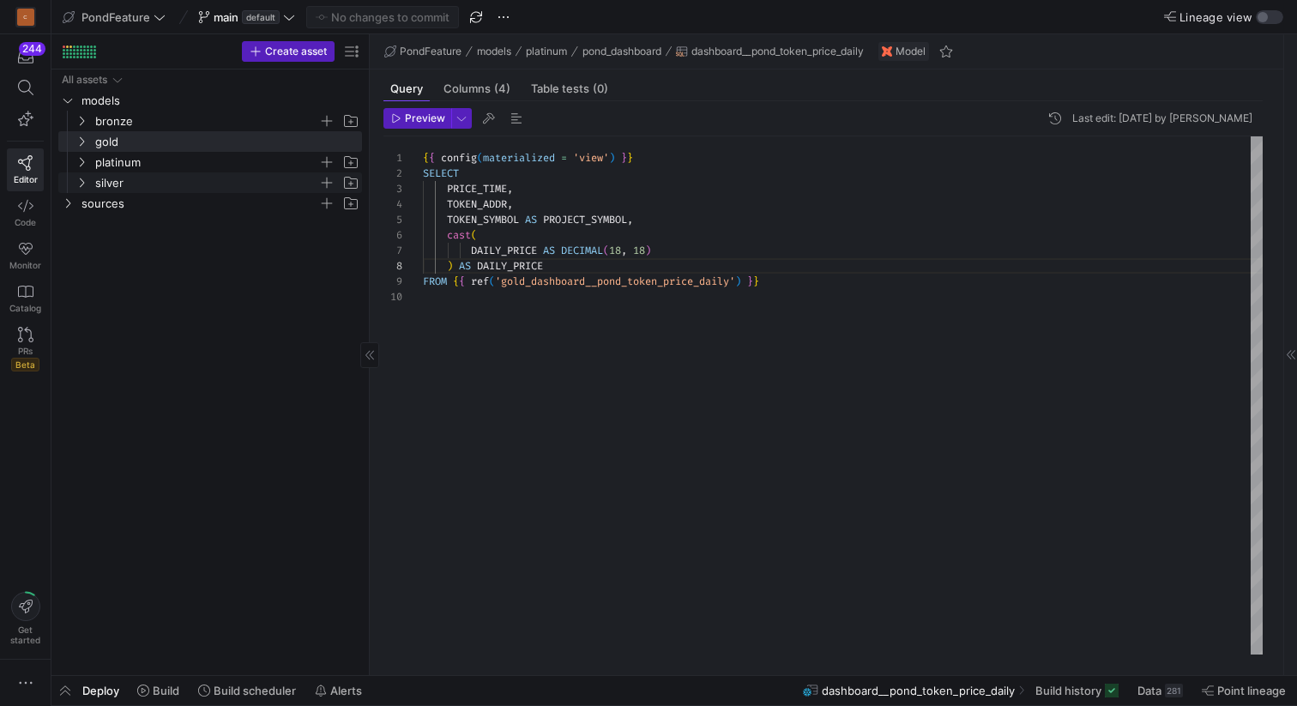
click at [84, 178] on icon "Press SPACE to select this row." at bounding box center [81, 183] width 12 height 10
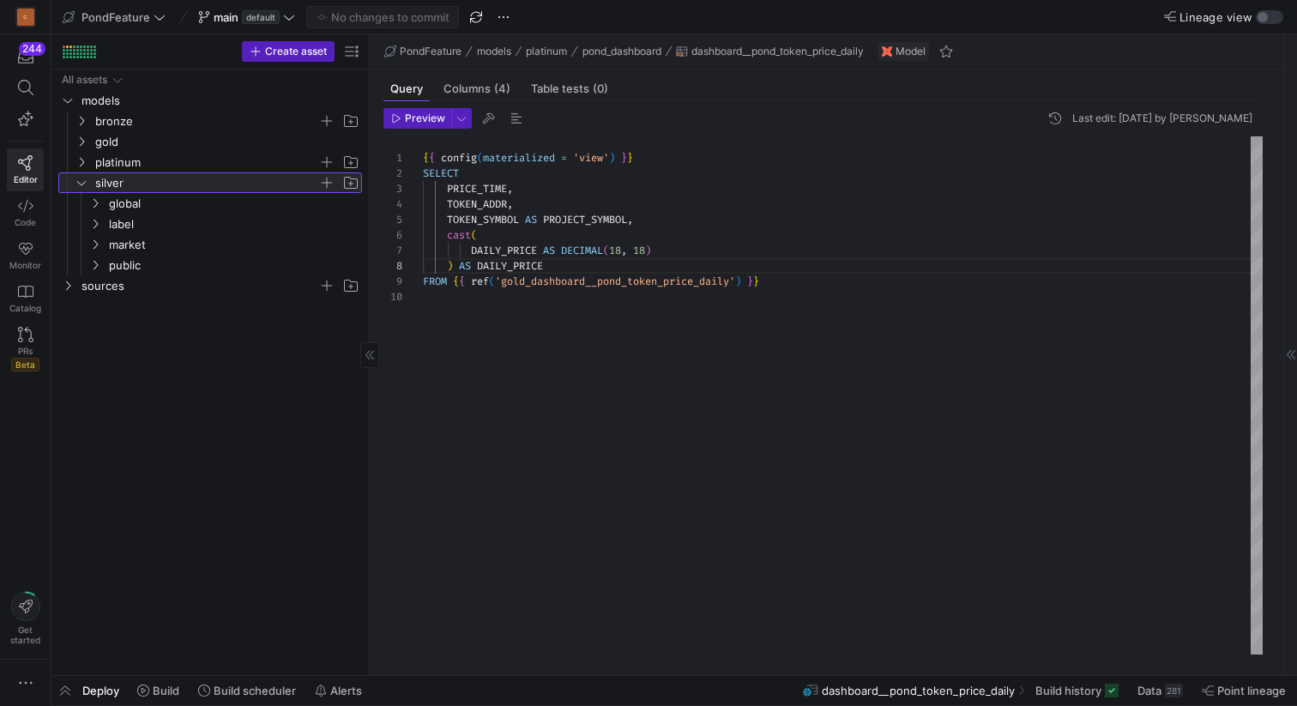
click at [84, 178] on icon at bounding box center [81, 183] width 12 height 10
click at [98, 256] on span "public" at bounding box center [224, 265] width 274 height 19
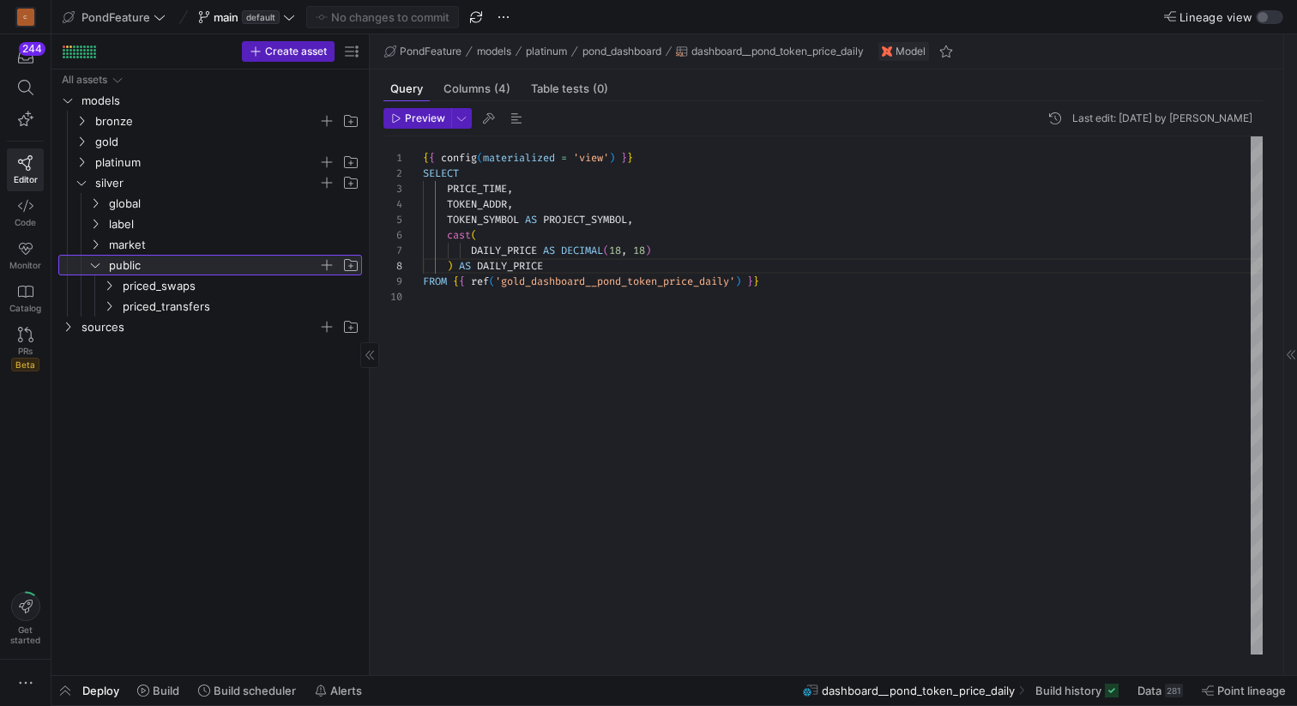
click at [98, 256] on span "public" at bounding box center [224, 265] width 274 height 19
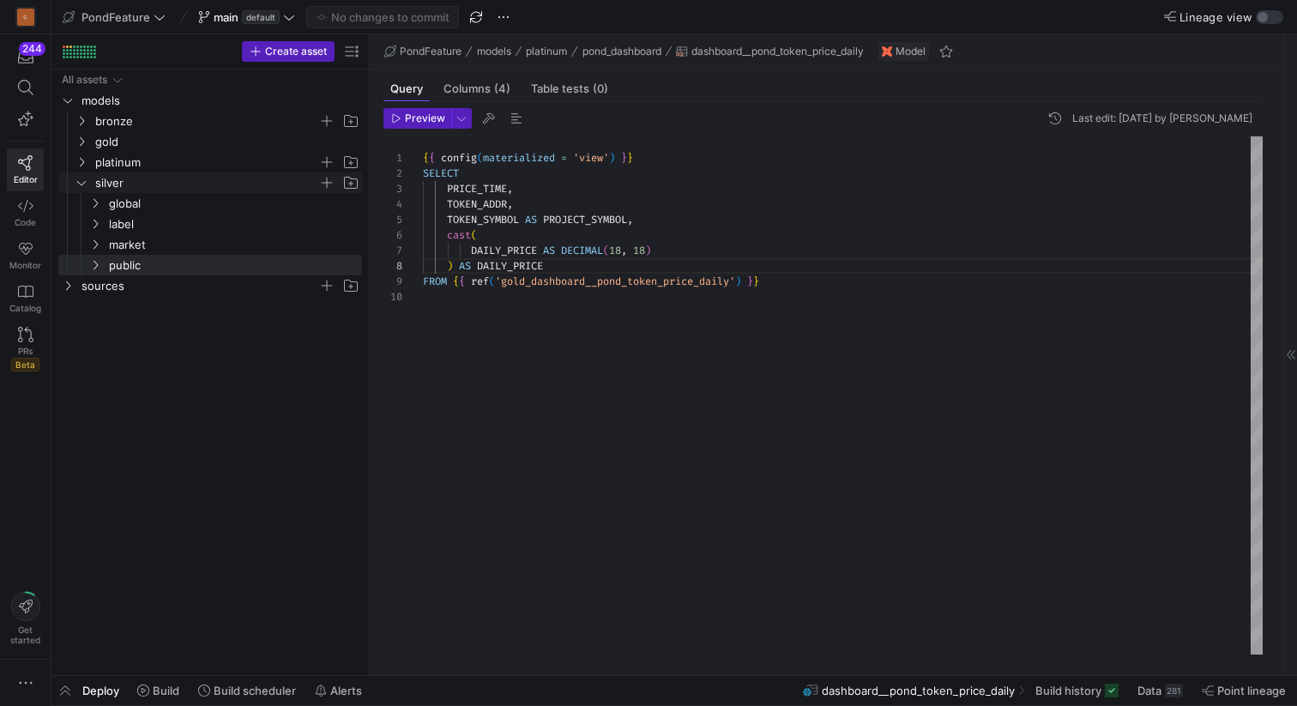
click at [81, 176] on y42-icon "Press SPACE to select this row." at bounding box center [82, 183] width 14 height 14
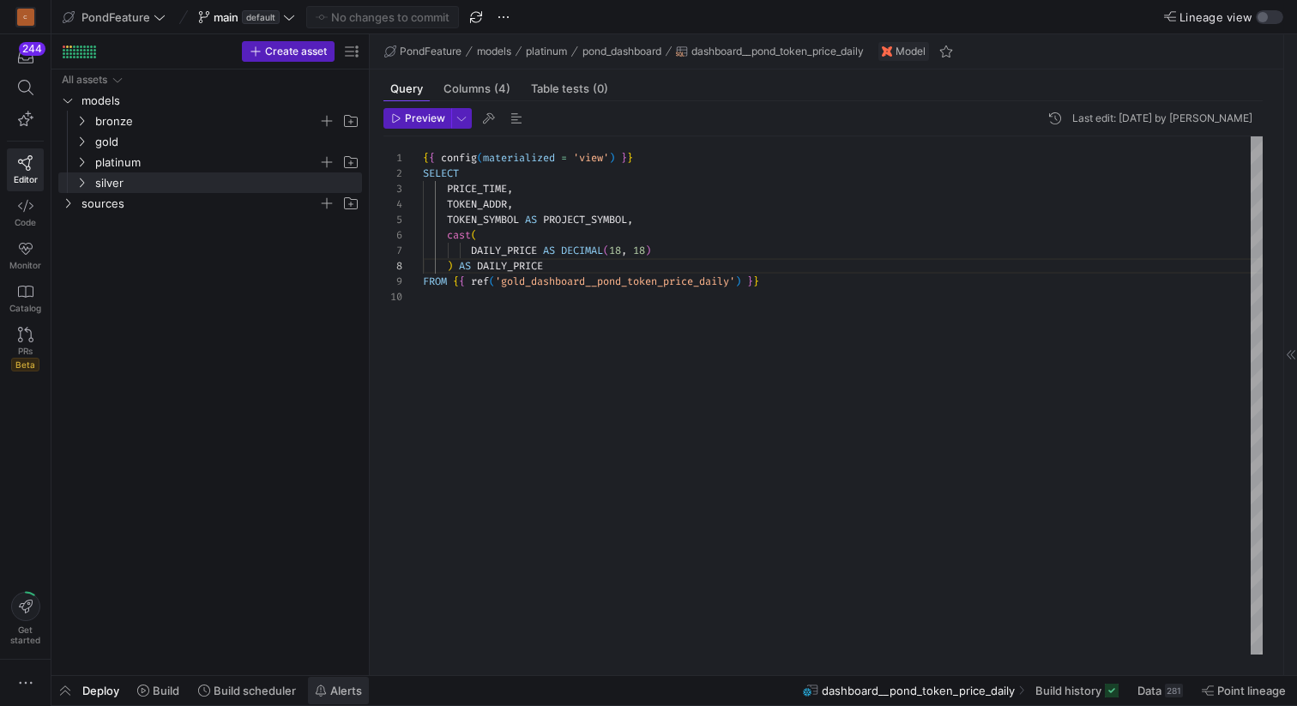
click at [334, 693] on span "Alerts" at bounding box center [346, 691] width 32 height 14
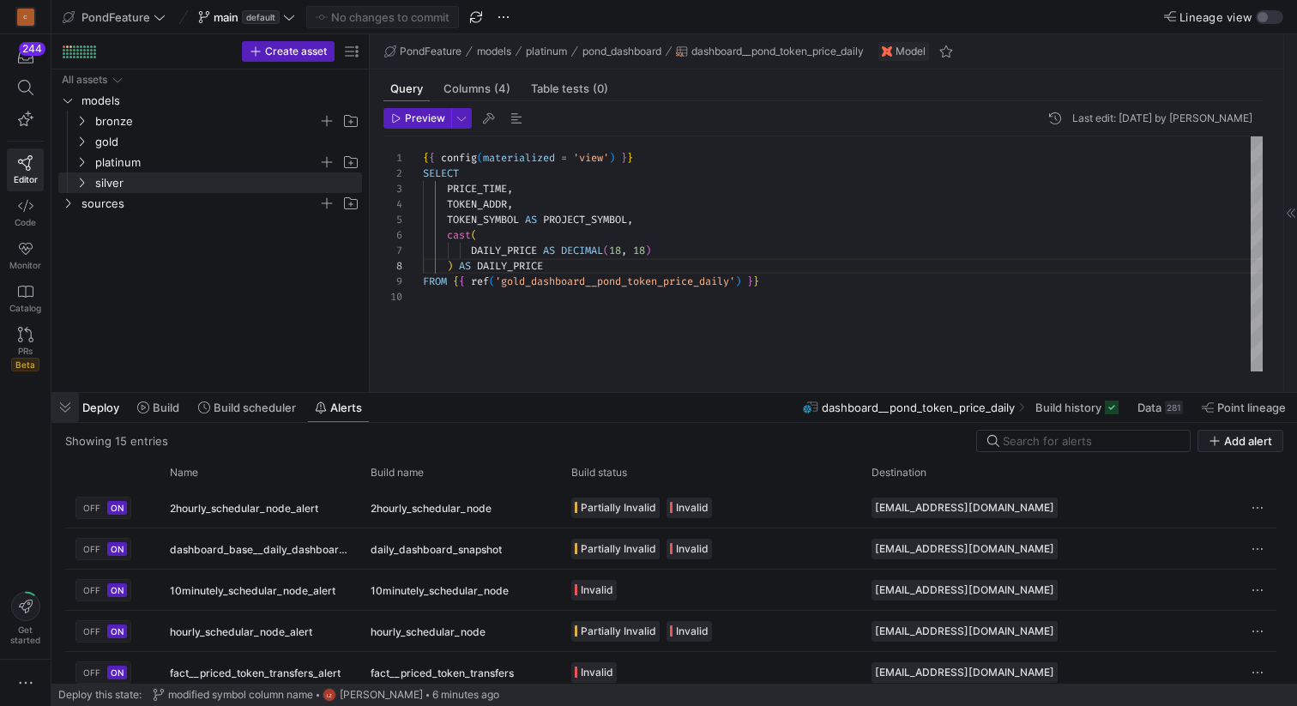
click at [70, 407] on span "button" at bounding box center [64, 407] width 27 height 29
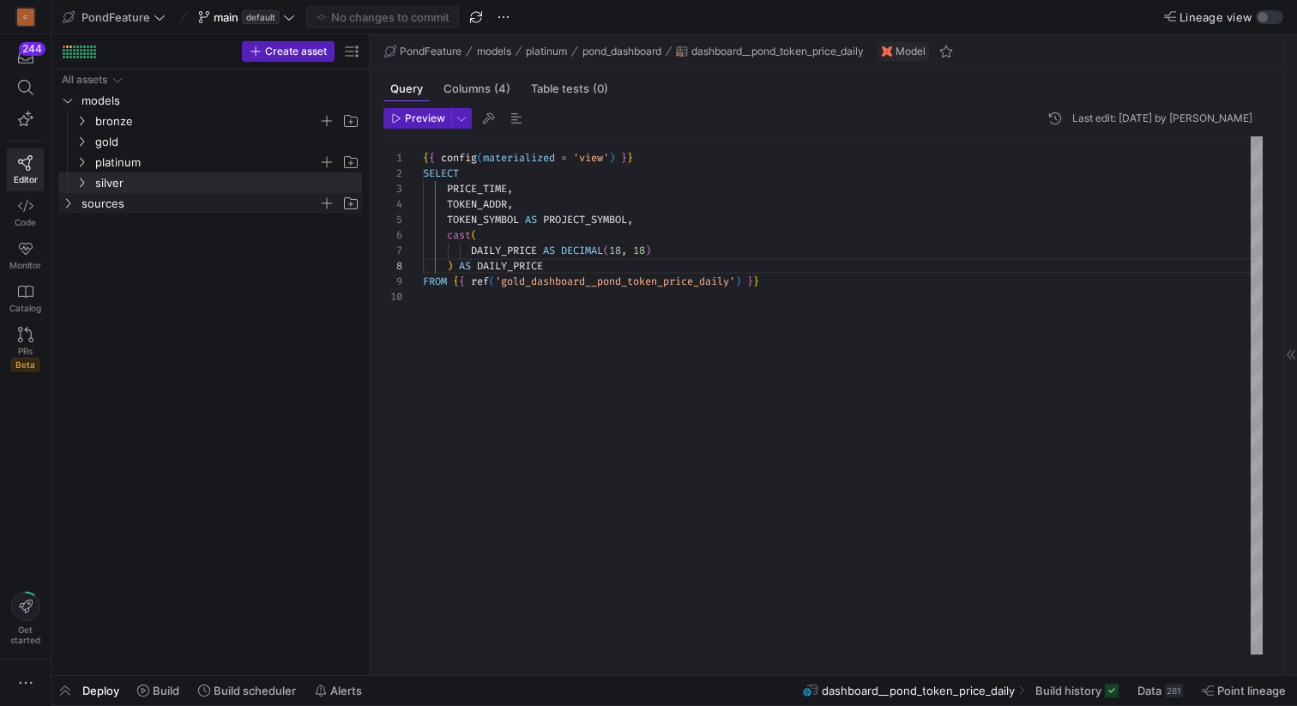
click at [75, 198] on span "sources" at bounding box center [210, 203] width 302 height 19
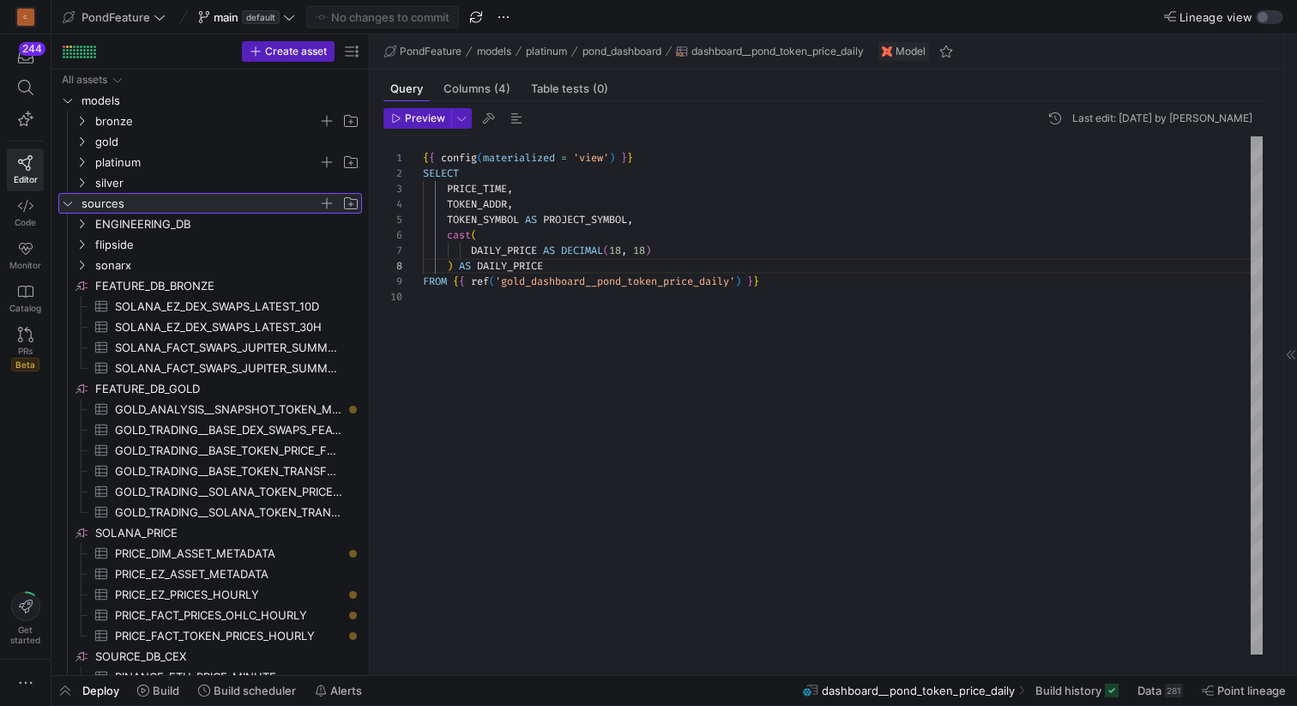
click at [327, 200] on span "button" at bounding box center [326, 203] width 17 height 17
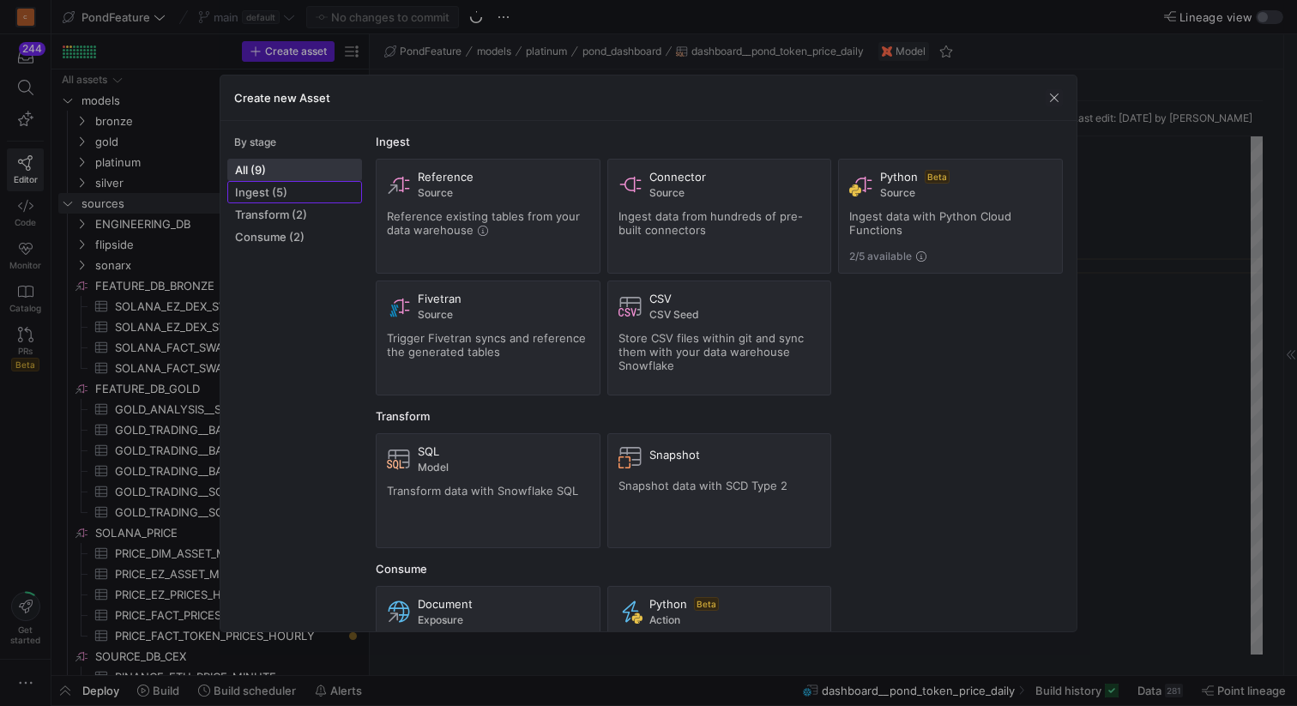
click at [281, 190] on span "Ingest (5)" at bounding box center [294, 192] width 119 height 14
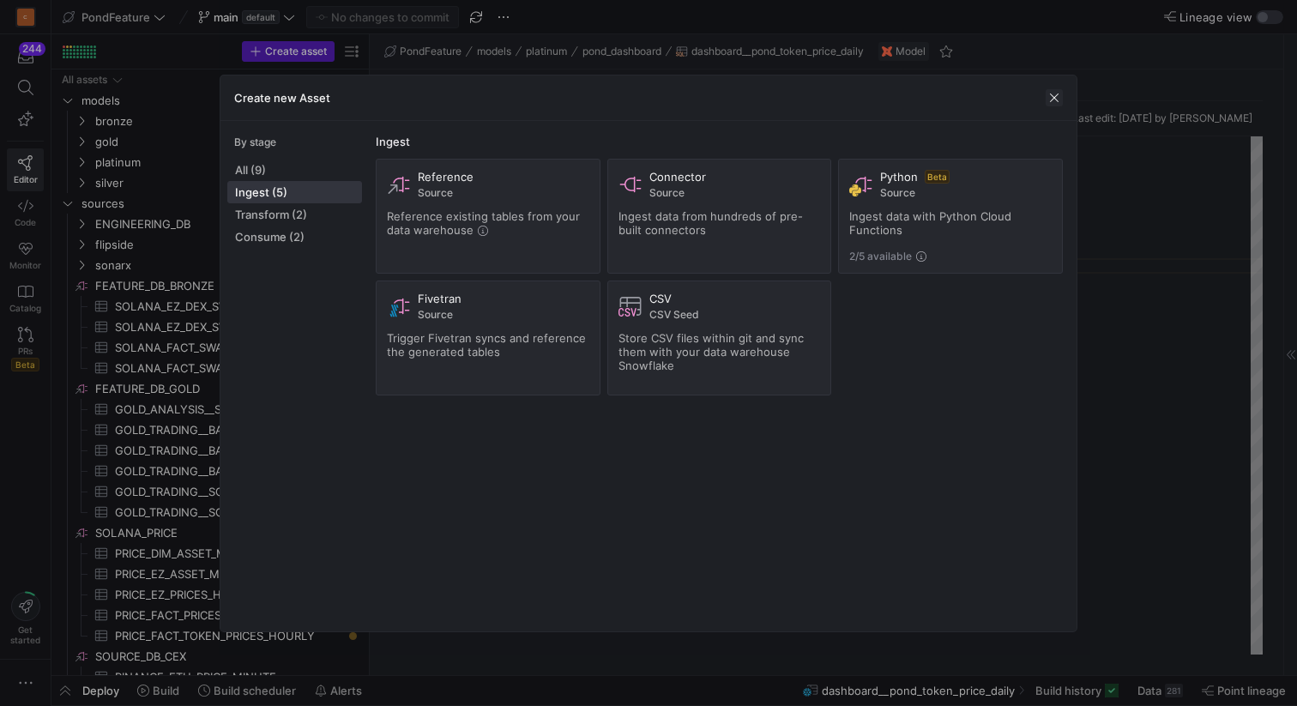
click at [1056, 100] on span "button" at bounding box center [1054, 97] width 17 height 17
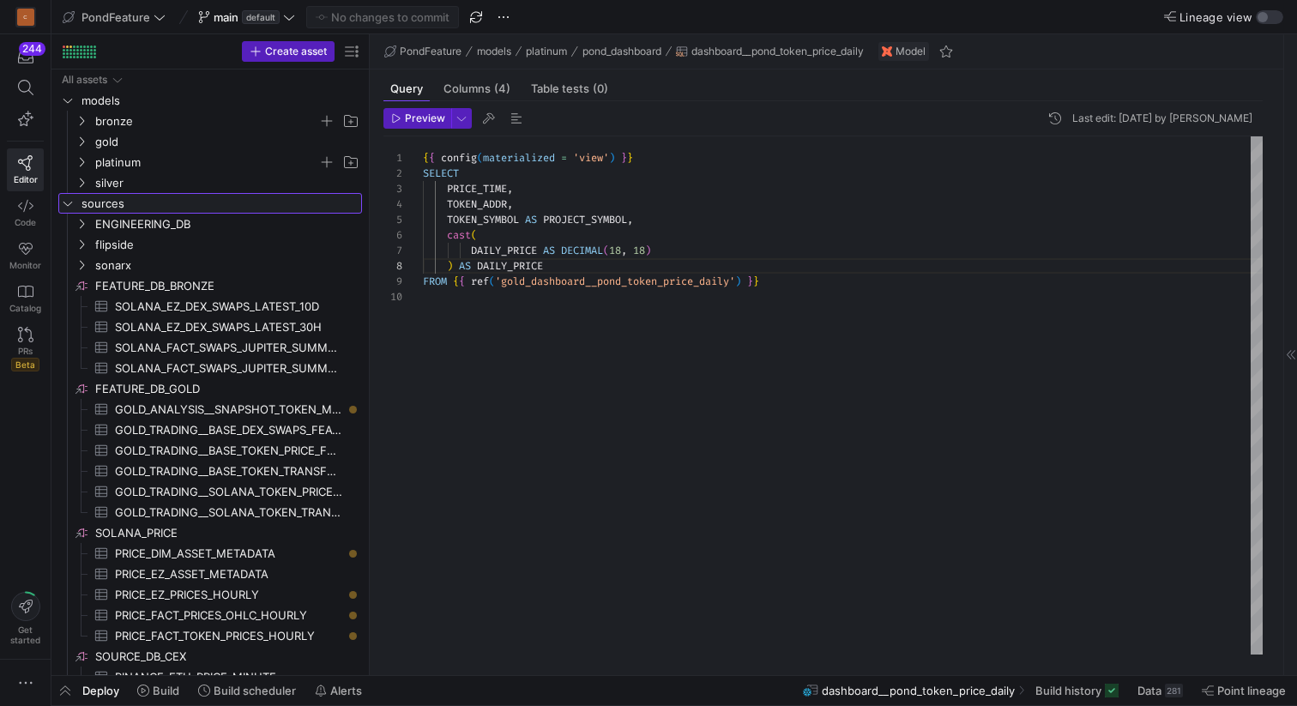
click at [71, 200] on icon "Press SPACE to select this row." at bounding box center [68, 203] width 12 height 10
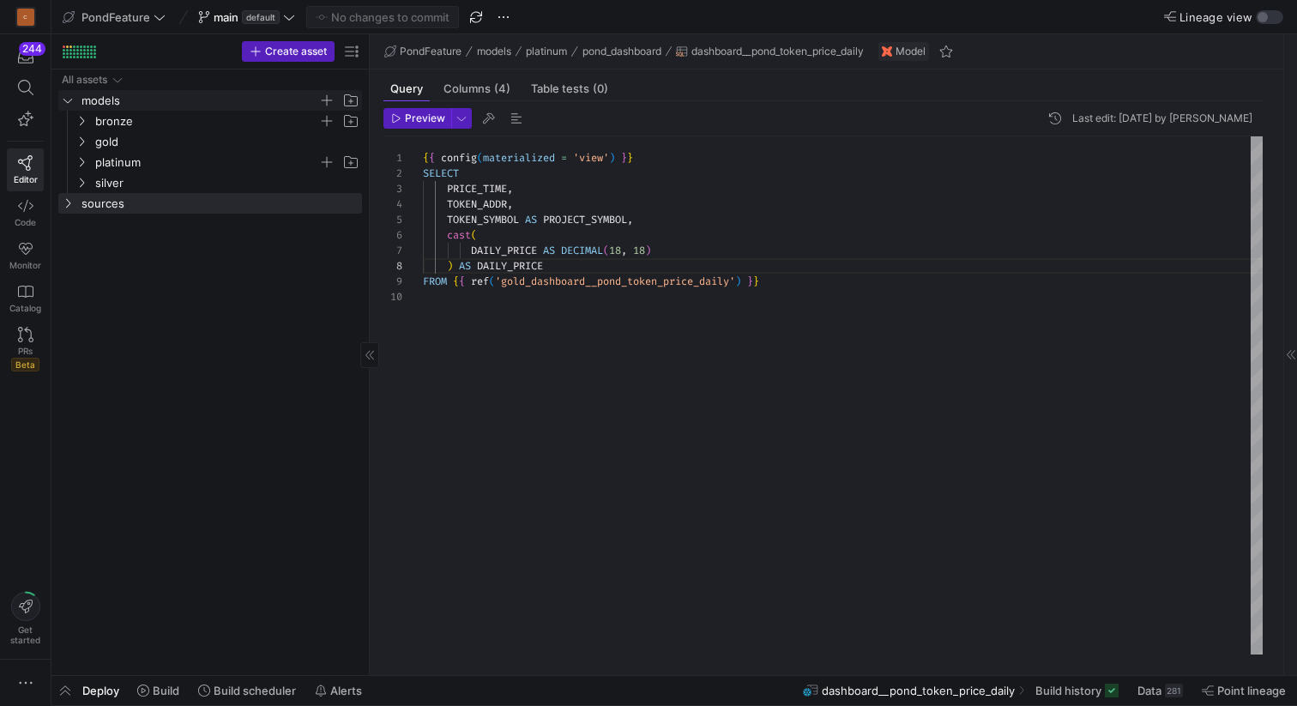
click at [104, 103] on span "models" at bounding box center [199, 101] width 237 height 20
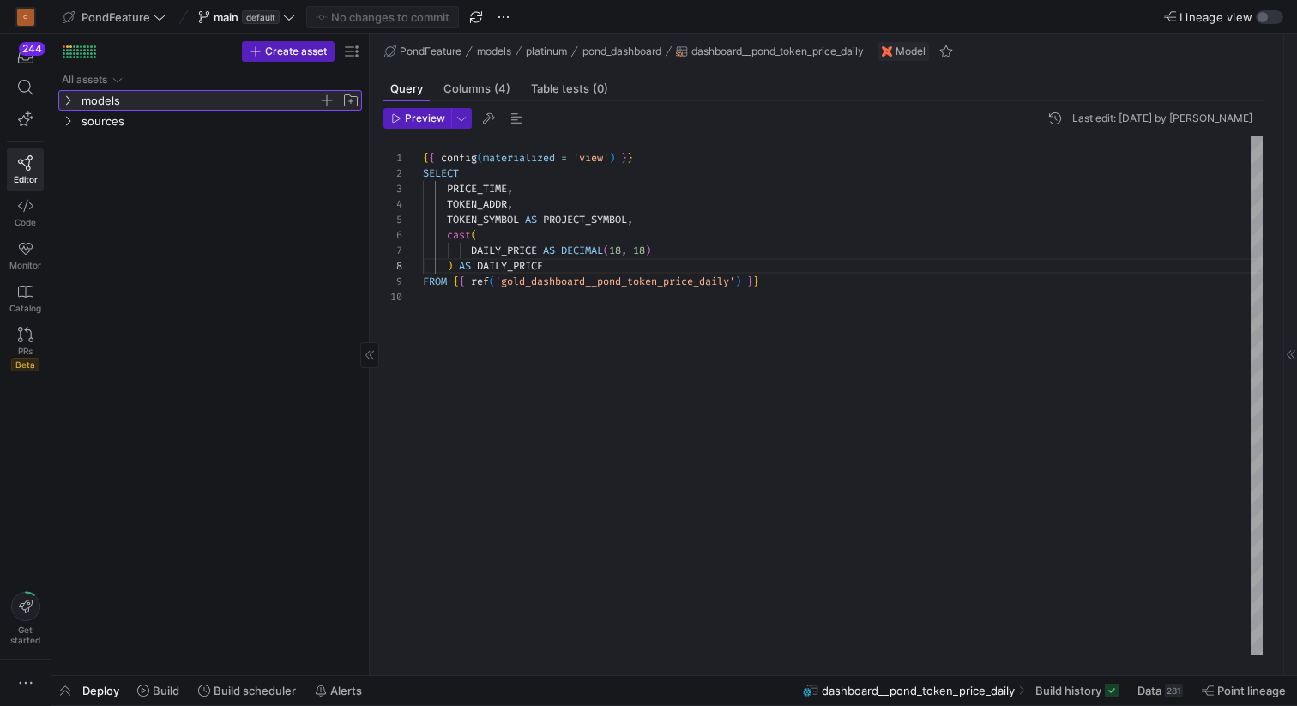
click at [106, 103] on span "models" at bounding box center [199, 101] width 237 height 20
click at [118, 119] on span "bronze" at bounding box center [206, 121] width 223 height 20
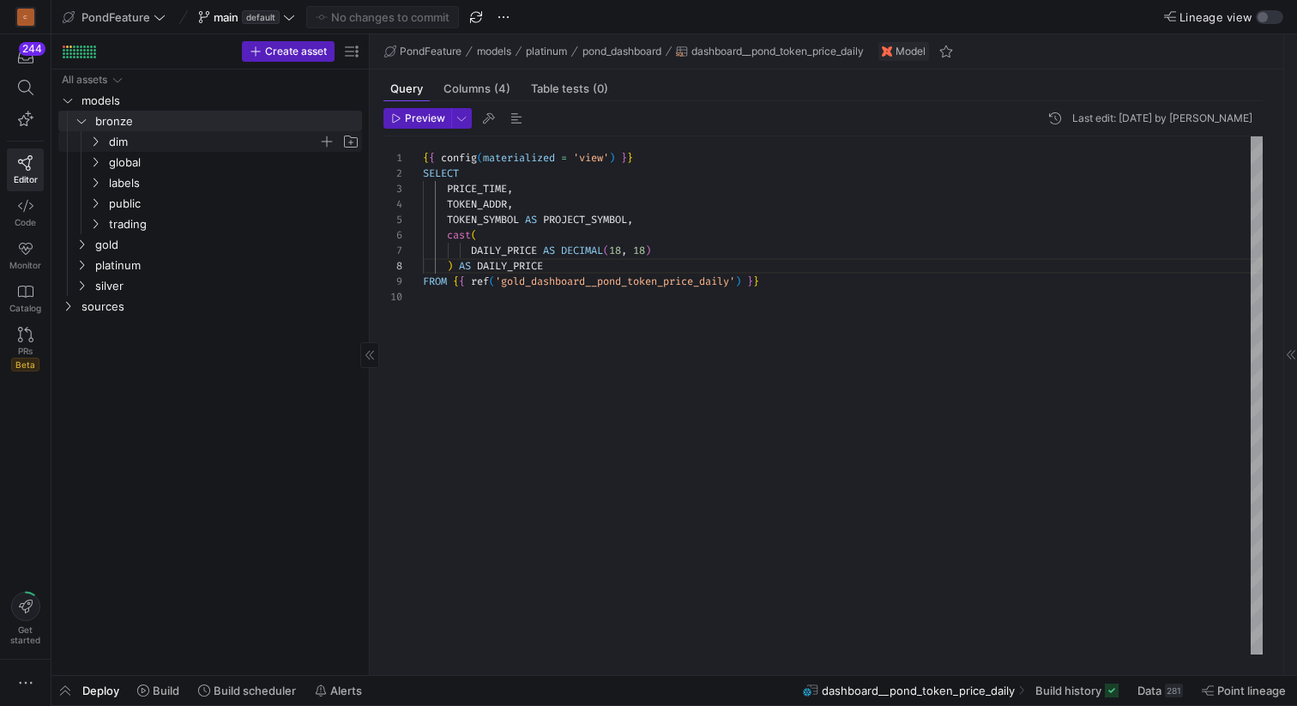
click at [137, 142] on span "dim" at bounding box center [213, 142] width 209 height 20
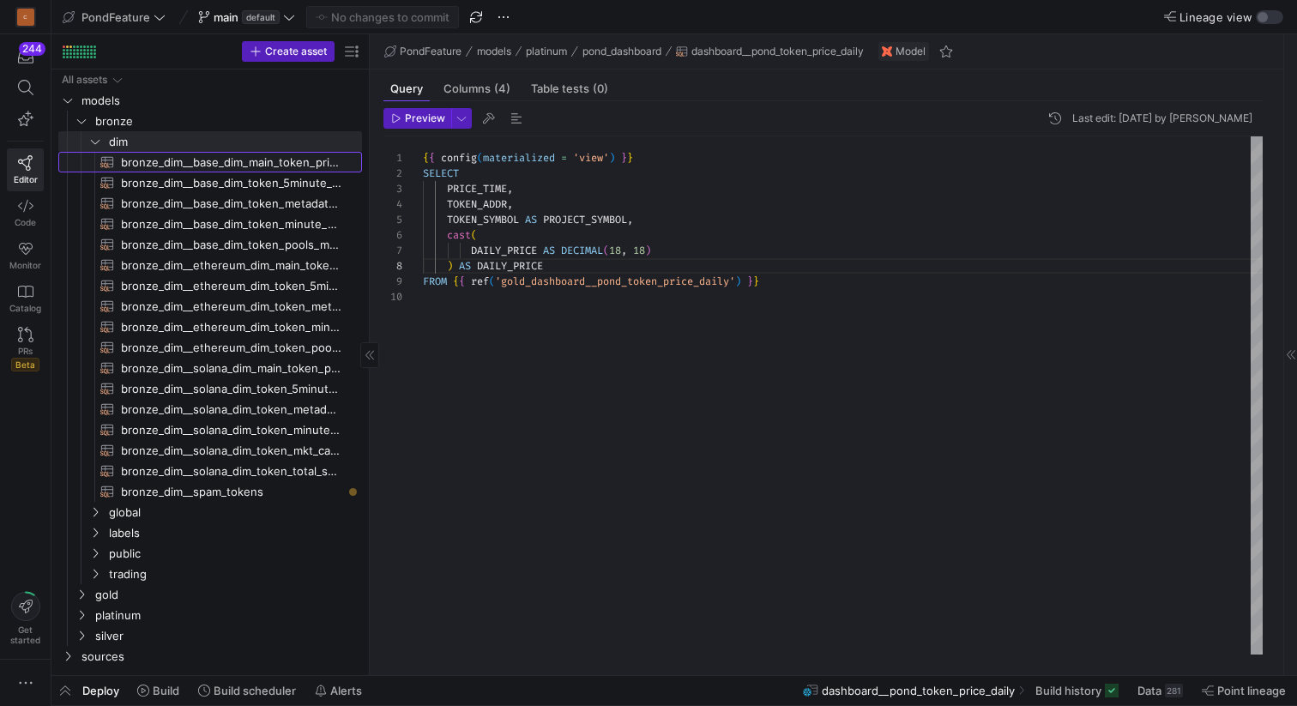
click at [166, 170] on span "bronze_dim__base_dim_main_token_price_hi​​​​​​​​​​" at bounding box center [231, 163] width 221 height 20
type textarea "{{ config( materialized='incremental', unique_key=['token_addr','minute_time'],…"
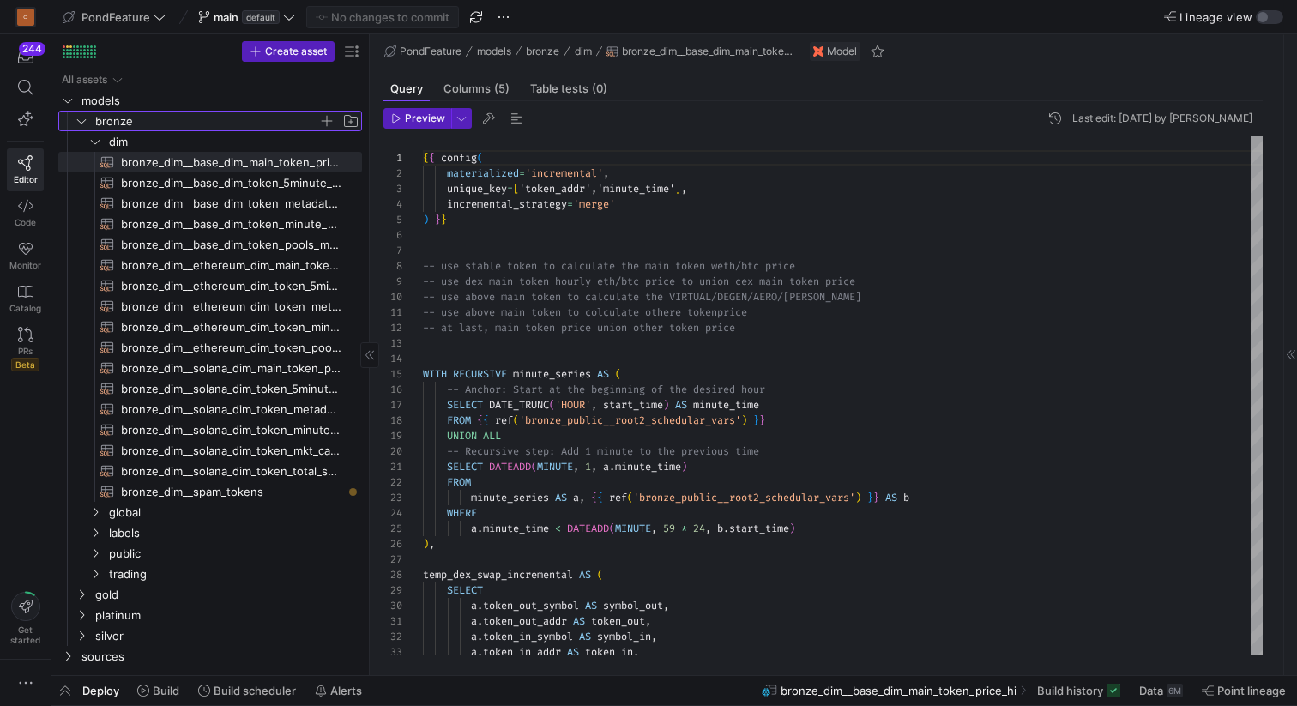
click at [82, 119] on icon "Press SPACE to select this row." at bounding box center [81, 121] width 12 height 10
